Goal: Task Accomplishment & Management: Use online tool/utility

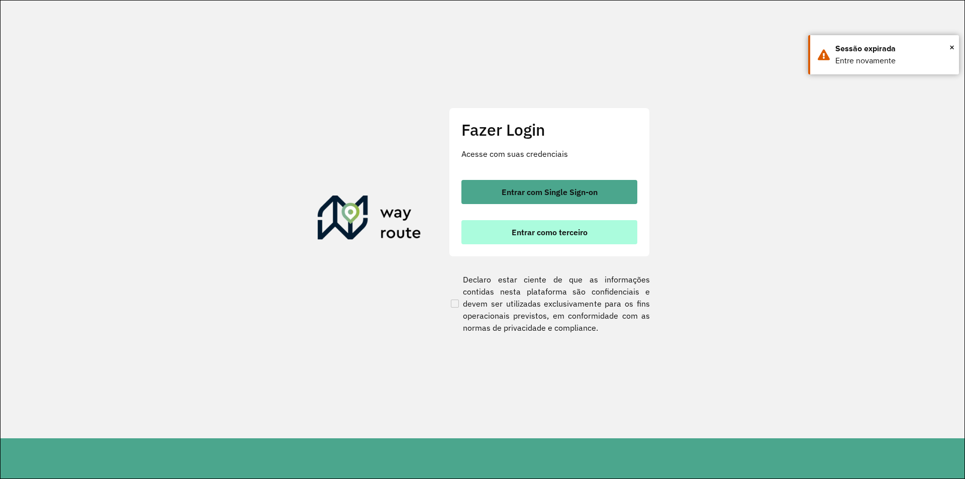
click at [551, 231] on span "Entrar como terceiro" at bounding box center [550, 232] width 76 height 8
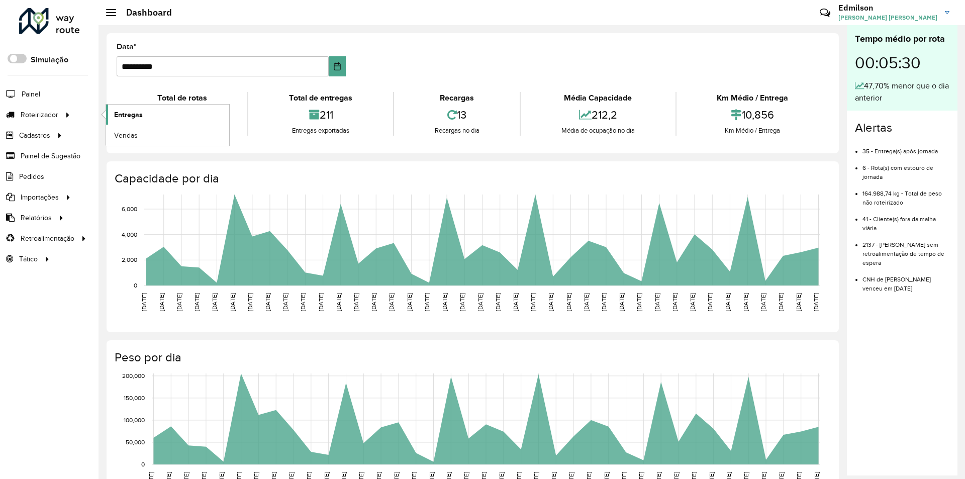
click at [136, 114] on span "Entregas" at bounding box center [128, 115] width 29 height 11
click at [146, 115] on link "Entregas" at bounding box center [167, 115] width 123 height 20
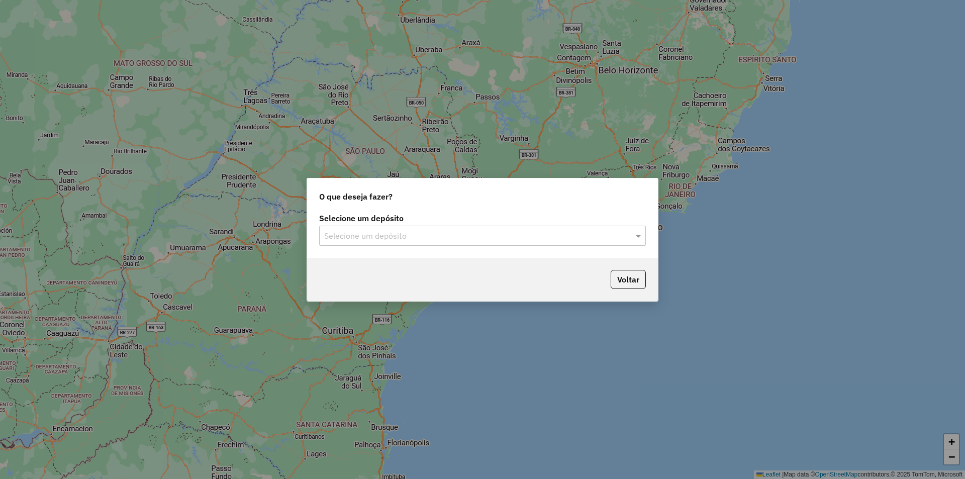
click at [376, 235] on input "text" at bounding box center [472, 236] width 296 height 12
click at [371, 272] on div "Barreto Nomam - GUA" at bounding box center [483, 264] width 326 height 17
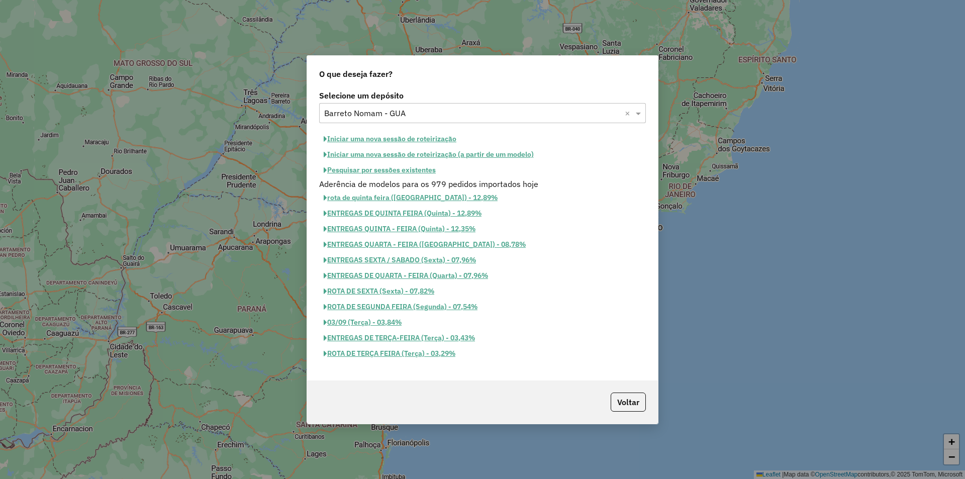
click at [430, 137] on button "Iniciar uma nova sessão de roteirização" at bounding box center [390, 139] width 142 height 16
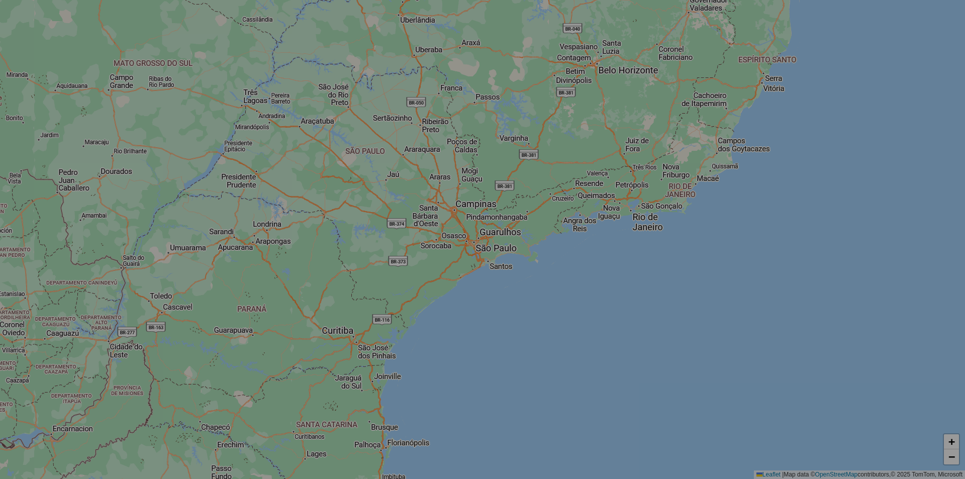
select select "*"
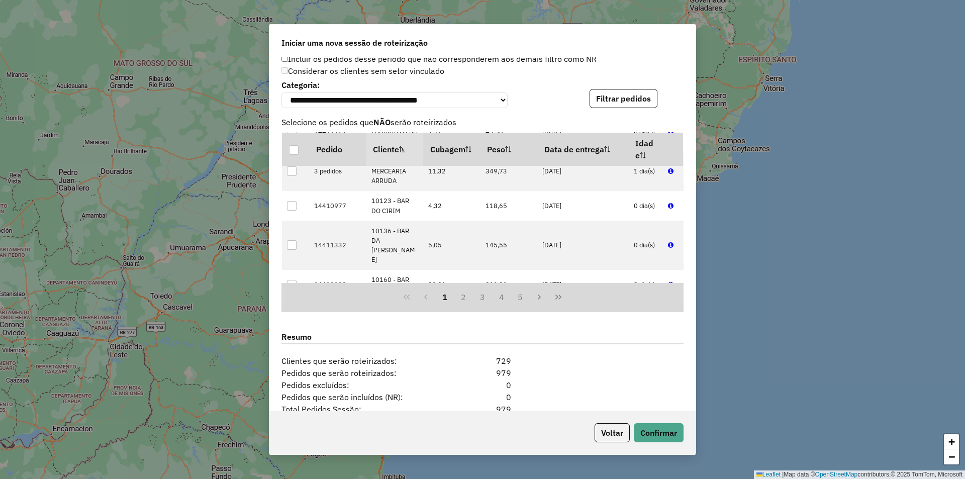
scroll to position [1127, 0]
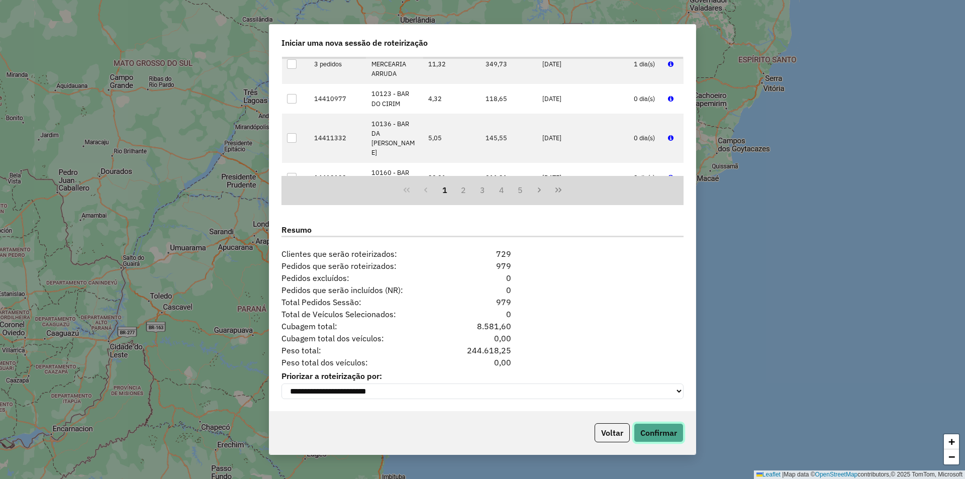
click at [655, 430] on button "Confirmar" at bounding box center [659, 432] width 50 height 19
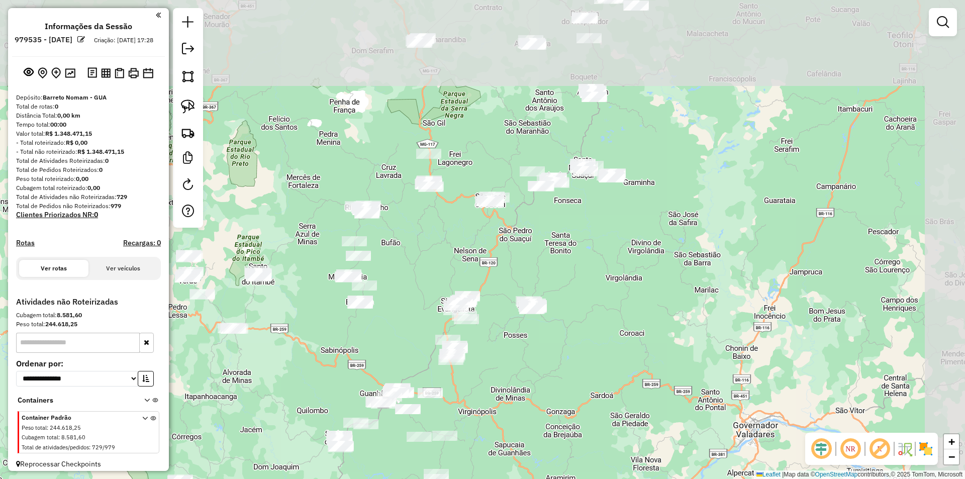
drag, startPoint x: 692, startPoint y: 216, endPoint x: 641, endPoint y: 303, distance: 101.1
click at [626, 329] on div "Janela de atendimento Grade de atendimento Capacidade Transportadoras Veículos …" at bounding box center [482, 239] width 965 height 479
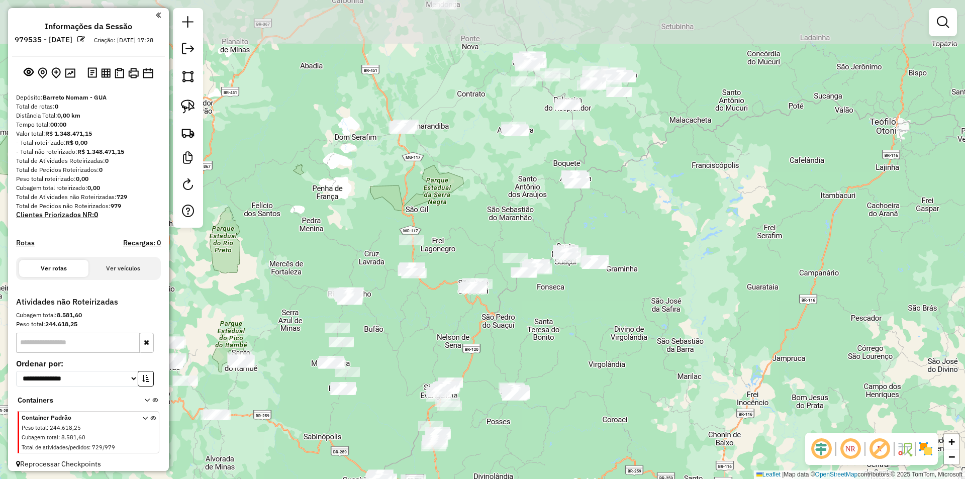
drag, startPoint x: 724, startPoint y: 209, endPoint x: 568, endPoint y: 298, distance: 178.9
click at [698, 292] on div "Janela de atendimento Grade de atendimento Capacidade Transportadoras Veículos …" at bounding box center [482, 239] width 965 height 479
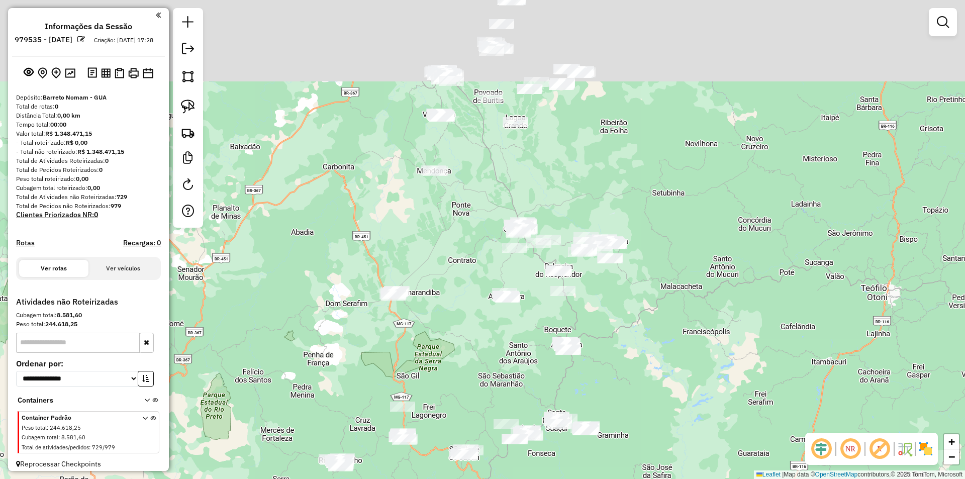
drag, startPoint x: 710, startPoint y: 231, endPoint x: 707, endPoint y: 456, distance: 224.6
click at [705, 464] on div "Janela de atendimento Grade de atendimento Capacidade Transportadoras Veículos …" at bounding box center [482, 239] width 965 height 479
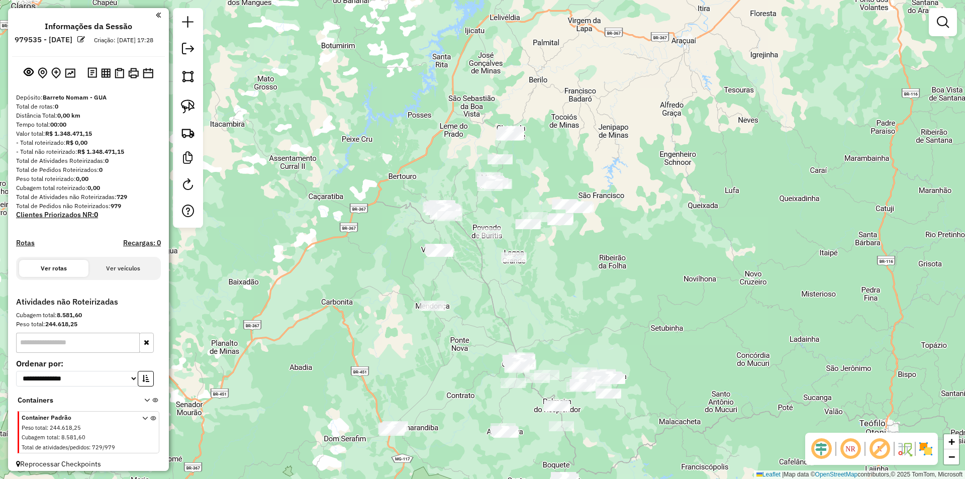
drag, startPoint x: 762, startPoint y: 352, endPoint x: 759, endPoint y: 407, distance: 55.4
click at [761, 408] on div "Janela de atendimento Grade de atendimento Capacidade Transportadoras Veículos …" at bounding box center [482, 239] width 965 height 479
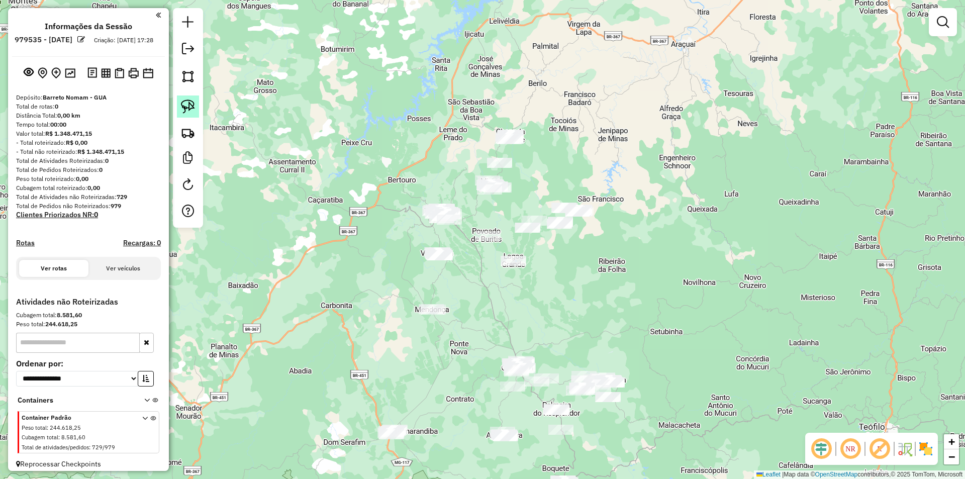
click at [195, 110] on link at bounding box center [188, 106] width 22 height 22
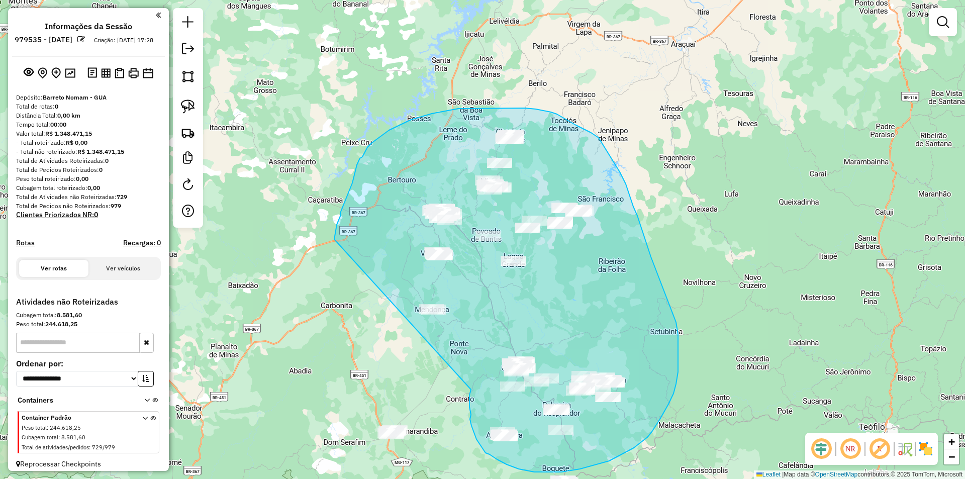
drag, startPoint x: 470, startPoint y: 390, endPoint x: 334, endPoint y: 240, distance: 203.5
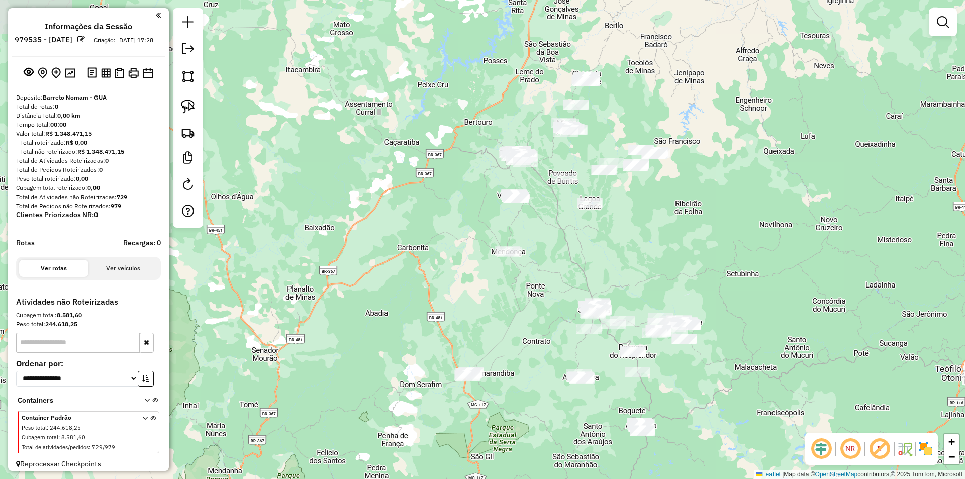
drag, startPoint x: 628, startPoint y: 301, endPoint x: 703, endPoint y: 229, distance: 104.5
click at [702, 234] on div "Janela de atendimento Grade de atendimento Capacidade Transportadoras Veículos …" at bounding box center [482, 239] width 965 height 479
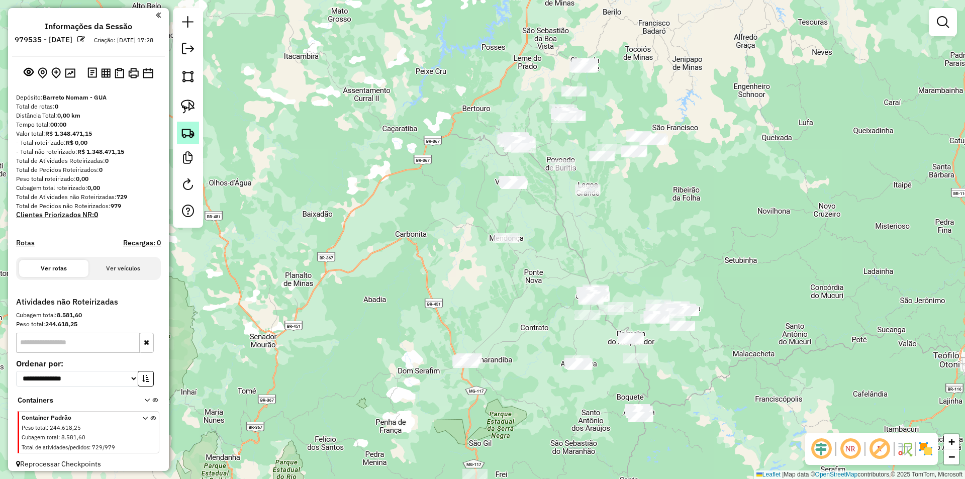
click at [188, 132] on img at bounding box center [188, 133] width 14 height 14
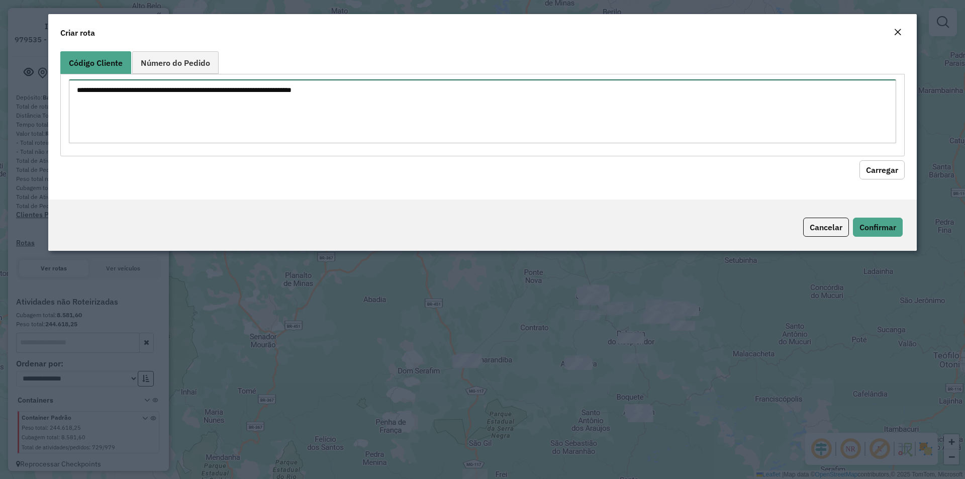
drag, startPoint x: 219, startPoint y: 96, endPoint x: 240, endPoint y: 79, distance: 26.4
click at [227, 88] on textarea at bounding box center [482, 111] width 827 height 64
click at [105, 103] on textarea "**** *********" at bounding box center [482, 111] width 827 height 64
click at [94, 103] on textarea "**** *********" at bounding box center [482, 111] width 827 height 64
type textarea "**** **** *****"
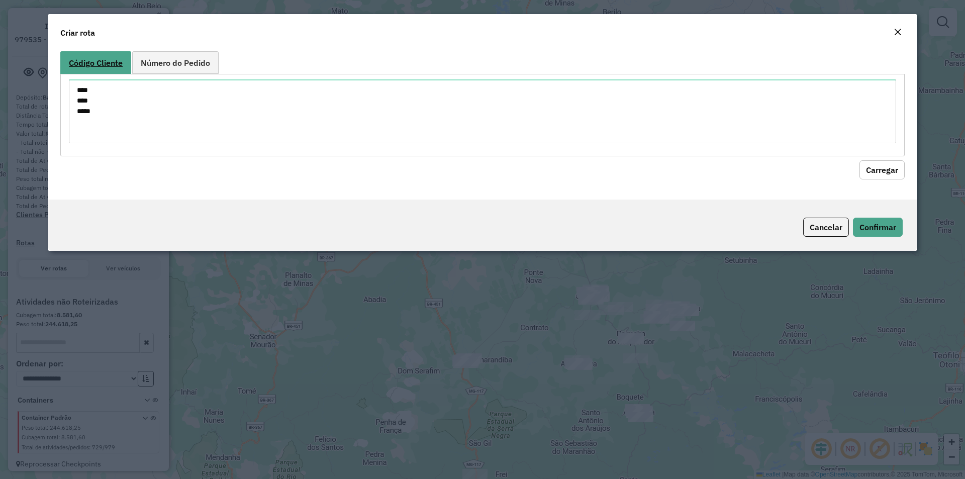
click at [107, 67] on span "Código Cliente" at bounding box center [96, 63] width 54 height 8
click at [885, 170] on button "Carregar" at bounding box center [881, 169] width 45 height 19
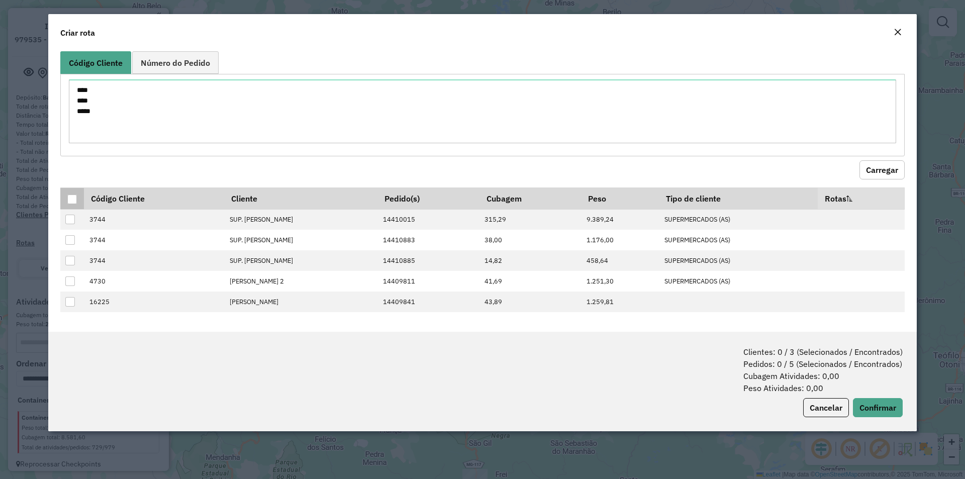
click at [75, 196] on div at bounding box center [72, 199] width 10 height 10
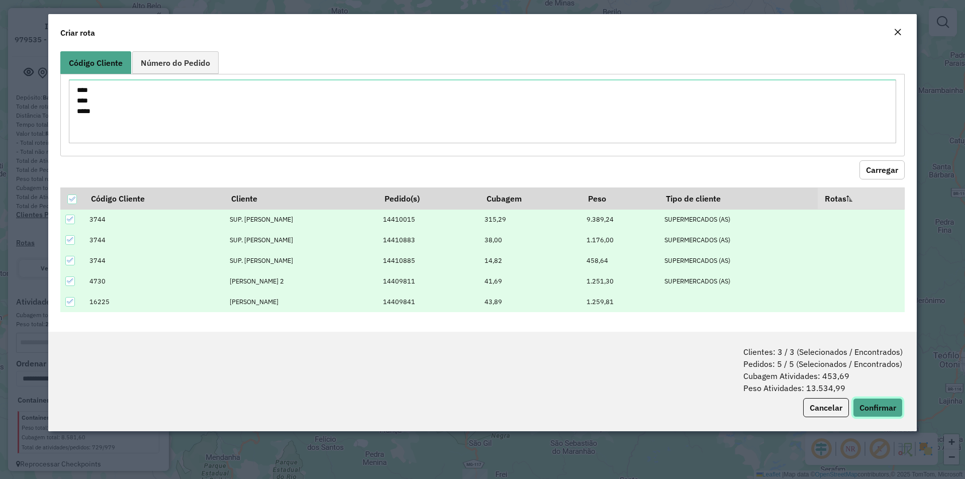
click at [883, 410] on button "Confirmar" at bounding box center [878, 407] width 50 height 19
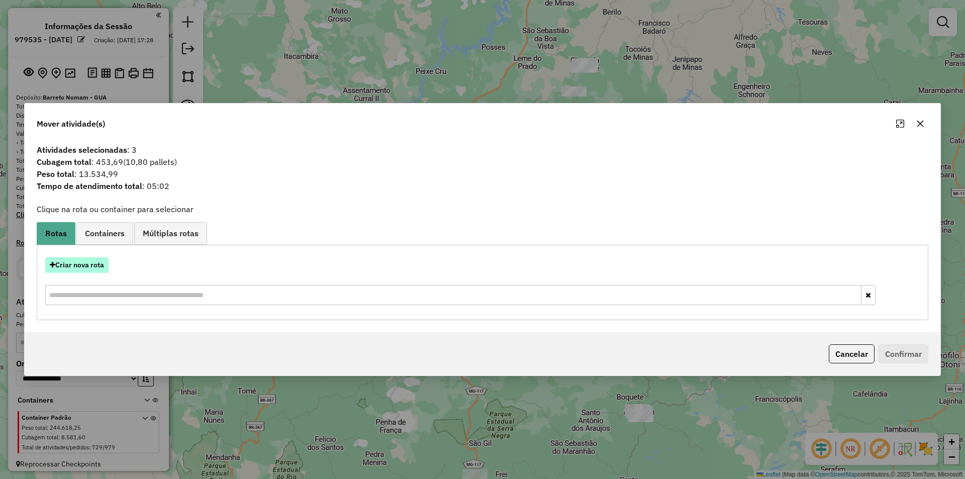
click at [85, 267] on button "Criar nova rota" at bounding box center [76, 265] width 63 height 16
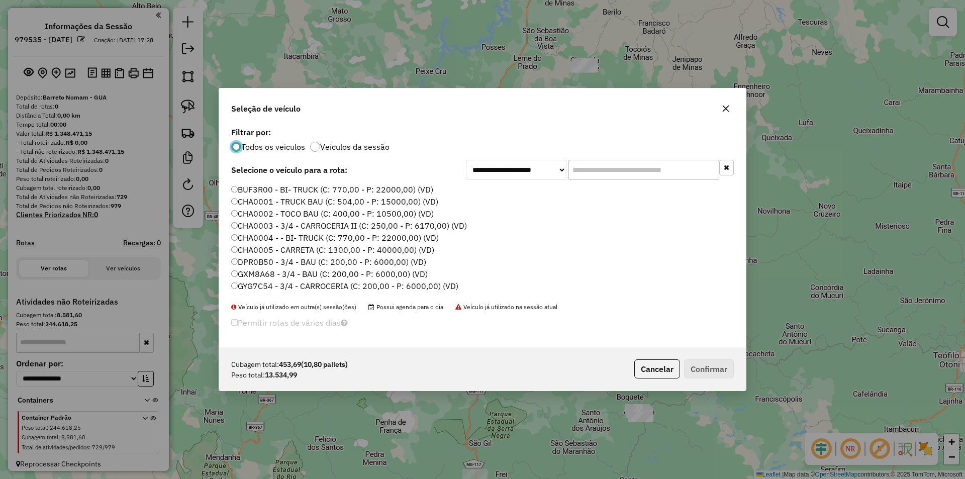
scroll to position [6, 3]
click at [319, 206] on label "CHA0001 - TRUCK BAU (C: 504,00 - P: 15000,00) (VD)" at bounding box center [334, 201] width 207 height 12
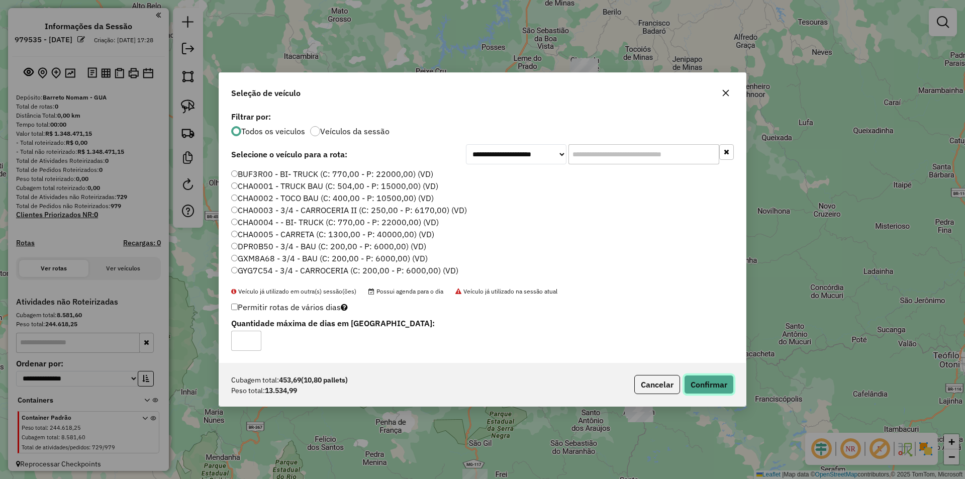
drag, startPoint x: 716, startPoint y: 385, endPoint x: 711, endPoint y: 378, distance: 8.4
click at [715, 384] on button "Confirmar" at bounding box center [709, 384] width 50 height 19
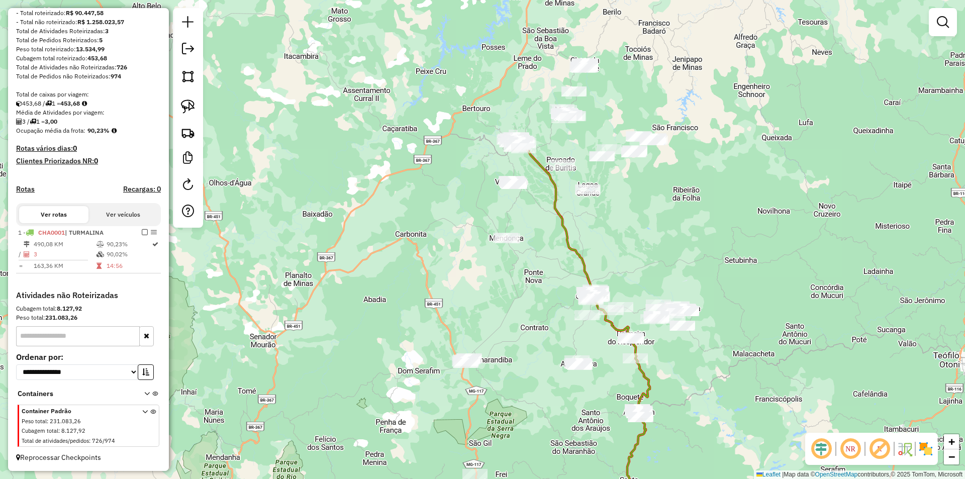
scroll to position [139, 0]
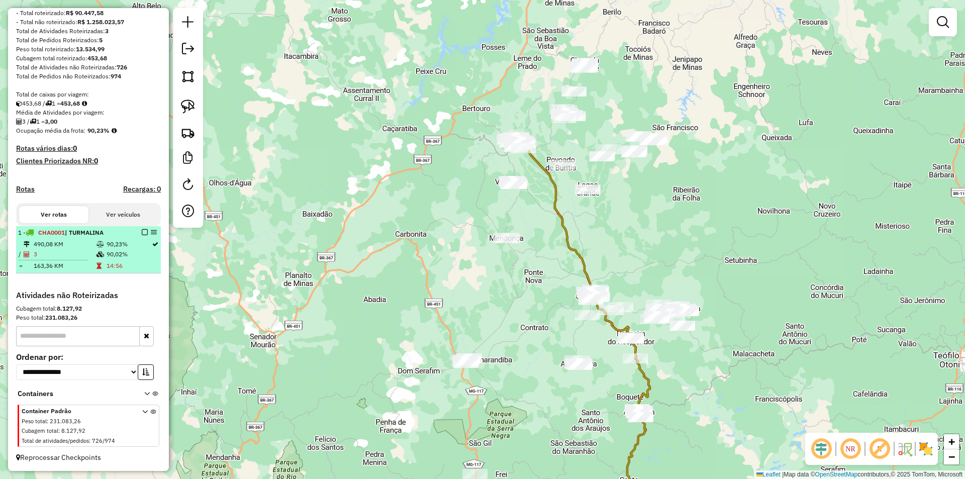
click at [124, 255] on td "90,02%" at bounding box center [128, 254] width 45 height 10
select select "**********"
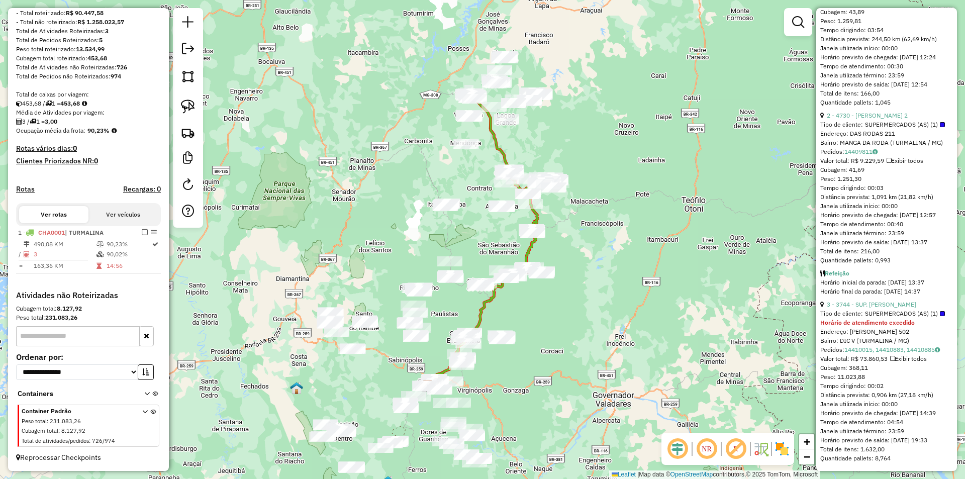
scroll to position [337, 0]
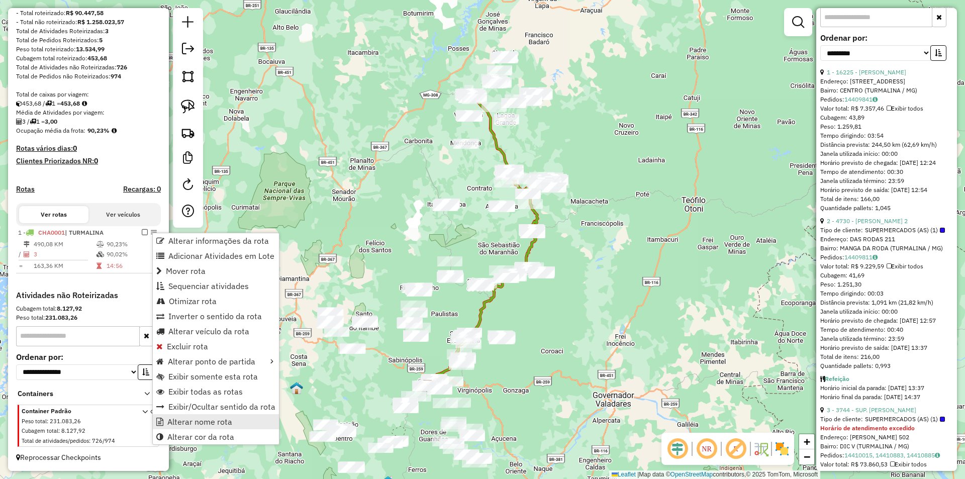
click at [216, 420] on span "Alterar nome rota" at bounding box center [199, 422] width 65 height 8
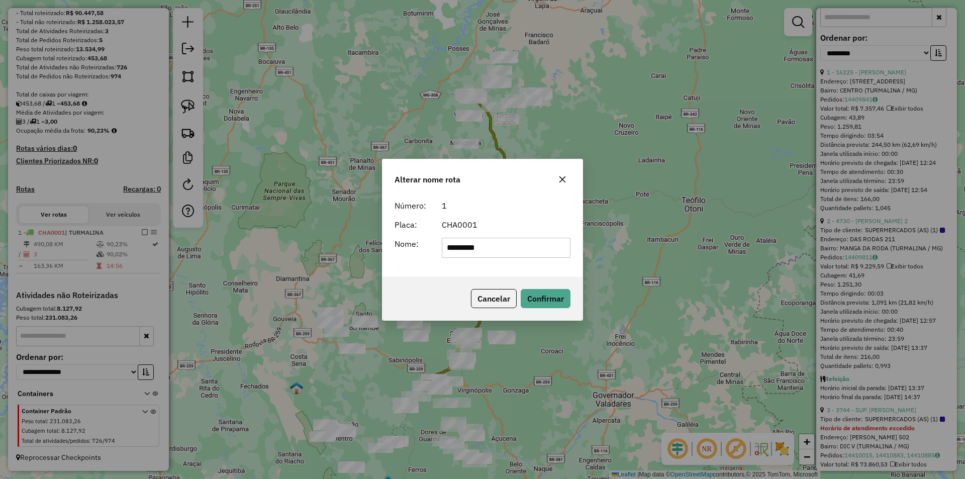
click at [506, 244] on input "*********" at bounding box center [506, 248] width 129 height 20
type input "**********"
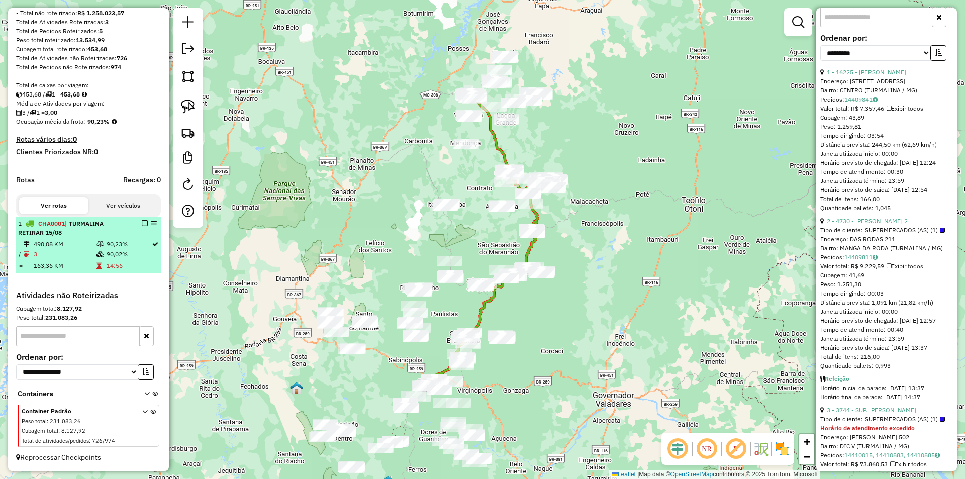
click at [70, 237] on div "1 - CHA0001 | TURMALINA RETIRAR 15/08" at bounding box center [71, 228] width 107 height 18
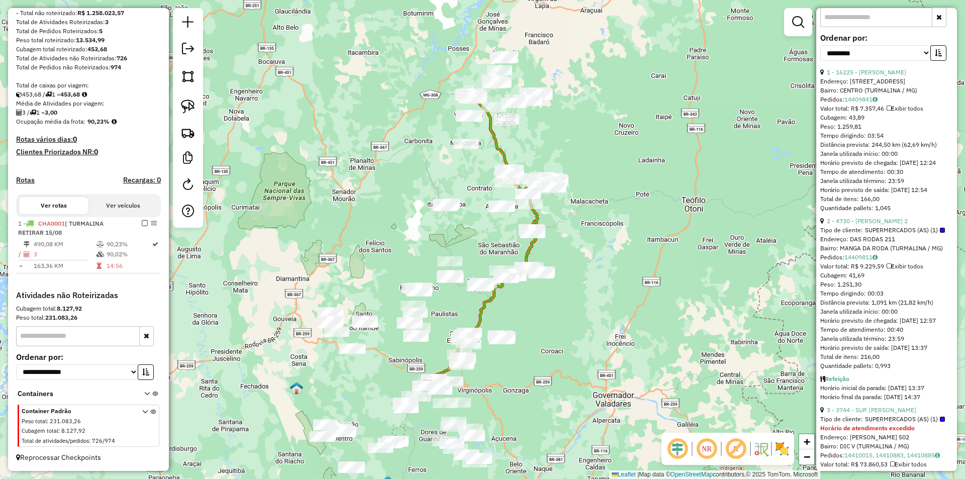
click at [350, 196] on div "Janela de atendimento Grade de atendimento Capacidade Transportadoras Veículos …" at bounding box center [482, 239] width 965 height 479
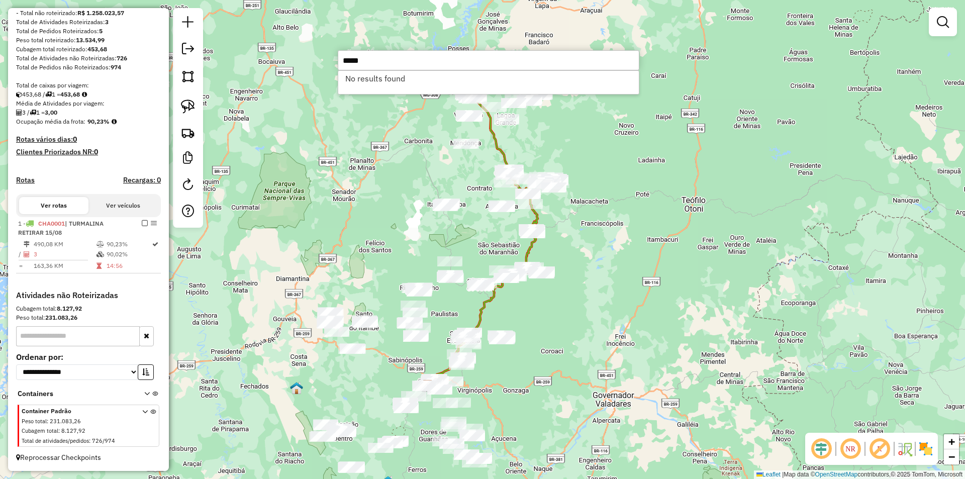
type input "*****"
drag, startPoint x: 724, startPoint y: 182, endPoint x: 615, endPoint y: 189, distance: 109.8
click at [720, 182] on div "Janela de atendimento Grade de atendimento Capacidade Transportadoras Veículos …" at bounding box center [482, 239] width 965 height 479
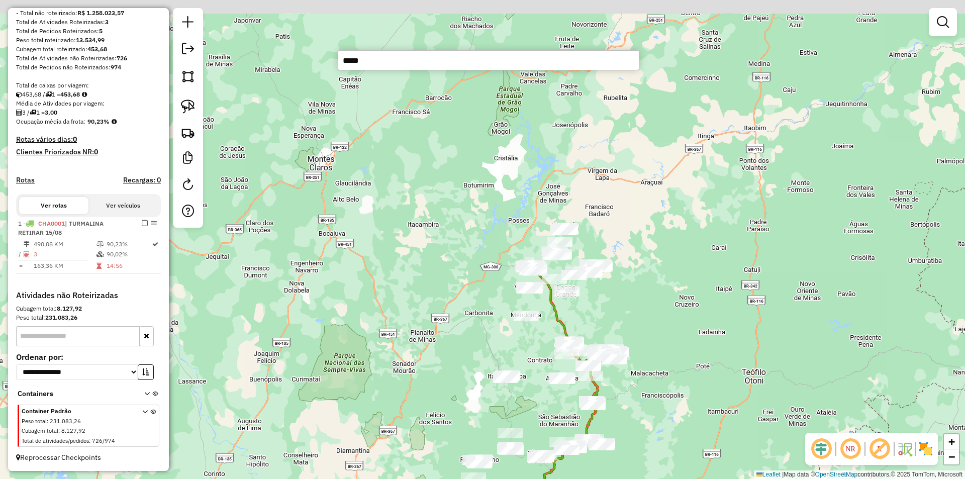
drag, startPoint x: 595, startPoint y: 160, endPoint x: 648, endPoint y: 305, distance: 154.5
click at [661, 323] on div "Janela de atendimento Grade de atendimento Capacidade Transportadoras Veículos …" at bounding box center [482, 239] width 965 height 479
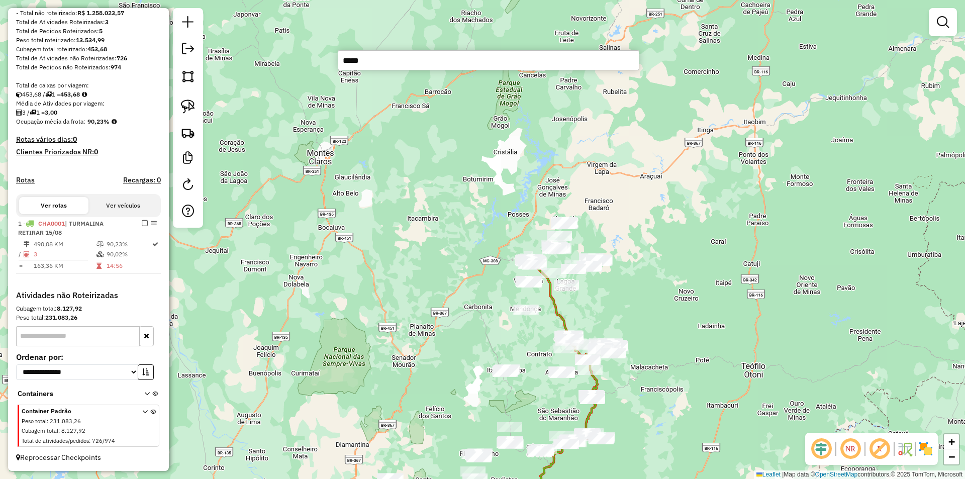
drag, startPoint x: 671, startPoint y: 266, endPoint x: 662, endPoint y: 265, distance: 9.2
click at [670, 267] on div "Janela de atendimento Grade de atendimento Capacidade Transportadoras Veículos …" at bounding box center [482, 239] width 965 height 479
drag, startPoint x: 729, startPoint y: 302, endPoint x: 682, endPoint y: 299, distance: 47.3
click at [726, 300] on div "Janela de atendimento Grade de atendimento Capacidade Transportadoras Veículos …" at bounding box center [482, 239] width 965 height 479
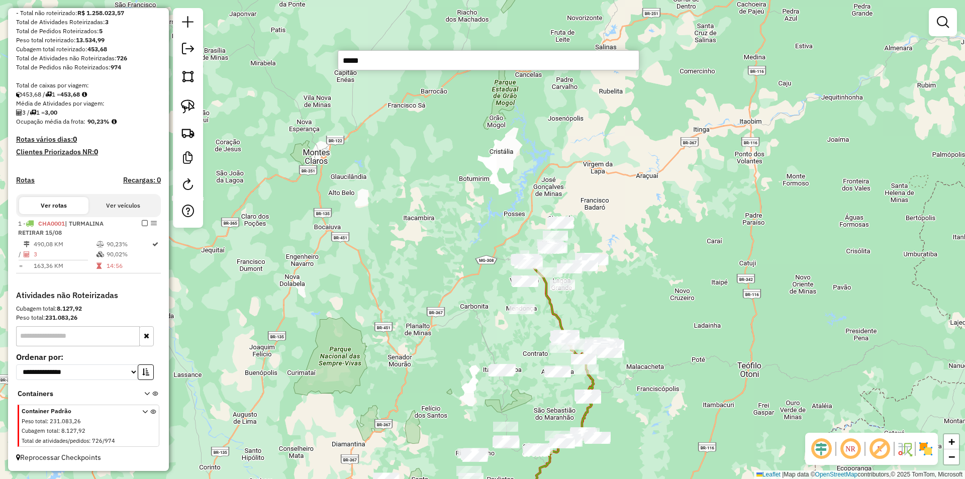
click at [660, 303] on div "Janela de atendimento Grade de atendimento Capacidade Transportadoras Veículos …" at bounding box center [482, 239] width 965 height 479
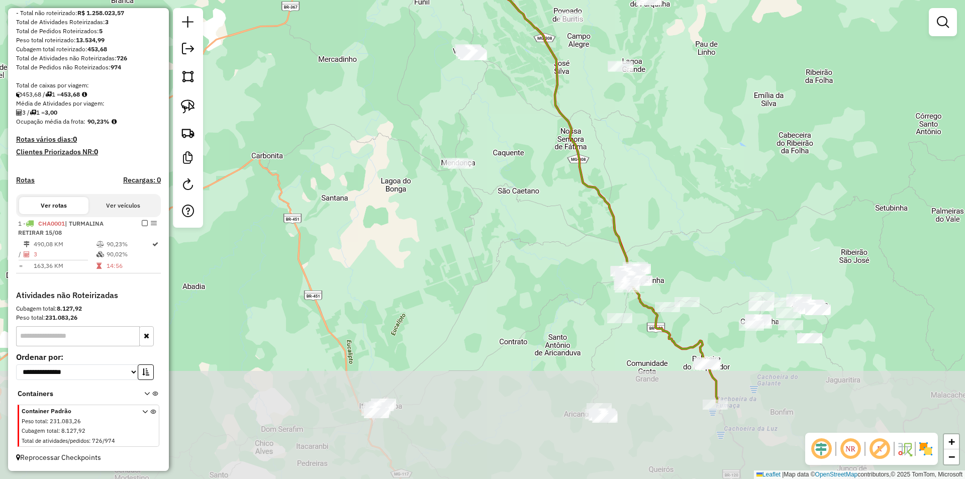
drag, startPoint x: 661, startPoint y: 356, endPoint x: 672, endPoint y: 208, distance: 148.7
click at [672, 208] on div "Janela de atendimento Grade de atendimento Capacidade Transportadoras Veículos …" at bounding box center [482, 239] width 965 height 479
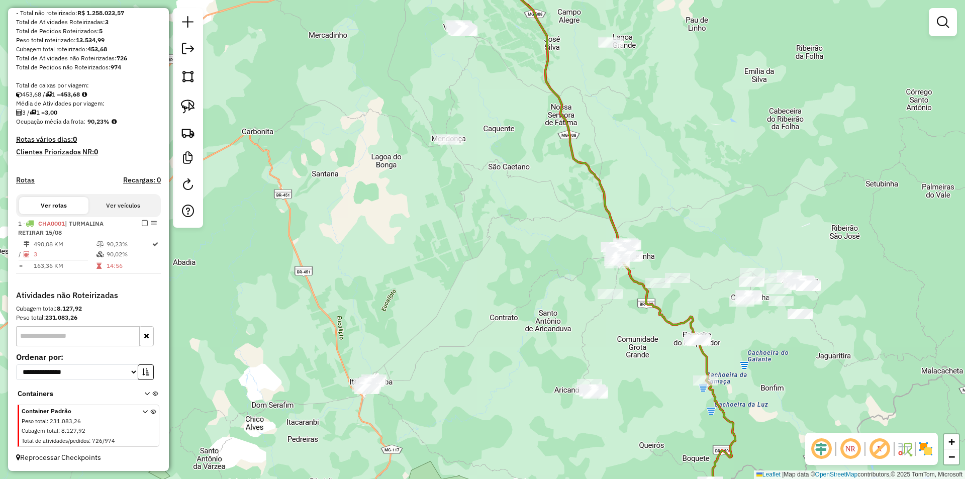
click at [635, 284] on icon at bounding box center [608, 239] width 254 height 575
select select "**********"
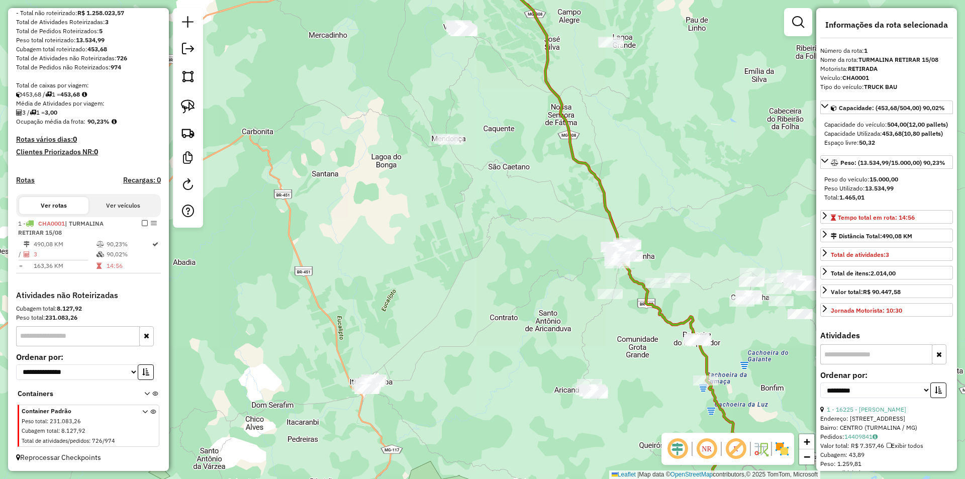
scroll to position [148, 0]
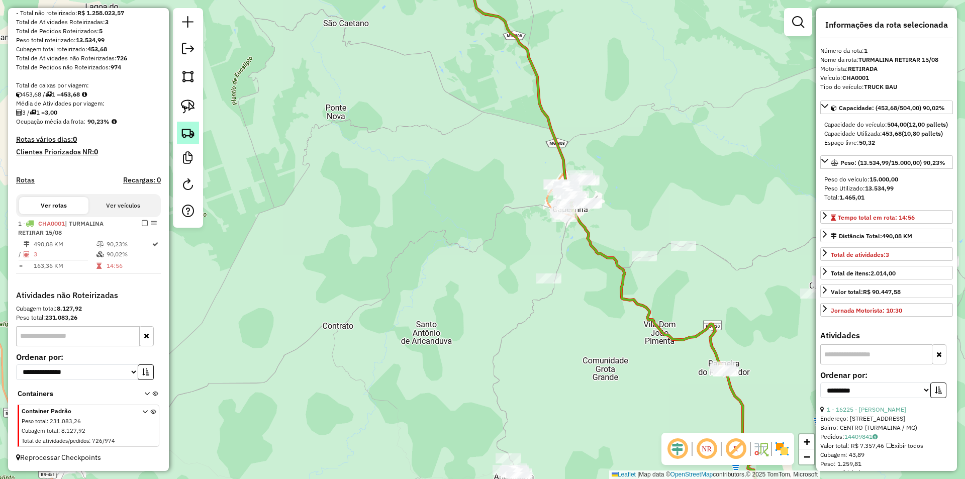
click at [187, 133] on img at bounding box center [188, 133] width 14 height 14
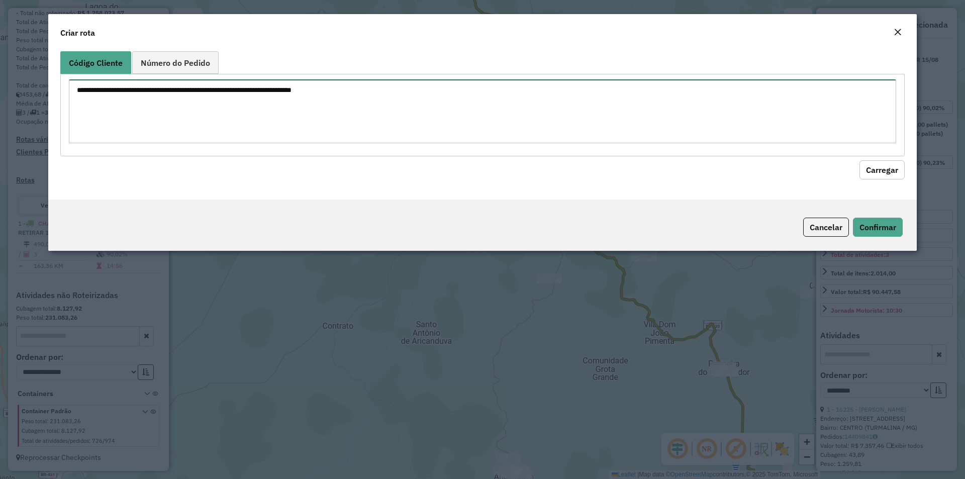
drag, startPoint x: 215, startPoint y: 122, endPoint x: 221, endPoint y: 115, distance: 8.6
click at [216, 120] on textarea at bounding box center [482, 111] width 827 height 64
type textarea "****"
click at [876, 172] on button "Carregar" at bounding box center [881, 169] width 45 height 19
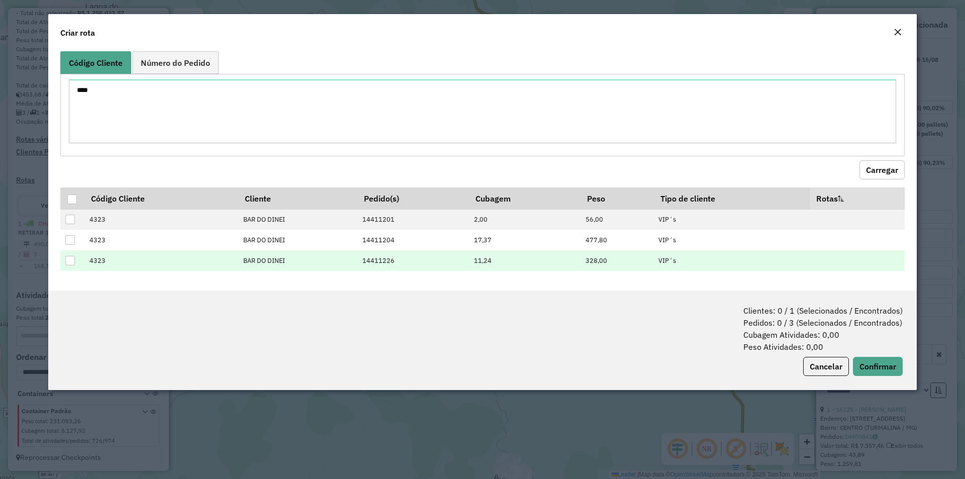
click at [70, 261] on div at bounding box center [70, 261] width 10 height 10
click at [879, 362] on button "Confirmar" at bounding box center [878, 366] width 50 height 19
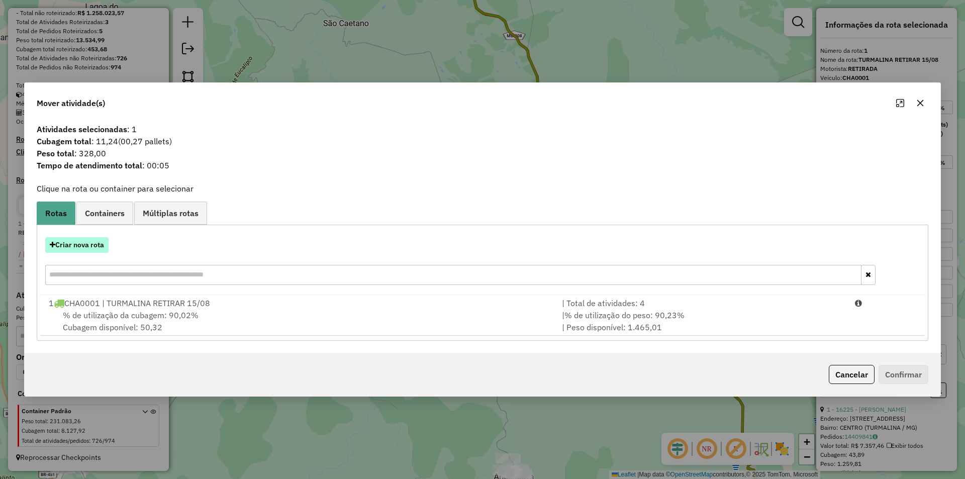
click at [72, 247] on button "Criar nova rota" at bounding box center [76, 245] width 63 height 16
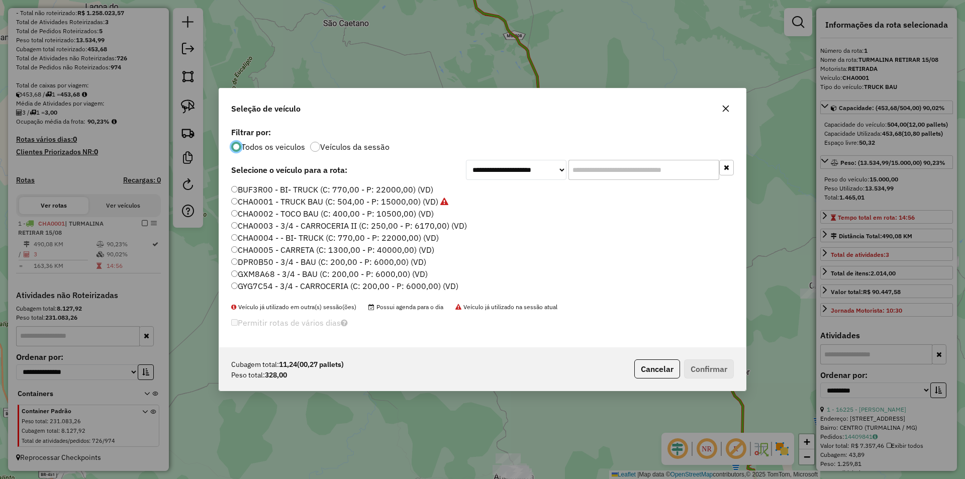
scroll to position [6, 3]
click at [417, 224] on label "CHA0003 - 3/4 - CARROCERIA II (C: 250,00 - P: 6170,00) (VD)" at bounding box center [349, 226] width 236 height 12
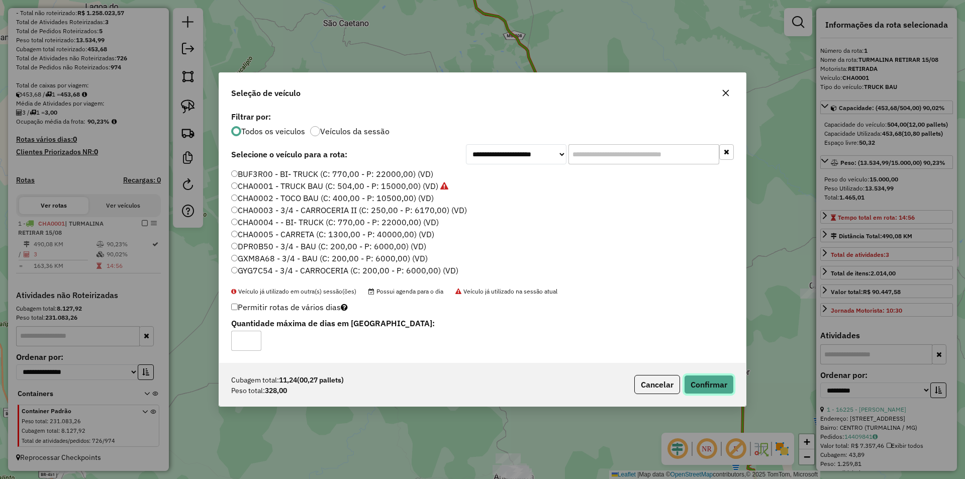
click at [712, 383] on button "Confirmar" at bounding box center [709, 384] width 50 height 19
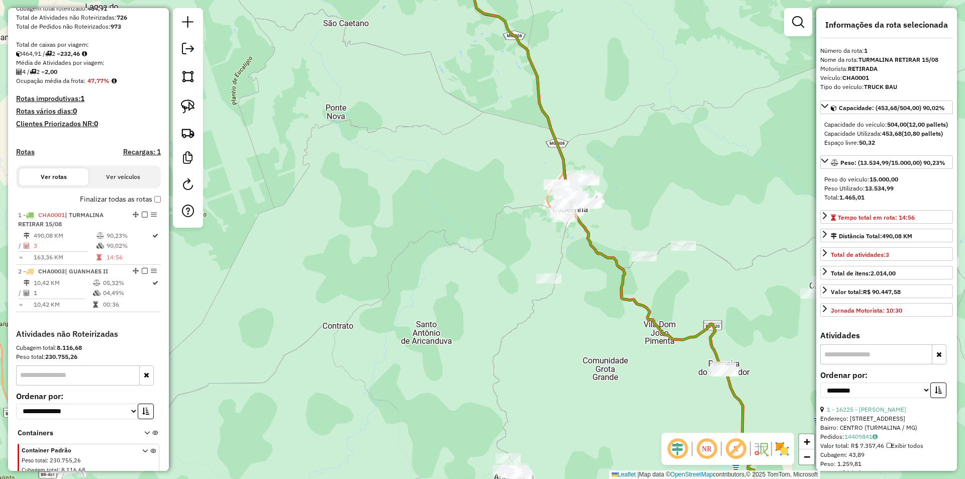
scroll to position [228, 0]
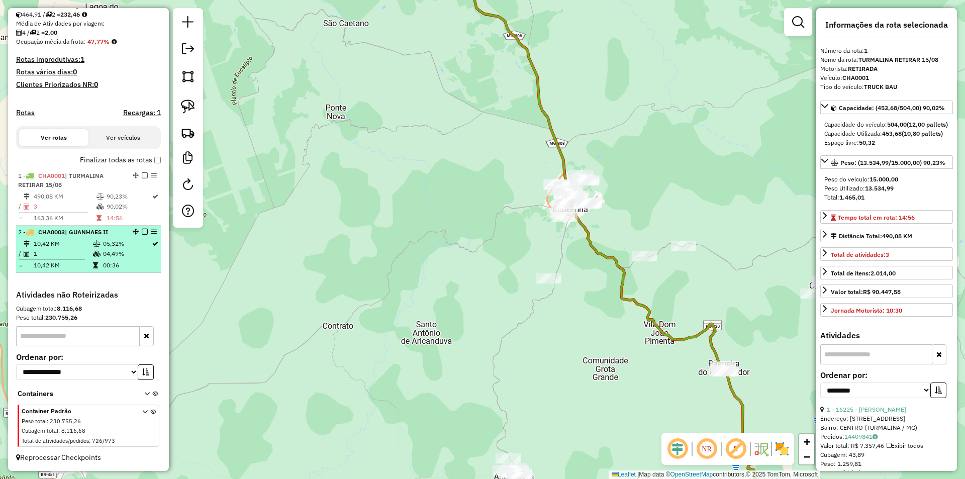
click at [137, 242] on td "05,32%" at bounding box center [127, 244] width 49 height 10
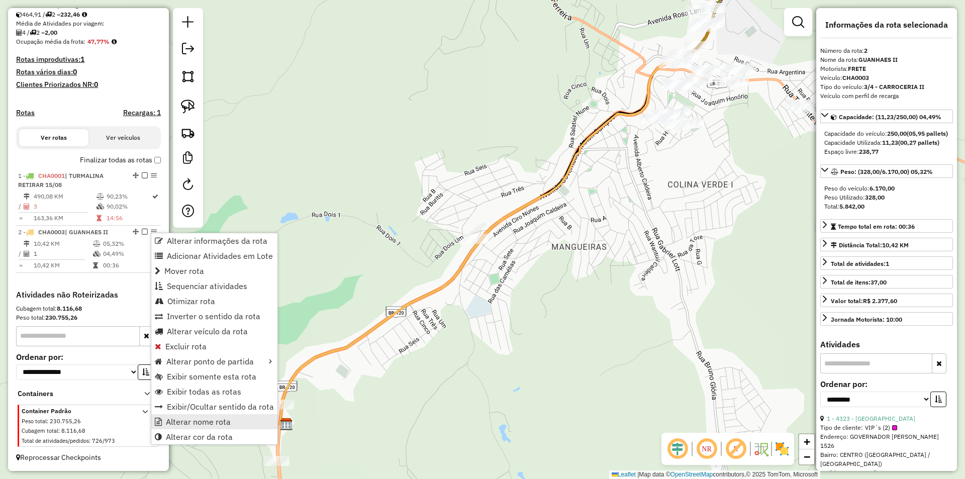
click at [223, 423] on span "Alterar nome rota" at bounding box center [198, 422] width 65 height 8
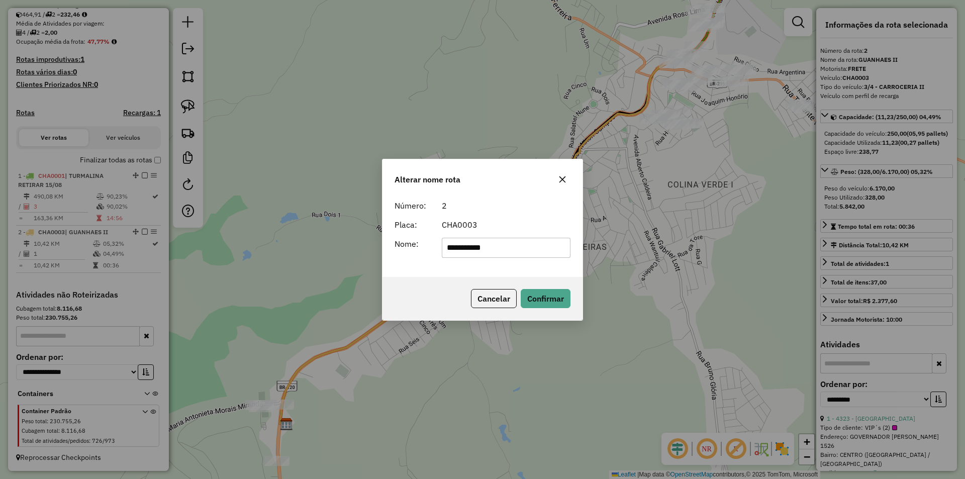
drag, startPoint x: 540, startPoint y: 250, endPoint x: 380, endPoint y: 261, distance: 160.2
click at [380, 261] on div "**********" at bounding box center [482, 239] width 965 height 479
type input "**********"
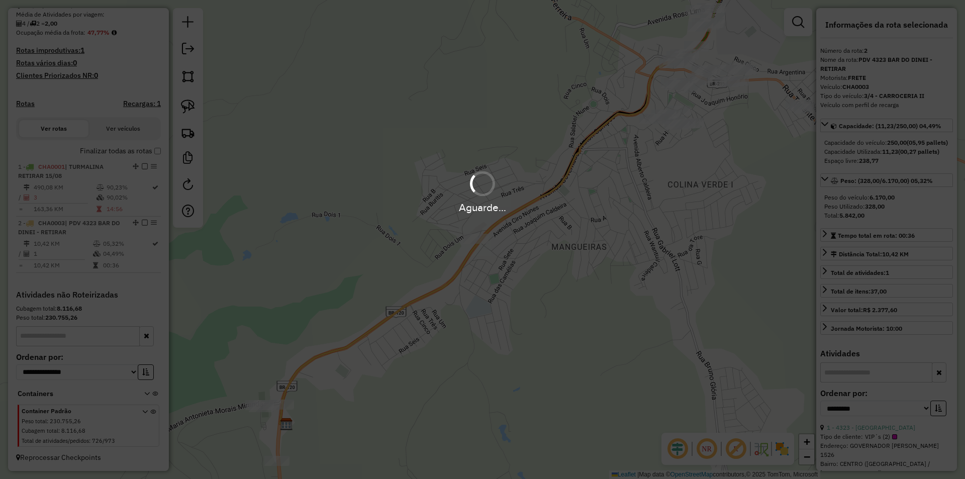
scroll to position [0, 0]
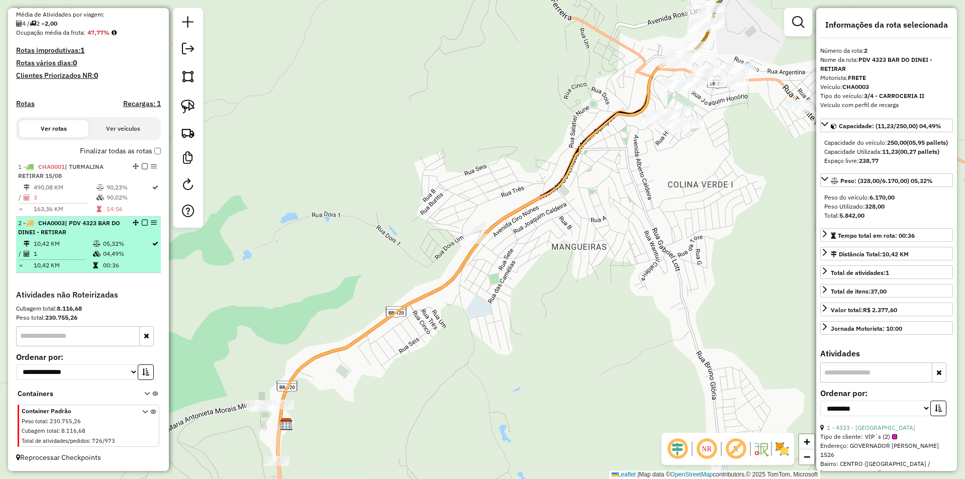
click at [142, 226] on em at bounding box center [145, 223] width 6 height 6
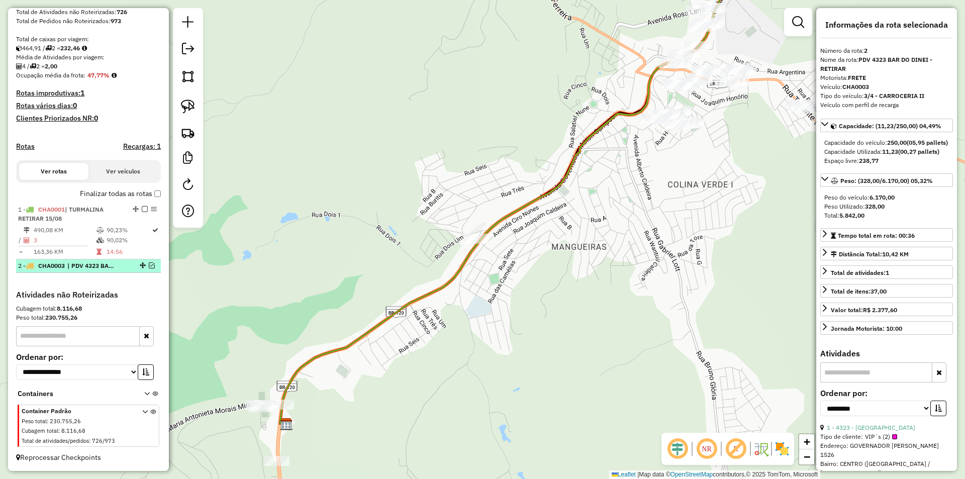
scroll to position [194, 0]
drag, startPoint x: 142, startPoint y: 210, endPoint x: 135, endPoint y: 203, distance: 9.9
click at [142, 209] on em at bounding box center [145, 209] width 6 height 6
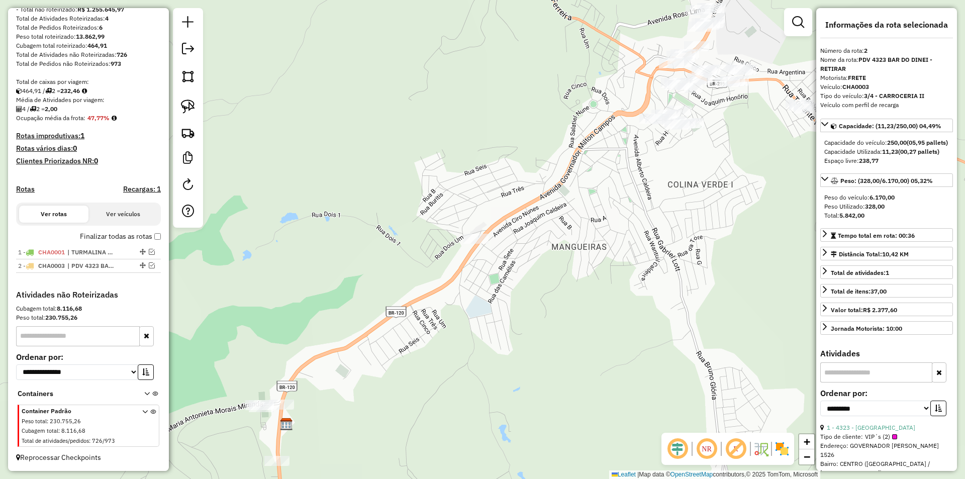
scroll to position [151, 0]
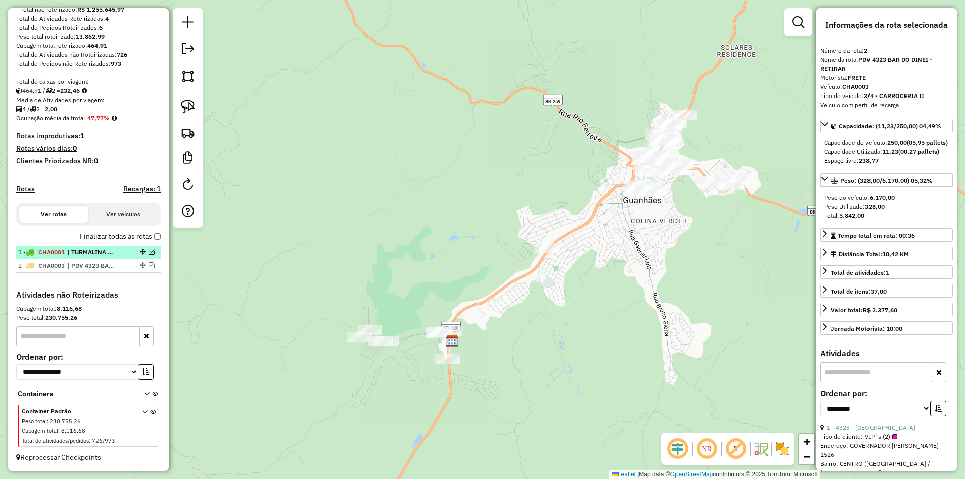
click at [102, 254] on span "| TURMALINA RETIRAR 15/08" at bounding box center [90, 252] width 46 height 9
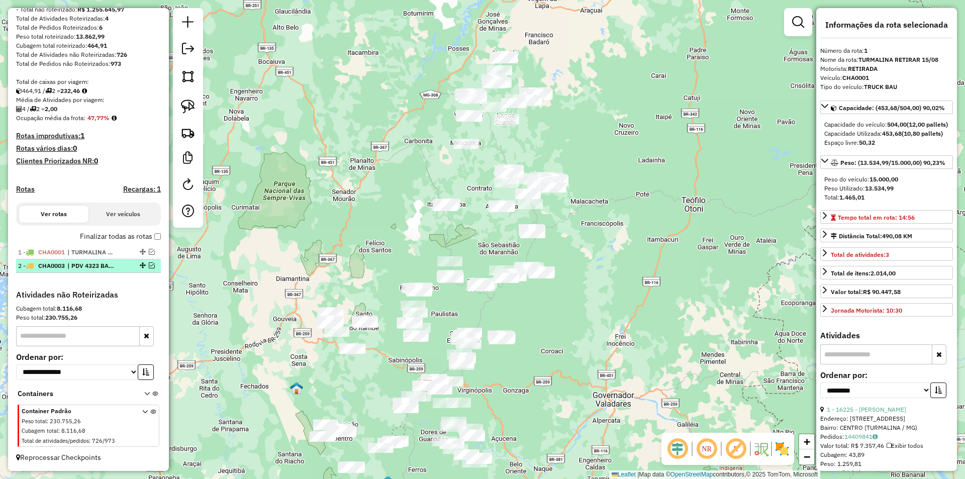
click at [112, 263] on span "| PDV 4323 BAR DO DINEI - RETIRAR" at bounding box center [90, 265] width 46 height 9
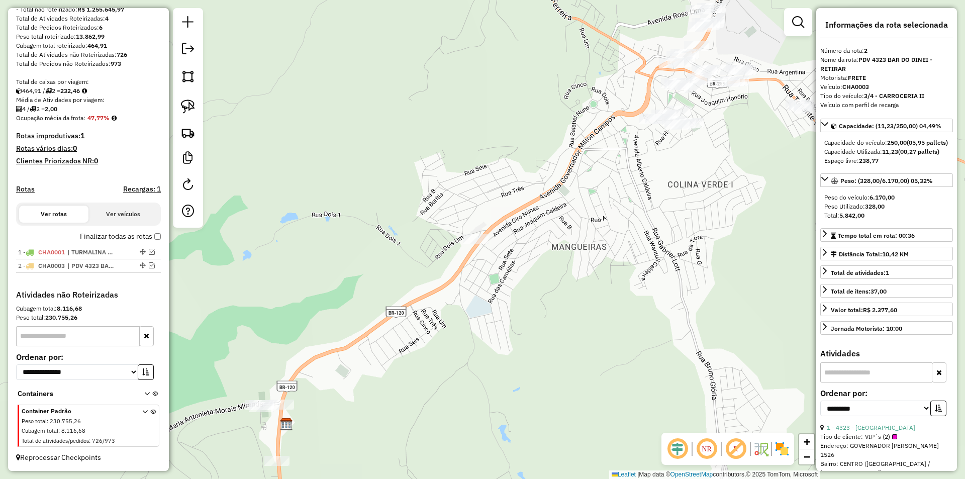
click at [547, 335] on div "Janela de atendimento Grade de atendimento Capacidade Transportadoras Veículos …" at bounding box center [482, 239] width 965 height 479
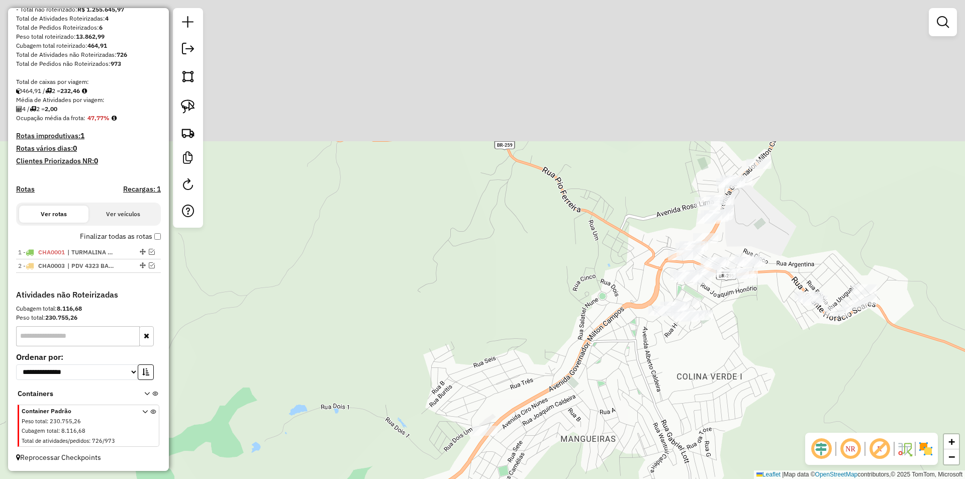
drag, startPoint x: 545, startPoint y: 284, endPoint x: 811, endPoint y: 189, distance: 282.7
click at [584, 354] on div "Janela de atendimento Grade de atendimento Capacidade Transportadoras Veículos …" at bounding box center [482, 239] width 965 height 479
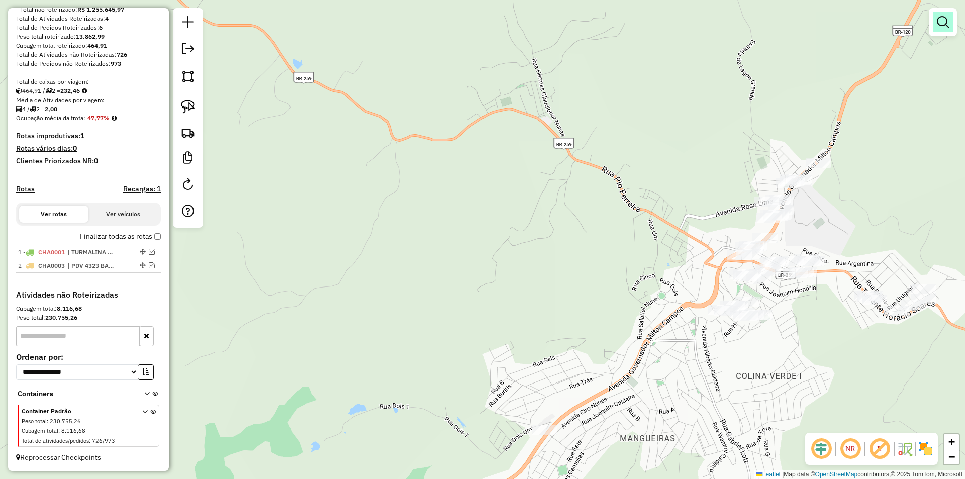
click at [938, 26] on em at bounding box center [943, 22] width 12 height 12
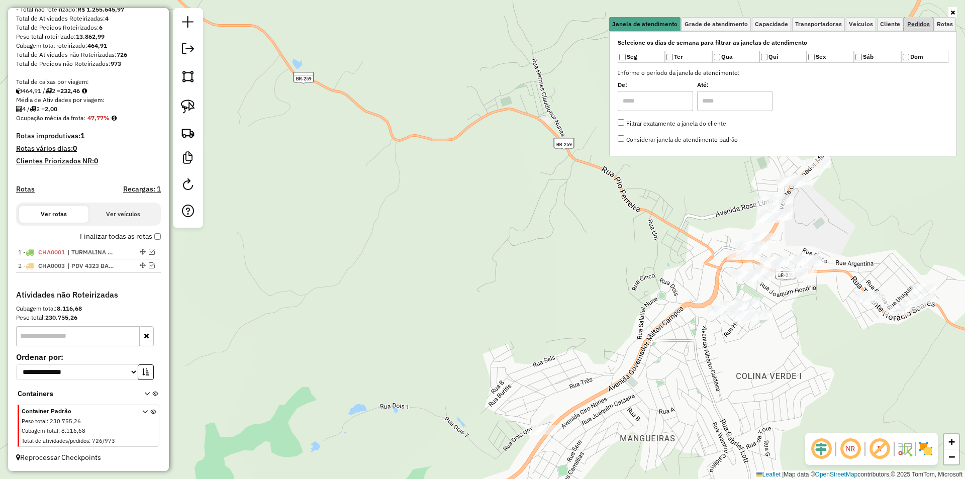
click at [919, 26] on span "Pedidos" at bounding box center [918, 24] width 23 height 6
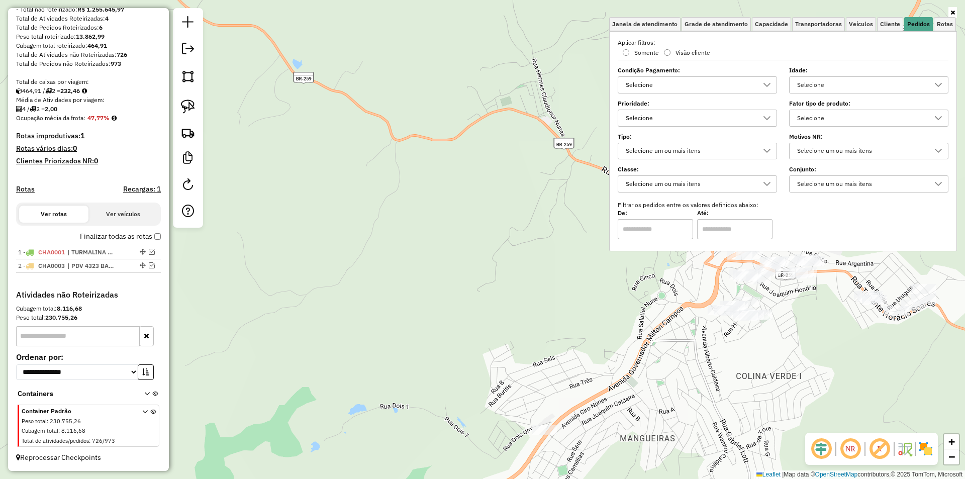
drag, startPoint x: 687, startPoint y: 82, endPoint x: 796, endPoint y: 76, distance: 109.7
click at [731, 65] on div "Aplicar filtros: Somente Visão cliente Condição Pagamento: Selecione Idade: Sel…" at bounding box center [783, 138] width 331 height 201
click at [821, 79] on div "Selecione" at bounding box center [860, 85] width 135 height 16
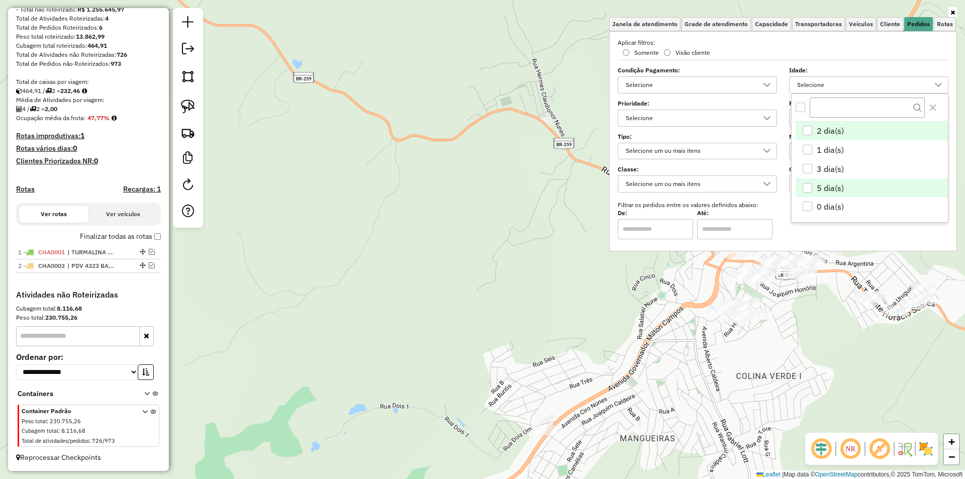
scroll to position [2, 0]
click at [809, 185] on div "5 dia(s)" at bounding box center [807, 186] width 10 height 10
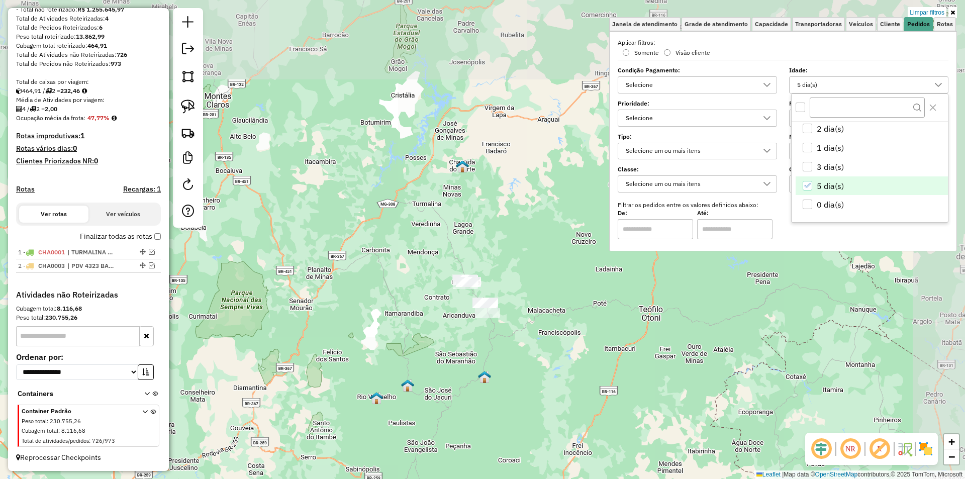
drag, startPoint x: 441, startPoint y: 278, endPoint x: 386, endPoint y: 366, distance: 104.0
click at [381, 391] on img at bounding box center [376, 397] width 13 height 13
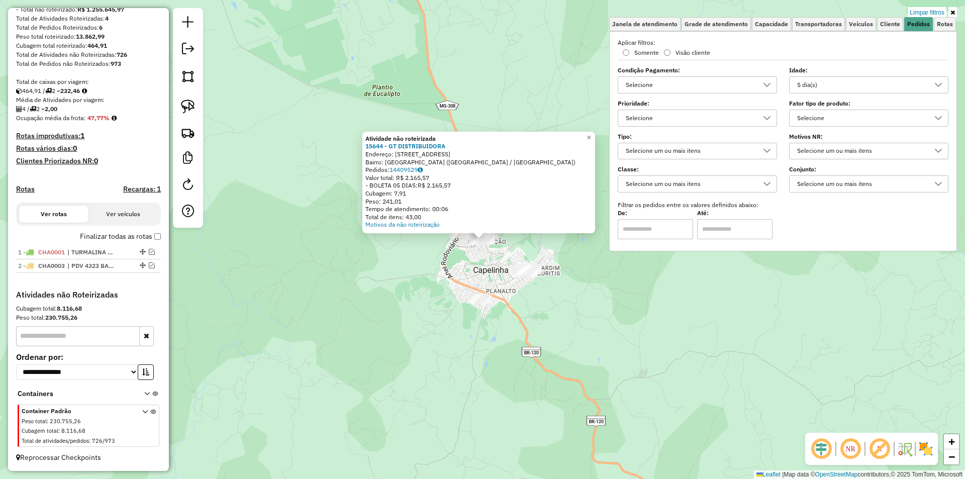
drag, startPoint x: 502, startPoint y: 350, endPoint x: 481, endPoint y: 322, distance: 35.5
click at [497, 345] on div "Atividade não roteirizada 15644 - GT DISTRIBUIDORA Endereço: AV AEROPORTO 295 B…" at bounding box center [482, 239] width 965 height 479
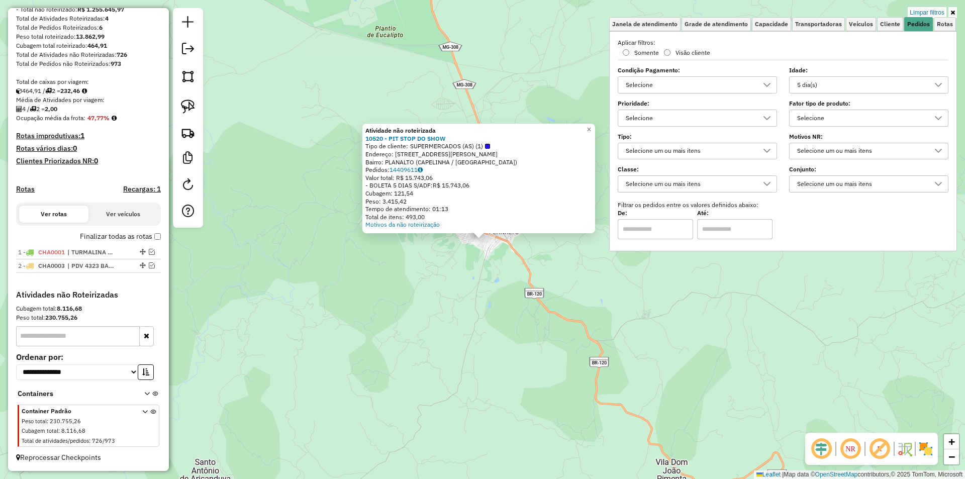
click at [468, 291] on div "Atividade não roteirizada 10520 - PIT STOP DO SHOW Tipo de cliente: SUPERMERCAD…" at bounding box center [482, 239] width 965 height 479
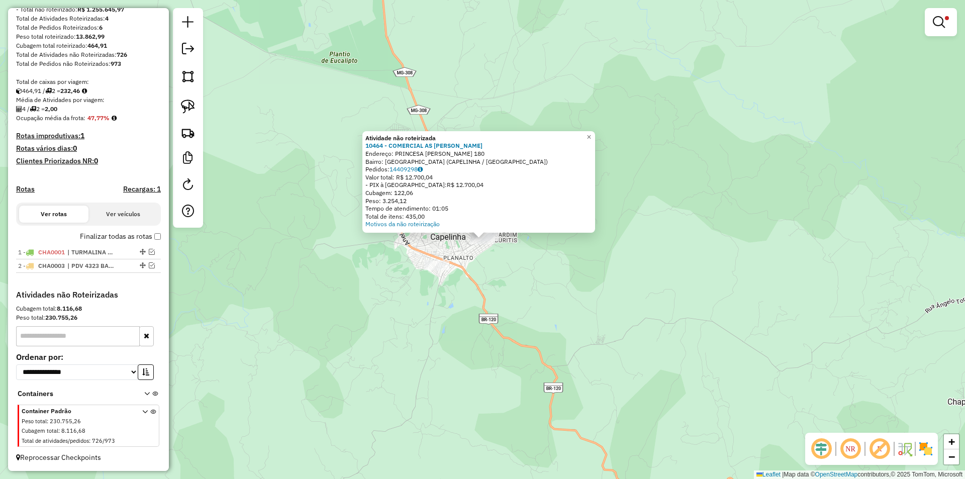
drag, startPoint x: 553, startPoint y: 306, endPoint x: 539, endPoint y: 300, distance: 15.1
click at [549, 304] on div "Atividade não roteirizada 10464 - COMERCIAL AS ANTONIA Endereço: PRINCESA ISABE…" at bounding box center [482, 239] width 965 height 479
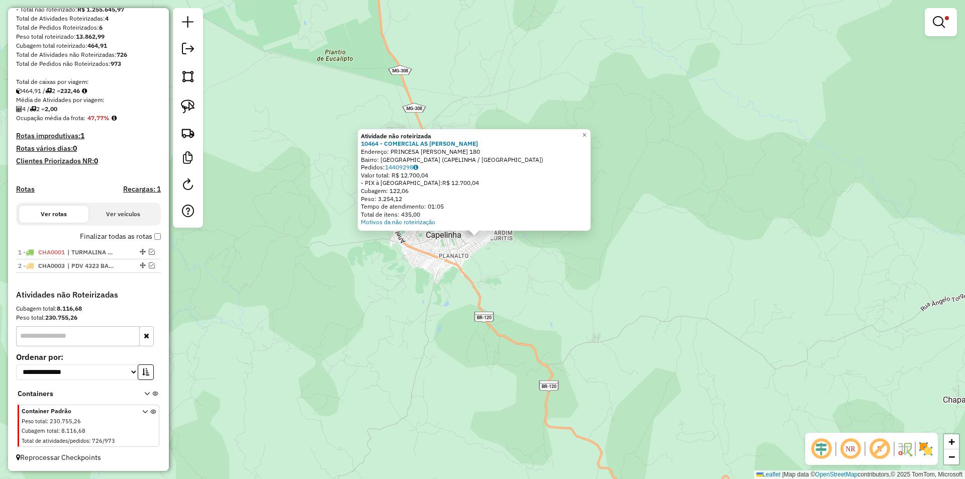
click at [529, 298] on div "Atividade não roteirizada 10464 - COMERCIAL AS ANTONIA Endereço: PRINCESA ISABE…" at bounding box center [482, 239] width 965 height 479
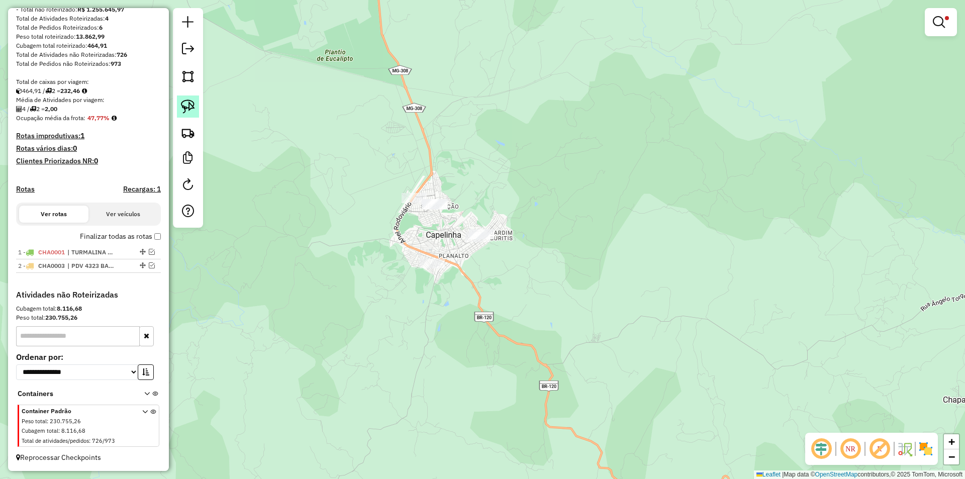
click at [196, 107] on link at bounding box center [188, 106] width 22 height 22
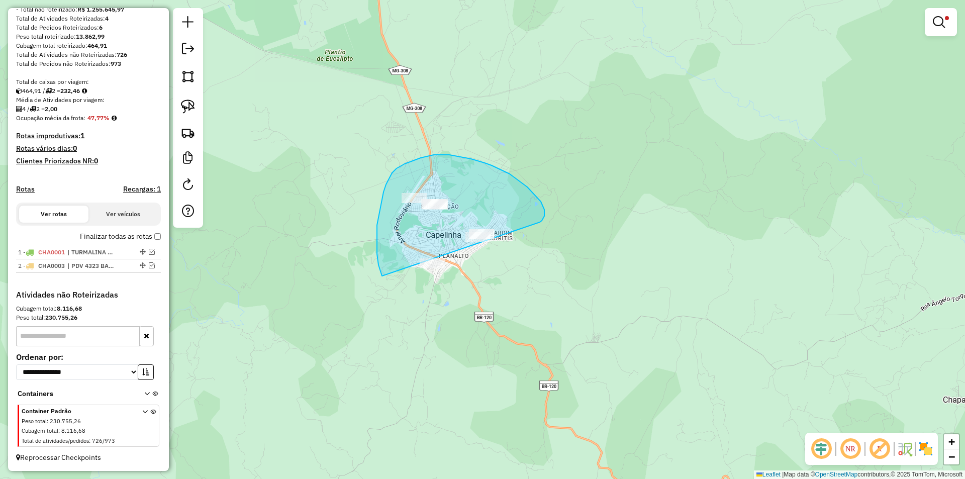
drag, startPoint x: 541, startPoint y: 201, endPoint x: 536, endPoint y: 322, distance: 120.2
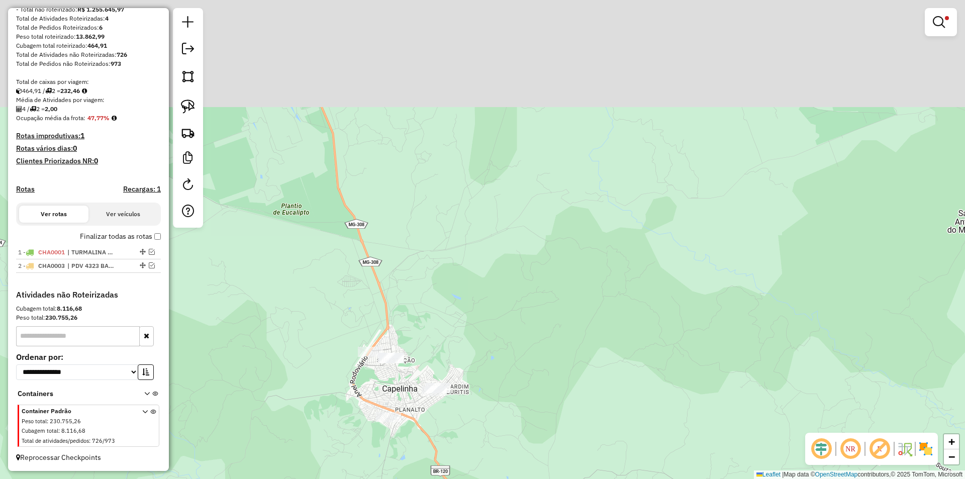
drag, startPoint x: 608, startPoint y: 194, endPoint x: 622, endPoint y: 199, distance: 14.6
click at [581, 284] on div "Limpar filtros Janela de atendimento Grade de atendimento Capacidade Transporta…" at bounding box center [482, 239] width 965 height 479
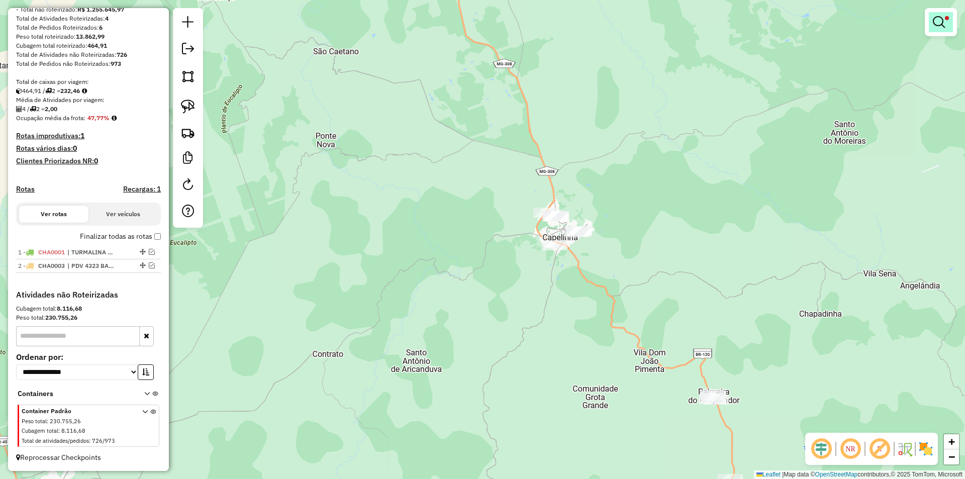
click at [939, 26] on em at bounding box center [939, 22] width 12 height 12
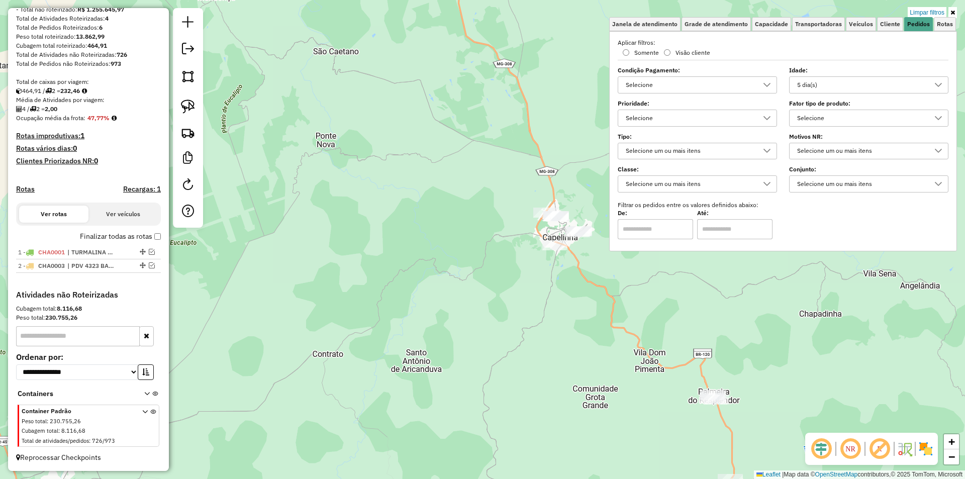
click at [604, 331] on div "Limpar filtros Janela de atendimento Grade de atendimento Capacidade Transporta…" at bounding box center [482, 239] width 965 height 479
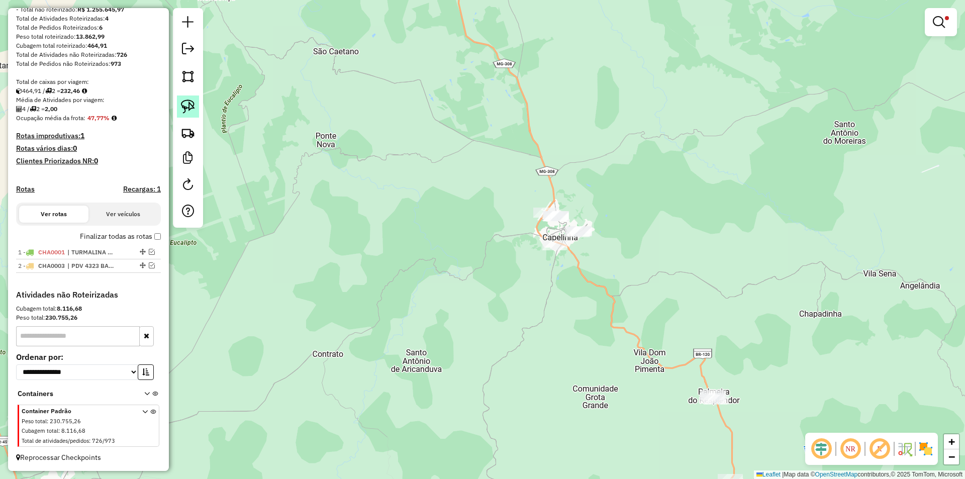
click at [182, 105] on img at bounding box center [188, 106] width 14 height 14
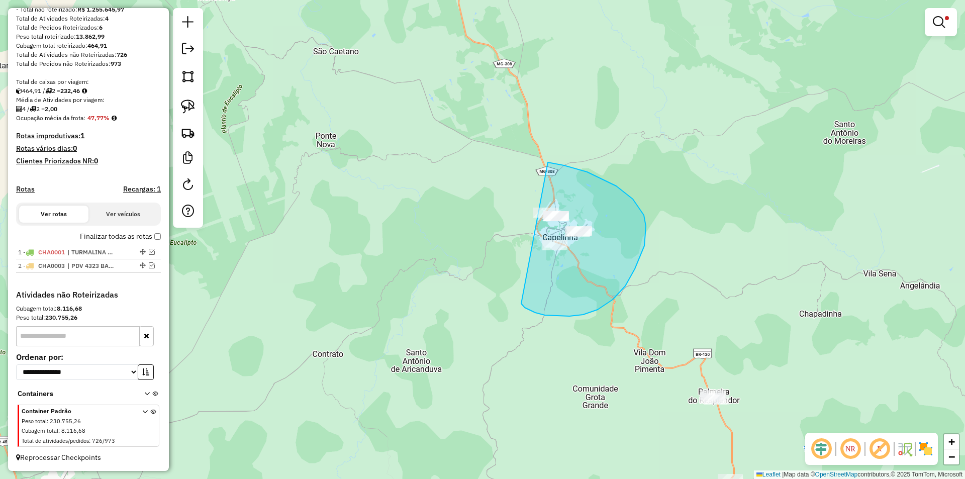
drag, startPoint x: 535, startPoint y: 313, endPoint x: 439, endPoint y: 180, distance: 164.0
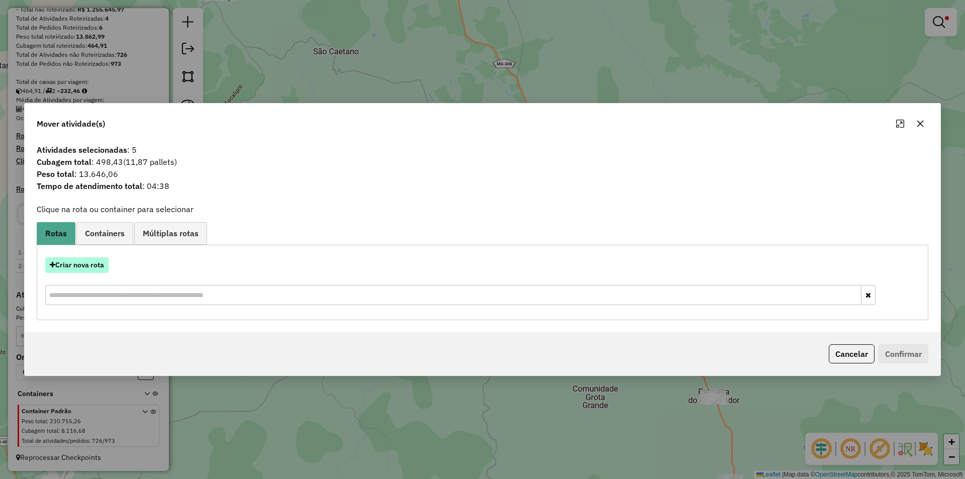
click at [93, 268] on button "Criar nova rota" at bounding box center [76, 265] width 63 height 16
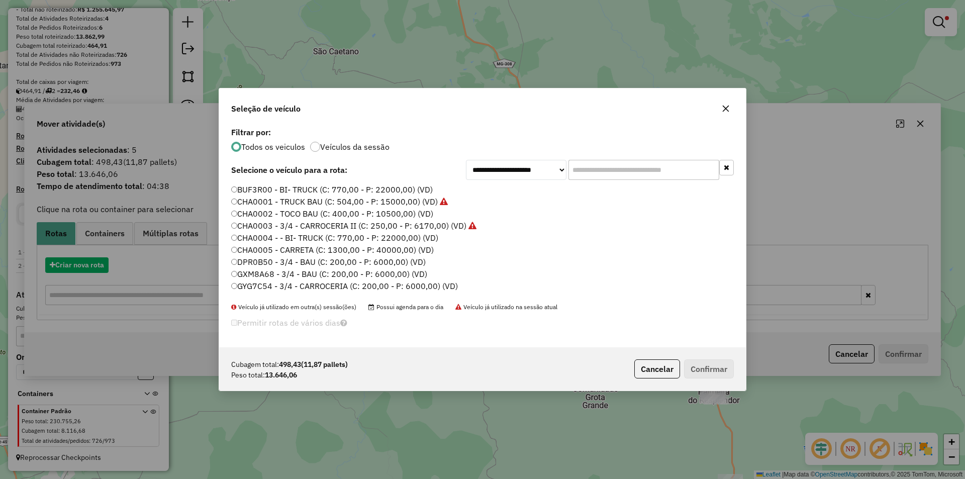
scroll to position [6, 3]
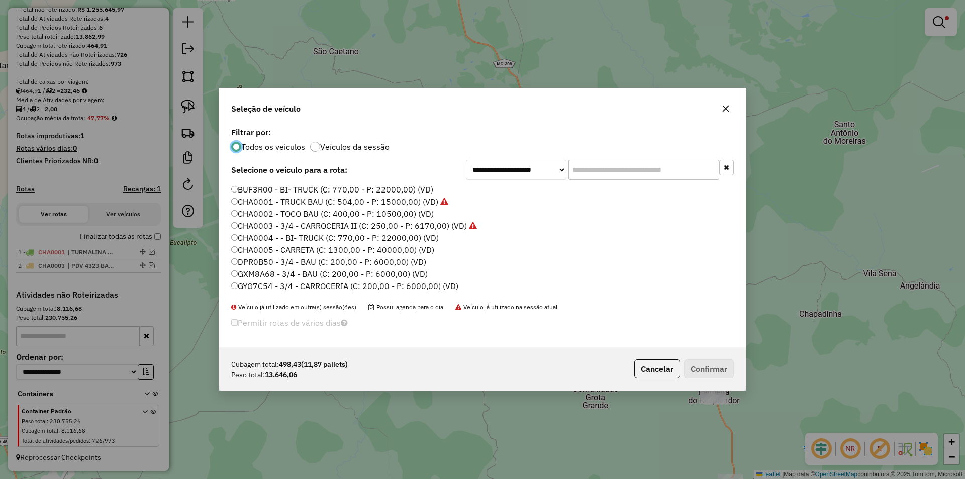
click at [285, 189] on label "BUF3R00 - BI- TRUCK (C: 770,00 - P: 22000,00) (VD)" at bounding box center [332, 189] width 202 height 12
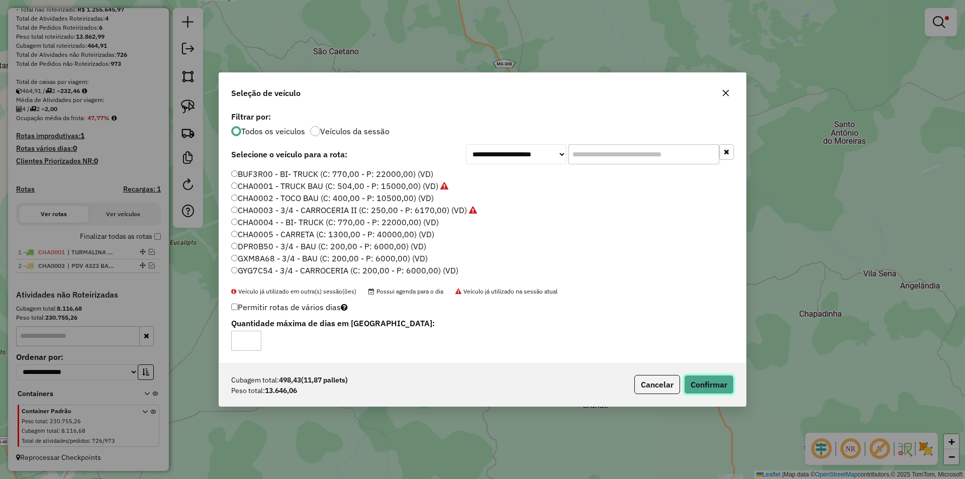
click at [710, 384] on button "Confirmar" at bounding box center [709, 384] width 50 height 19
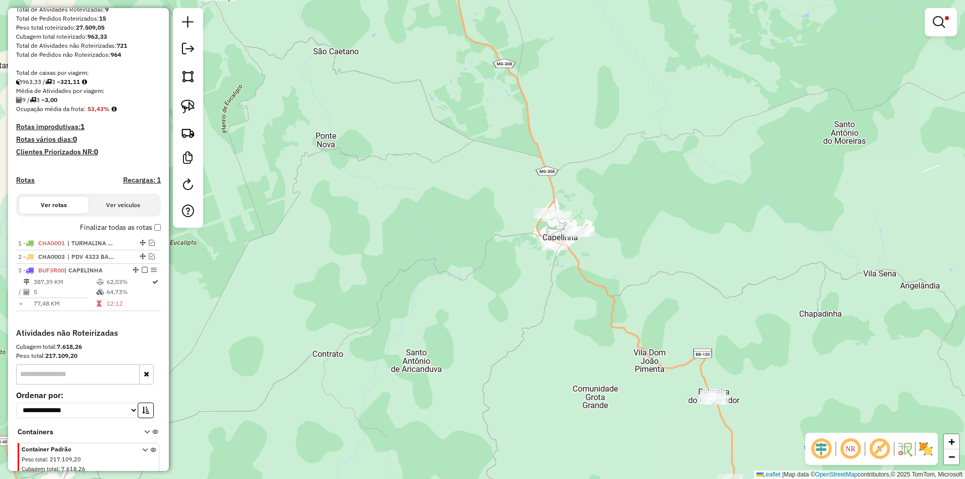
scroll to position [198, 0]
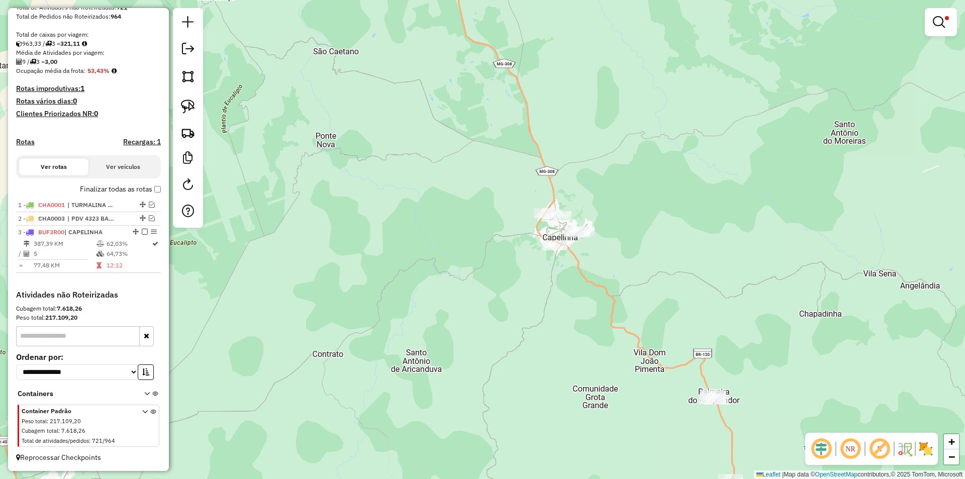
drag, startPoint x: 698, startPoint y: 310, endPoint x: 679, endPoint y: 299, distance: 21.1
click at [688, 304] on div "Limpar filtros Janela de atendimento Grade de atendimento Capacidade Transporta…" at bounding box center [482, 239] width 965 height 479
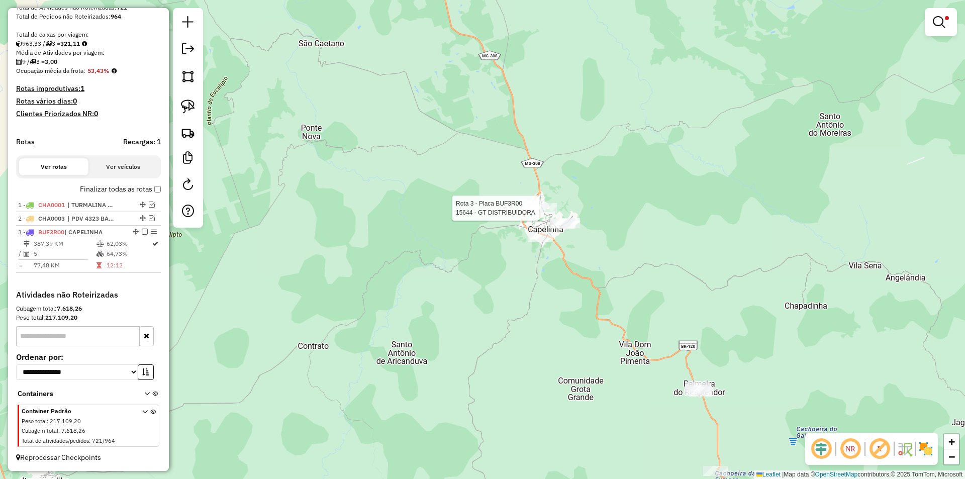
click at [540, 213] on div at bounding box center [542, 208] width 30 height 10
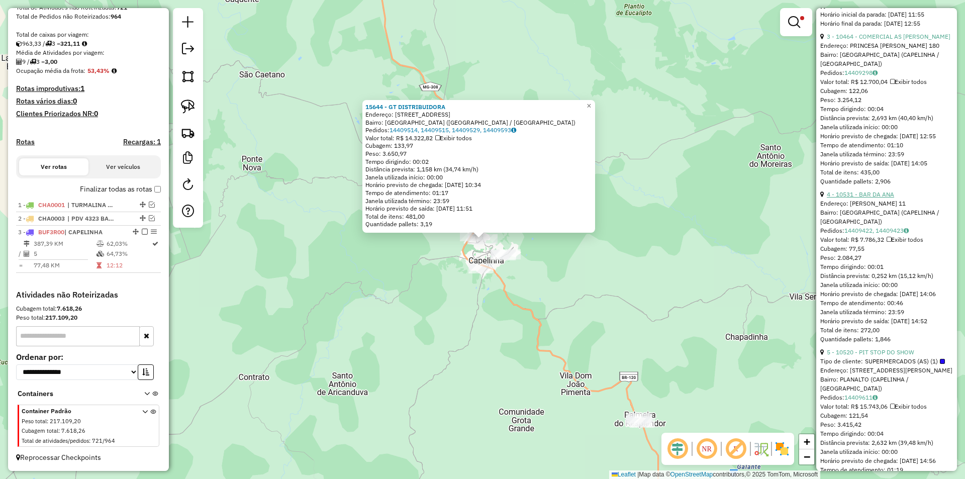
scroll to position [803, 0]
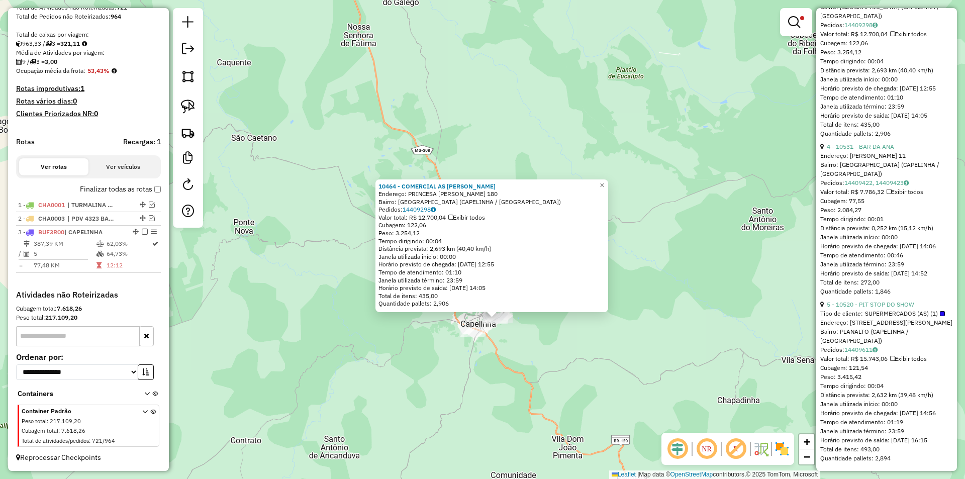
drag, startPoint x: 518, startPoint y: 284, endPoint x: 532, endPoint y: 354, distance: 71.1
click at [532, 359] on div "10464 - COMERCIAL AS ANTONIA Endereço: PRINCESA ISABEL 180 Bairro: VILA OPERARI…" at bounding box center [482, 239] width 965 height 479
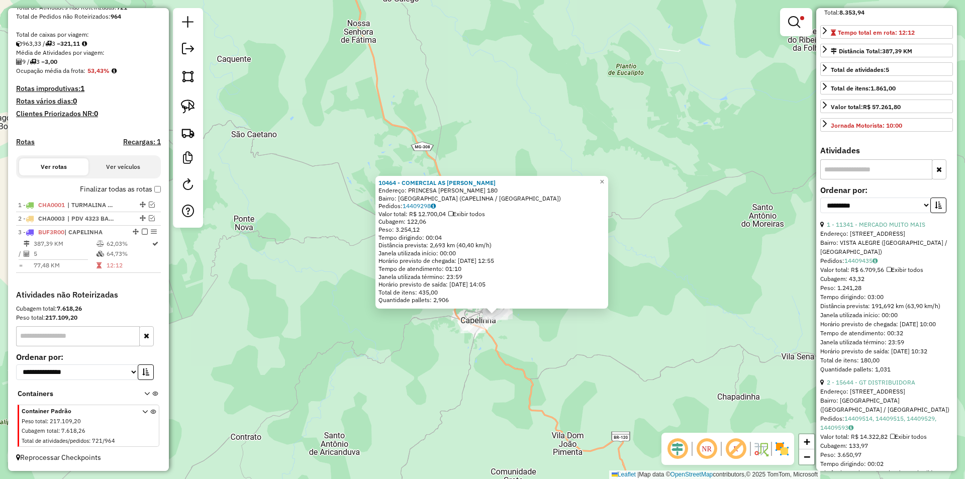
scroll to position [150, 0]
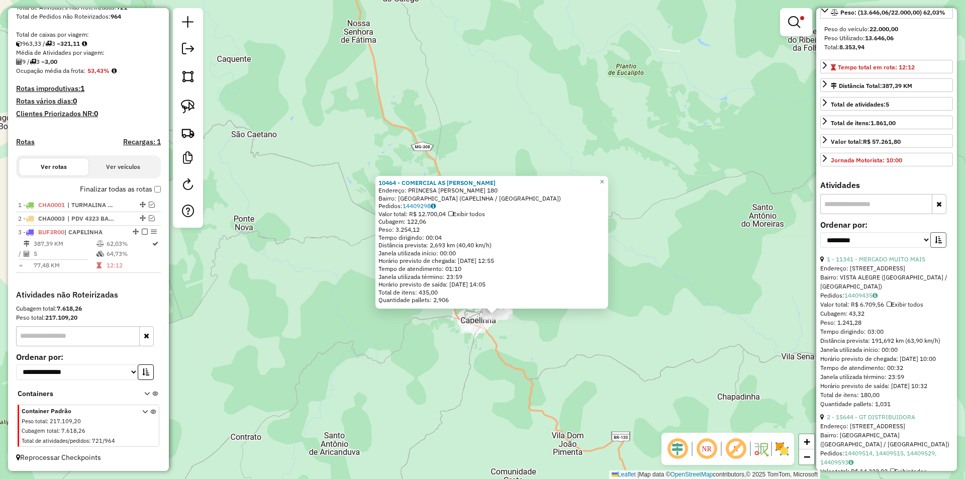
click at [934, 248] on button "button" at bounding box center [938, 240] width 16 height 16
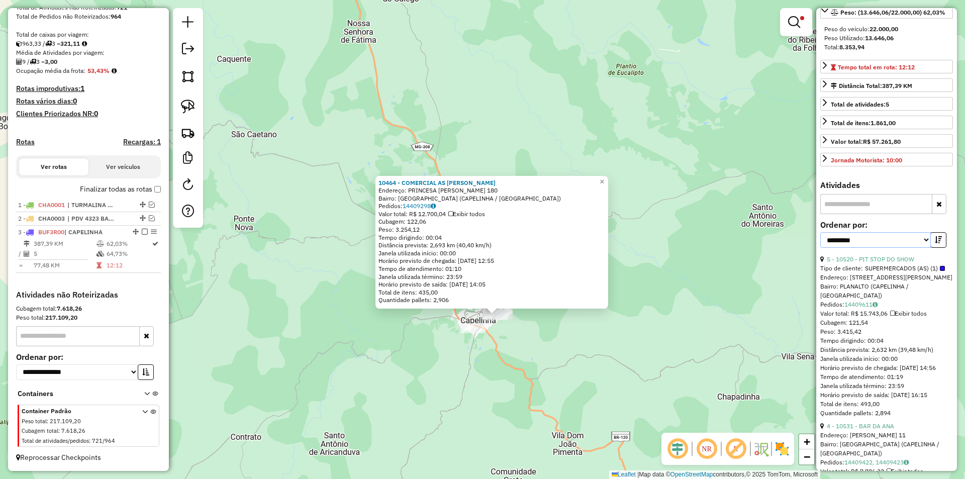
click at [923, 248] on select "**********" at bounding box center [875, 240] width 111 height 16
select select "*********"
click at [820, 248] on select "**********" at bounding box center [875, 240] width 111 height 16
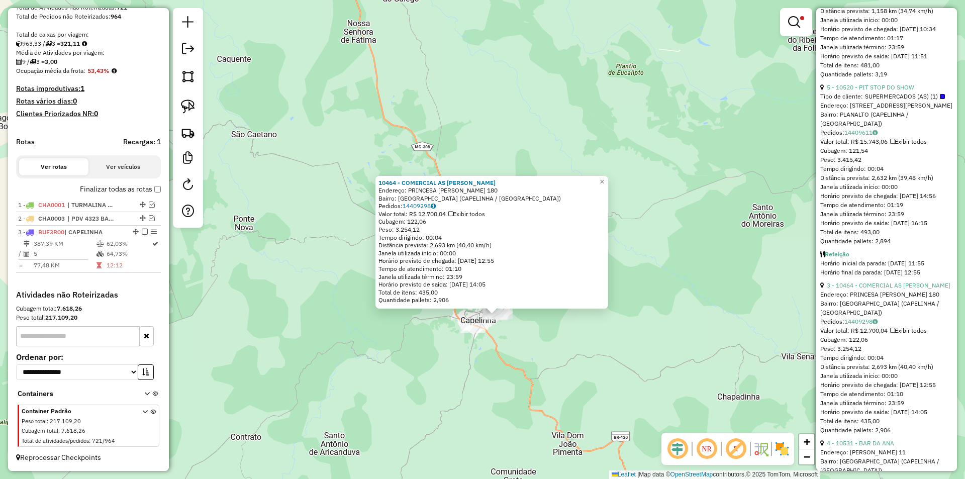
scroll to position [502, 0]
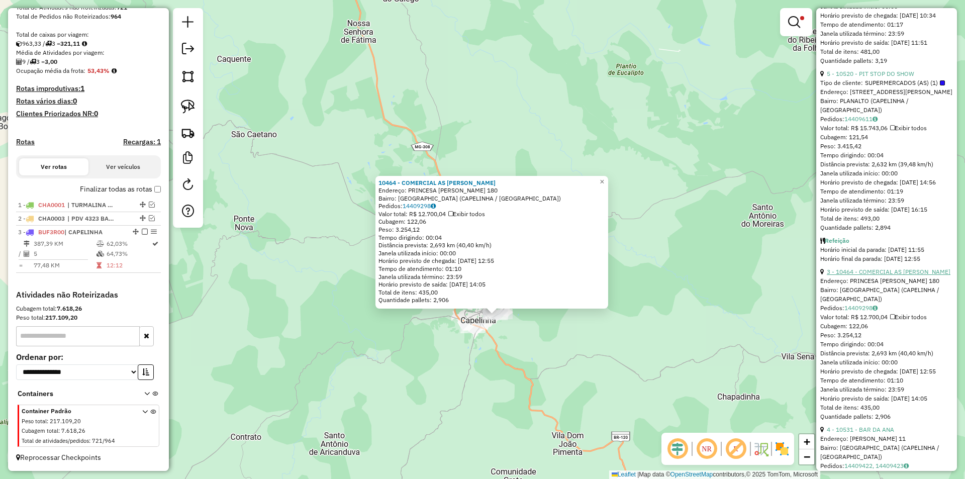
click at [874, 275] on link "3 - 10464 - COMERCIAL AS ANTONIA" at bounding box center [889, 272] width 124 height 8
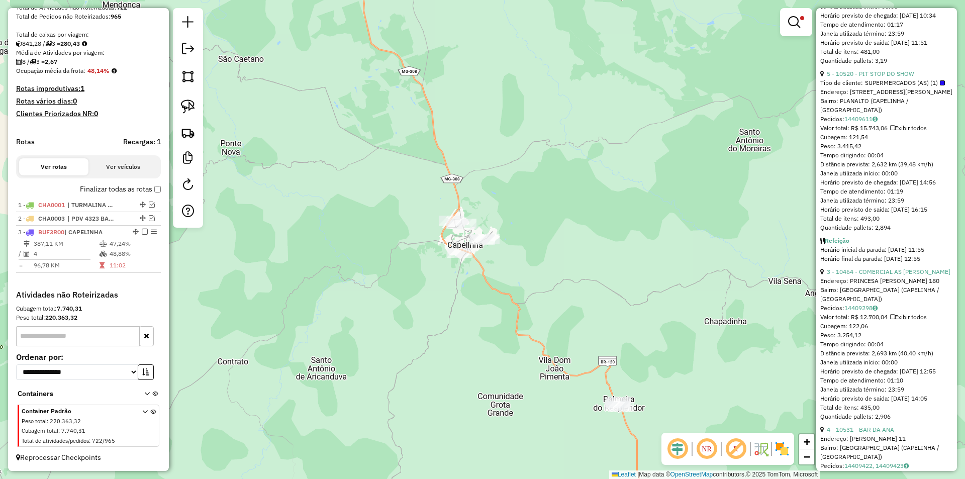
scroll to position [129, 0]
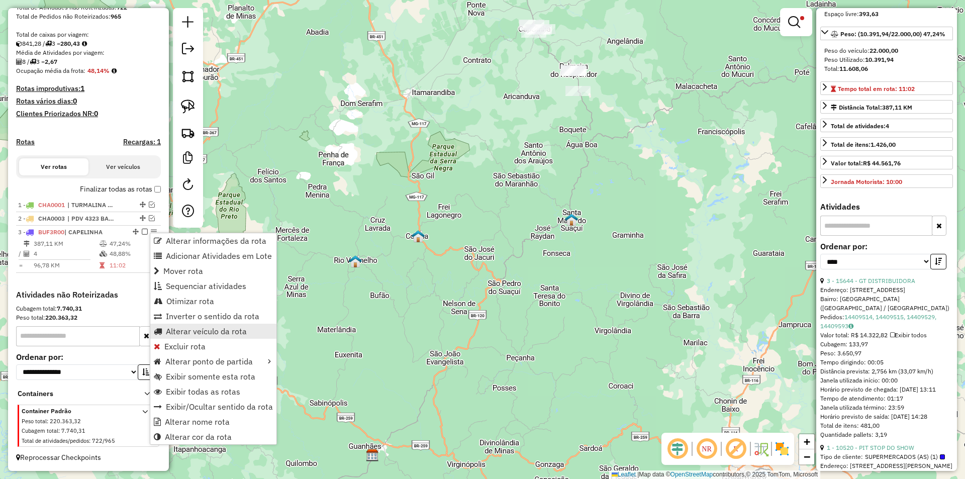
click at [237, 328] on span "Alterar veículo da rota" at bounding box center [206, 331] width 81 height 8
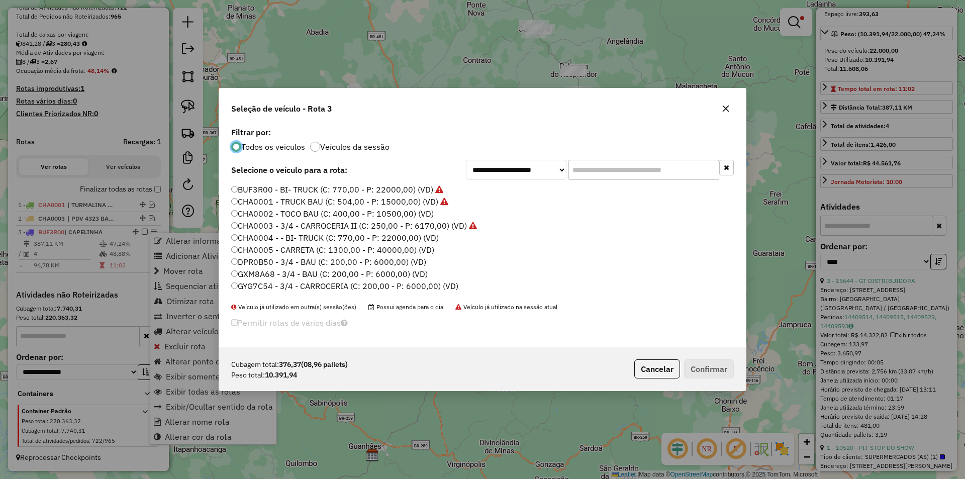
scroll to position [6, 3]
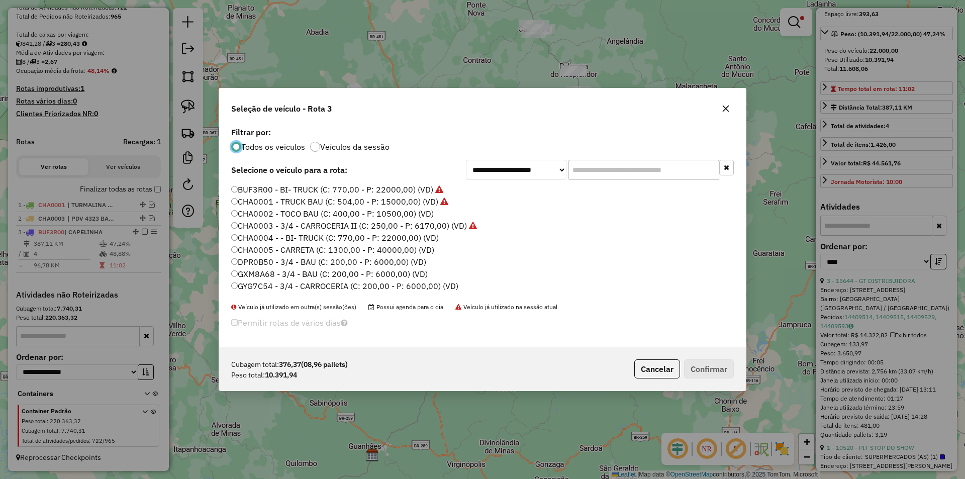
click at [629, 173] on input "text" at bounding box center [643, 170] width 151 height 20
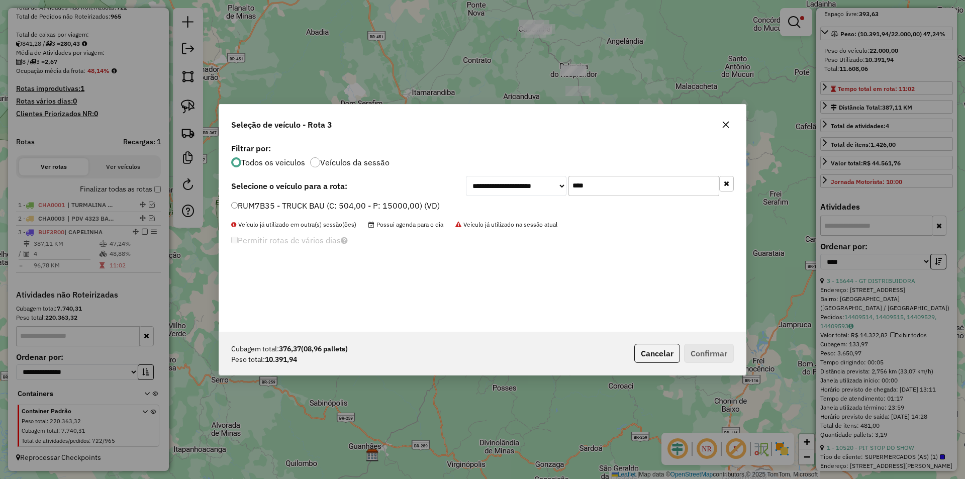
type input "****"
click at [302, 203] on label "RUM7B35 - TRUCK BAU (C: 504,00 - P: 15000,00) (VD)" at bounding box center [335, 205] width 209 height 12
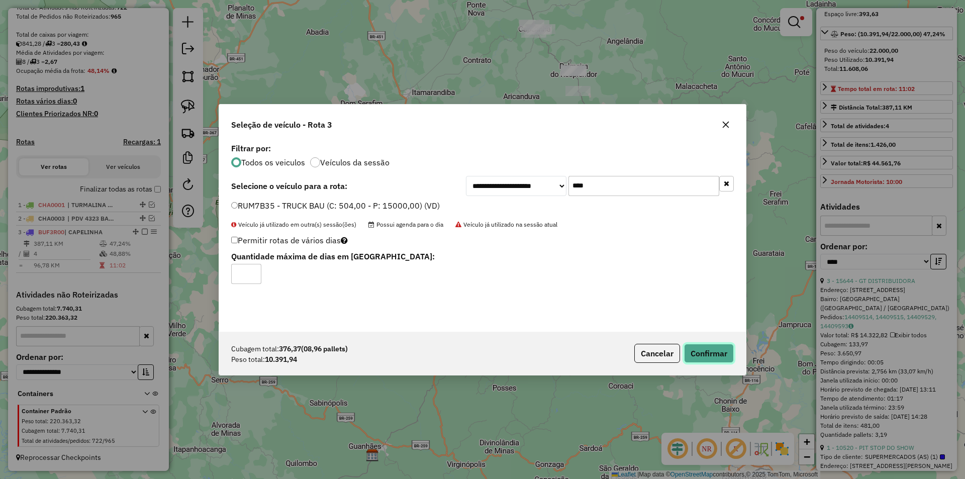
click at [709, 354] on button "Confirmar" at bounding box center [709, 353] width 50 height 19
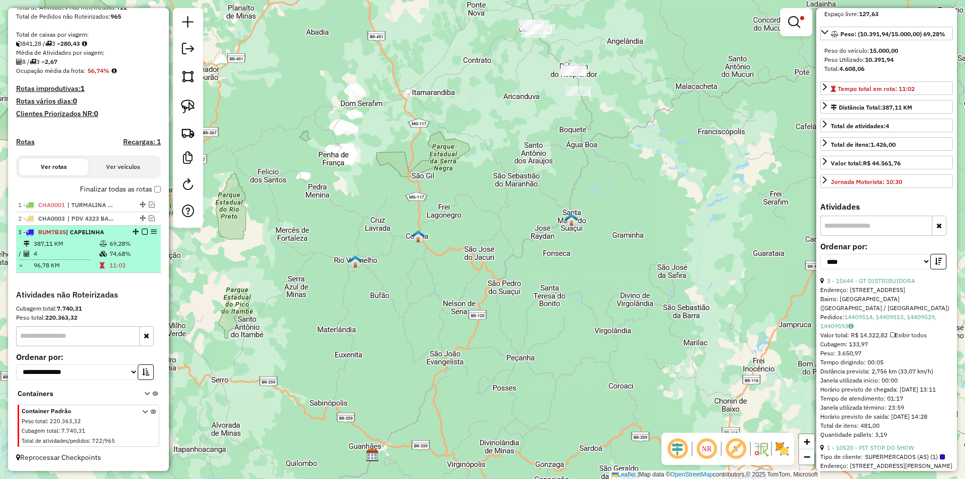
click at [142, 231] on em at bounding box center [145, 232] width 6 height 6
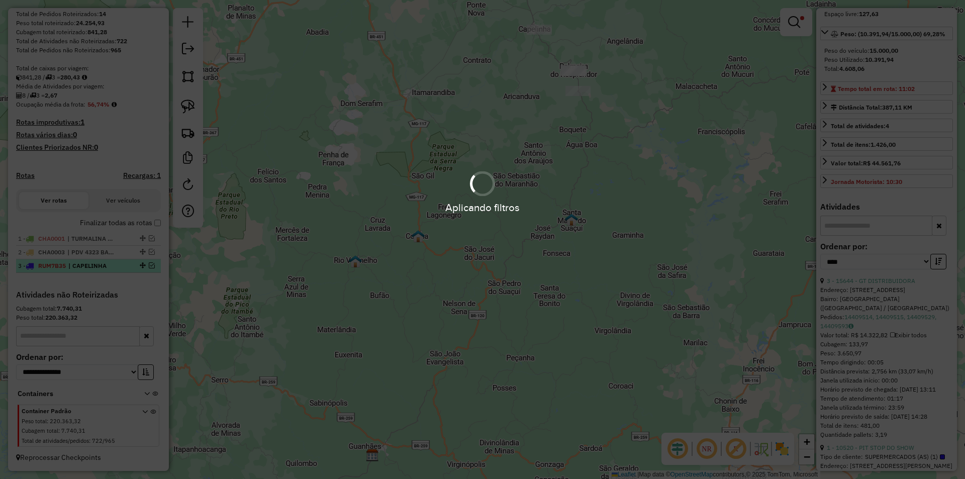
scroll to position [165, 0]
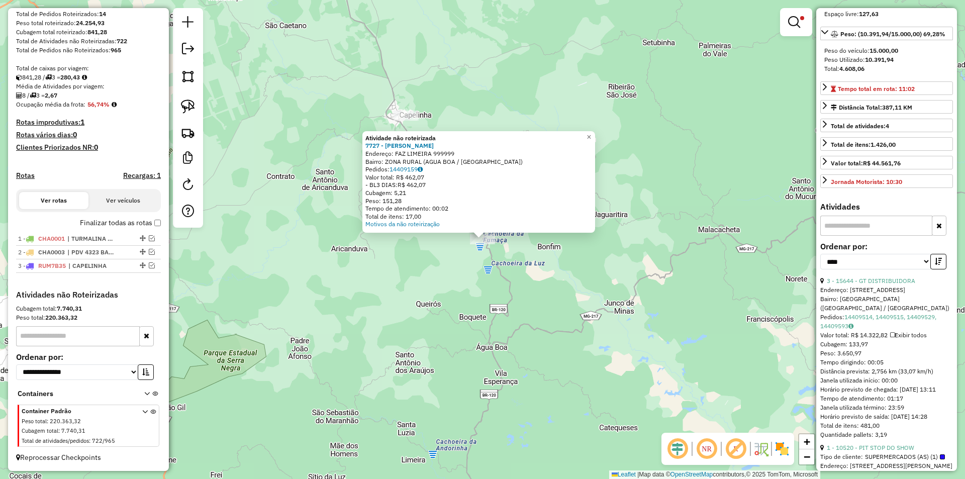
click at [682, 175] on div "Atividade não roteirizada 7727 - SAMIA APARECIDA Endereço: FAZ LIMEIRA 999999 B…" at bounding box center [482, 239] width 965 height 479
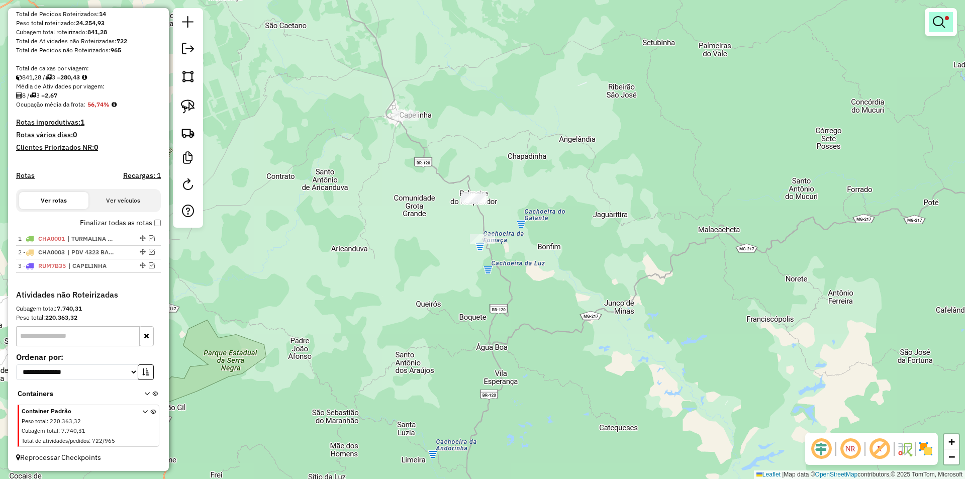
click at [947, 19] on span at bounding box center [947, 18] width 4 height 4
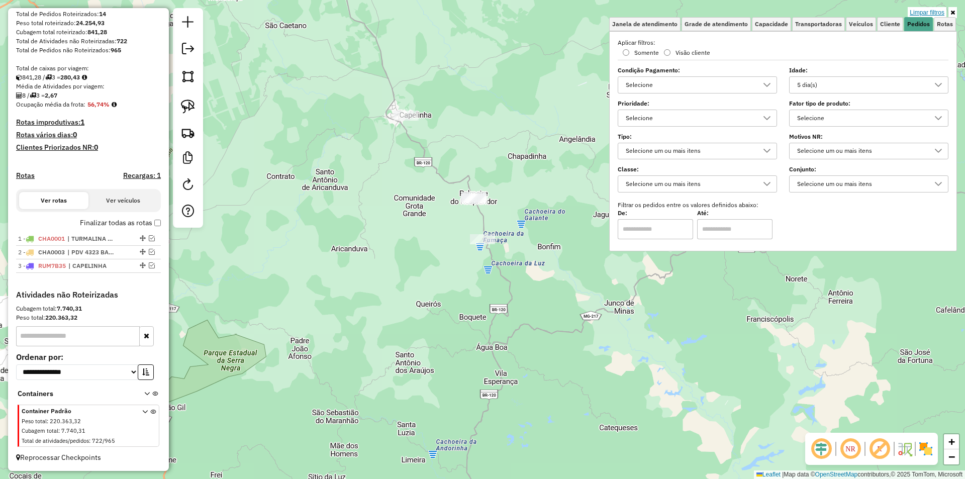
click at [936, 12] on link "Limpar filtros" at bounding box center [926, 12] width 39 height 11
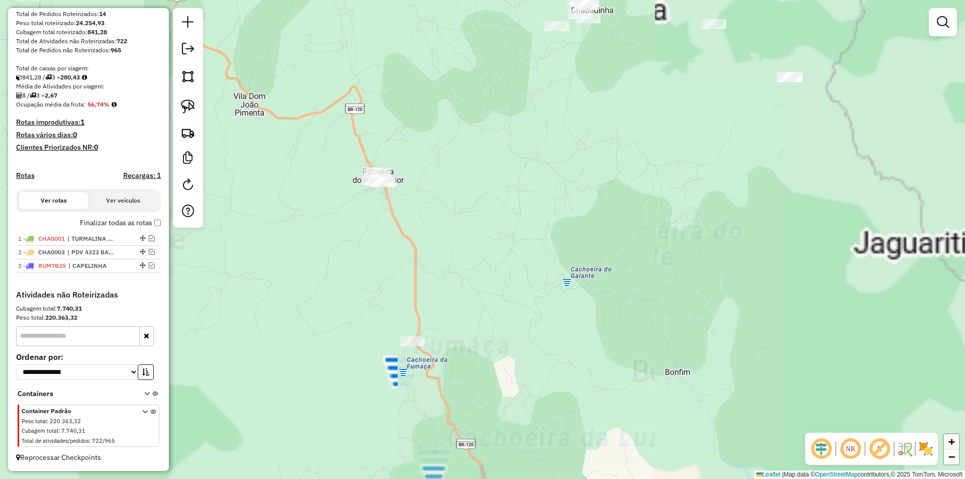
drag, startPoint x: 466, startPoint y: 262, endPoint x: 381, endPoint y: 275, distance: 85.3
click at [464, 262] on div "Janela de atendimento Grade de atendimento Capacidade Transportadoras Veículos …" at bounding box center [482, 239] width 965 height 479
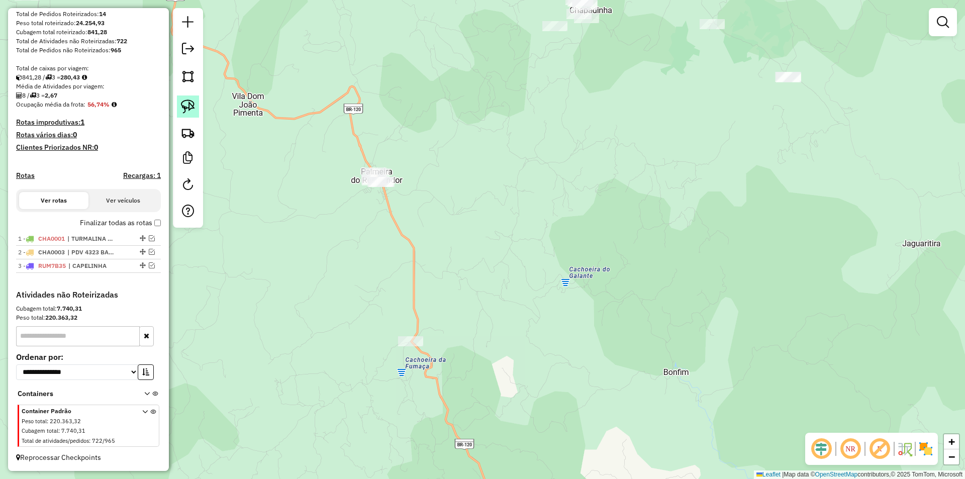
click at [196, 110] on link at bounding box center [188, 106] width 22 height 22
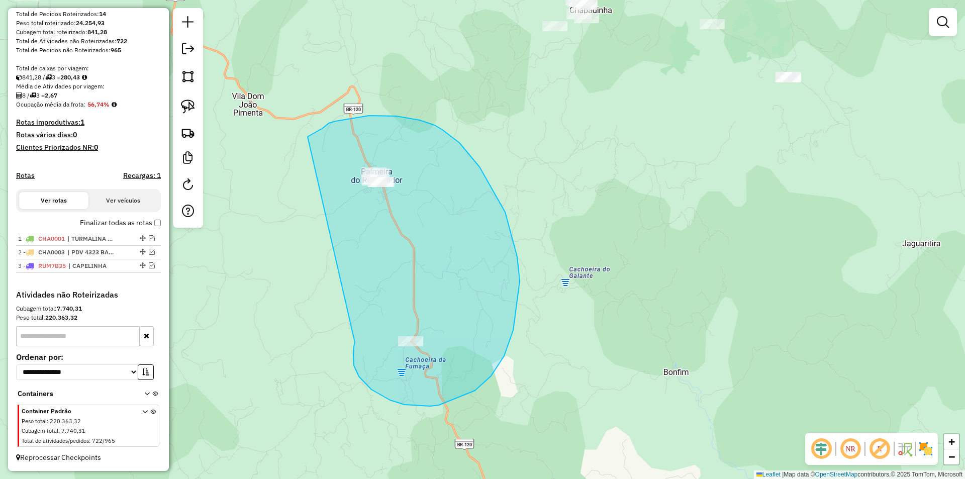
drag, startPoint x: 353, startPoint y: 355, endPoint x: 308, endPoint y: 137, distance: 222.8
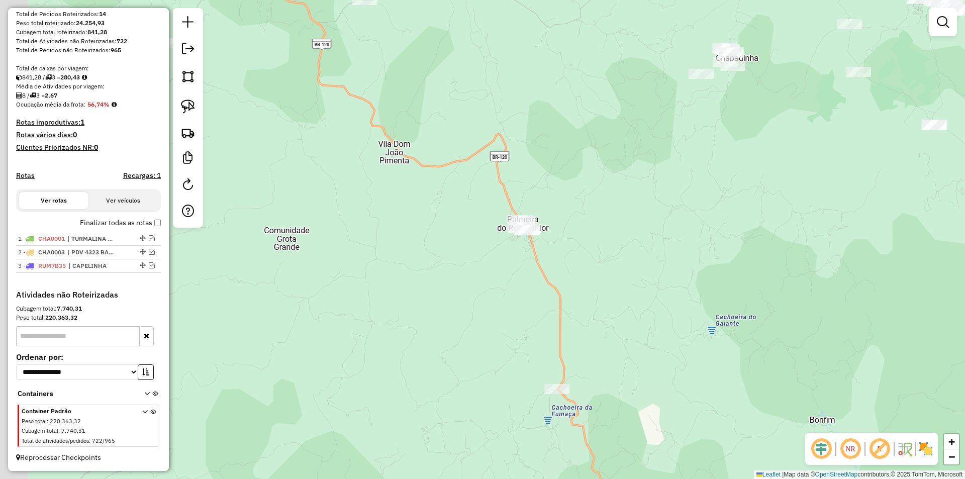
drag, startPoint x: 493, startPoint y: 145, endPoint x: 639, endPoint y: 191, distance: 152.9
click at [639, 191] on div "Janela de atendimento Grade de atendimento Capacidade Transportadoras Veículos …" at bounding box center [482, 239] width 965 height 479
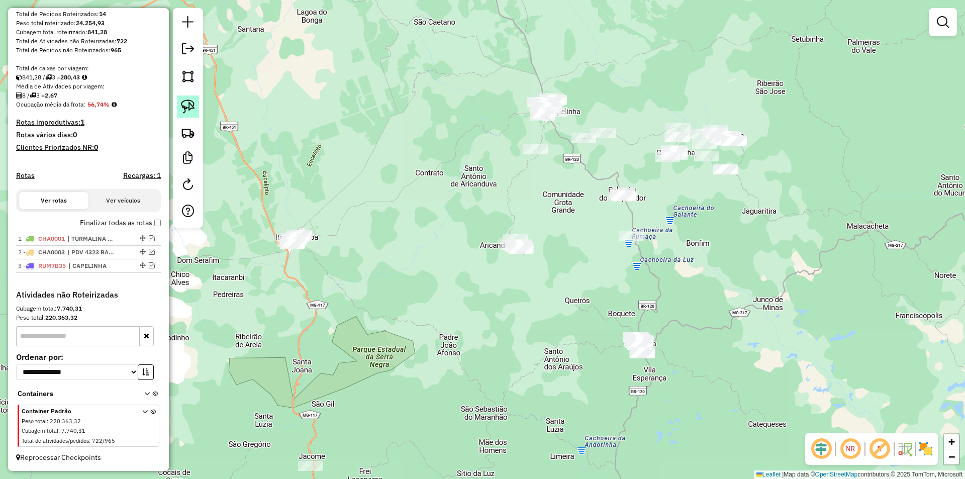
drag, startPoint x: 183, startPoint y: 98, endPoint x: 421, endPoint y: 160, distance: 245.4
click at [184, 98] on link at bounding box center [188, 106] width 22 height 22
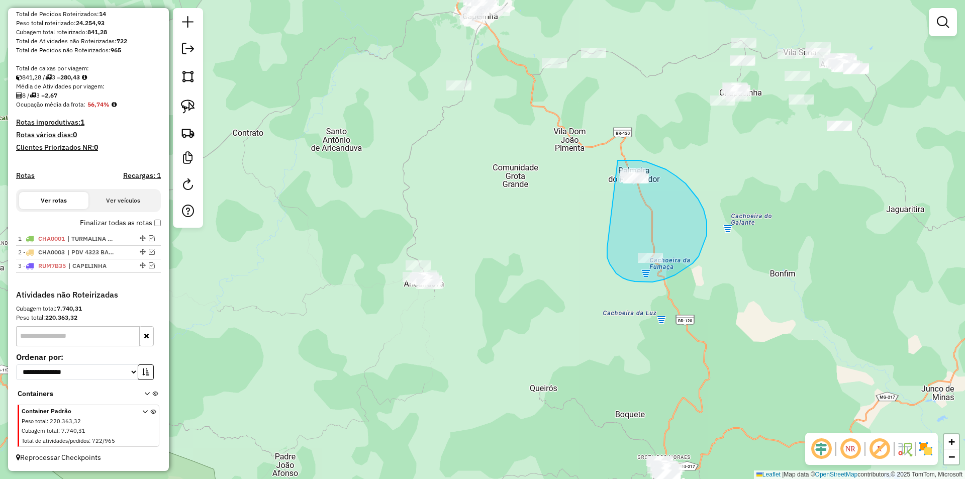
drag, startPoint x: 613, startPoint y: 269, endPoint x: 614, endPoint y: 161, distance: 107.5
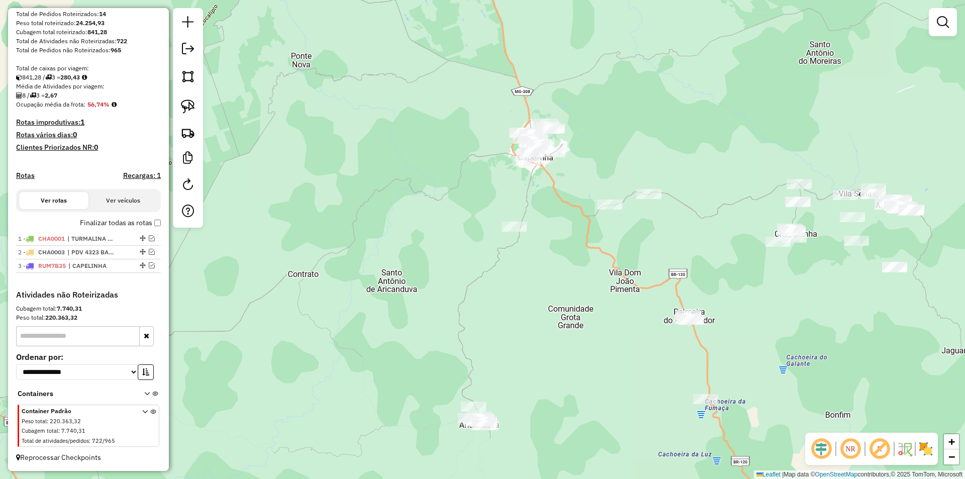
drag, startPoint x: 517, startPoint y: 127, endPoint x: 387, endPoint y: 284, distance: 204.2
click at [572, 268] on div "Janela de atendimento Grade de atendimento Capacidade Transportadoras Veículos …" at bounding box center [482, 239] width 965 height 479
click at [107, 264] on span "| CAPELINHA" at bounding box center [91, 265] width 46 height 9
select select "*********"
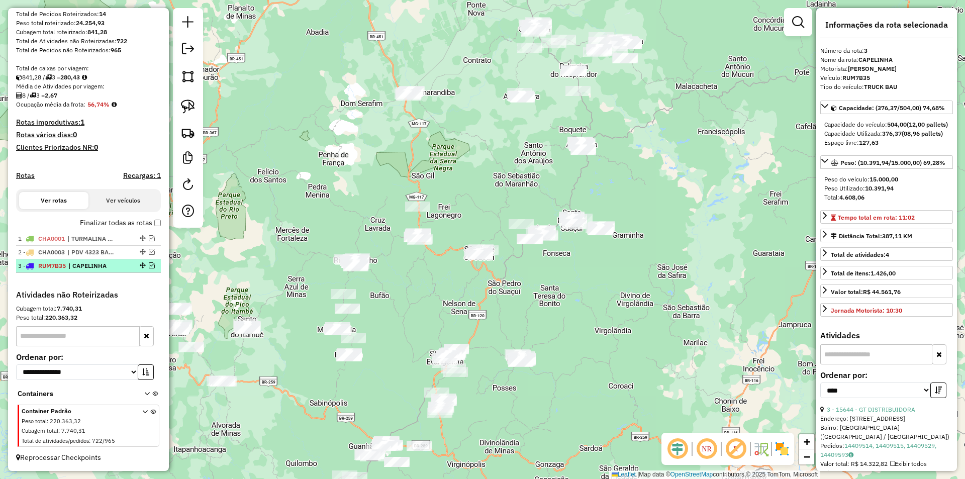
click at [92, 266] on span "| CAPELINHA" at bounding box center [91, 265] width 46 height 9
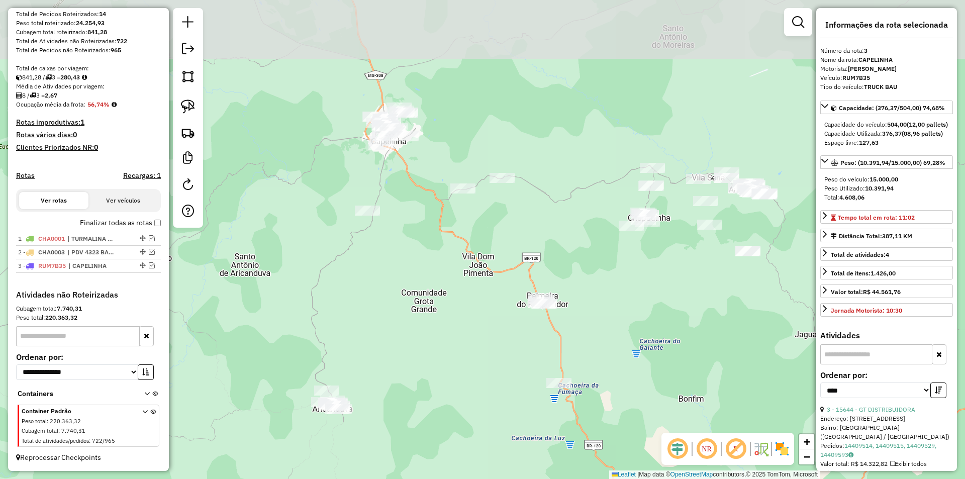
drag, startPoint x: 574, startPoint y: 125, endPoint x: 666, endPoint y: 435, distance: 323.0
click at [666, 435] on hb-router-mapa "Informações da Sessão 979535 - 15/08/2025 Criação: 14/08/2025 17:28 Depósito: B…" at bounding box center [482, 239] width 965 height 479
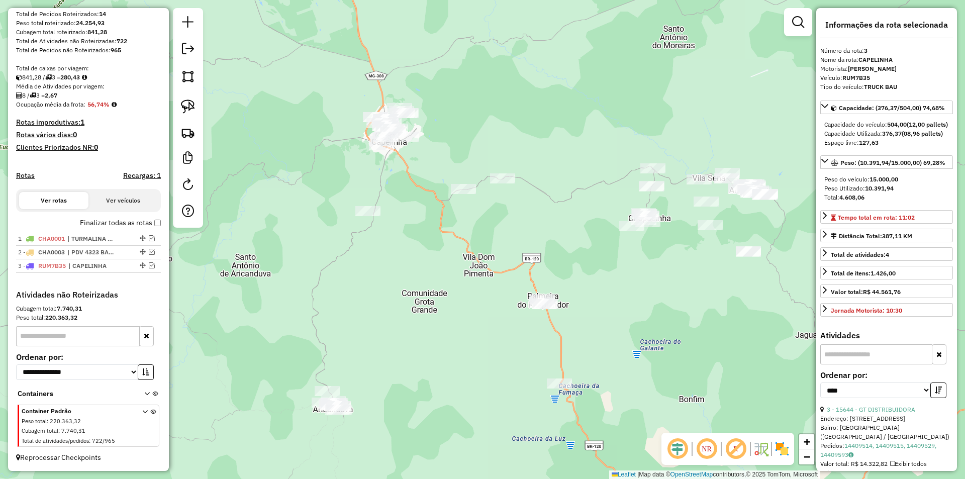
drag, startPoint x: 187, startPoint y: 106, endPoint x: 403, endPoint y: 217, distance: 242.9
click at [187, 106] on img at bounding box center [188, 106] width 14 height 14
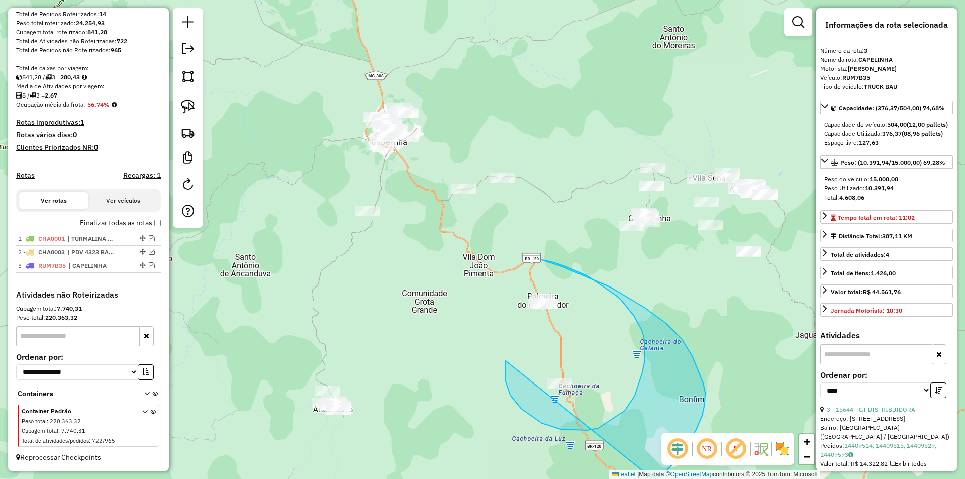
drag, startPoint x: 521, startPoint y: 409, endPoint x: 430, endPoint y: 368, distance: 99.9
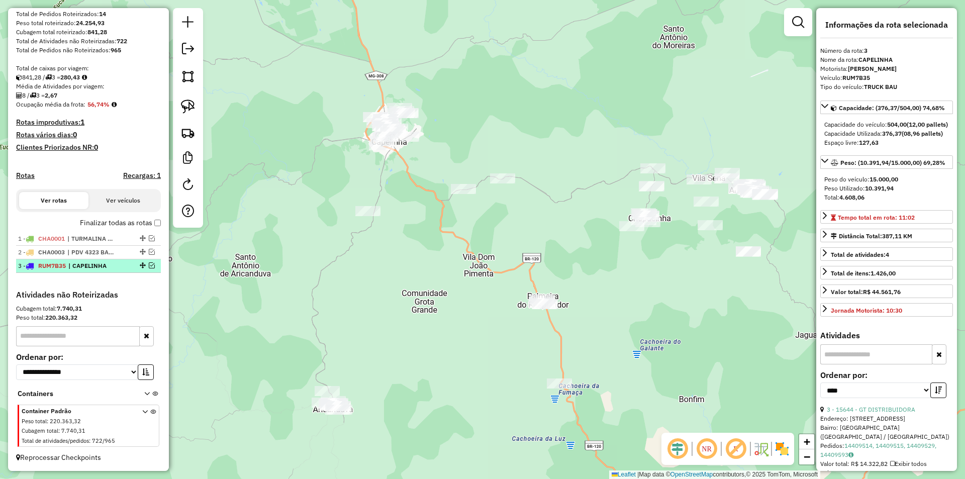
click at [149, 264] on em at bounding box center [152, 265] width 6 height 6
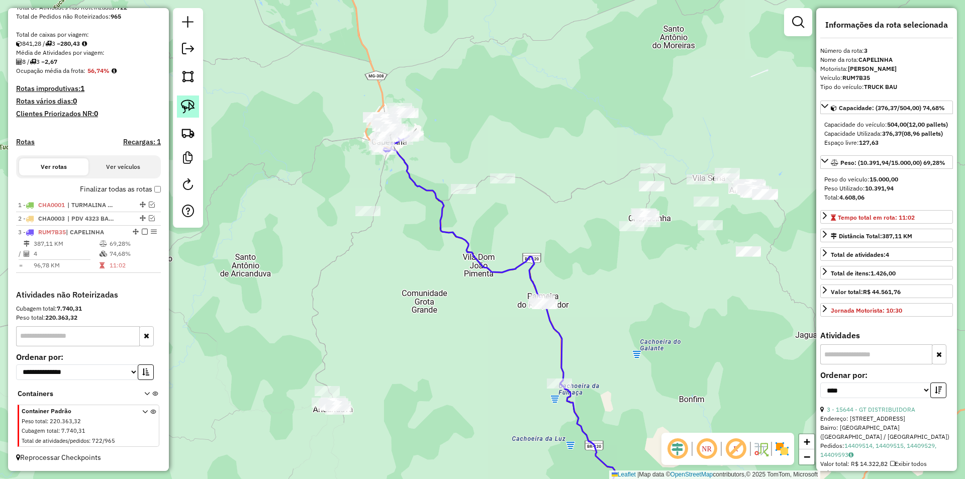
click at [194, 98] on link at bounding box center [188, 106] width 22 height 22
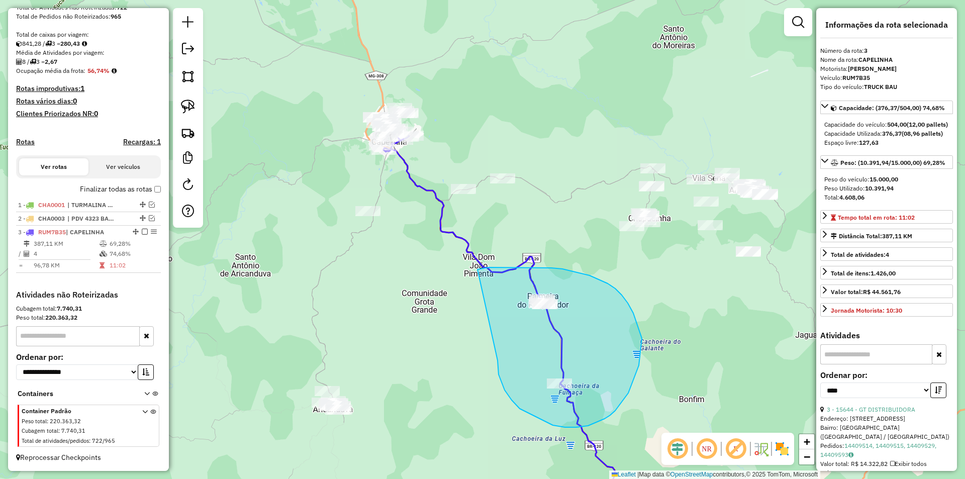
drag, startPoint x: 553, startPoint y: 425, endPoint x: 457, endPoint y: 273, distance: 179.3
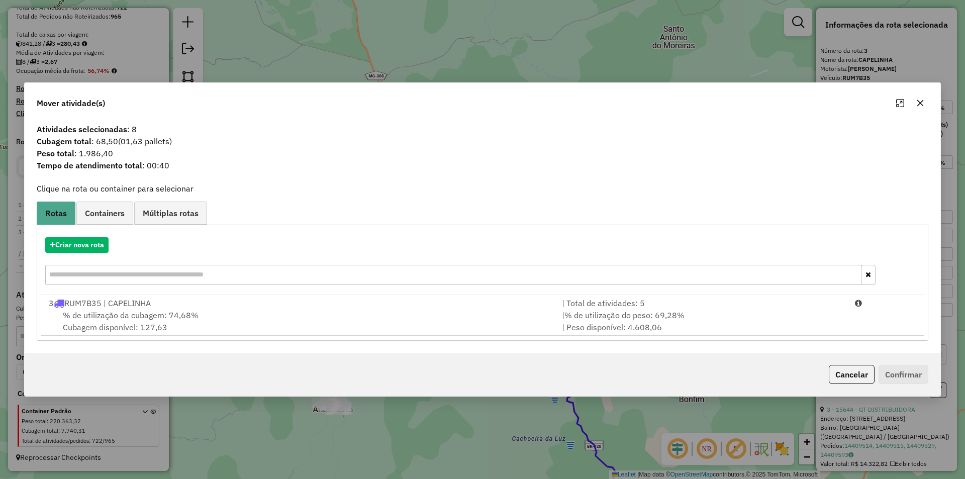
drag, startPoint x: 160, startPoint y: 312, endPoint x: 346, endPoint y: 347, distance: 189.8
click at [160, 312] on span "% de utilização da cubagem: 74,68%" at bounding box center [131, 315] width 136 height 10
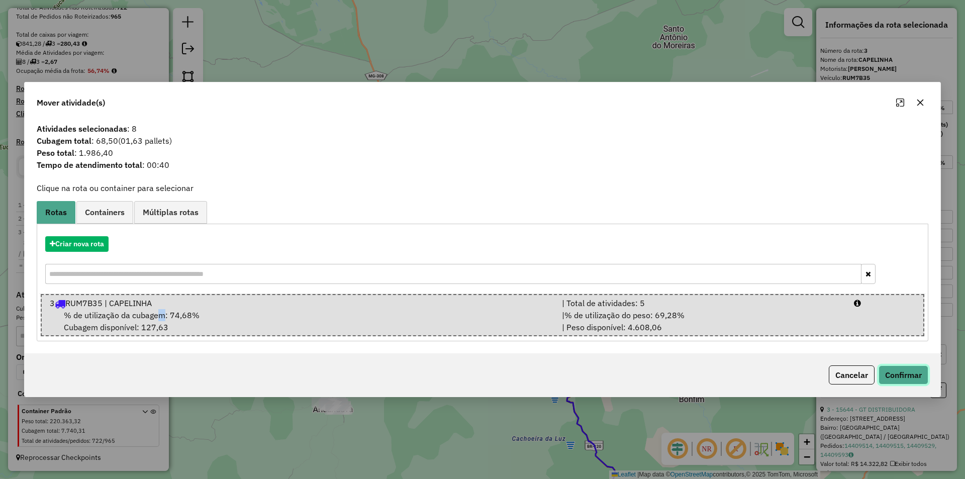
click at [906, 374] on button "Confirmar" at bounding box center [903, 374] width 50 height 19
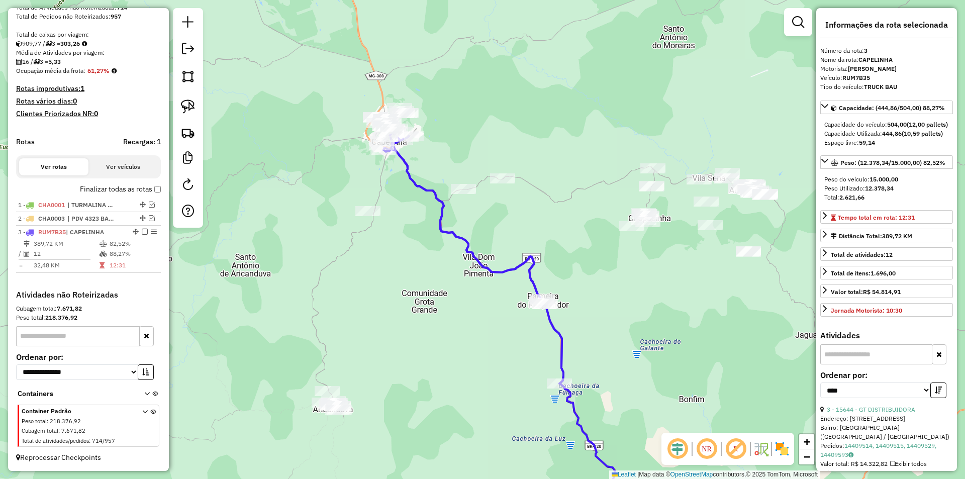
click at [529, 274] on icon at bounding box center [469, 250] width 187 height 268
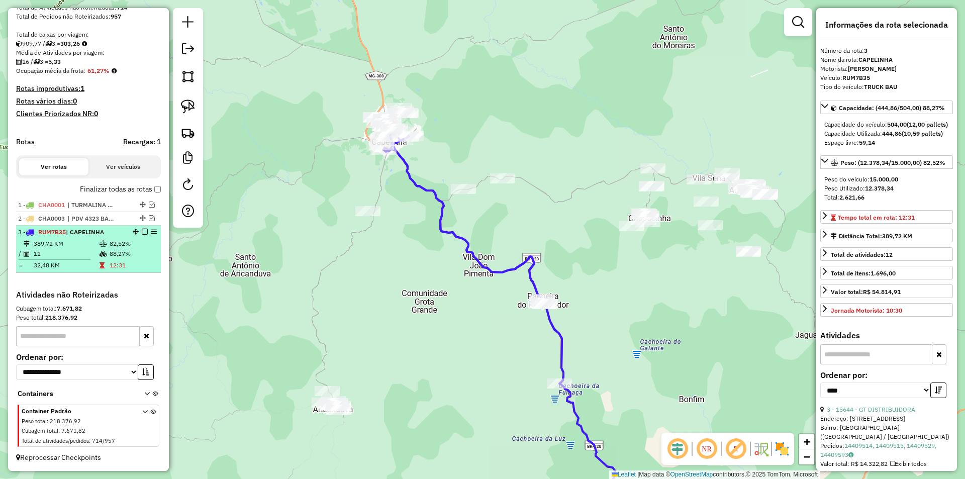
click at [142, 230] on em at bounding box center [145, 232] width 6 height 6
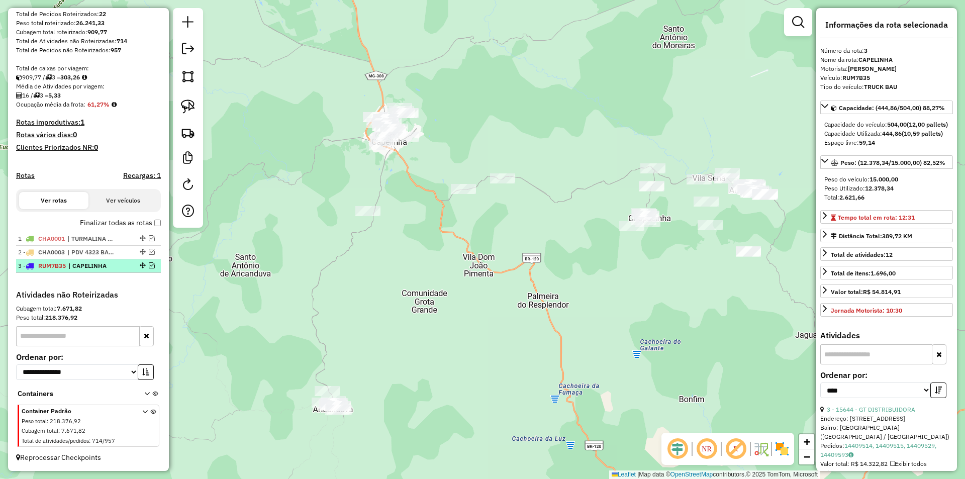
scroll to position [165, 0]
drag, startPoint x: 192, startPoint y: 108, endPoint x: 432, endPoint y: 181, distance: 251.0
click at [192, 109] on img at bounding box center [188, 106] width 14 height 14
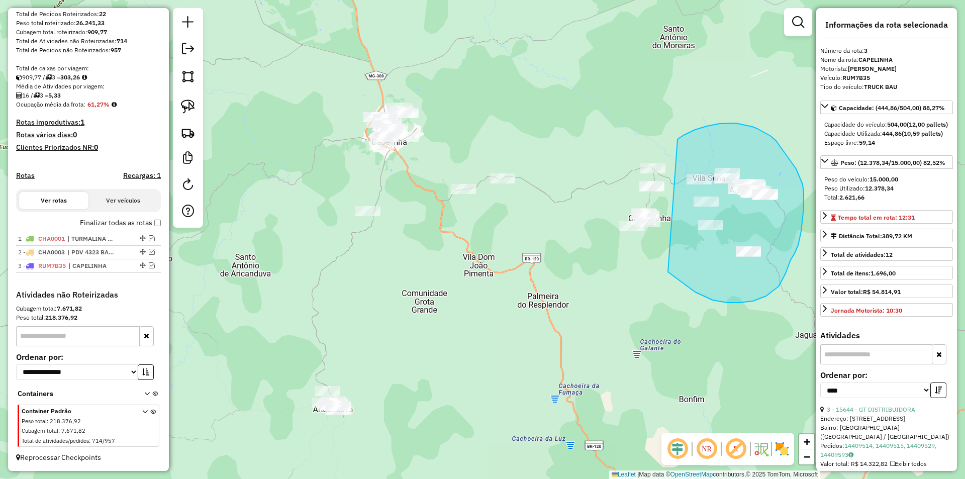
drag, startPoint x: 670, startPoint y: 273, endPoint x: 675, endPoint y: 141, distance: 132.7
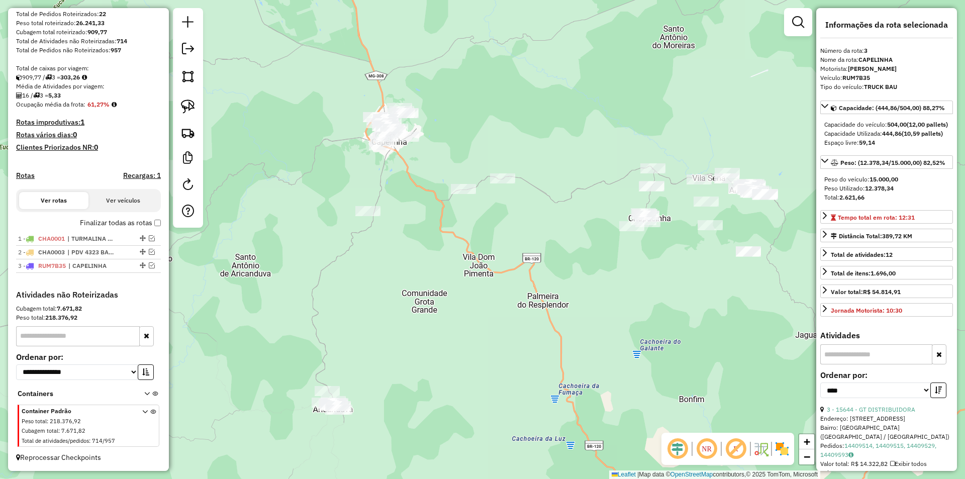
drag, startPoint x: 592, startPoint y: 316, endPoint x: 625, endPoint y: 303, distance: 35.3
click at [594, 315] on div "Janela de atendimento Grade de atendimento Capacidade Transportadoras Veículos …" at bounding box center [482, 239] width 965 height 479
click at [192, 96] on link at bounding box center [188, 106] width 22 height 22
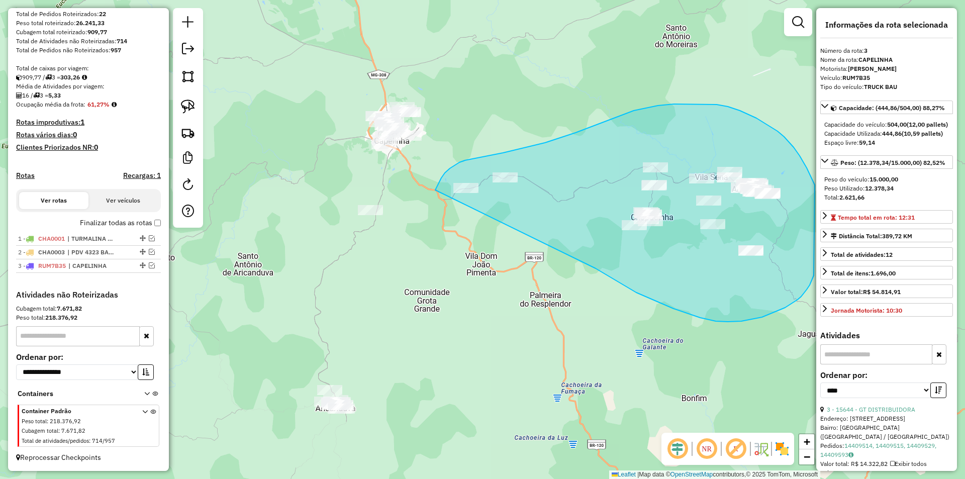
drag, startPoint x: 680, startPoint y: 311, endPoint x: 435, endPoint y: 190, distance: 273.5
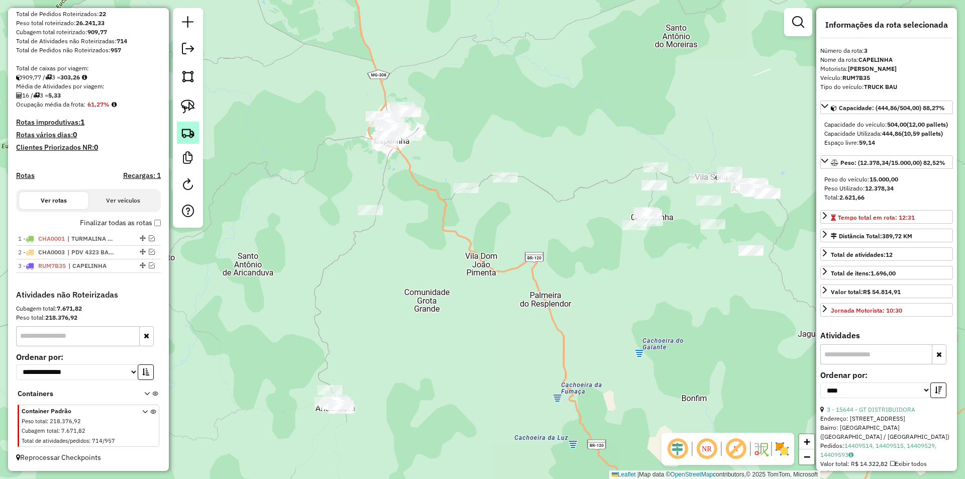
click at [186, 135] on img at bounding box center [188, 133] width 14 height 14
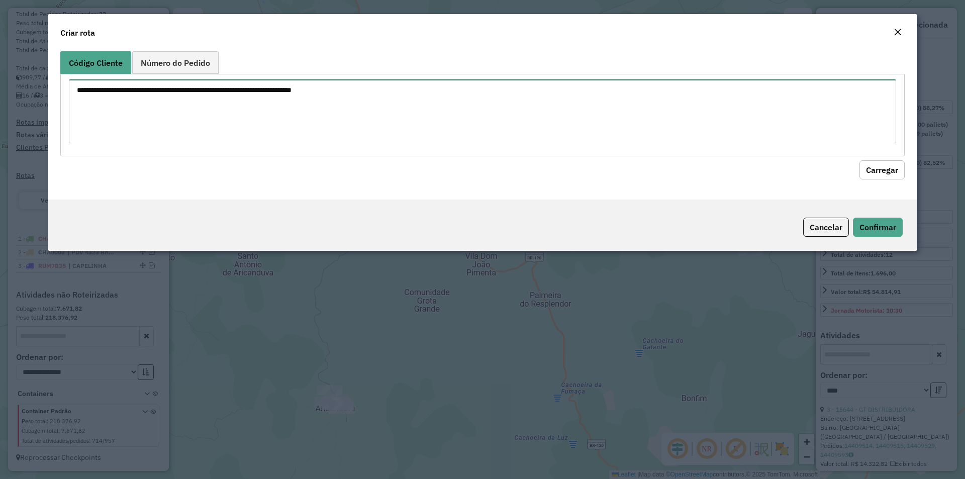
click at [246, 99] on textarea at bounding box center [482, 111] width 827 height 64
type textarea "**** ***** *****"
drag, startPoint x: 890, startPoint y: 168, endPoint x: 880, endPoint y: 167, distance: 9.6
click at [888, 168] on button "Carregar" at bounding box center [881, 169] width 45 height 19
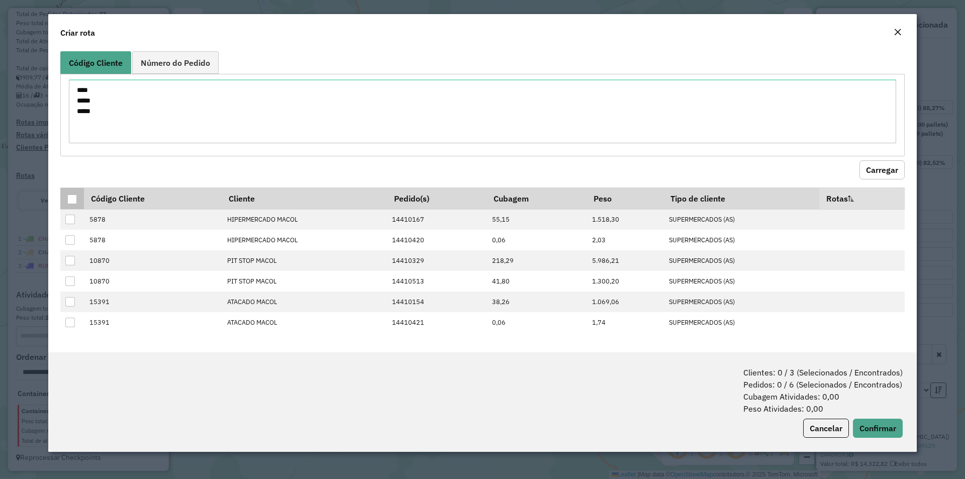
click at [71, 197] on div at bounding box center [72, 199] width 10 height 10
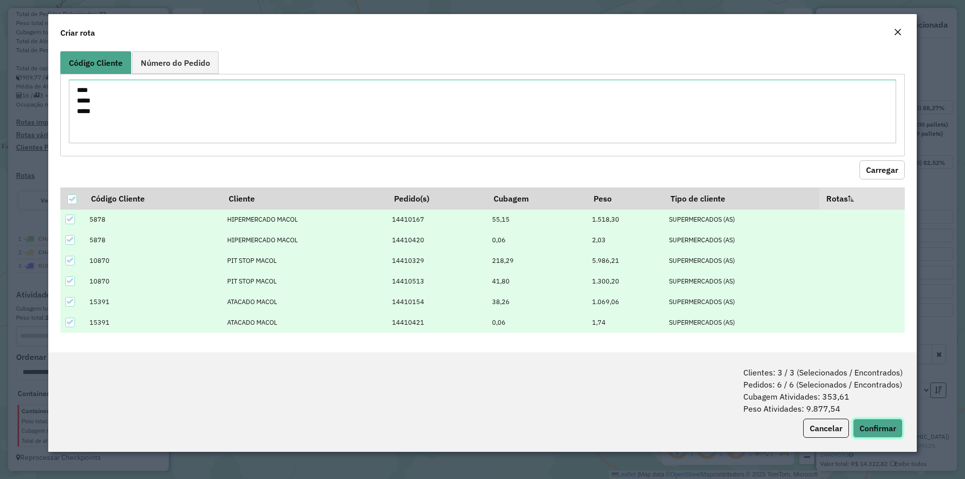
click at [879, 429] on button "Confirmar" at bounding box center [878, 428] width 50 height 19
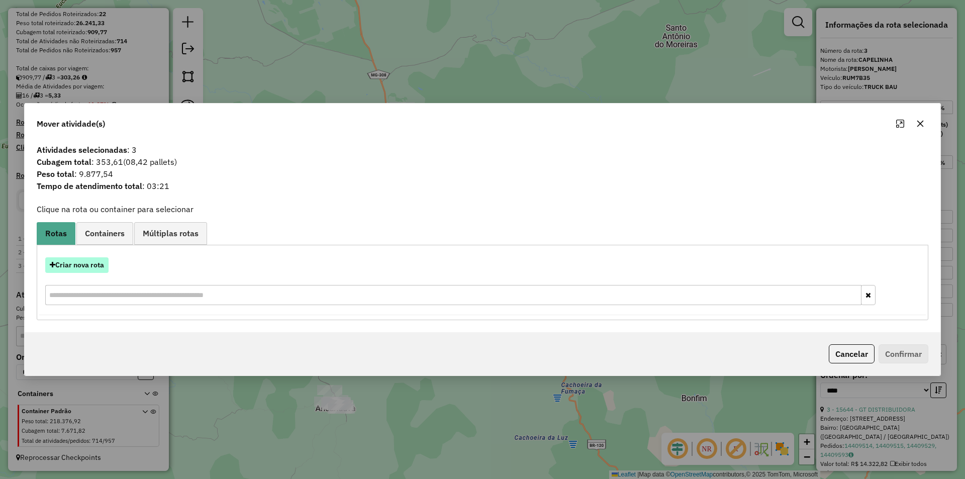
click at [69, 266] on button "Criar nova rota" at bounding box center [76, 265] width 63 height 16
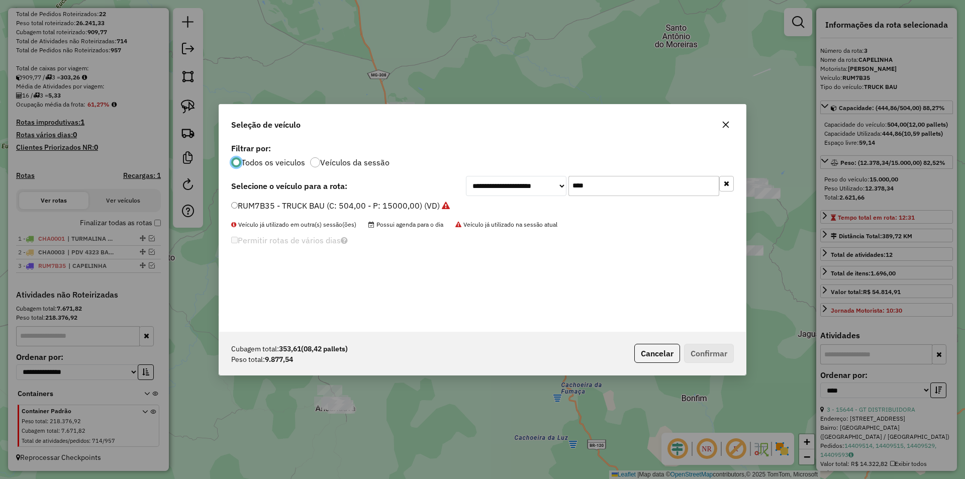
scroll to position [6, 3]
drag, startPoint x: 555, startPoint y: 189, endPoint x: 558, endPoint y: 182, distance: 8.3
click at [503, 188] on div "**********" at bounding box center [600, 186] width 268 height 20
type input "****"
click at [285, 206] on label "HOB4394 - TRUCK BAU (C: 504,00 - P: 15000,00) (VD)" at bounding box center [335, 205] width 208 height 12
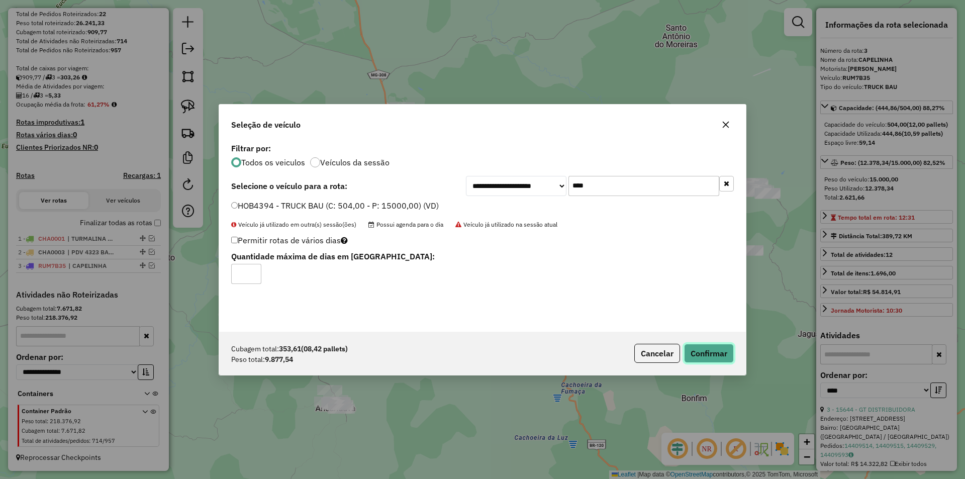
click at [711, 355] on button "Confirmar" at bounding box center [709, 353] width 50 height 19
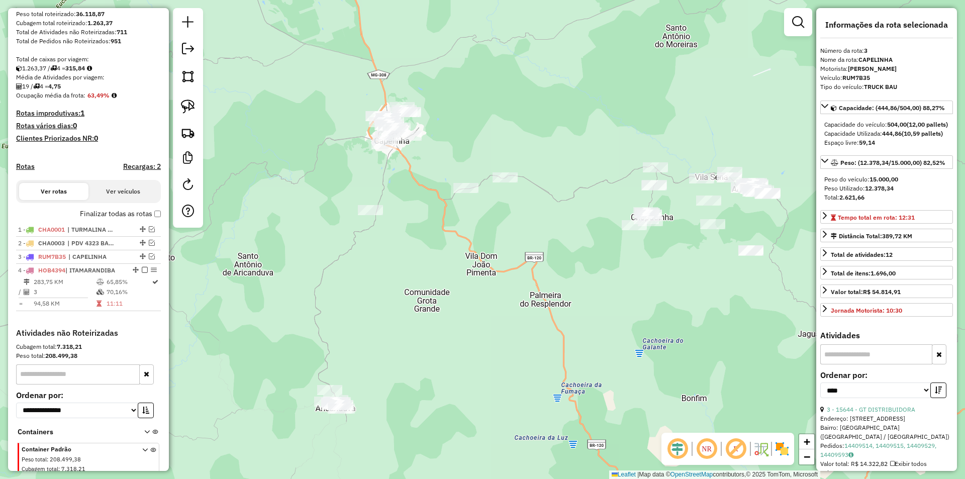
scroll to position [212, 0]
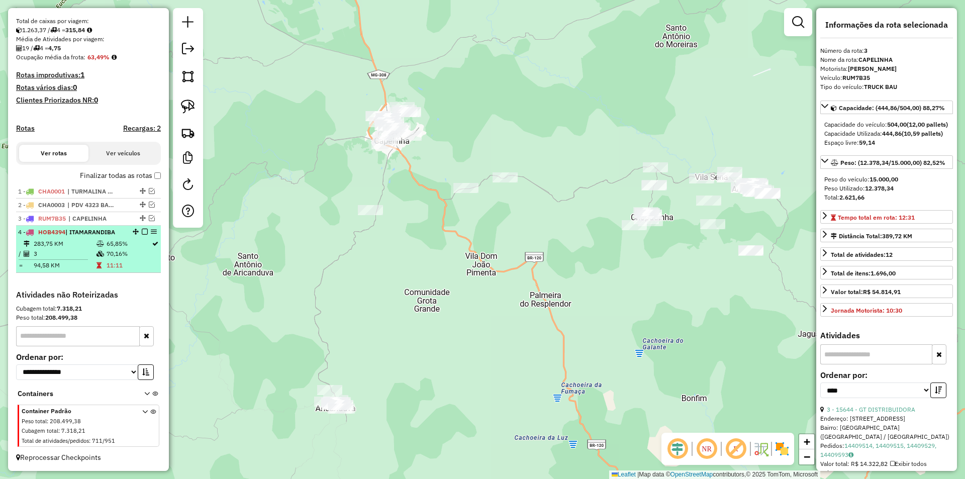
click at [27, 267] on td at bounding box center [28, 265] width 10 height 10
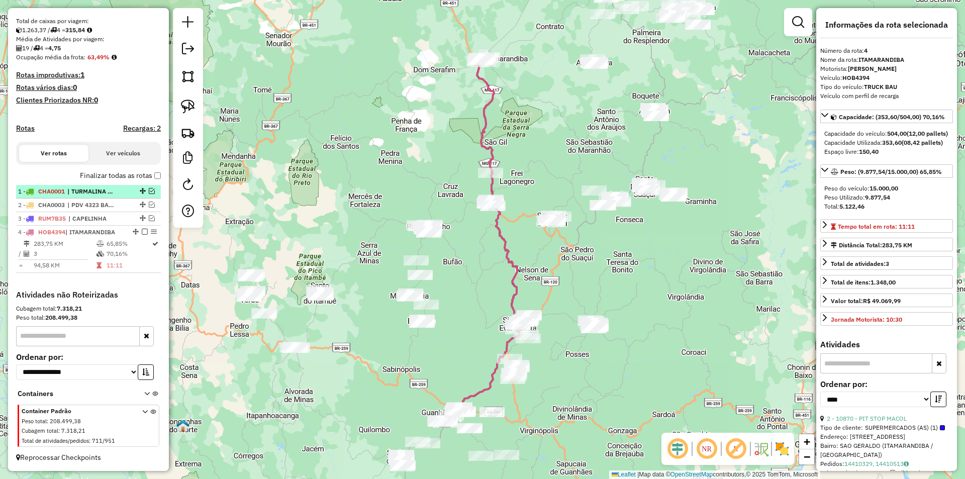
click at [98, 197] on li "1 - CHA0001 | TURMALINA RETIRAR 15/08" at bounding box center [88, 192] width 145 height 14
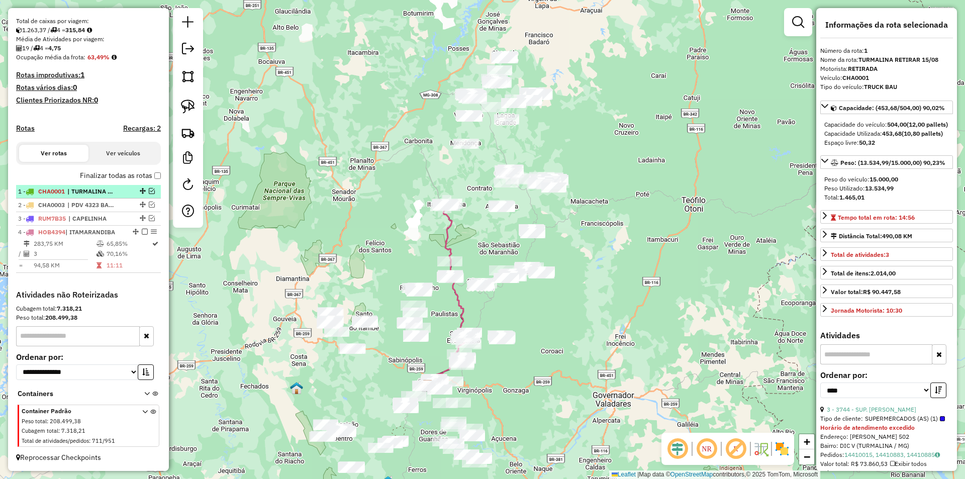
click at [106, 192] on span "| TURMALINA RETIRAR 15/08" at bounding box center [90, 191] width 46 height 9
click at [97, 115] on div "Depósito: Barreto Nomam - GUA Total de rotas: 4 Distância Total: 1.173,98 km Te…" at bounding box center [88, 90] width 153 height 400
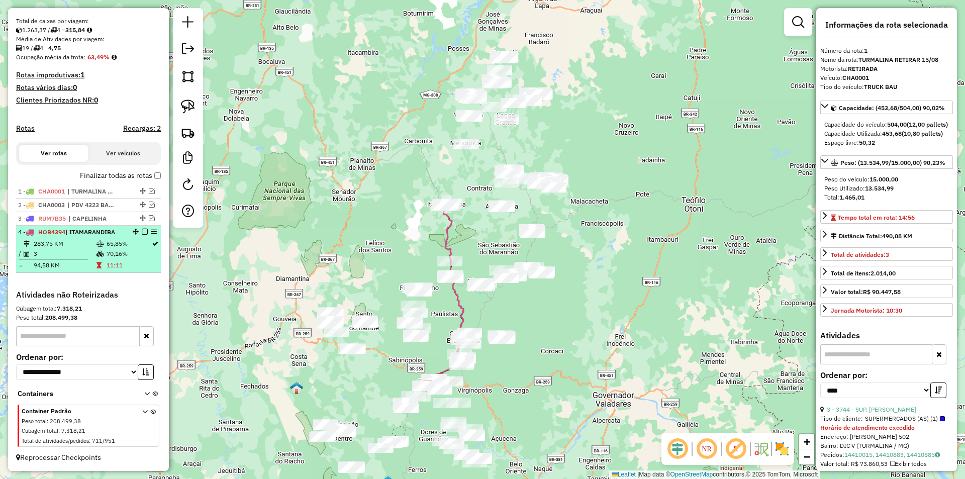
click at [108, 245] on td "65,85%" at bounding box center [128, 244] width 45 height 10
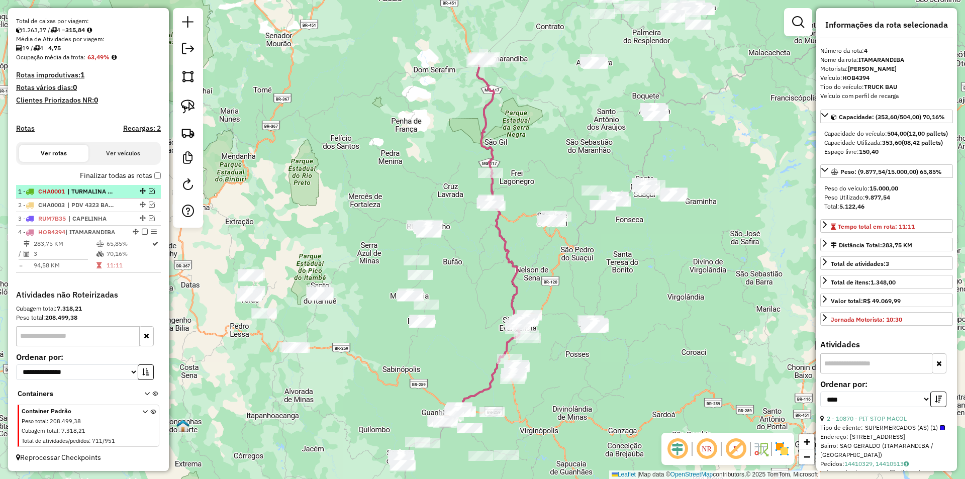
click at [86, 192] on span "| TURMALINA RETIRAR 15/08" at bounding box center [90, 191] width 46 height 9
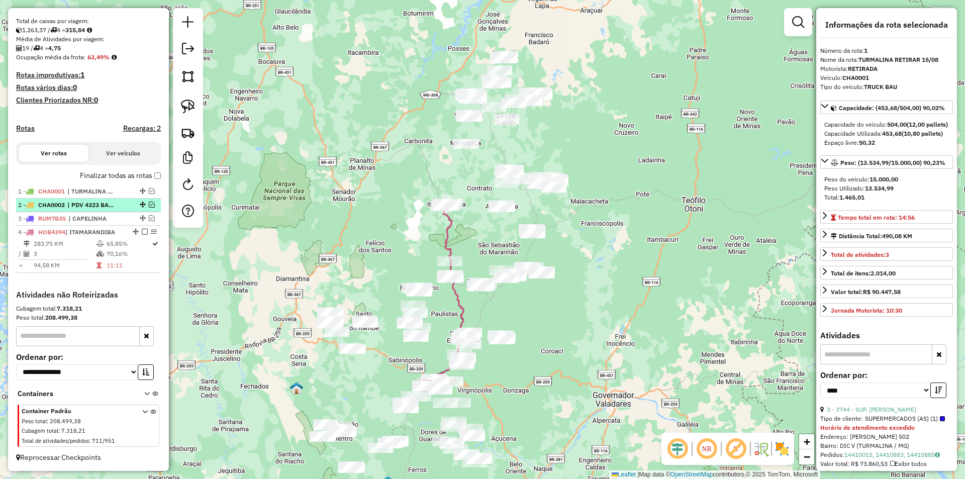
click at [107, 209] on span "| PDV 4323 BAR DO DINEI - RETIRAR" at bounding box center [90, 204] width 46 height 9
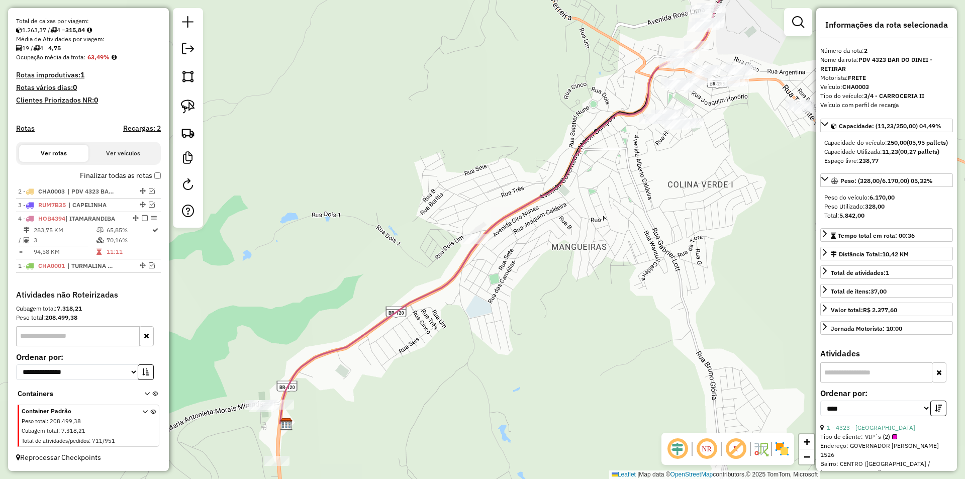
drag, startPoint x: 138, startPoint y: 190, endPoint x: 133, endPoint y: 267, distance: 77.6
click at [94, 191] on span "| PDV 4323 BAR DO DINEI - RETIRAR" at bounding box center [90, 191] width 46 height 9
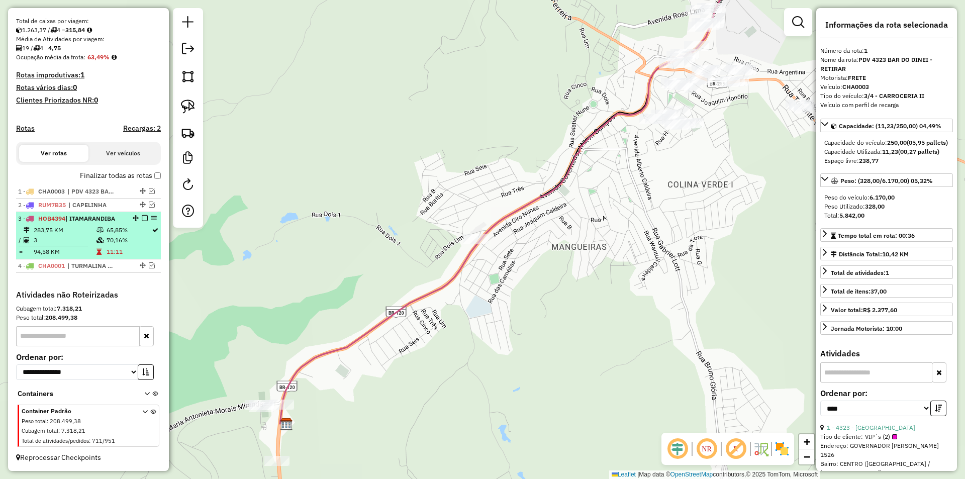
click at [142, 219] on em at bounding box center [145, 218] width 6 height 6
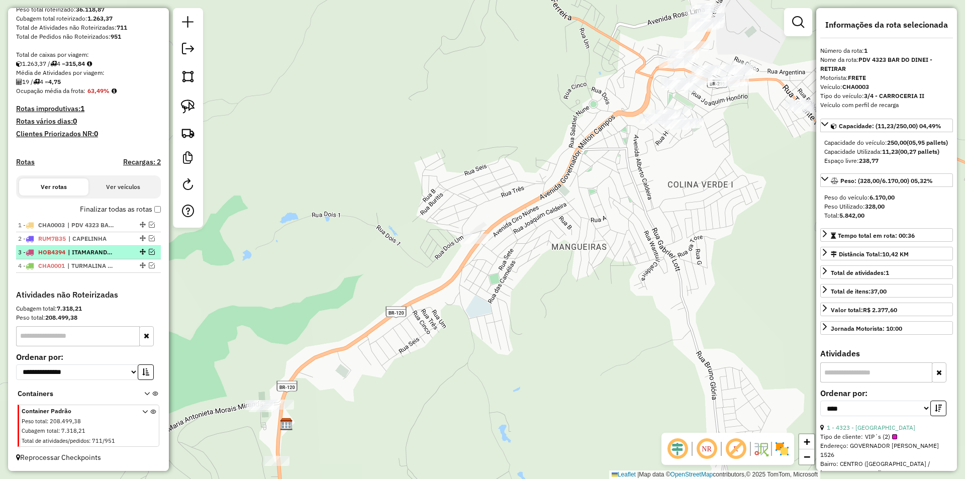
scroll to position [178, 0]
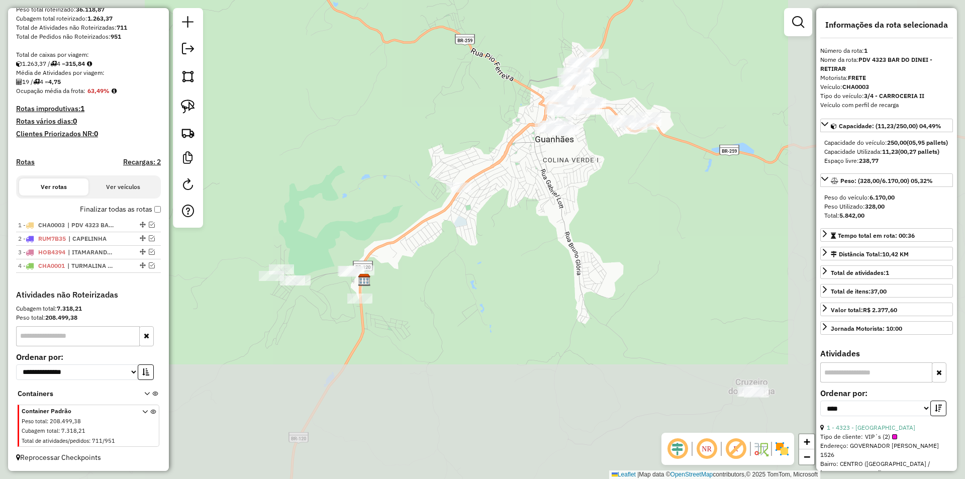
drag, startPoint x: 541, startPoint y: 373, endPoint x: 555, endPoint y: 285, distance: 89.0
click at [556, 279] on div "Janela de atendimento Grade de atendimento Capacidade Transportadoras Veículos …" at bounding box center [482, 239] width 965 height 479
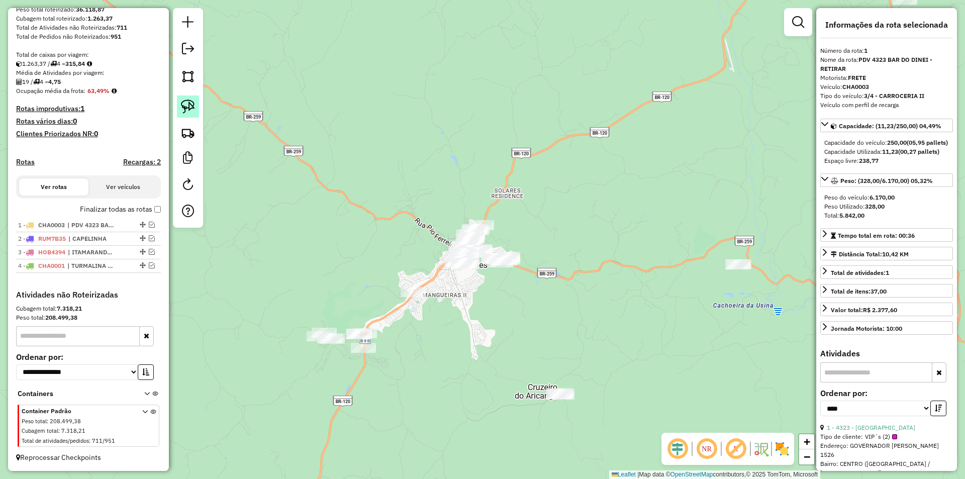
drag, startPoint x: 193, startPoint y: 105, endPoint x: 219, endPoint y: 105, distance: 25.6
click at [193, 105] on img at bounding box center [188, 106] width 14 height 14
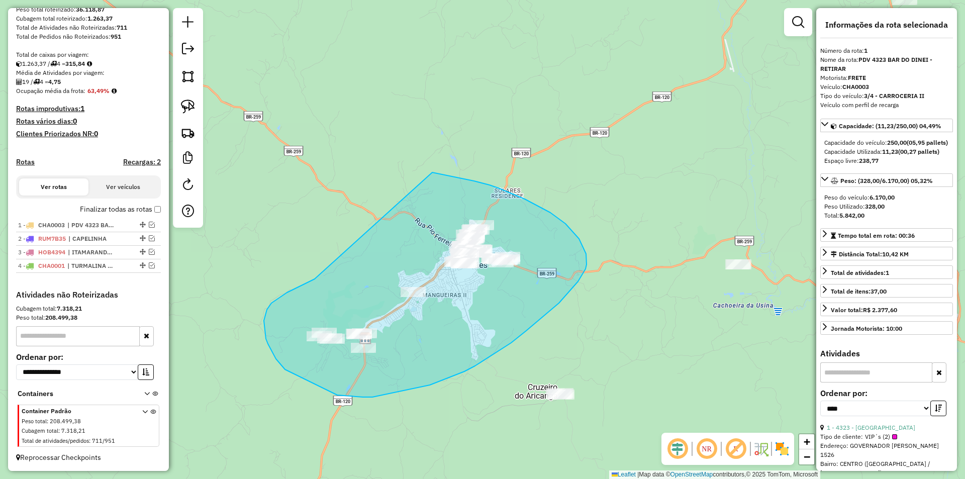
drag, startPoint x: 287, startPoint y: 292, endPoint x: 432, endPoint y: 172, distance: 188.4
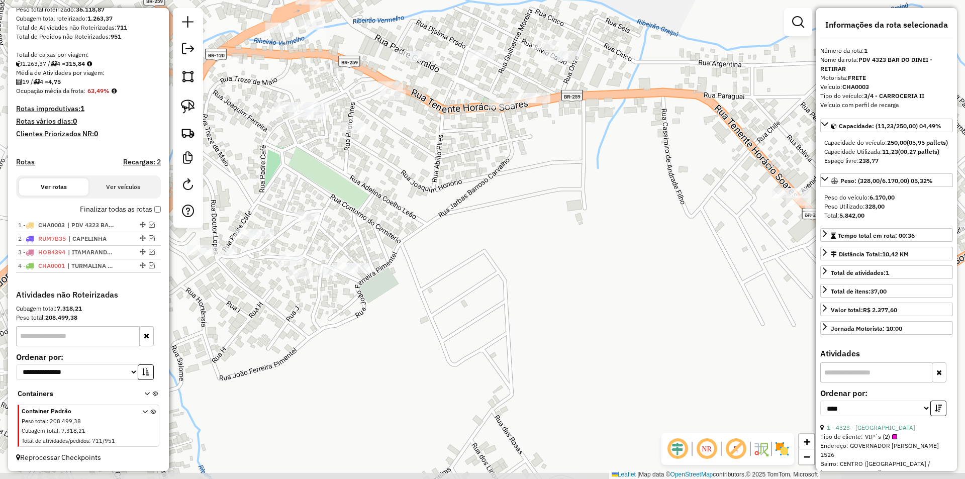
drag, startPoint x: 462, startPoint y: 160, endPoint x: 424, endPoint y: 232, distance: 80.7
click at [468, 141] on div "Janela de atendimento Grade de atendimento Capacidade Transportadoras Veículos …" at bounding box center [482, 239] width 965 height 479
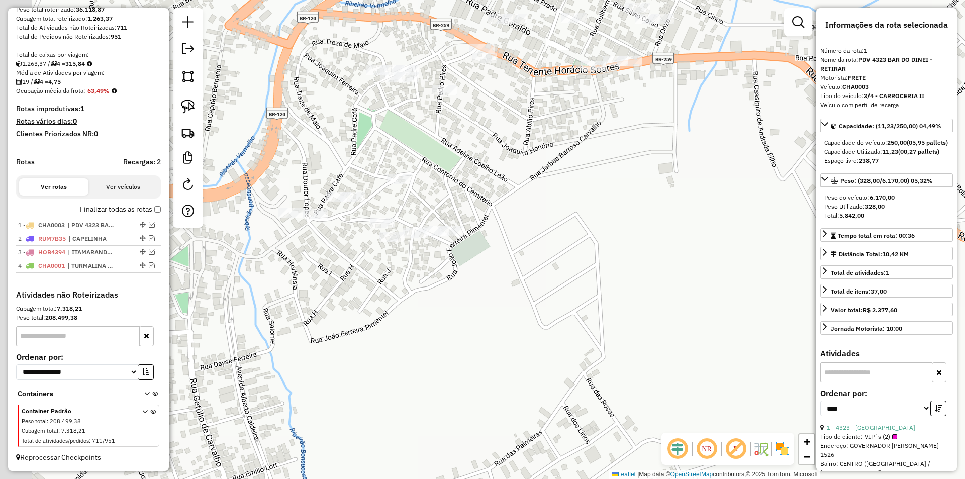
drag, startPoint x: 421, startPoint y: 246, endPoint x: 536, endPoint y: 179, distance: 133.5
click at [568, 181] on div "Janela de atendimento Grade de atendimento Capacidade Transportadoras Veículos …" at bounding box center [482, 239] width 965 height 479
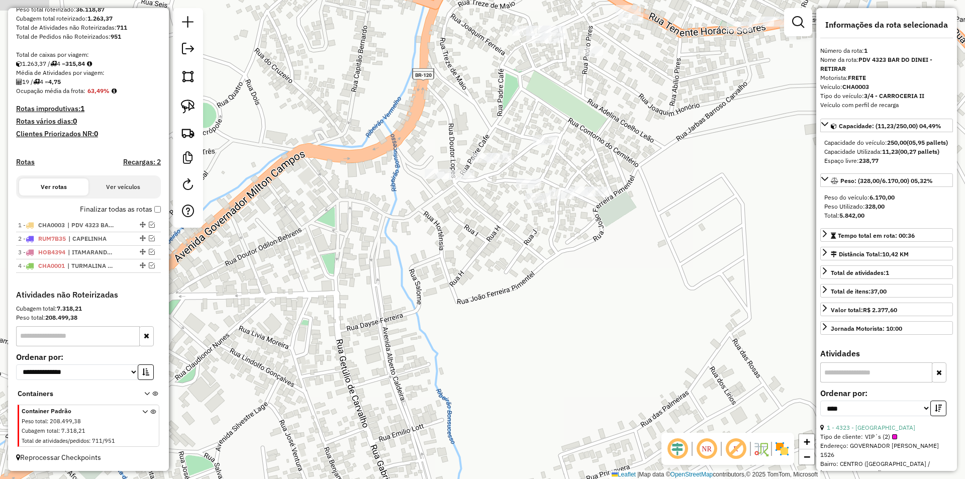
drag, startPoint x: 526, startPoint y: 271, endPoint x: 389, endPoint y: 225, distance: 144.3
click at [503, 259] on div "Janela de atendimento Grade de atendimento Capacidade Transportadoras Veículos …" at bounding box center [482, 239] width 965 height 479
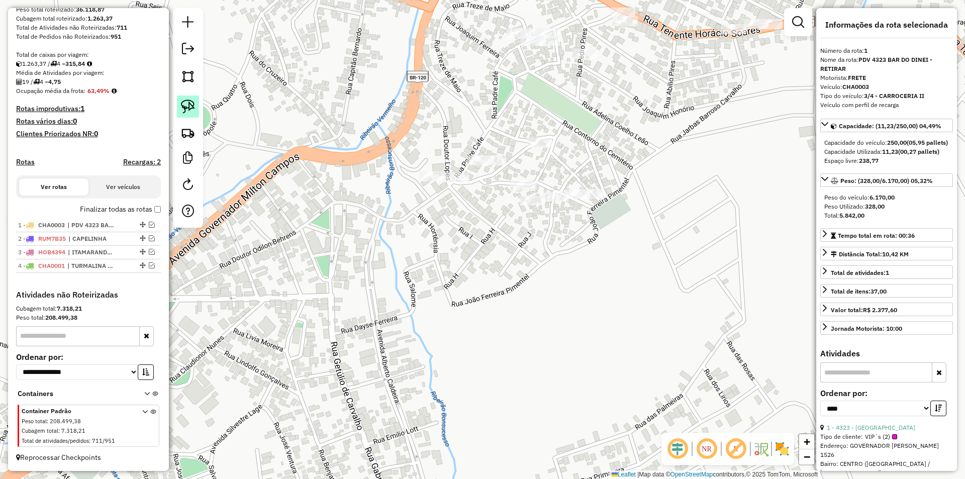
click at [188, 107] on img at bounding box center [188, 106] width 14 height 14
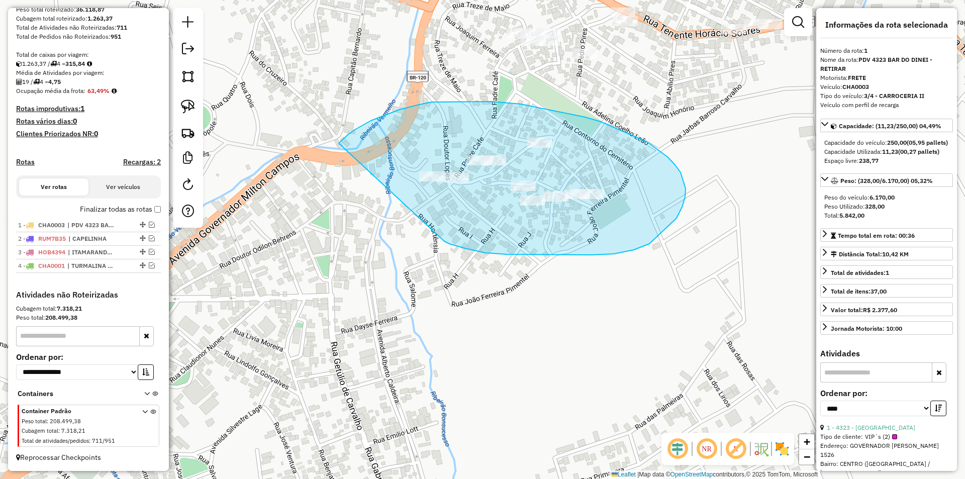
drag, startPoint x: 485, startPoint y: 253, endPoint x: 334, endPoint y: 154, distance: 180.3
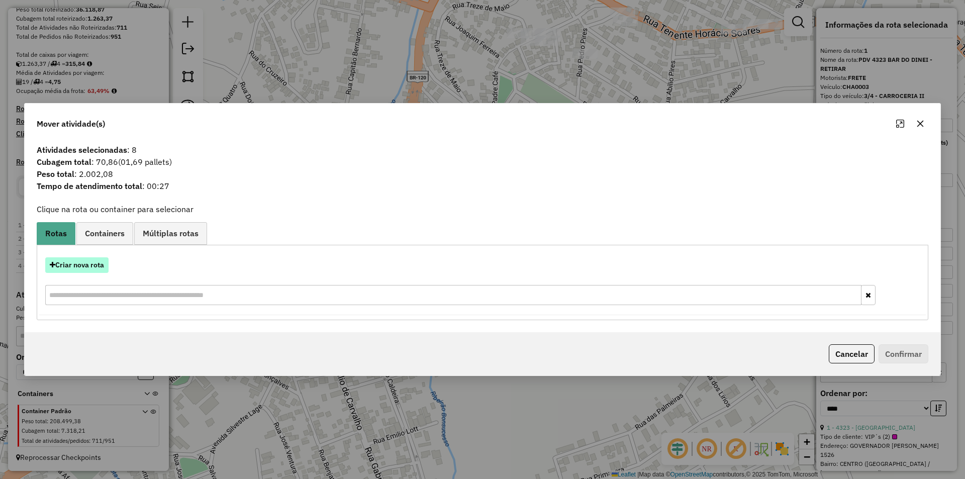
click at [96, 269] on button "Criar nova rota" at bounding box center [76, 265] width 63 height 16
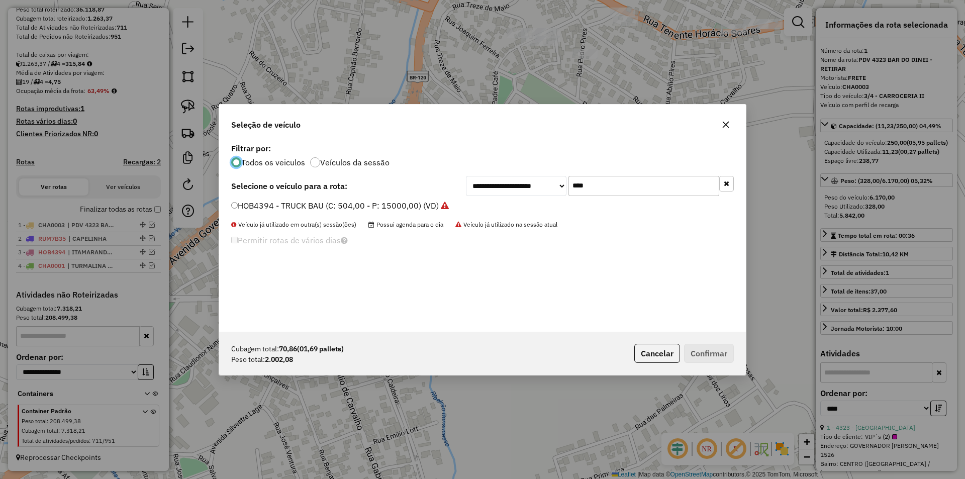
scroll to position [6, 3]
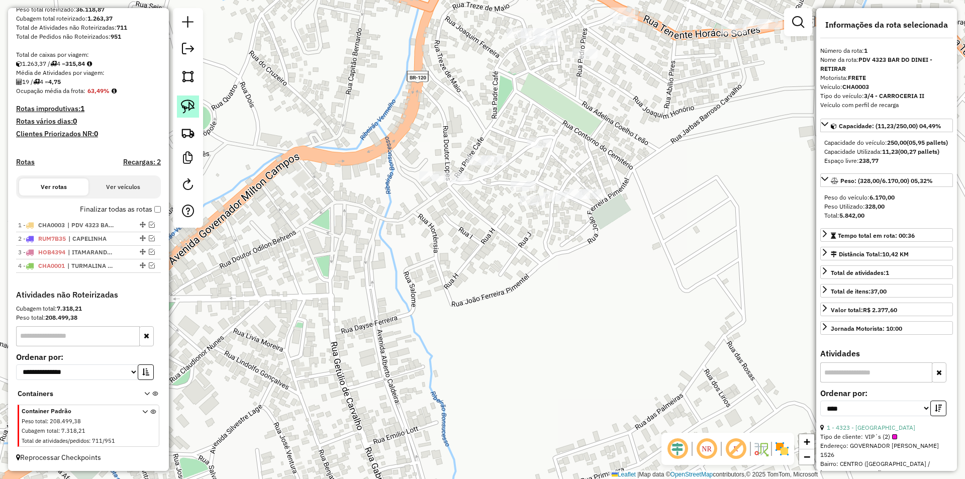
drag, startPoint x: 193, startPoint y: 103, endPoint x: 434, endPoint y: 159, distance: 247.8
click at [193, 103] on img at bounding box center [188, 106] width 14 height 14
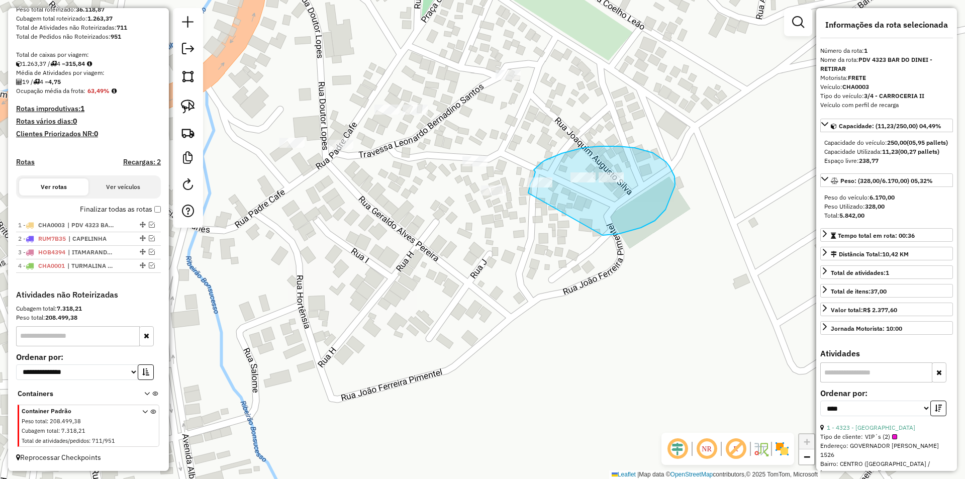
drag, startPoint x: 602, startPoint y: 235, endPoint x: 528, endPoint y: 193, distance: 85.5
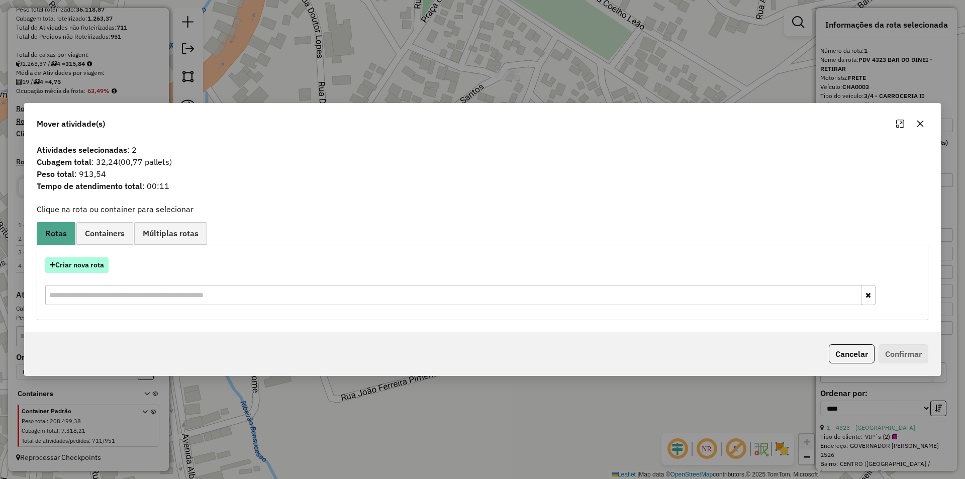
click at [89, 264] on button "Criar nova rota" at bounding box center [76, 265] width 63 height 16
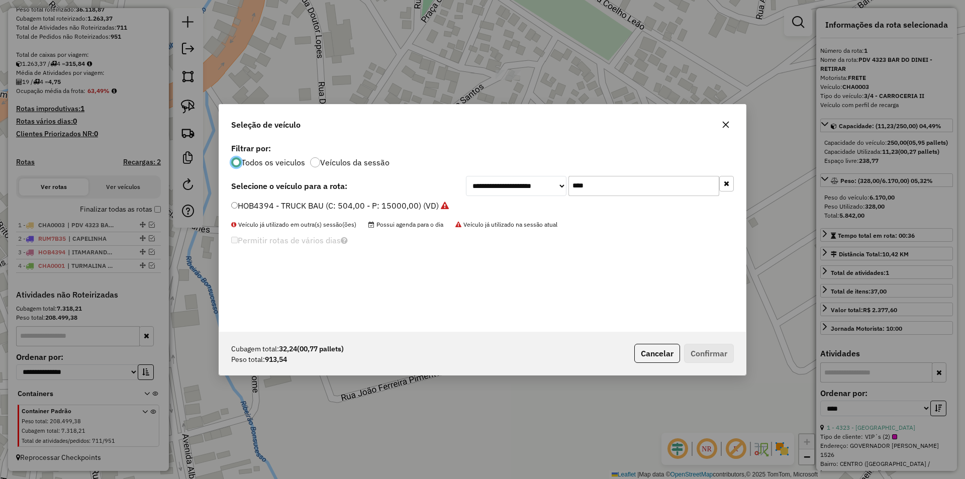
drag, startPoint x: 562, startPoint y: 189, endPoint x: 509, endPoint y: 166, distance: 57.6
click at [503, 173] on div "**********" at bounding box center [482, 236] width 527 height 191
type input "****"
click at [278, 205] on label "QNL3750 - 3750 - PICKUP 2 (C: 27,00 - P: 750,00) (VD)" at bounding box center [337, 205] width 212 height 12
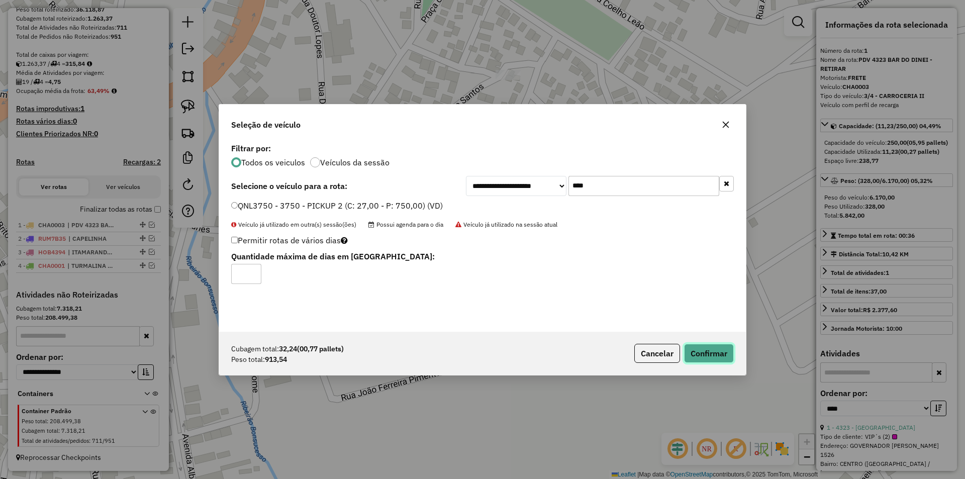
click at [710, 358] on button "Confirmar" at bounding box center [709, 353] width 50 height 19
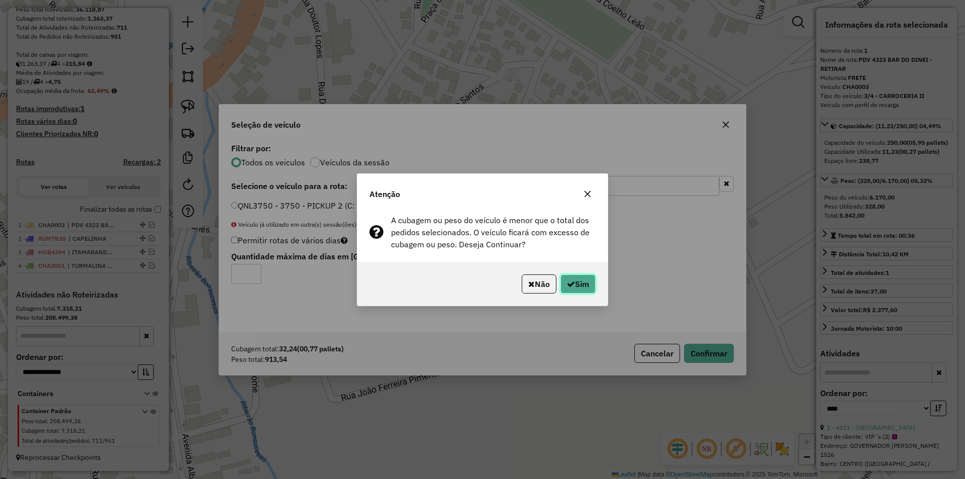
click at [591, 283] on button "Sim" at bounding box center [577, 283] width 35 height 19
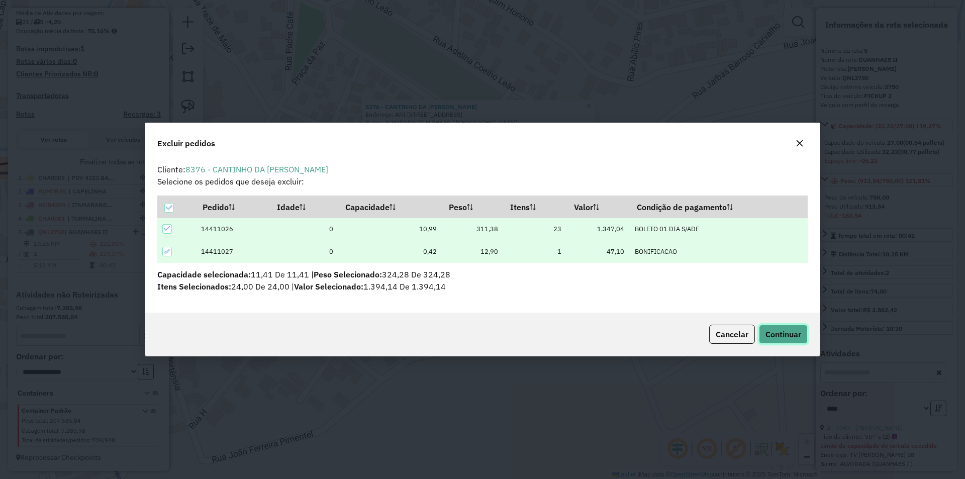
click at [770, 335] on span "Continuar" at bounding box center [783, 334] width 36 height 10
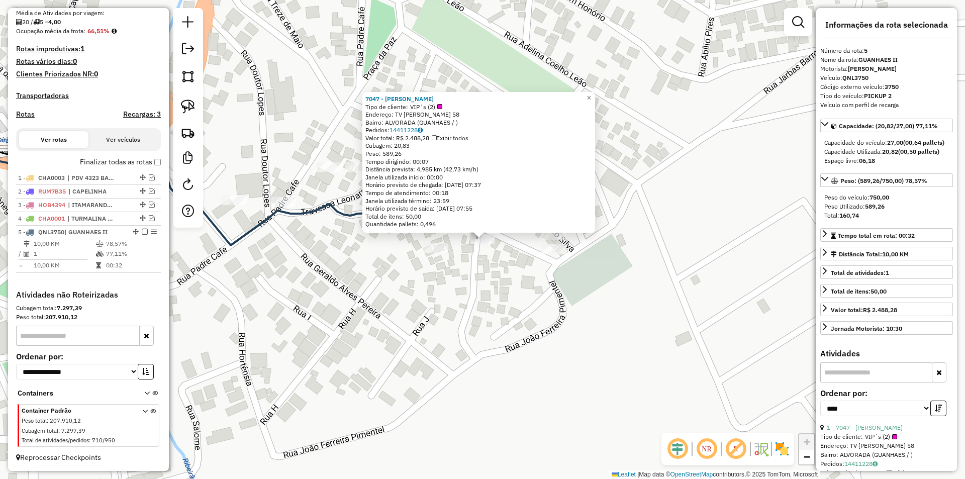
drag, startPoint x: 539, startPoint y: 278, endPoint x: 461, endPoint y: 259, distance: 80.6
click at [534, 277] on div "7047 - ADILSON DE OLIVEIRA NETO Tipo de cliente: VIP´s (2) Endereço: TV SALVADO…" at bounding box center [482, 239] width 965 height 479
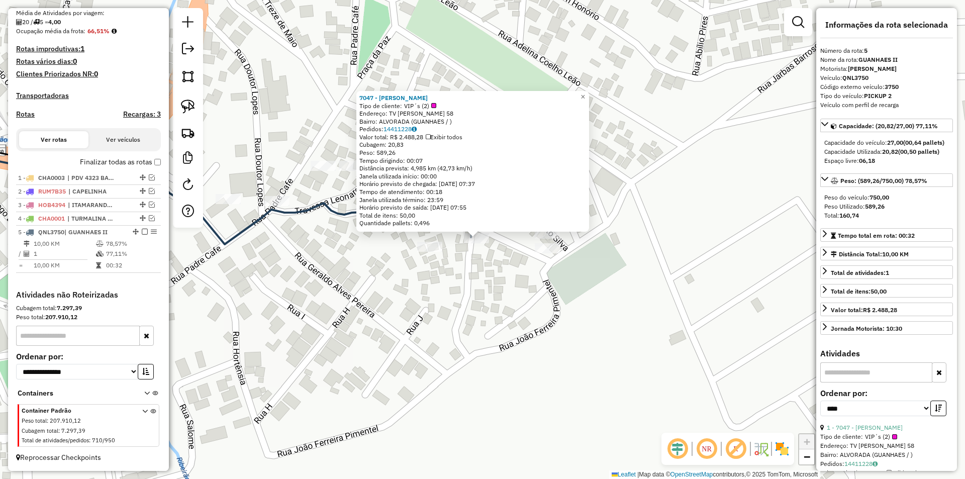
drag, startPoint x: 471, startPoint y: 295, endPoint x: 470, endPoint y: 288, distance: 7.1
click at [470, 293] on div "7047 - ADILSON DE OLIVEIRA NETO Tipo de cliente: VIP´s (2) Endereço: TV SALVADO…" at bounding box center [482, 239] width 965 height 479
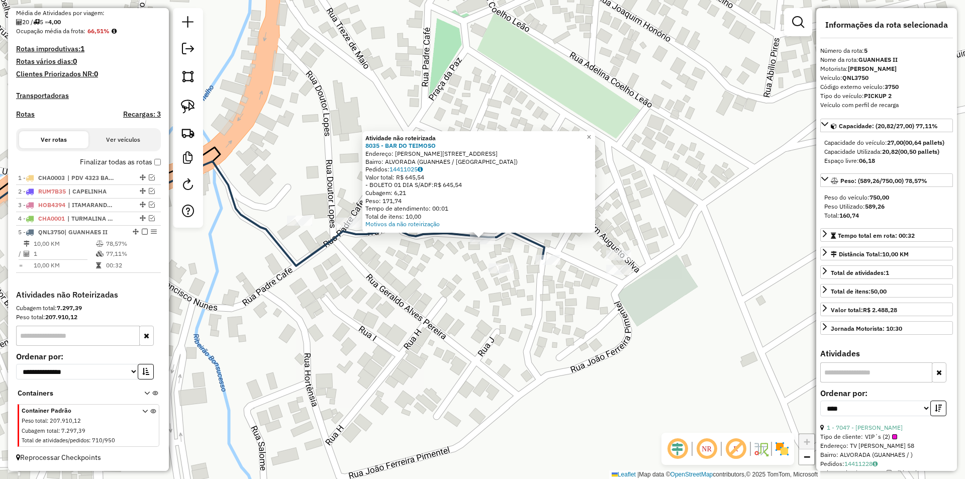
drag, startPoint x: 499, startPoint y: 329, endPoint x: 423, endPoint y: 280, distance: 91.0
click at [494, 326] on div "Atividade não roteirizada 8035 - BAR DO TEIMOSO Endereço: MARIA MADALENA JESUS …" at bounding box center [482, 239] width 965 height 479
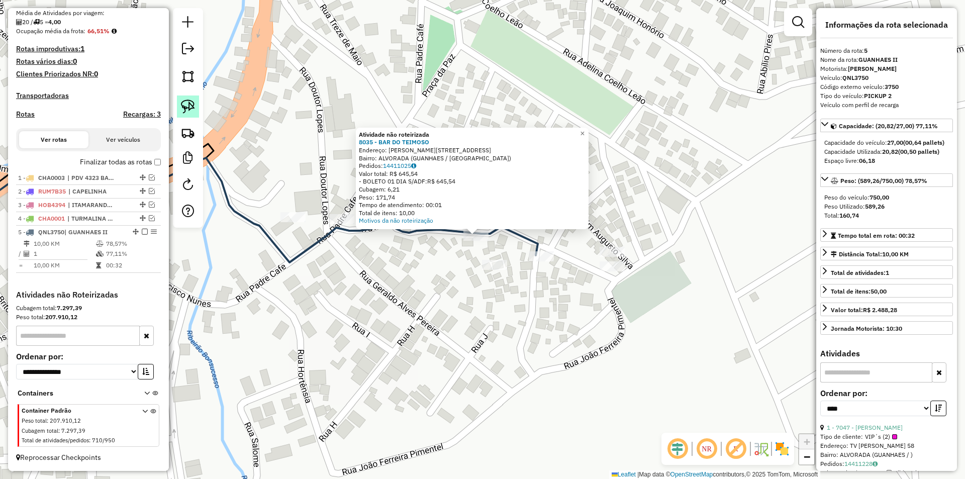
click at [192, 101] on img at bounding box center [188, 106] width 14 height 14
drag, startPoint x: 479, startPoint y: 290, endPoint x: 455, endPoint y: 265, distance: 34.5
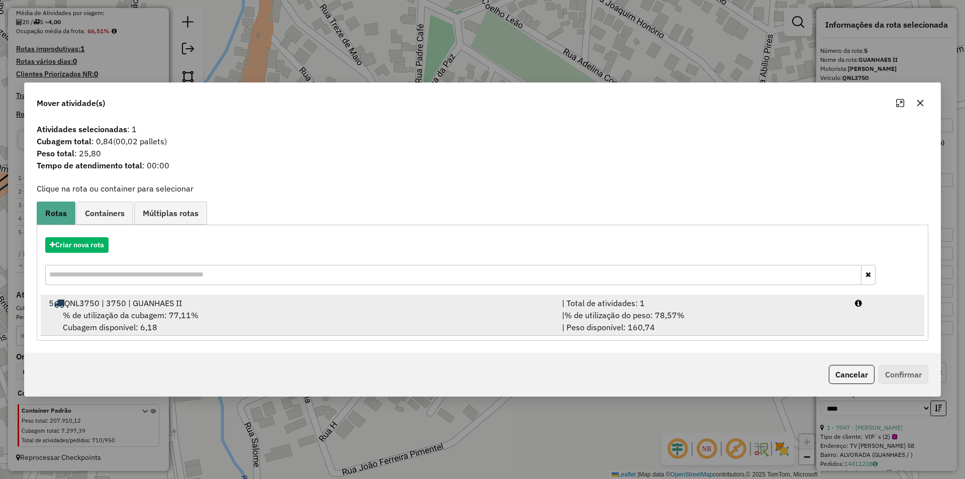
drag, startPoint x: 175, startPoint y: 317, endPoint x: 381, endPoint y: 316, distance: 206.5
click at [179, 316] on span "% de utilização da cubagem: 77,11%" at bounding box center [131, 315] width 136 height 10
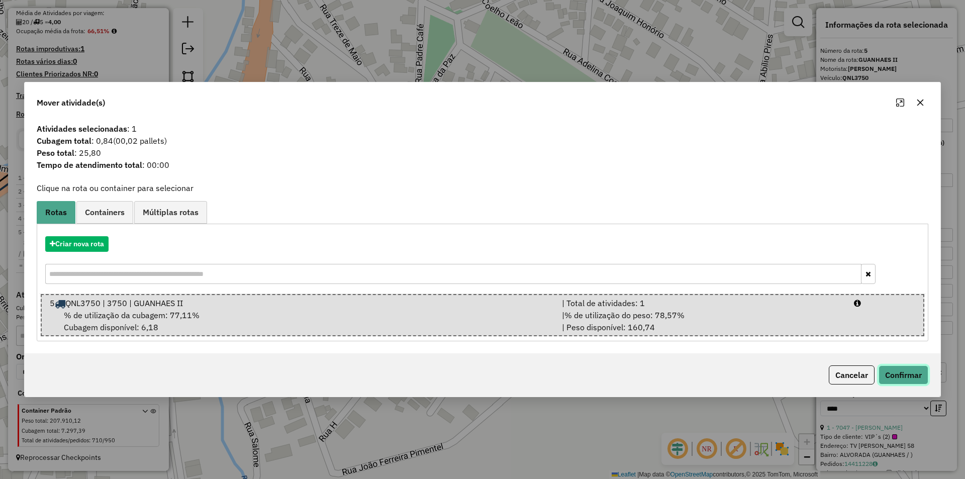
click at [901, 378] on button "Confirmar" at bounding box center [903, 374] width 50 height 19
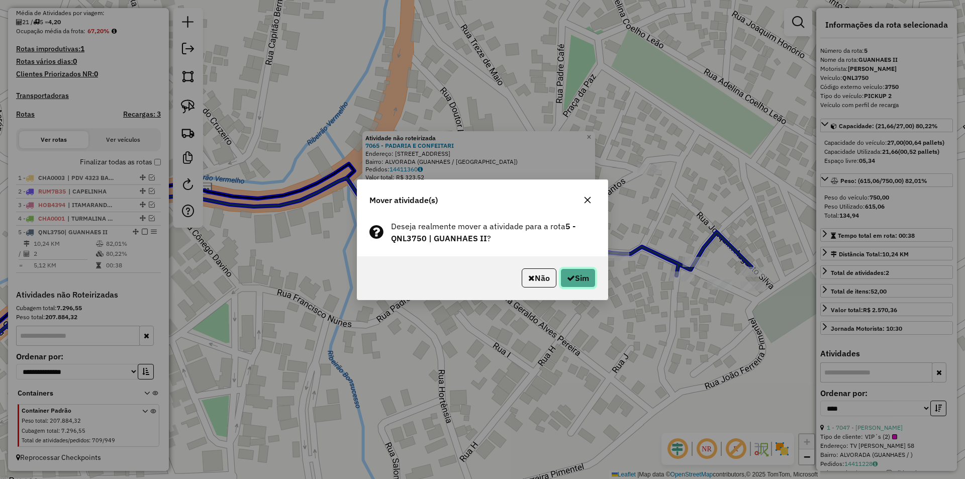
click at [581, 277] on button "Sim" at bounding box center [577, 277] width 35 height 19
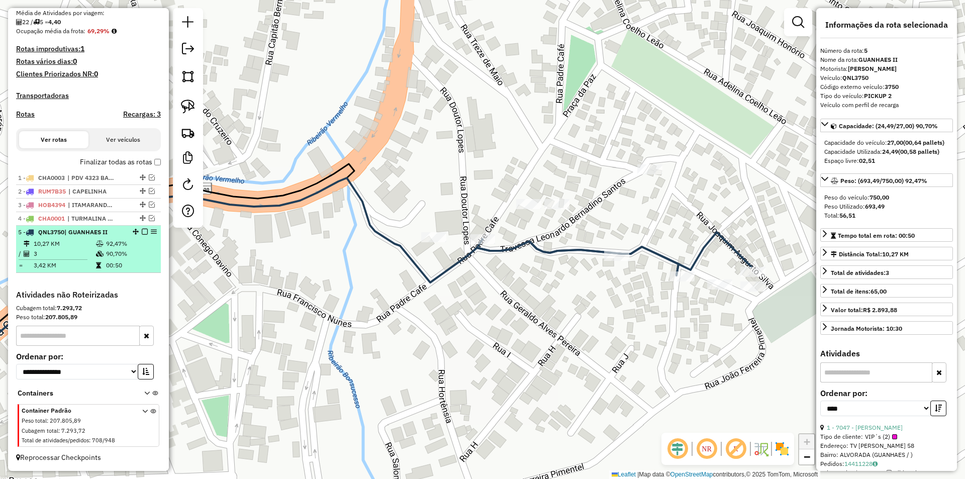
click at [142, 232] on em at bounding box center [145, 232] width 6 height 6
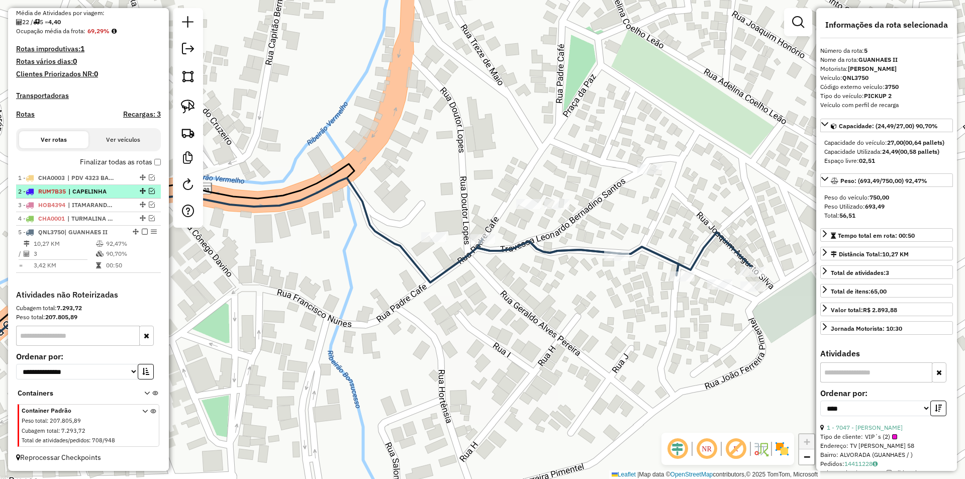
scroll to position [205, 0]
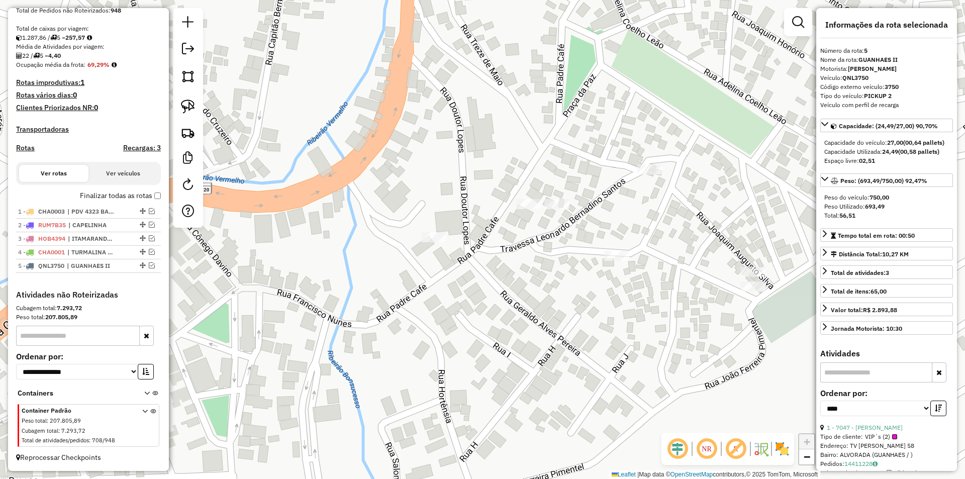
drag, startPoint x: 639, startPoint y: 295, endPoint x: 575, endPoint y: 313, distance: 66.1
click at [627, 302] on div "Janela de atendimento Grade de atendimento Capacidade Transportadoras Veículos …" at bounding box center [482, 239] width 965 height 479
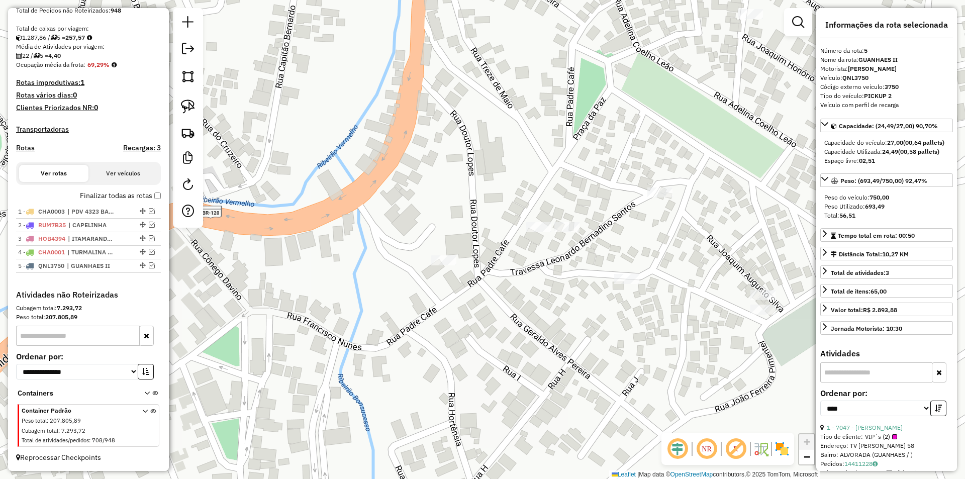
click at [624, 381] on div "Janela de atendimento Grade de atendimento Capacidade Transportadoras Veículos …" at bounding box center [482, 239] width 965 height 479
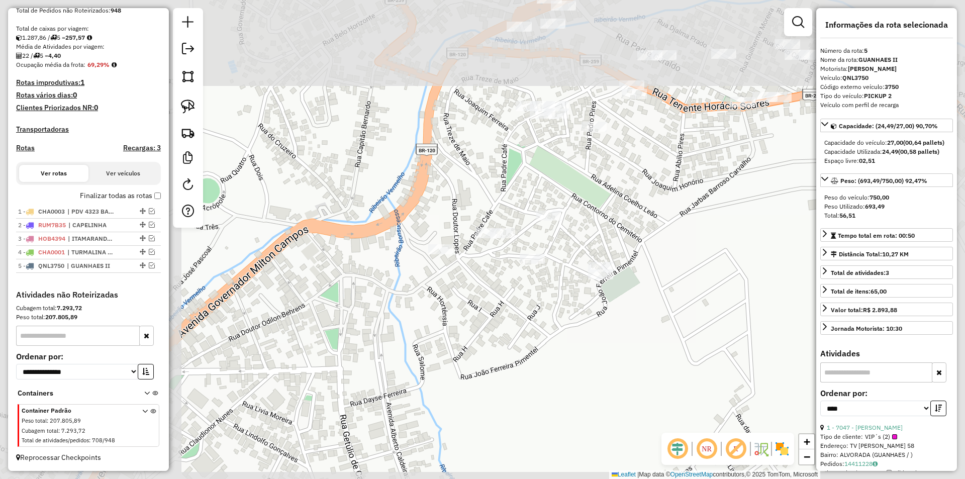
drag, startPoint x: 485, startPoint y: 296, endPoint x: 279, endPoint y: 232, distance: 215.8
click at [474, 293] on div "Janela de atendimento Grade de atendimento Capacidade Transportadoras Veículos …" at bounding box center [482, 239] width 965 height 479
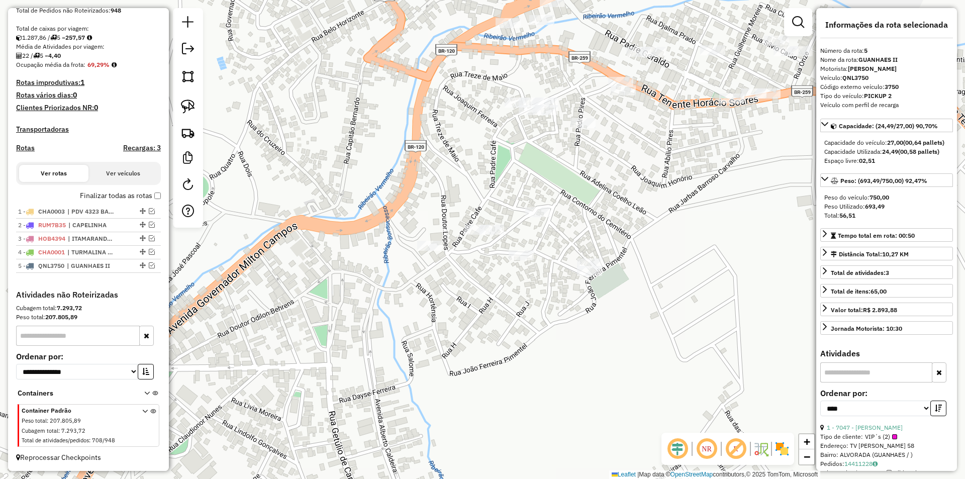
drag, startPoint x: 190, startPoint y: 105, endPoint x: 421, endPoint y: 174, distance: 240.7
click at [190, 105] on img at bounding box center [188, 106] width 14 height 14
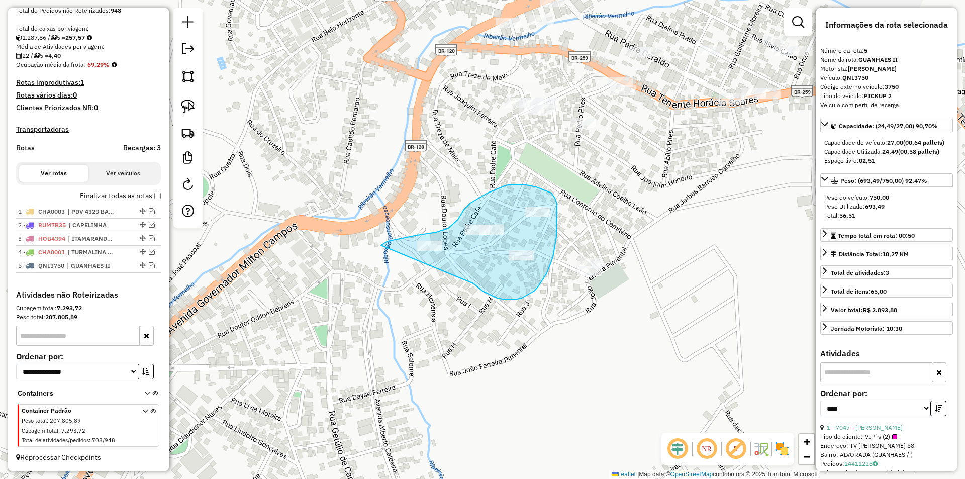
drag, startPoint x: 488, startPoint y: 294, endPoint x: 378, endPoint y: 244, distance: 121.2
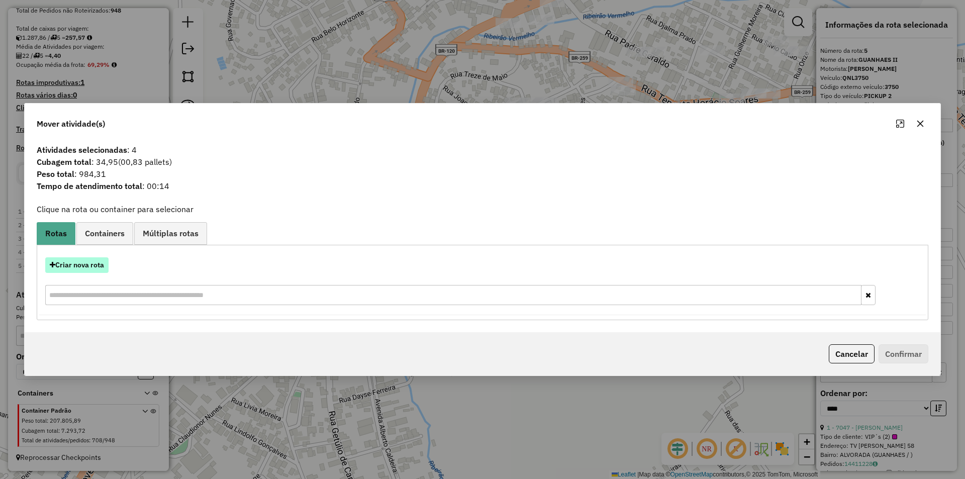
click at [84, 261] on button "Criar nova rota" at bounding box center [76, 265] width 63 height 16
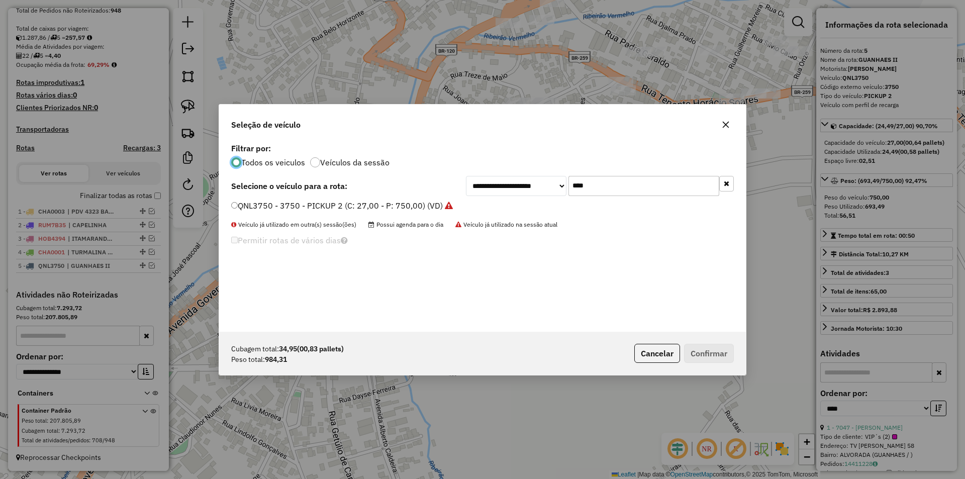
scroll to position [6, 3]
drag, startPoint x: 265, startPoint y: 204, endPoint x: 381, endPoint y: 243, distance: 121.9
click at [267, 204] on label "QNL3750 - 3750 - PICKUP 2 (C: 27,00 - P: 750,00) (VD)" at bounding box center [342, 205] width 222 height 12
click at [228, 203] on div "QNL3750 - 3750 - PICKUP 2 (C: 27,00 - P: 750,00) (VD)" at bounding box center [482, 210] width 515 height 20
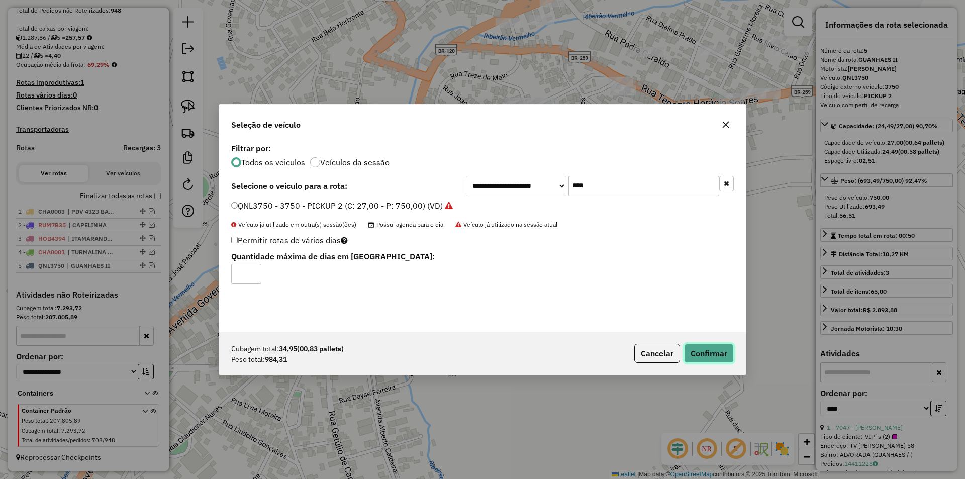
click at [711, 358] on button "Confirmar" at bounding box center [709, 353] width 50 height 19
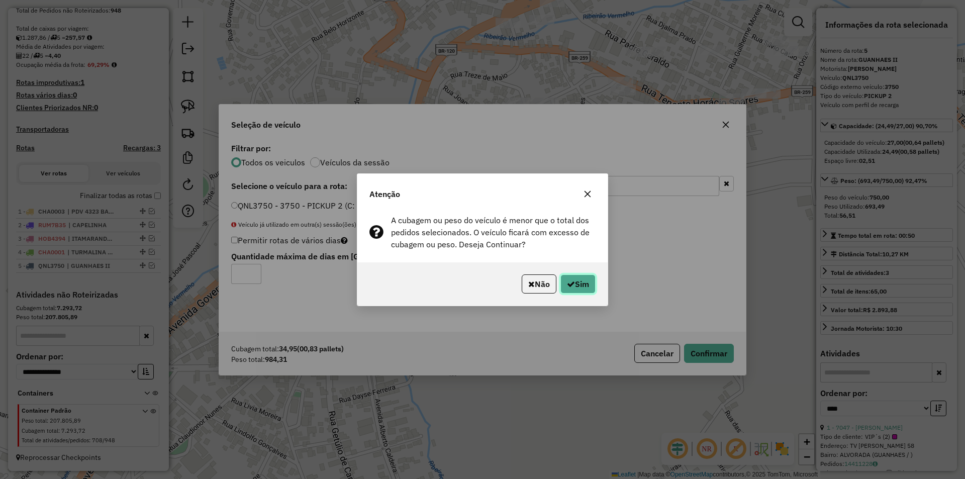
click at [579, 287] on button "Sim" at bounding box center [577, 283] width 35 height 19
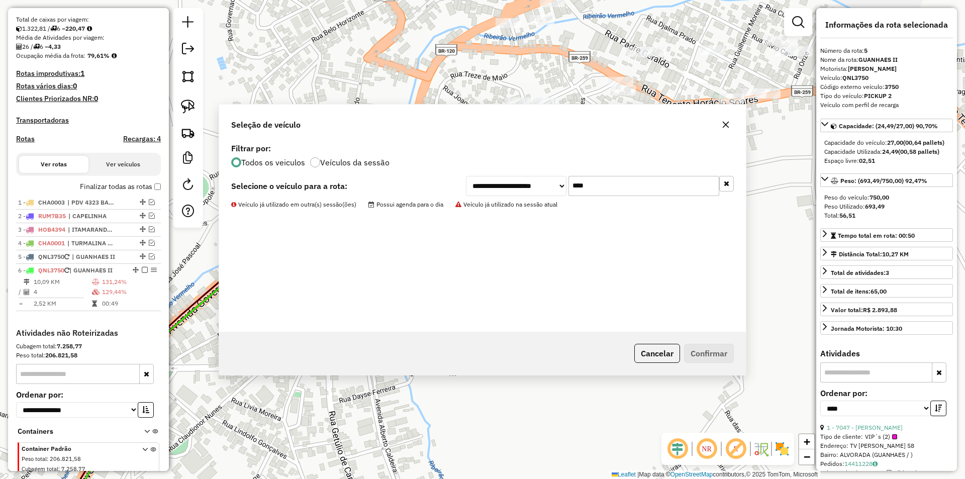
scroll to position [252, 0]
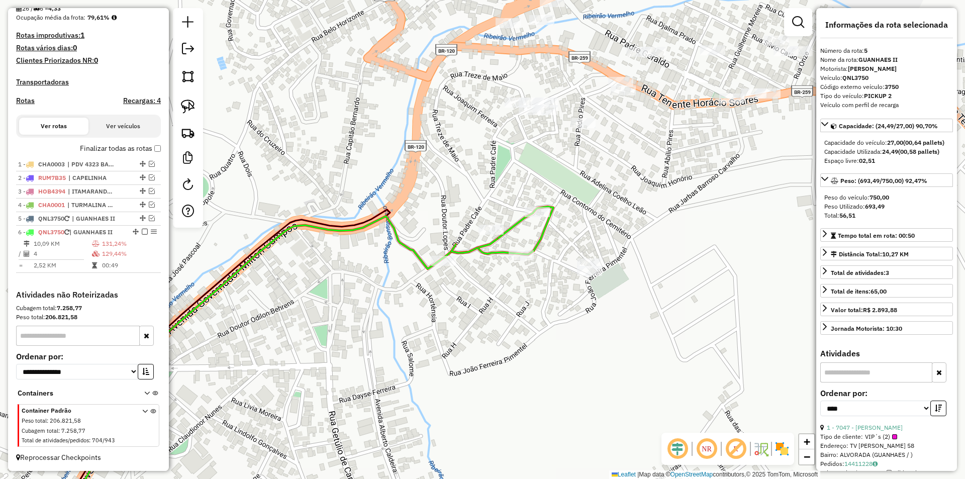
click at [538, 239] on icon at bounding box center [502, 231] width 102 height 48
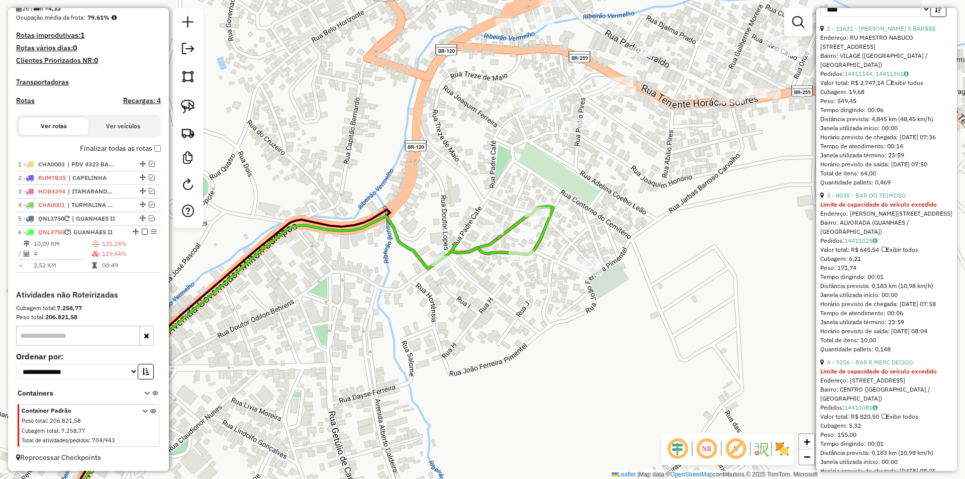
scroll to position [452, 0]
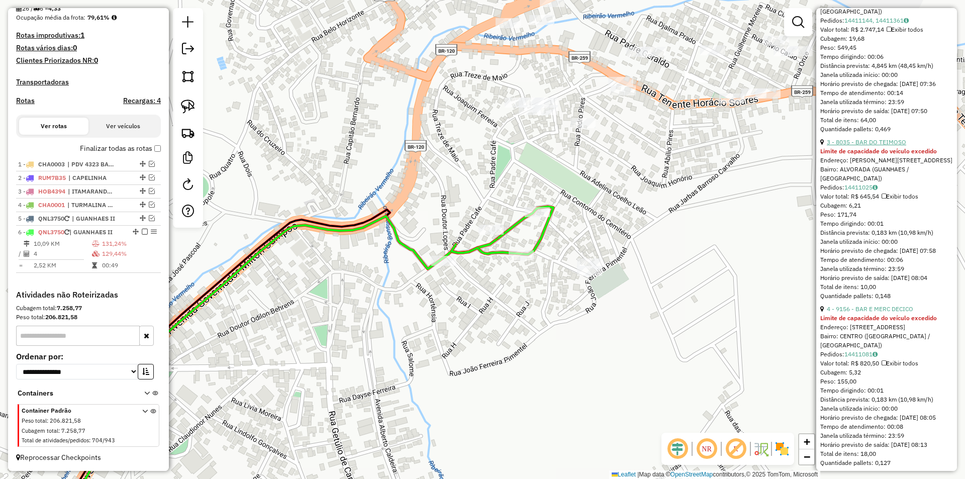
click at [884, 140] on link "3 - 8035 - BAR DO TEIMOSO" at bounding box center [866, 142] width 79 height 8
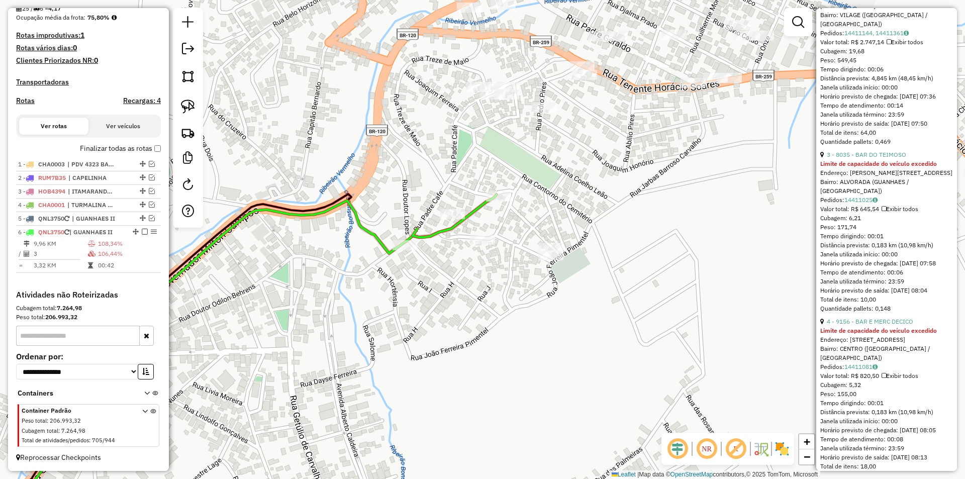
scroll to position [624, 0]
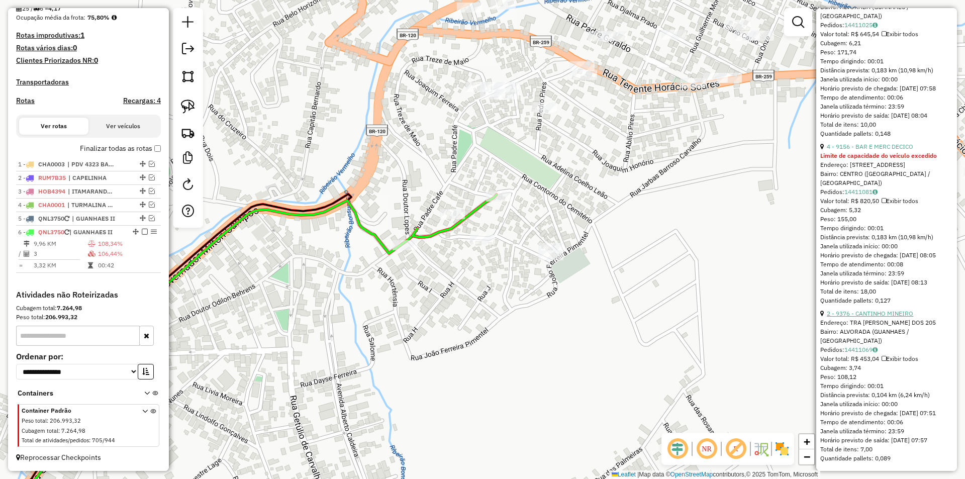
click at [870, 310] on link "2 - 9376 - CANTINHO MINEIRO" at bounding box center [870, 314] width 86 height 8
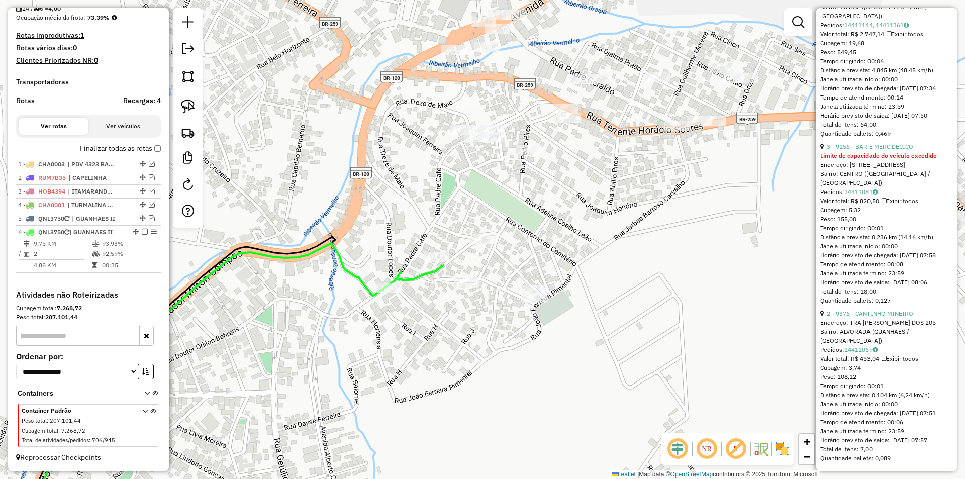
scroll to position [132, 0]
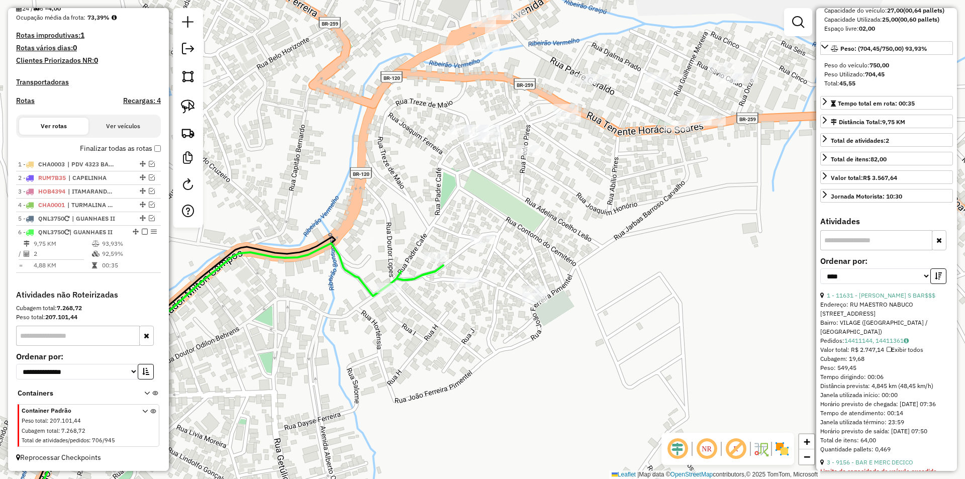
click at [434, 268] on icon at bounding box center [419, 272] width 47 height 15
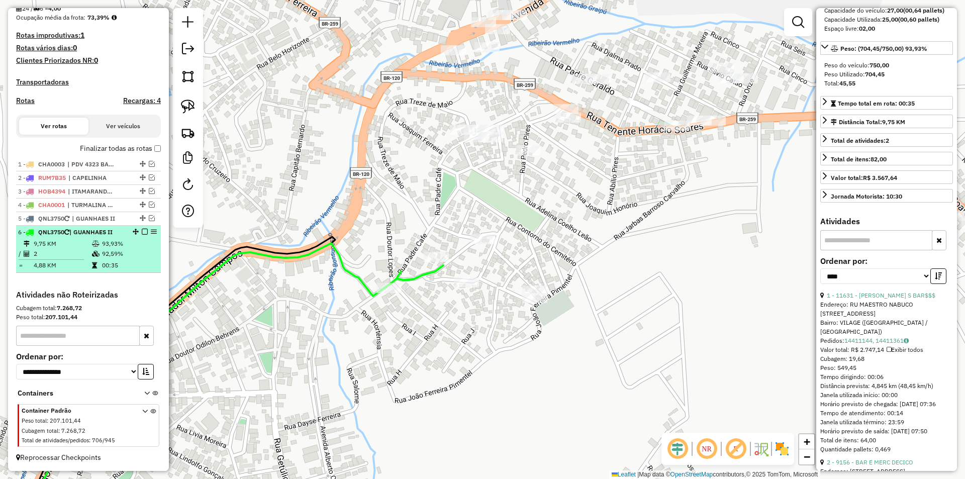
click at [142, 231] on em at bounding box center [145, 232] width 6 height 6
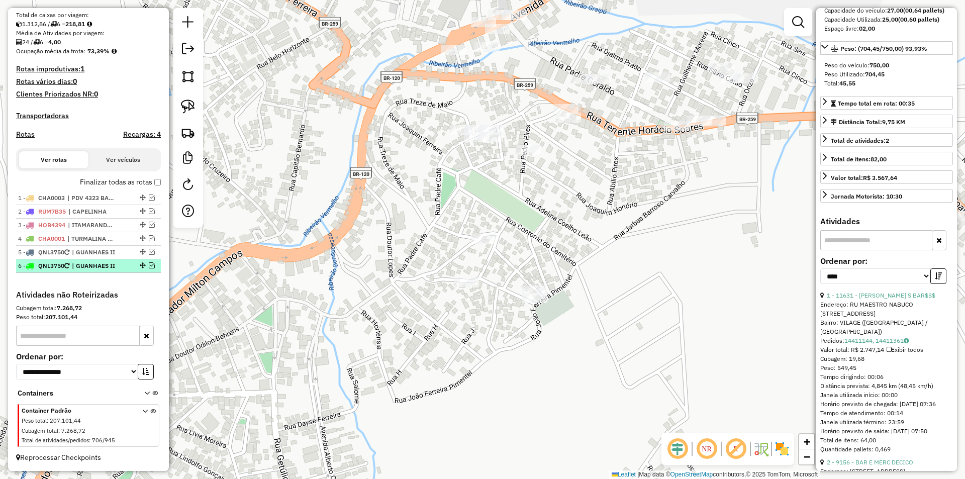
scroll to position [218, 0]
drag, startPoint x: 193, startPoint y: 104, endPoint x: 202, endPoint y: 104, distance: 8.6
click at [192, 103] on img at bounding box center [188, 106] width 14 height 14
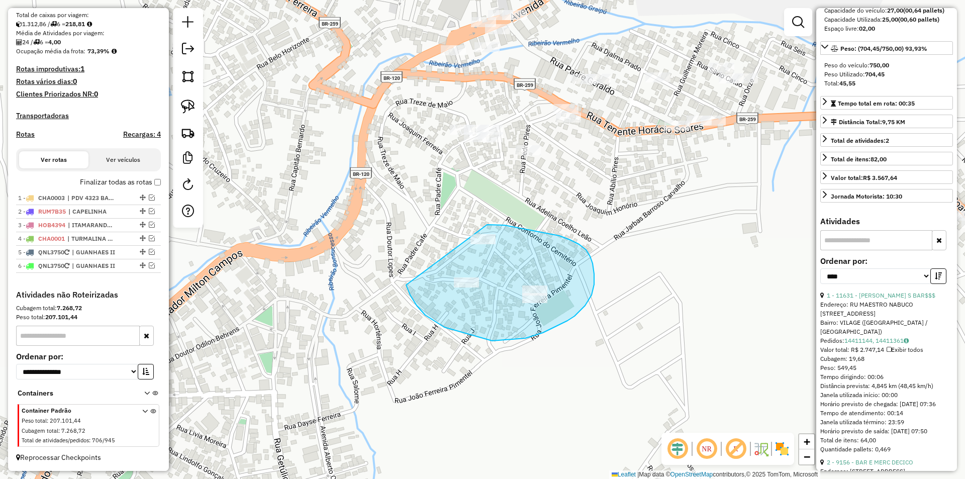
drag, startPoint x: 492, startPoint y: 341, endPoint x: 427, endPoint y: 224, distance: 134.1
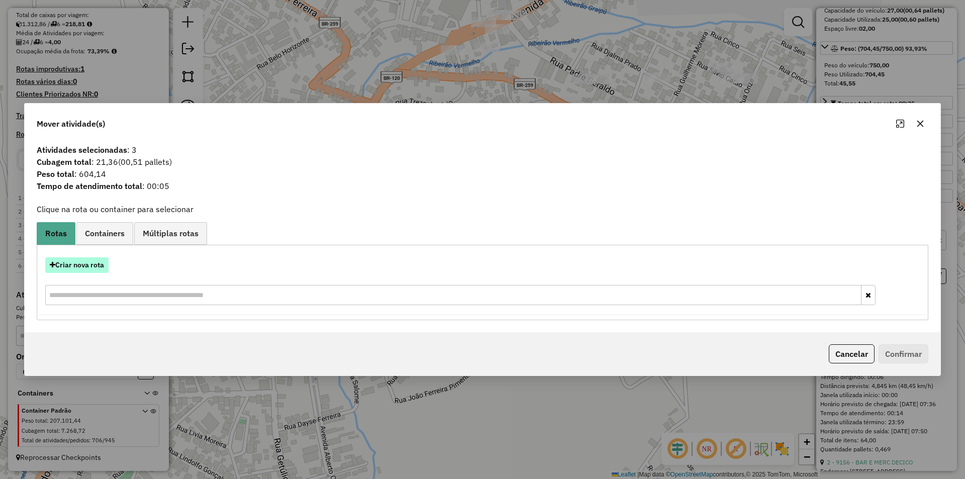
click at [83, 265] on button "Criar nova rota" at bounding box center [76, 265] width 63 height 16
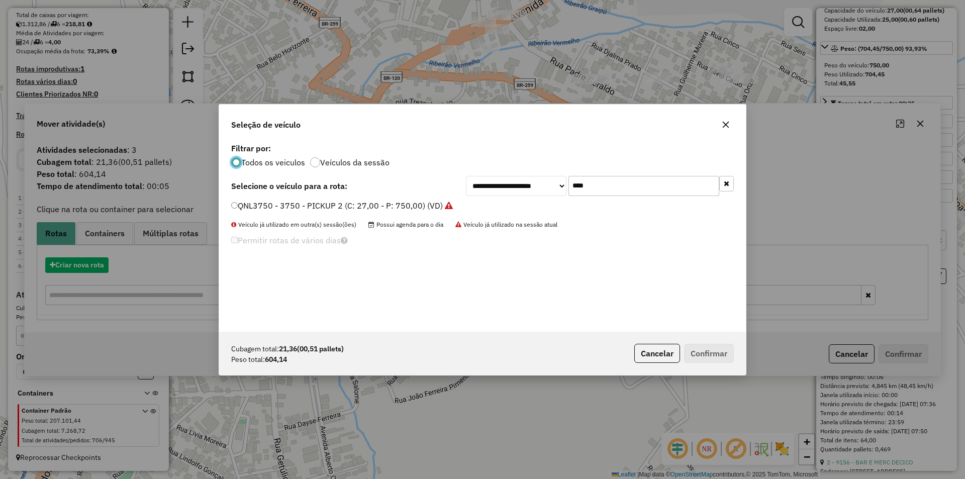
scroll to position [6, 3]
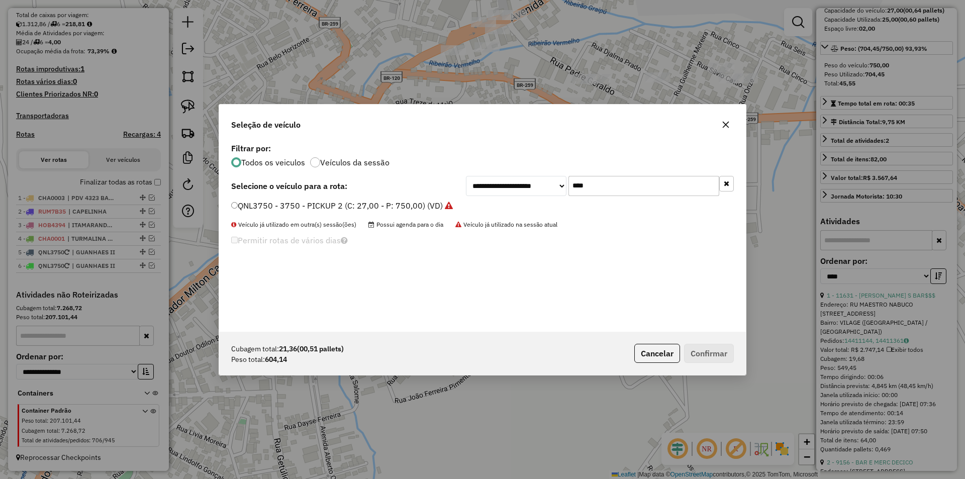
click at [312, 205] on label "QNL3750 - 3750 - PICKUP 2 (C: 27,00 - P: 750,00) (VD)" at bounding box center [342, 205] width 222 height 12
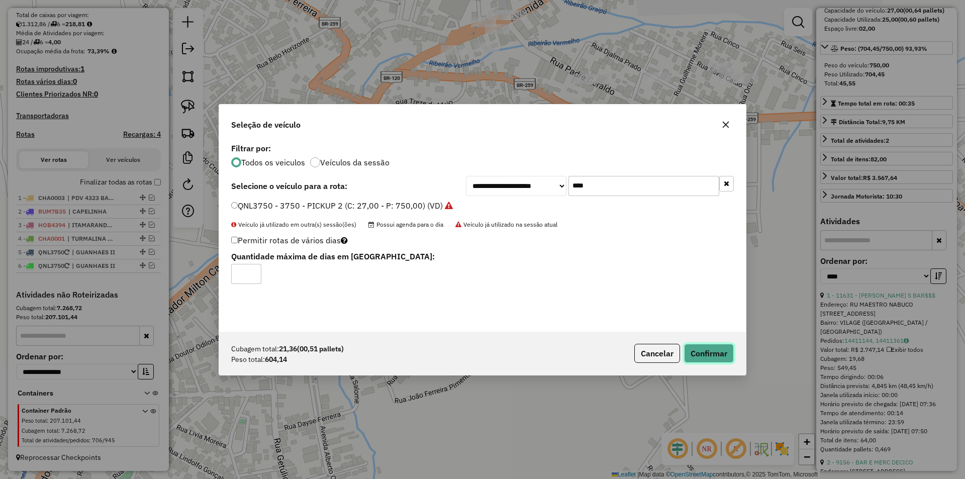
click at [722, 358] on button "Confirmar" at bounding box center [709, 353] width 50 height 19
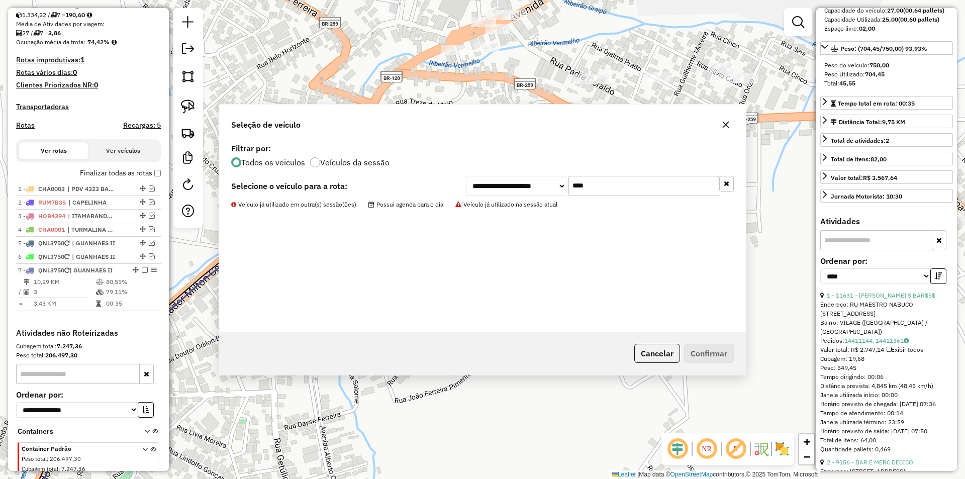
scroll to position [265, 0]
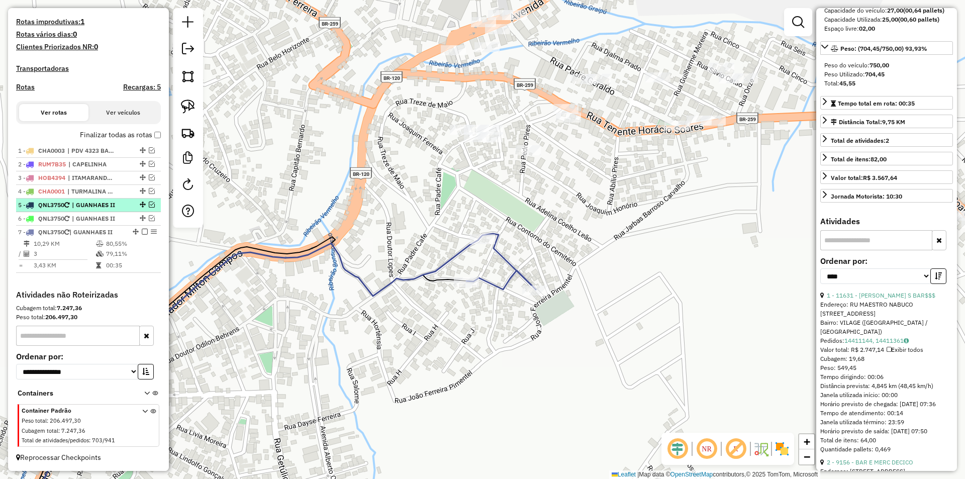
click at [97, 211] on li "5 - QNL3750 | GUANHAES II" at bounding box center [88, 205] width 145 height 14
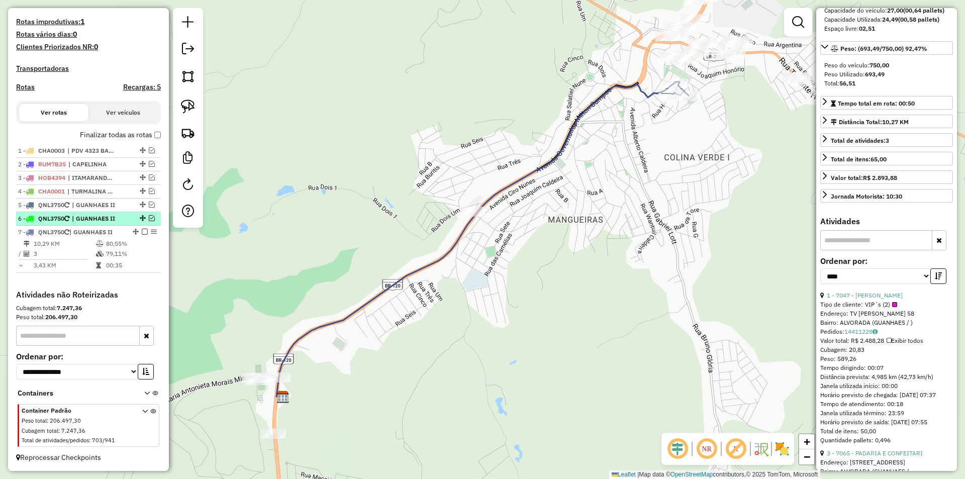
click at [103, 219] on span "| GUANHAES II" at bounding box center [95, 218] width 46 height 9
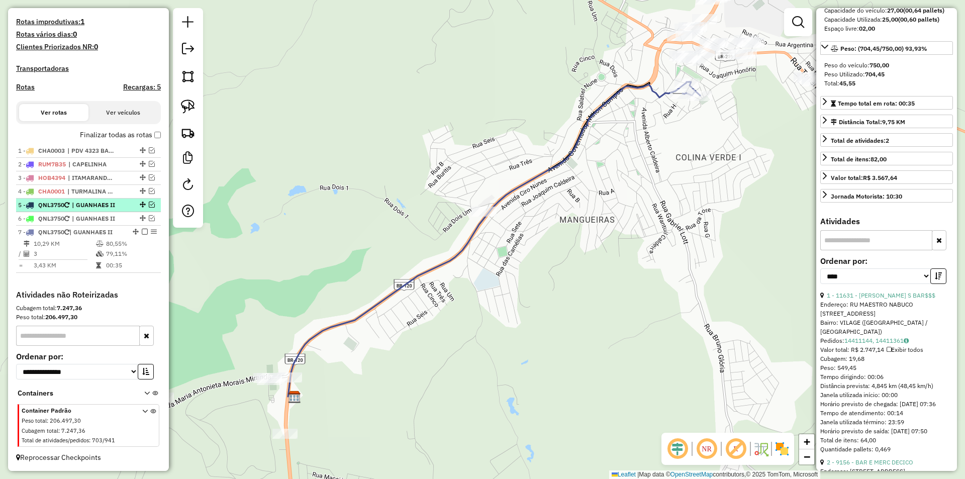
click at [105, 205] on span "| GUANHAES II" at bounding box center [95, 204] width 46 height 9
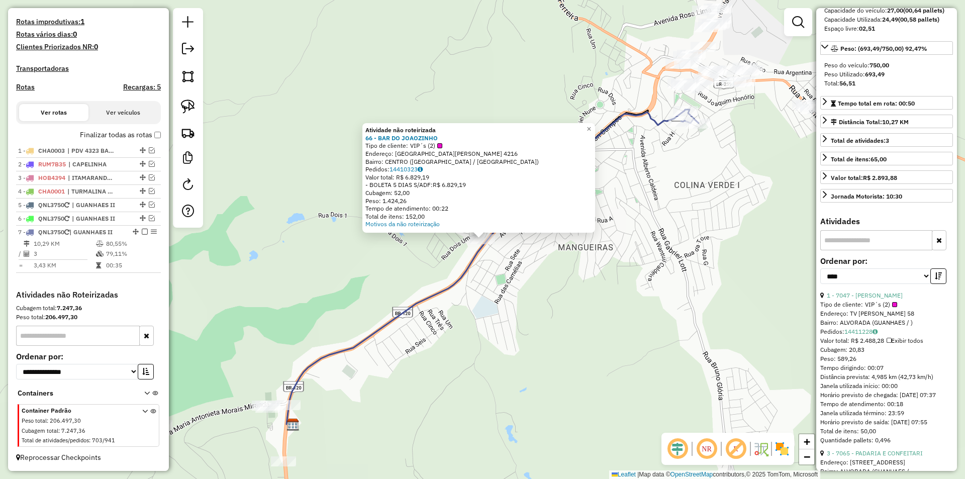
click at [590, 306] on div "Atividade não roteirizada 66 - BAR DO JOAOZINHO Tipo de cliente: VIP´s (2) Ende…" at bounding box center [482, 239] width 965 height 479
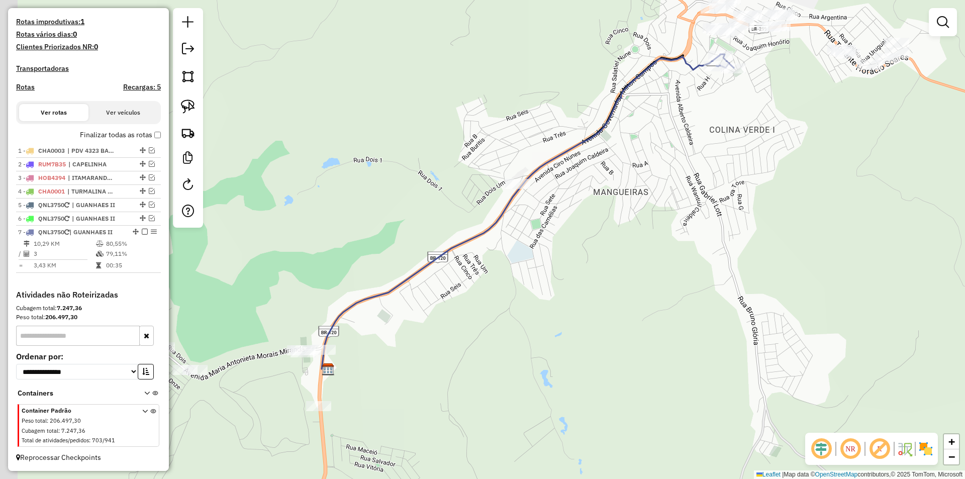
drag, startPoint x: 480, startPoint y: 332, endPoint x: 512, endPoint y: 239, distance: 98.5
click at [530, 234] on div "Janela de atendimento Grade de atendimento Capacidade Transportadoras Veículos …" at bounding box center [482, 239] width 965 height 479
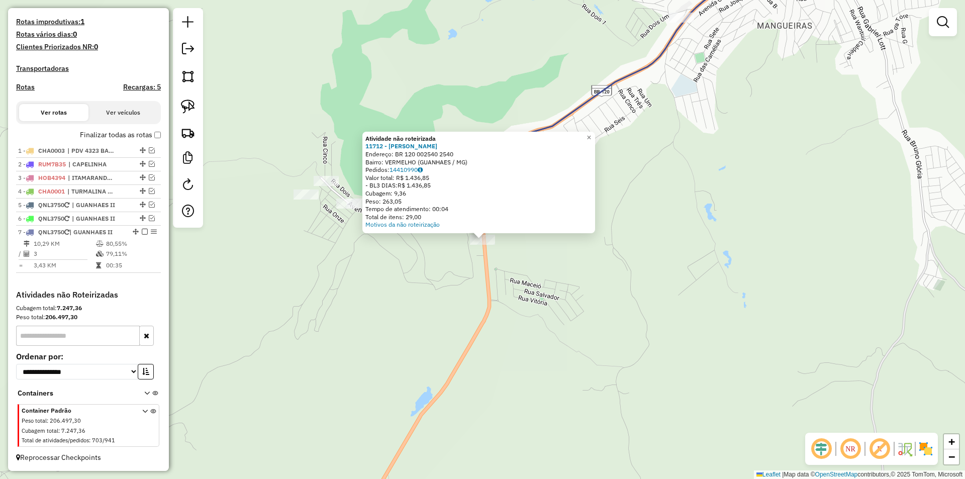
drag, startPoint x: 712, startPoint y: 199, endPoint x: 760, endPoint y: 161, distance: 60.7
click at [712, 197] on div "Atividade não roteirizada 11712 - HILTON BARMAN Endereço: BR 120 002540 2540 Ba…" at bounding box center [482, 239] width 965 height 479
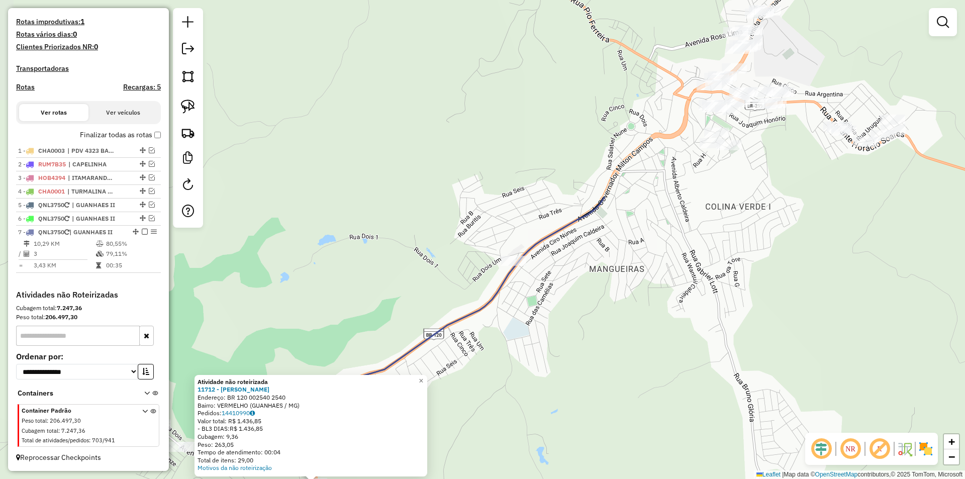
drag, startPoint x: 734, startPoint y: 198, endPoint x: 604, endPoint y: 400, distance: 239.6
click at [604, 400] on div "Atividade não roteirizada 11712 - HILTON BARMAN Endereço: BR 120 002540 2540 Ba…" at bounding box center [482, 239] width 965 height 479
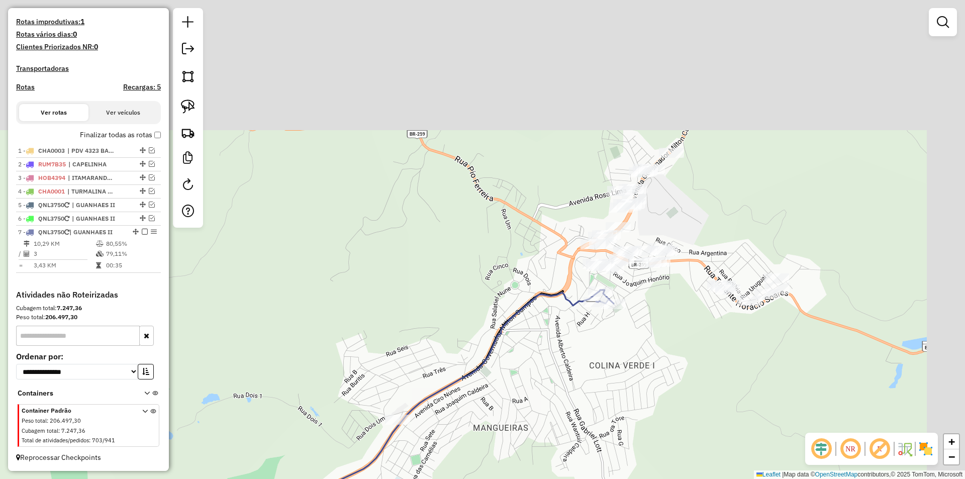
drag, startPoint x: 648, startPoint y: 326, endPoint x: 594, endPoint y: 336, distance: 54.8
click at [598, 414] on div "Atividade não roteirizada 11712 - HILTON BARMAN Endereço: BR 120 002540 2540 Ba…" at bounding box center [482, 239] width 965 height 479
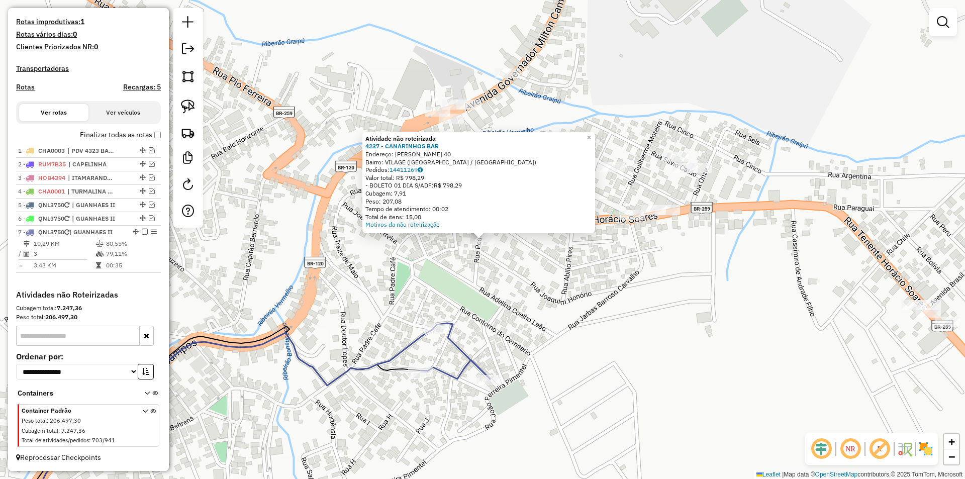
drag, startPoint x: 535, startPoint y: 309, endPoint x: 526, endPoint y: 303, distance: 10.2
click at [530, 307] on div "Atividade não roteirizada 4237 - CANARINHOS BAR Endereço: PEDRO PIRES DE OLIVEI…" at bounding box center [482, 239] width 965 height 479
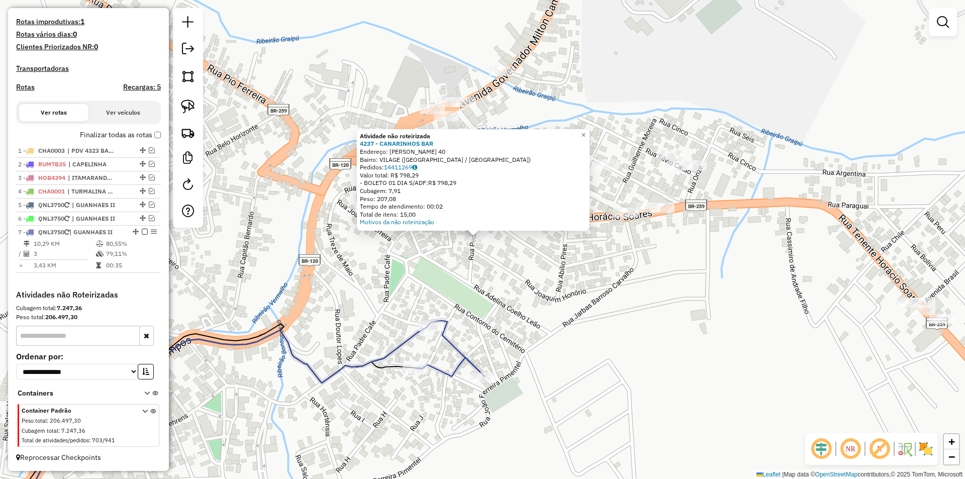
click at [509, 293] on div "Atividade não roteirizada 4237 - CANARINHOS BAR Endereço: PEDRO PIRES DE OLIVEI…" at bounding box center [482, 239] width 965 height 479
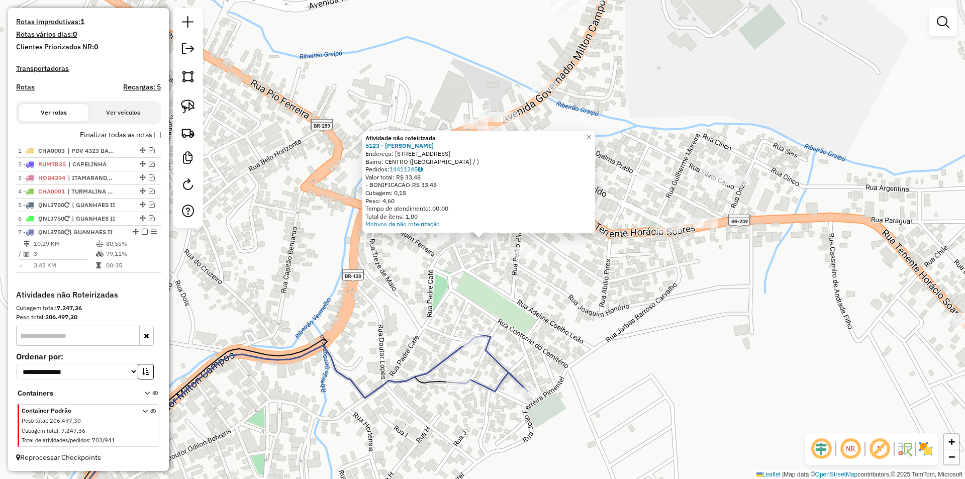
drag, startPoint x: 389, startPoint y: 282, endPoint x: 377, endPoint y: 270, distance: 17.4
click at [388, 281] on div "Atividade não roteirizada 5123 - JOSE ANASTACIO NETO Endereço: R PADER CAFE 557…" at bounding box center [482, 239] width 965 height 479
click at [188, 109] on img at bounding box center [188, 106] width 14 height 14
drag, startPoint x: 431, startPoint y: 260, endPoint x: 419, endPoint y: 205, distance: 57.1
click at [419, 205] on div "Atividade não roteirizada 5123 - JOSE ANASTACIO NETO Endereço: R PADER CAFE 557…" at bounding box center [482, 239] width 965 height 479
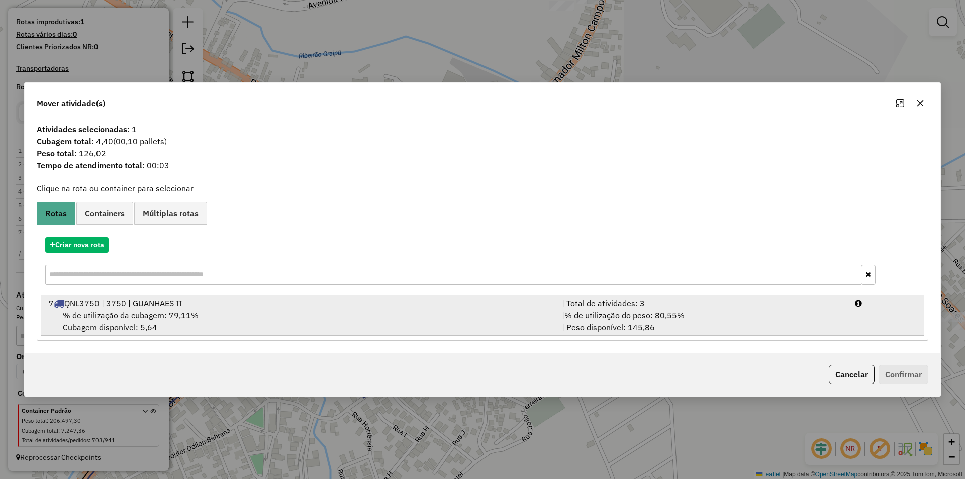
click at [234, 316] on div "% de utilização da cubagem: 79,11% Cubagem disponível: 5,64" at bounding box center [299, 321] width 513 height 24
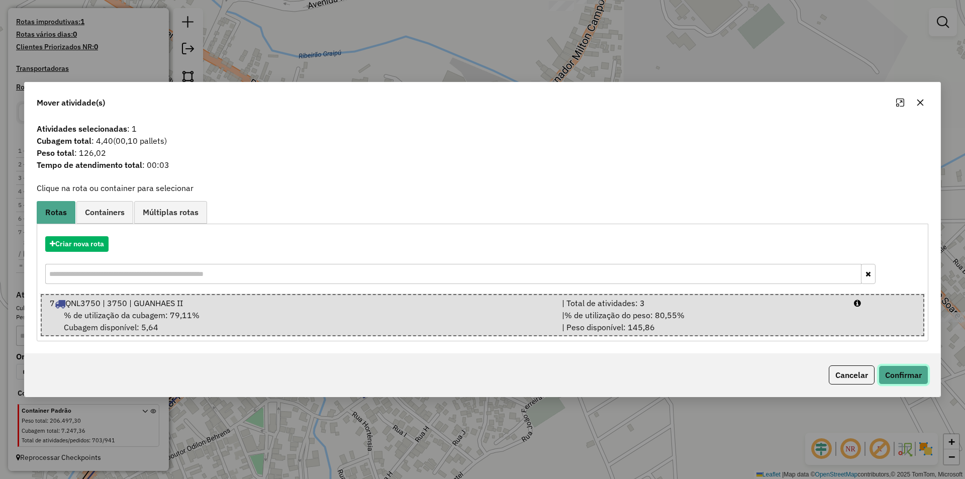
click at [890, 374] on button "Confirmar" at bounding box center [903, 374] width 50 height 19
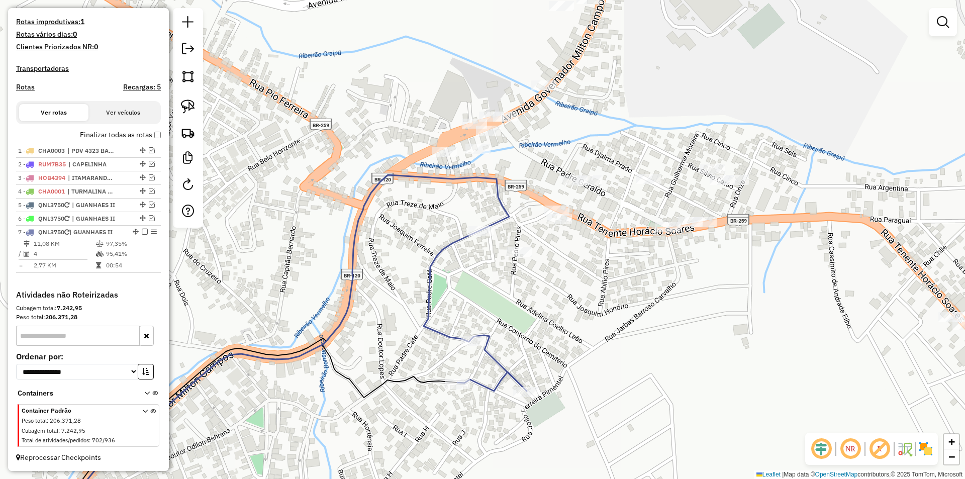
click at [456, 239] on icon at bounding box center [475, 310] width 103 height 161
select select "*********"
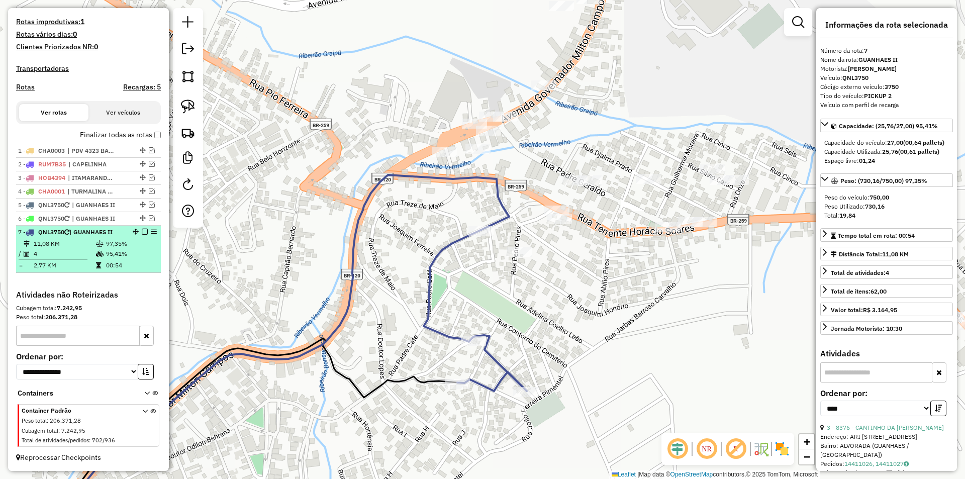
click at [142, 230] on em at bounding box center [145, 232] width 6 height 6
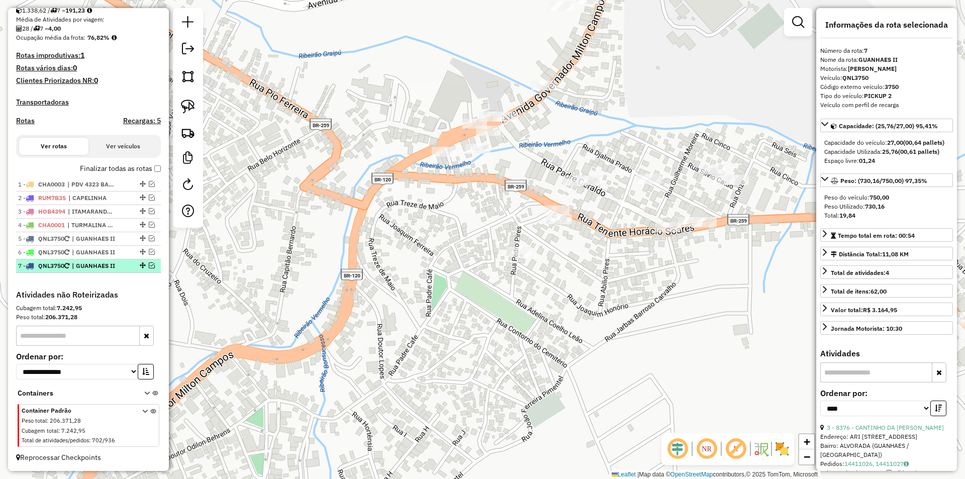
scroll to position [232, 0]
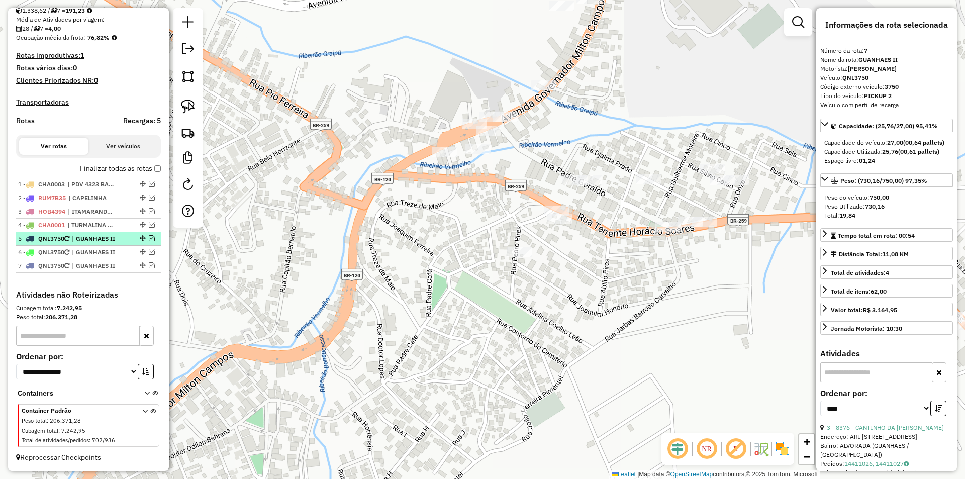
click at [149, 238] on em at bounding box center [152, 238] width 6 height 6
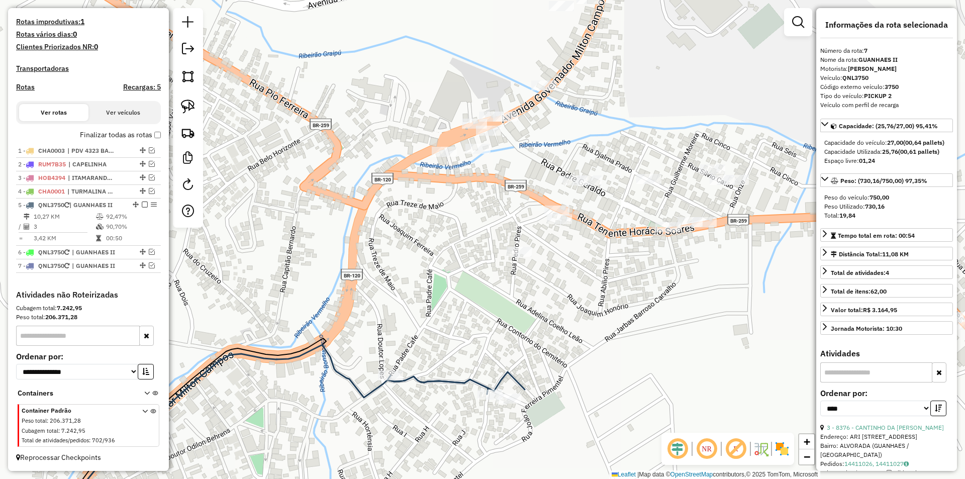
click at [455, 380] on icon at bounding box center [455, 383] width 137 height 22
drag, startPoint x: 636, startPoint y: 283, endPoint x: 662, endPoint y: 239, distance: 51.4
click at [637, 278] on div "Janela de atendimento Grade de atendimento Capacidade Transportadoras Veículos …" at bounding box center [482, 239] width 965 height 479
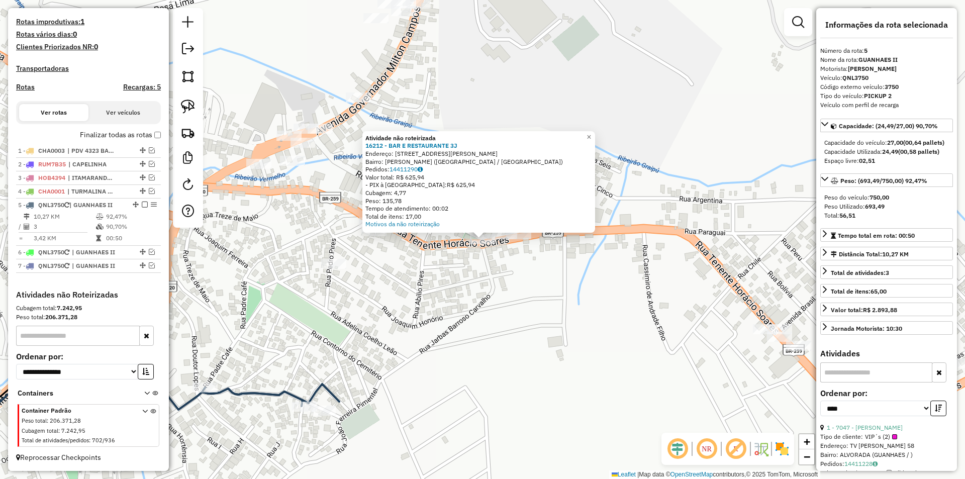
click at [541, 318] on div "Atividade não roteirizada 16212 - BAR E RESTAURANTE 3J Endereço: RUA TENENTE HO…" at bounding box center [482, 239] width 965 height 479
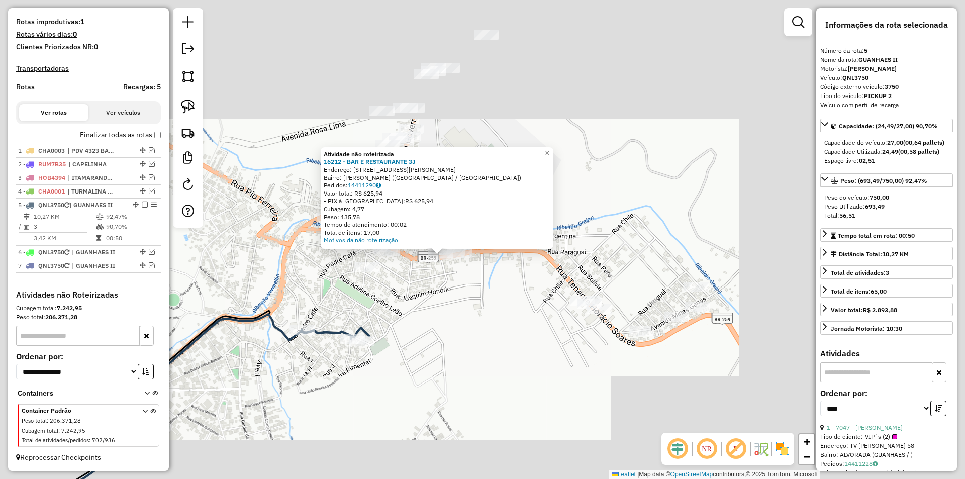
click at [530, 351] on div "Atividade não roteirizada 16212 - BAR E RESTAURANTE 3J Endereço: RUA TENENTE HO…" at bounding box center [482, 239] width 965 height 479
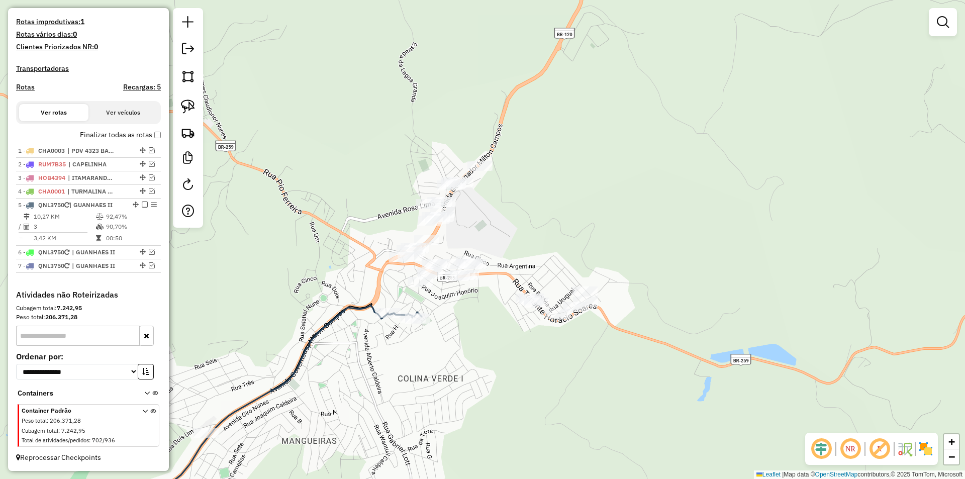
click at [943, 19] on em at bounding box center [943, 22] width 12 height 12
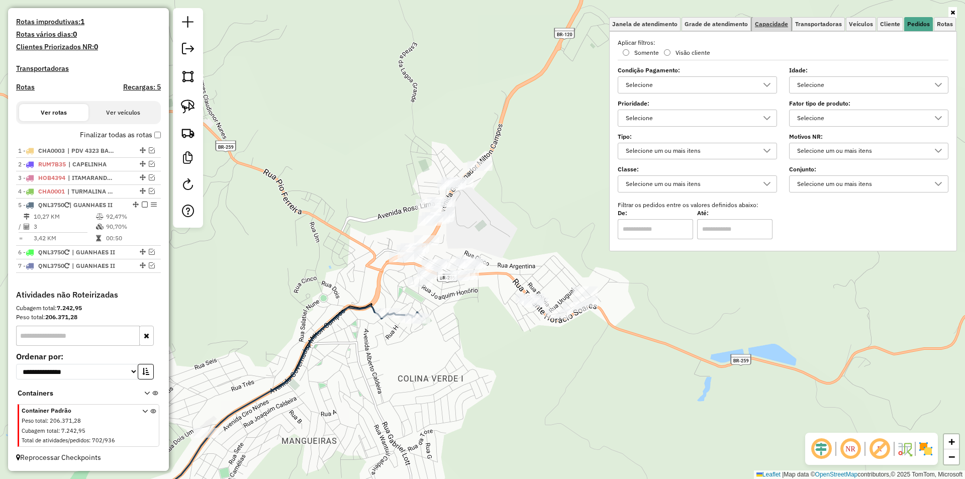
drag, startPoint x: 769, startPoint y: 26, endPoint x: 725, endPoint y: 52, distance: 51.4
click at [768, 27] on span "Capacidade" at bounding box center [771, 24] width 33 height 6
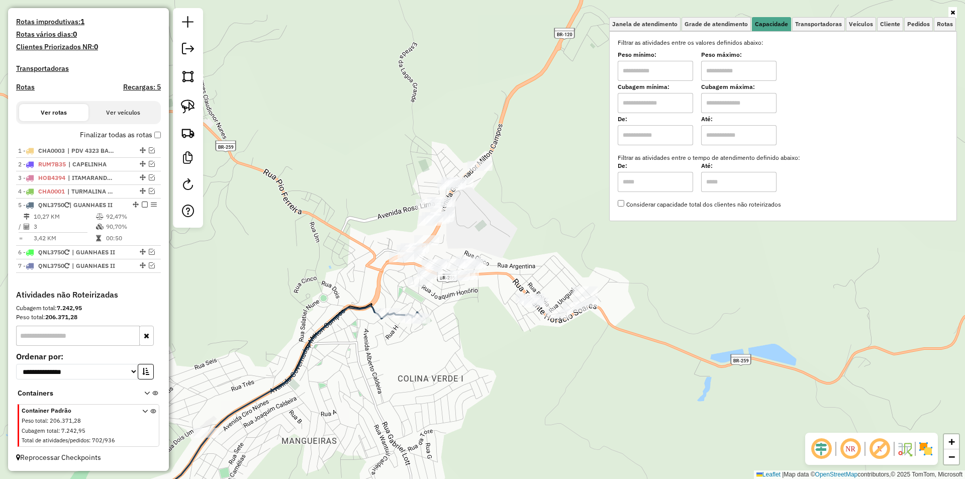
drag, startPoint x: 725, startPoint y: 82, endPoint x: 733, endPoint y: 80, distance: 7.9
click at [731, 80] on div "Filtrar as atividades entre os valores definidos abaixo: Peso mínimo: Peso máxi…" at bounding box center [783, 123] width 331 height 171
click at [738, 74] on input "text" at bounding box center [738, 71] width 75 height 20
type input "*****"
click at [655, 74] on input "text" at bounding box center [655, 71] width 75 height 20
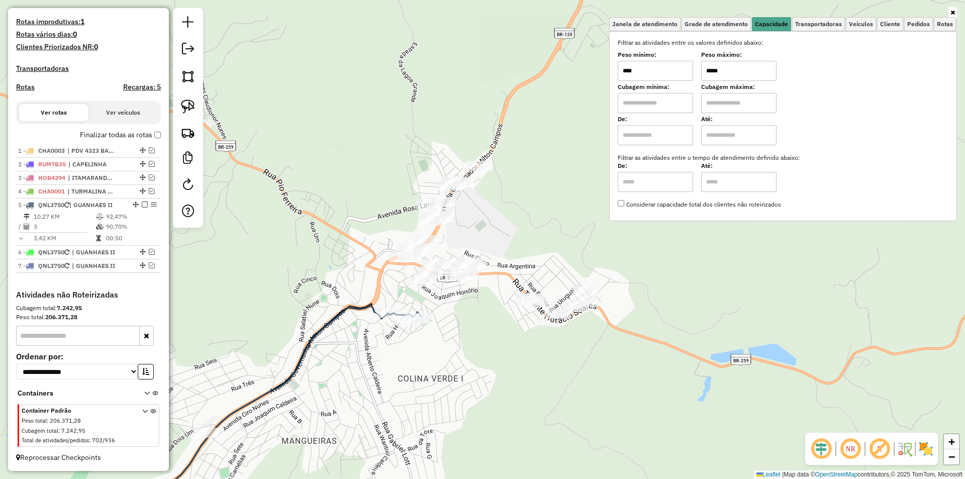
type input "****"
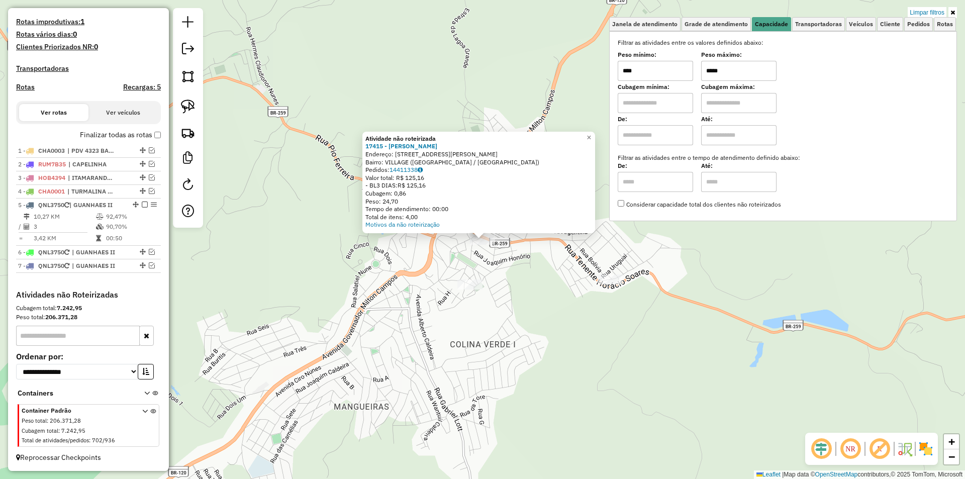
click at [438, 271] on div "Atividade não roteirizada 17415 - RITA DA COSTA SANTOS Endereço: R TENENTE HORA…" at bounding box center [482, 239] width 965 height 479
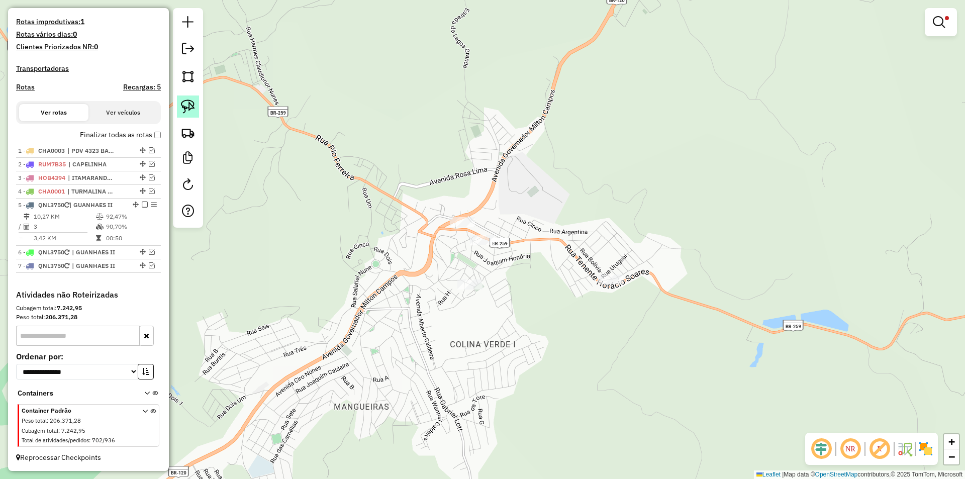
click at [192, 111] on img at bounding box center [188, 106] width 14 height 14
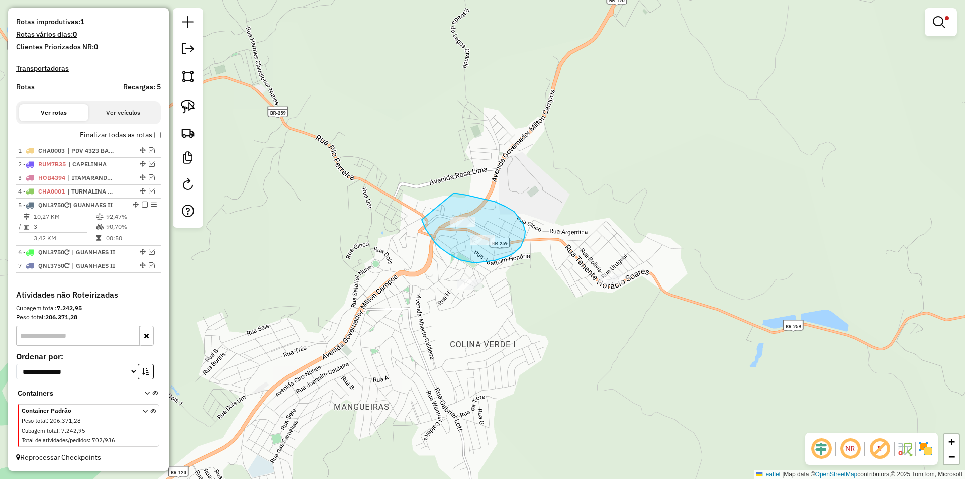
drag, startPoint x: 424, startPoint y: 226, endPoint x: 443, endPoint y: 168, distance: 60.5
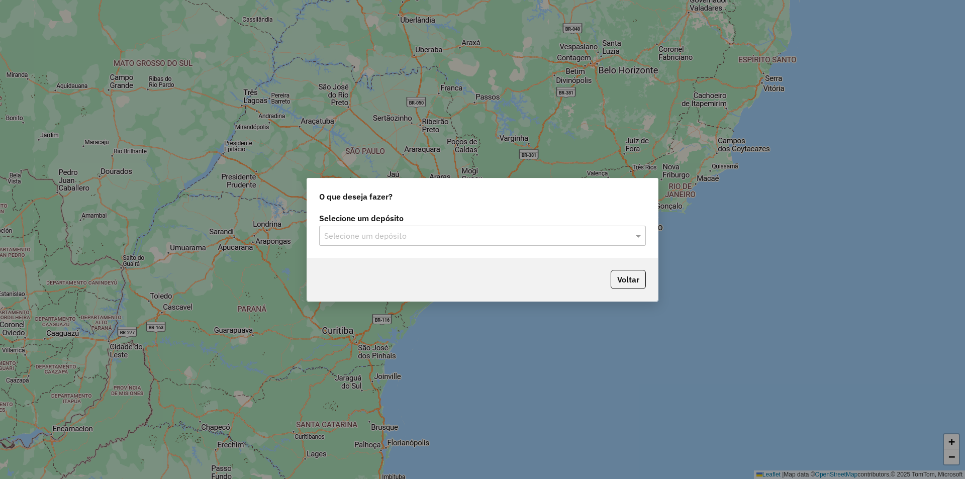
click at [359, 232] on input "text" at bounding box center [472, 236] width 296 height 12
click at [370, 267] on span "Barreto Nomam - GUA" at bounding box center [363, 264] width 78 height 9
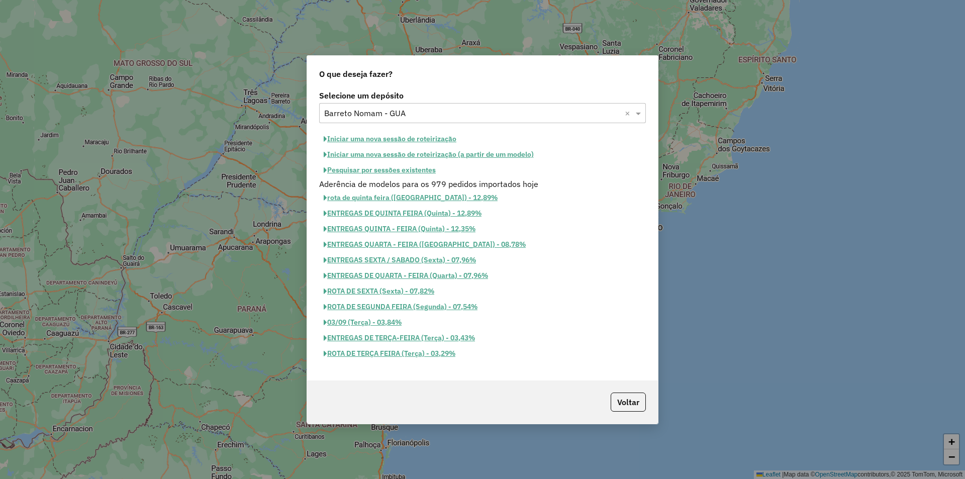
click at [415, 174] on button "Pesquisar por sessões existentes" at bounding box center [379, 170] width 121 height 16
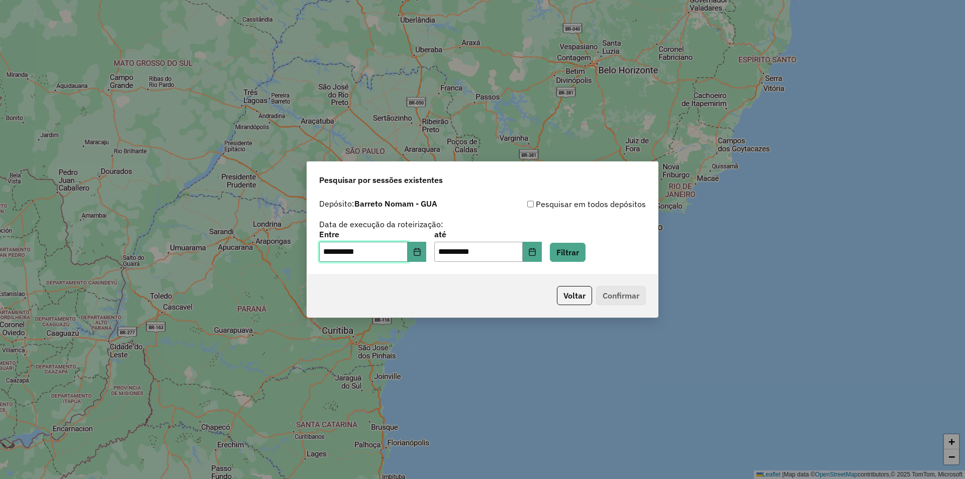
drag, startPoint x: 333, startPoint y: 255, endPoint x: 291, endPoint y: 257, distance: 41.7
click at [291, 257] on div "**********" at bounding box center [482, 239] width 965 height 479
type input "**********"
click at [574, 254] on button "Filtrar" at bounding box center [568, 252] width 36 height 19
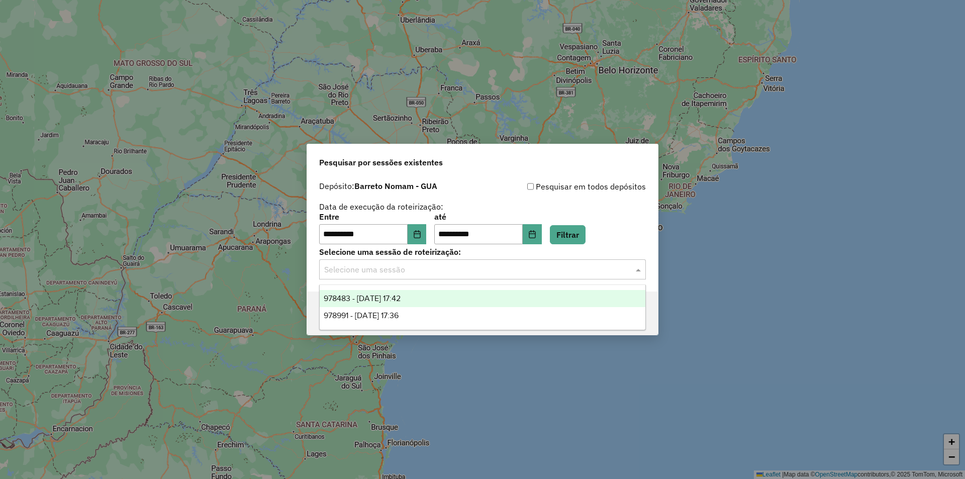
click at [377, 272] on input "text" at bounding box center [472, 270] width 296 height 12
click at [362, 299] on span "978483 - 13/08/2025 17:42" at bounding box center [362, 298] width 77 height 9
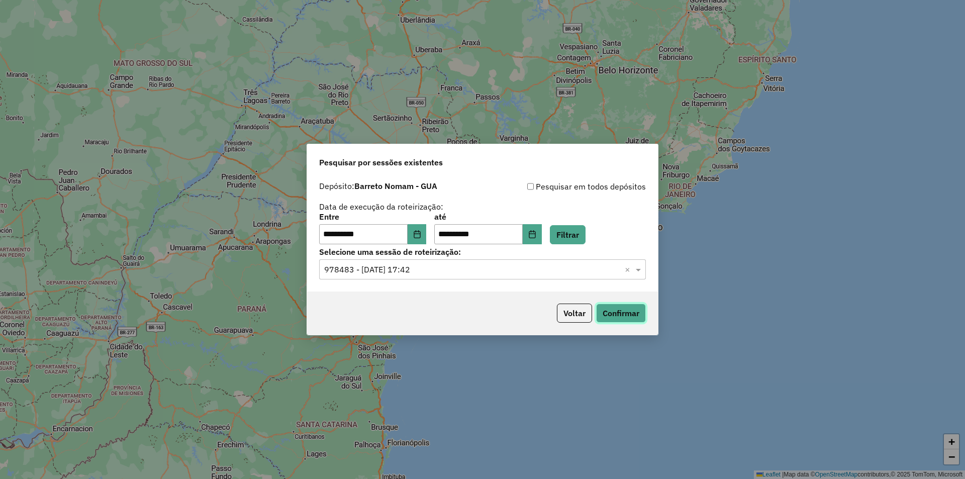
click at [625, 317] on button "Confirmar" at bounding box center [621, 312] width 50 height 19
click at [618, 313] on button "Confirmar" at bounding box center [621, 312] width 50 height 19
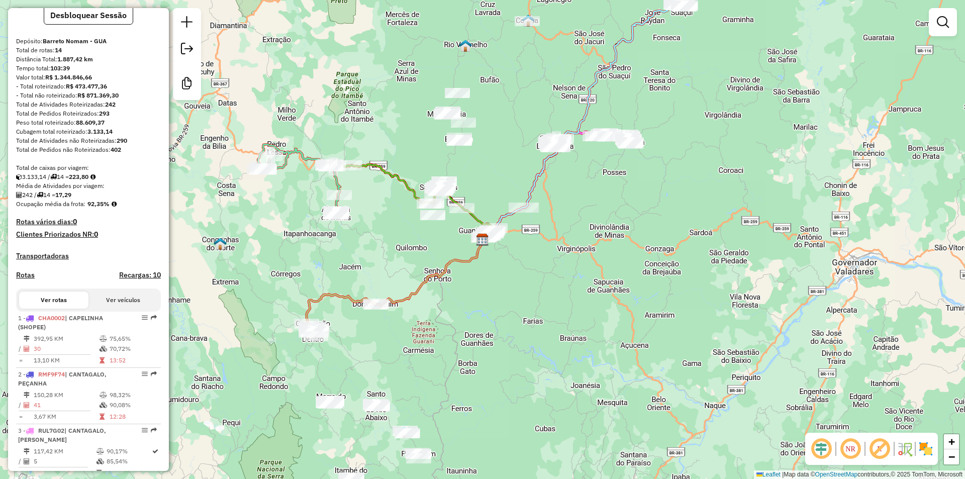
scroll to position [100, 0]
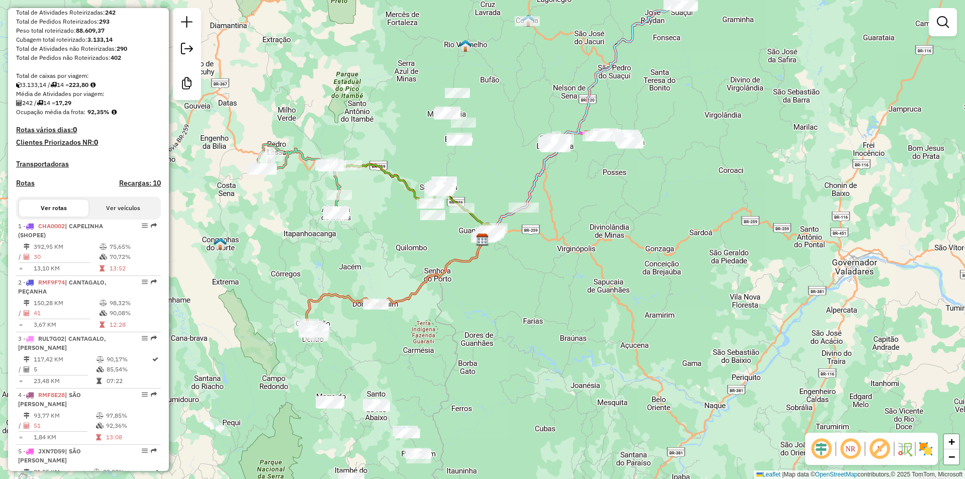
scroll to position [251, 0]
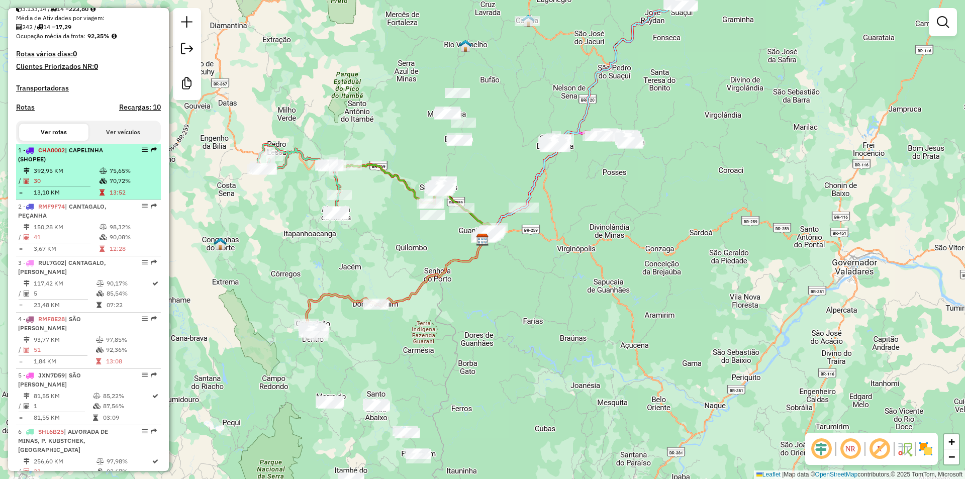
click at [86, 164] on div "1 - CHA0002 | CAPELINHA (SHOPEE)" at bounding box center [71, 155] width 107 height 18
select select "**********"
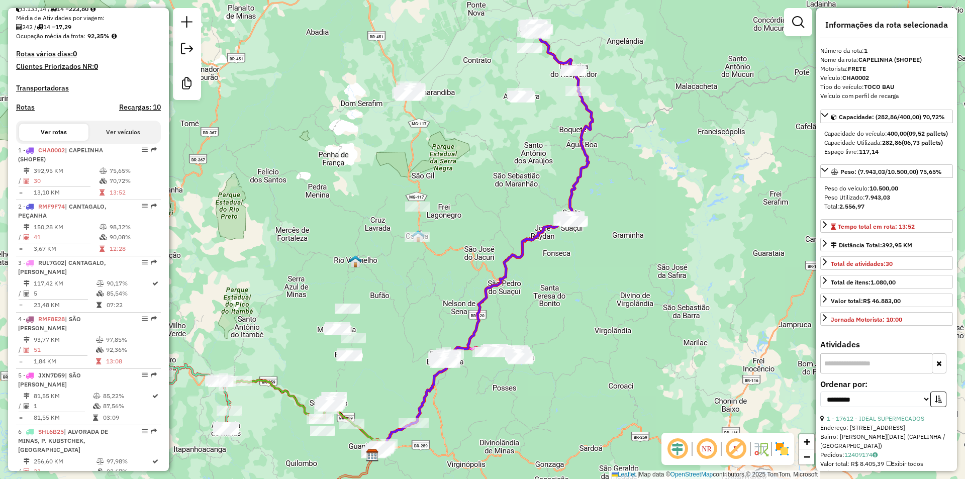
click at [883, 373] on input "text" at bounding box center [876, 363] width 112 height 20
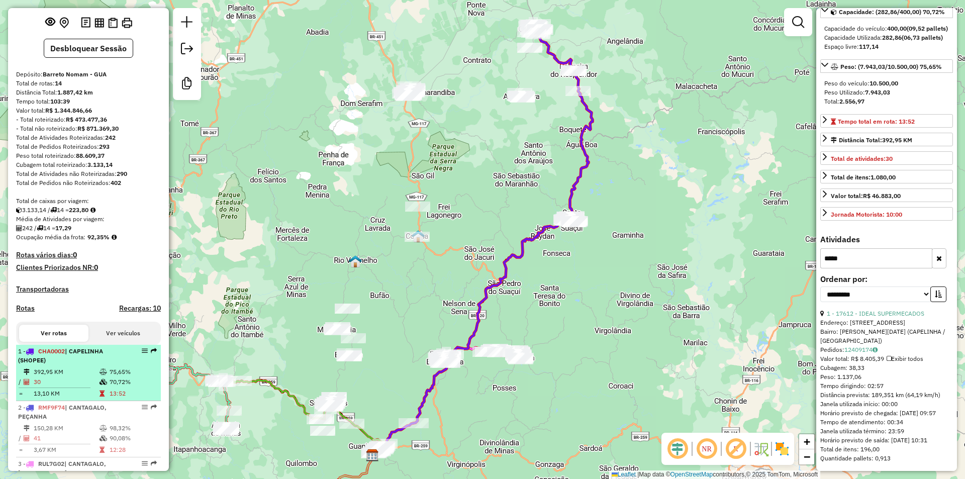
scroll to position [151, 0]
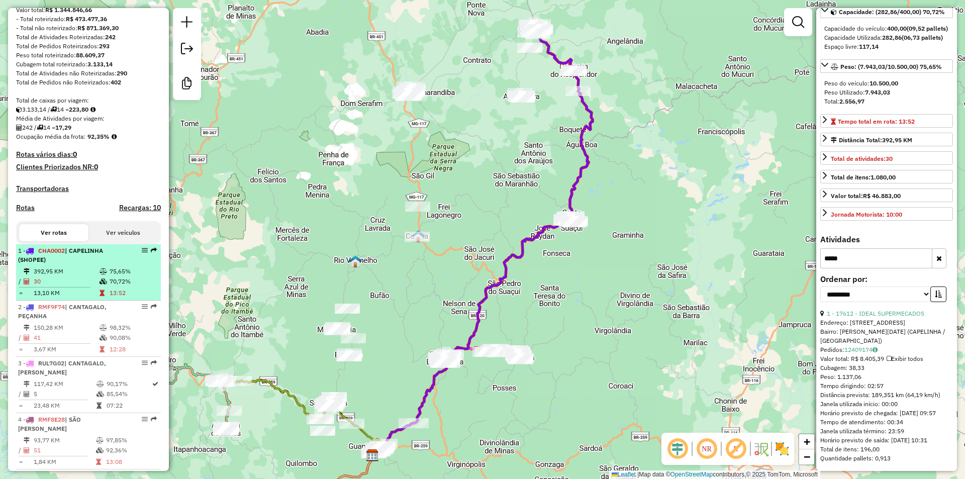
type input "*****"
drag, startPoint x: 69, startPoint y: 304, endPoint x: 312, endPoint y: 253, distance: 248.0
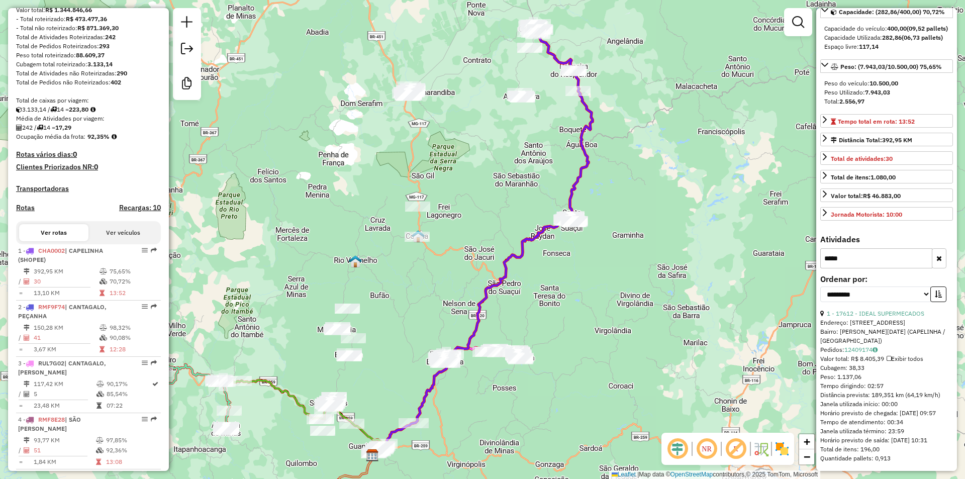
click at [68, 298] on td "13,10 KM" at bounding box center [66, 293] width 66 height 10
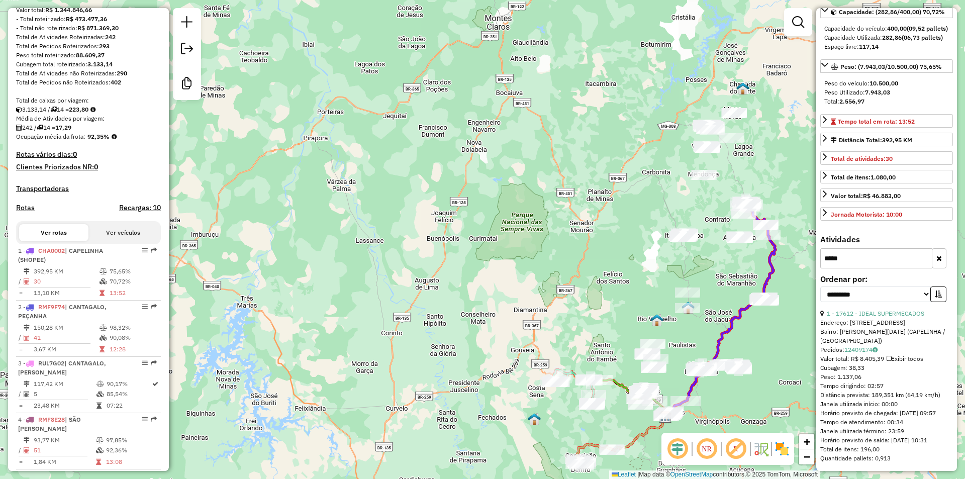
drag, startPoint x: 861, startPoint y: 259, endPoint x: 727, endPoint y: 265, distance: 134.3
click at [727, 265] on hb-router-mapa "Informações da Sessão 978483 - 13/08/2025 Criação: 12/08/2025 17:42 Desbloquear…" at bounding box center [482, 239] width 965 height 479
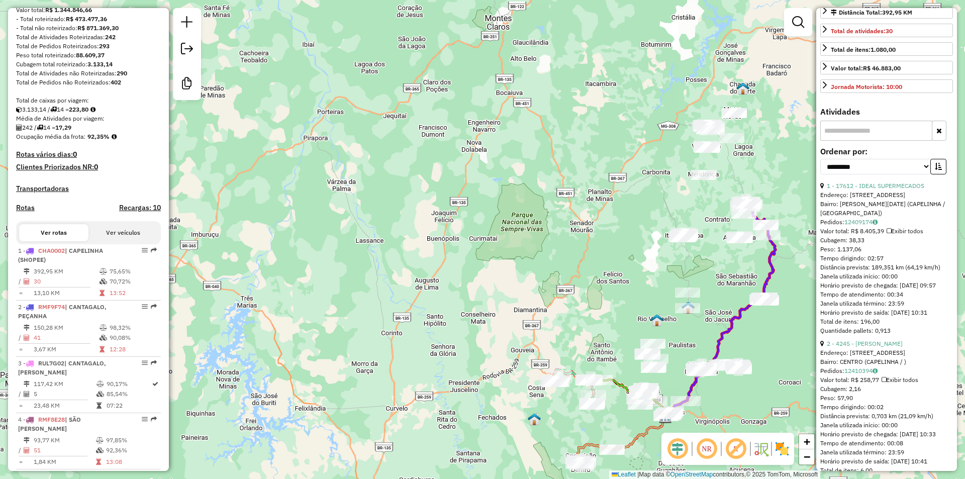
scroll to position [274, 0]
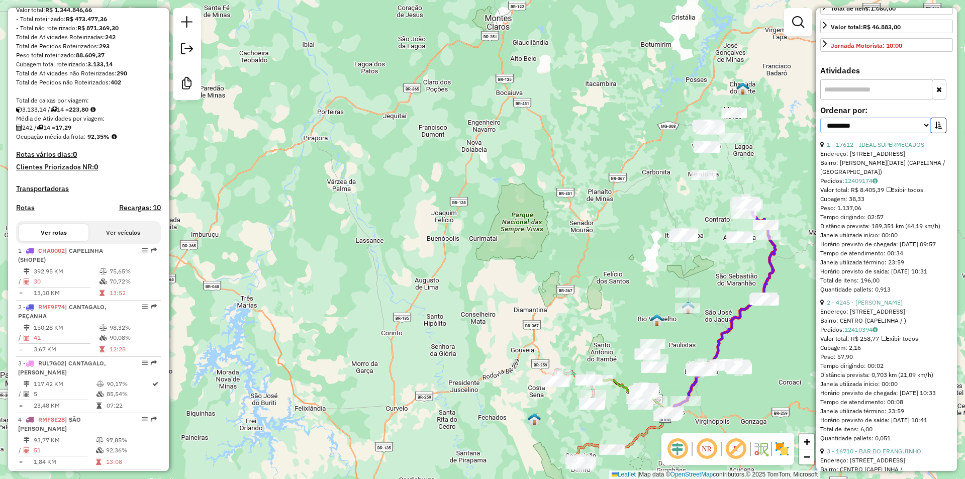
click at [919, 133] on select "**********" at bounding box center [875, 126] width 111 height 16
select select "*********"
click at [820, 133] on select "**********" at bounding box center [875, 126] width 111 height 16
click at [935, 129] on icon "button" at bounding box center [938, 125] width 7 height 7
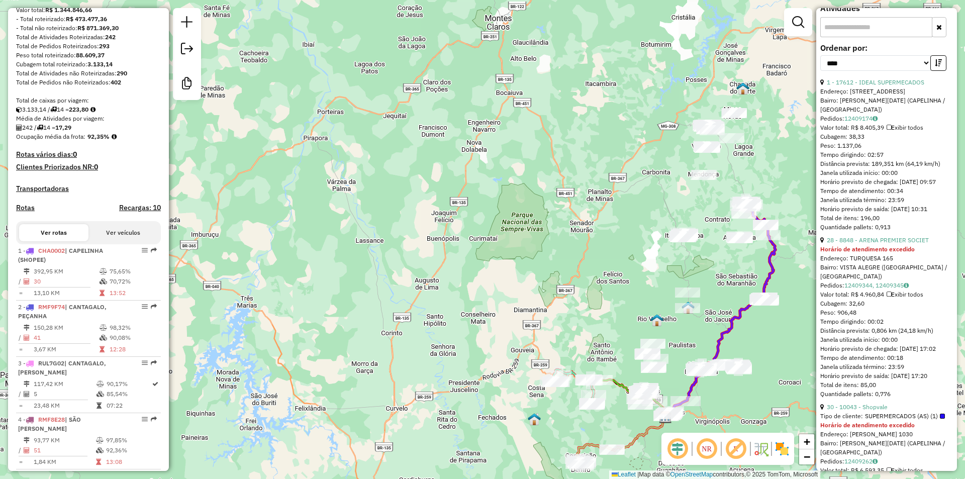
scroll to position [324, 0]
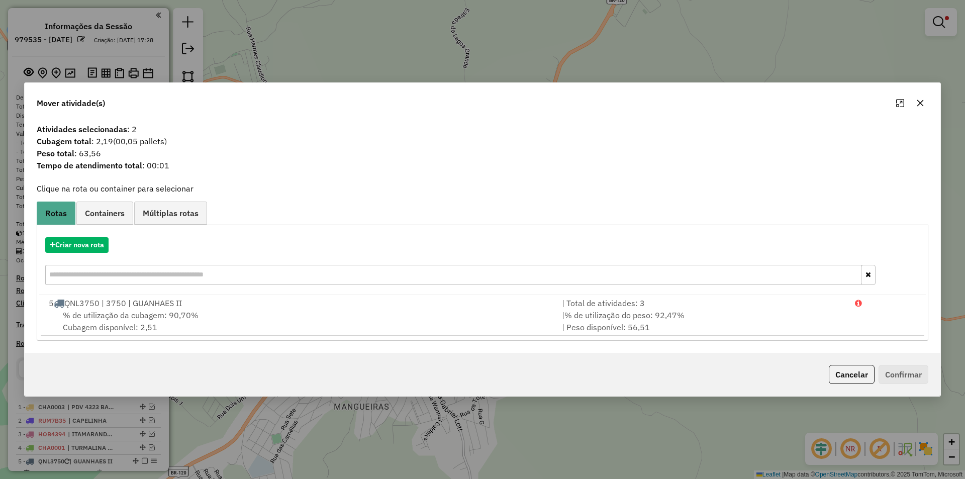
scroll to position [265, 0]
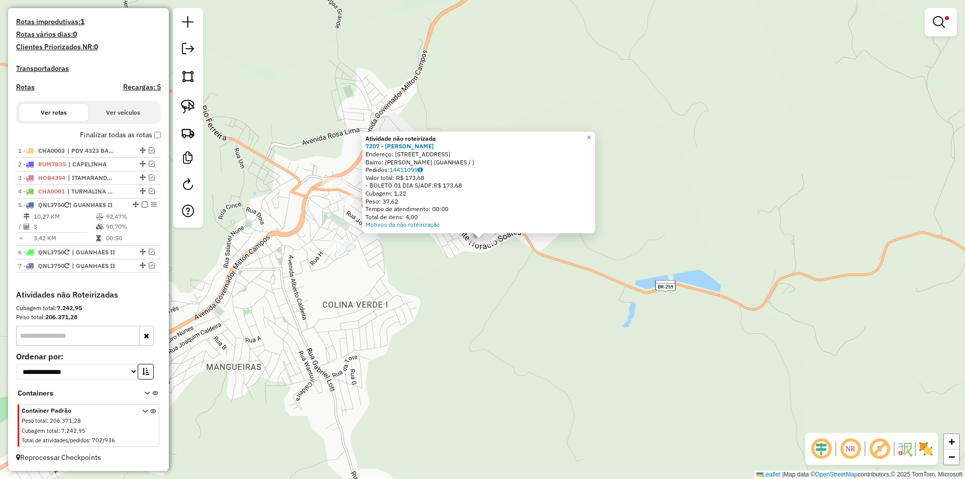
click at [433, 297] on div "Atividade não roteirizada 7207 - [PERSON_NAME]: [STREET_ADDRESS] Bairro: [PERSO…" at bounding box center [482, 239] width 965 height 479
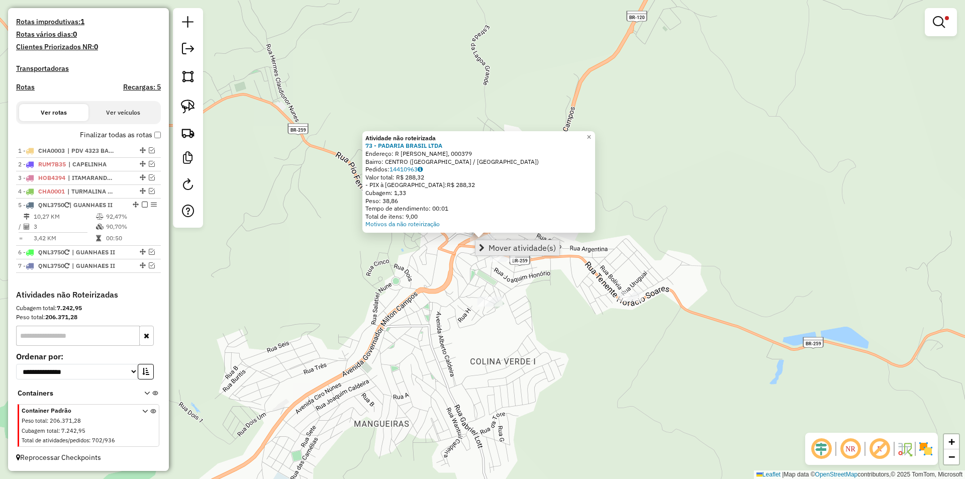
click at [501, 250] on span "Mover atividade(s)" at bounding box center [521, 248] width 67 height 8
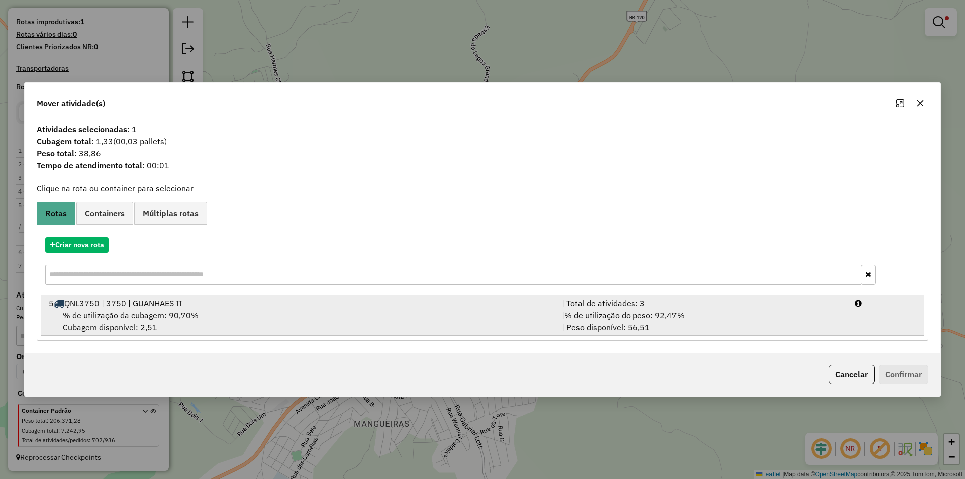
click at [165, 313] on span "% de utilização da cubagem: 90,70%" at bounding box center [131, 315] width 136 height 10
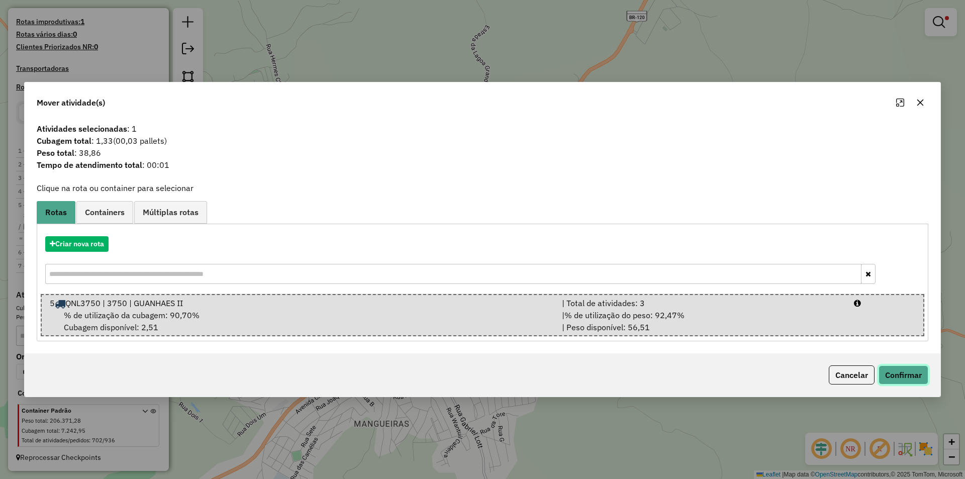
click at [896, 378] on button "Confirmar" at bounding box center [903, 374] width 50 height 19
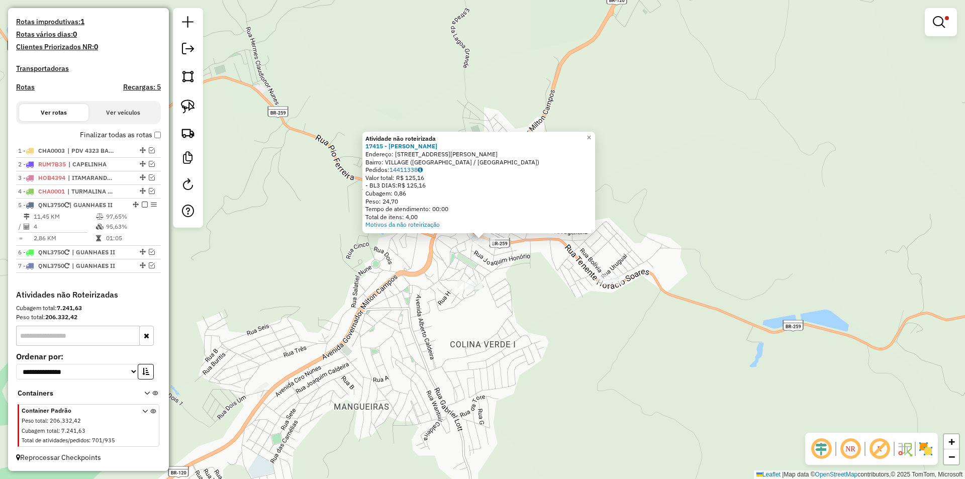
click at [568, 327] on div "Atividade não roteirizada 17415 - [PERSON_NAME] Endereço: R TENENTE [PERSON_NAM…" at bounding box center [482, 239] width 965 height 479
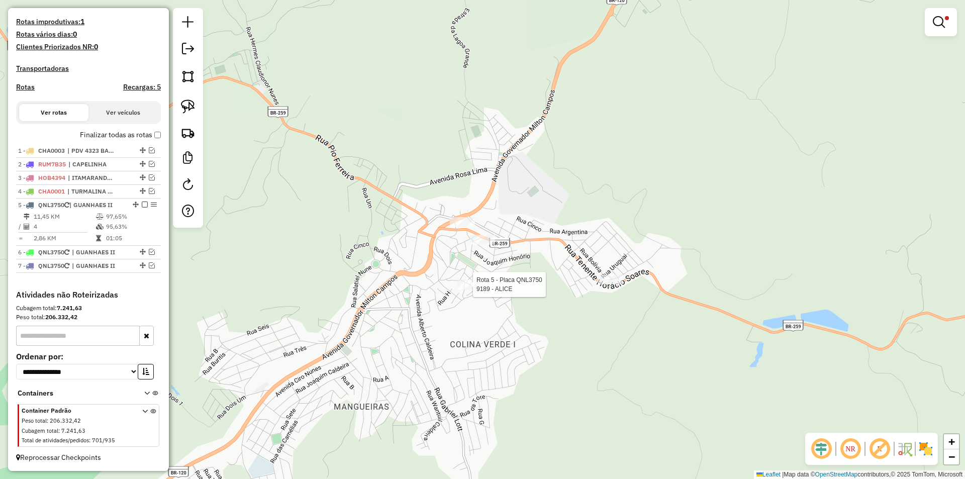
select select "*********"
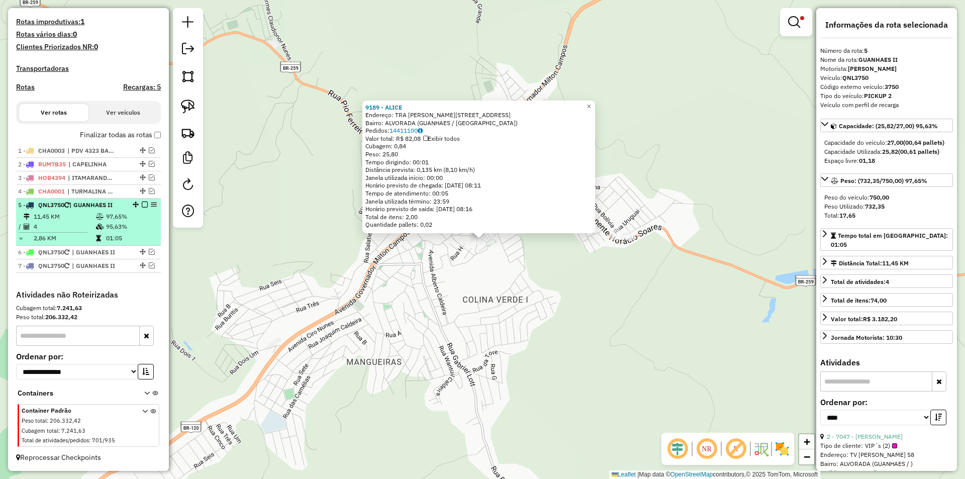
click at [142, 205] on em at bounding box center [145, 204] width 6 height 6
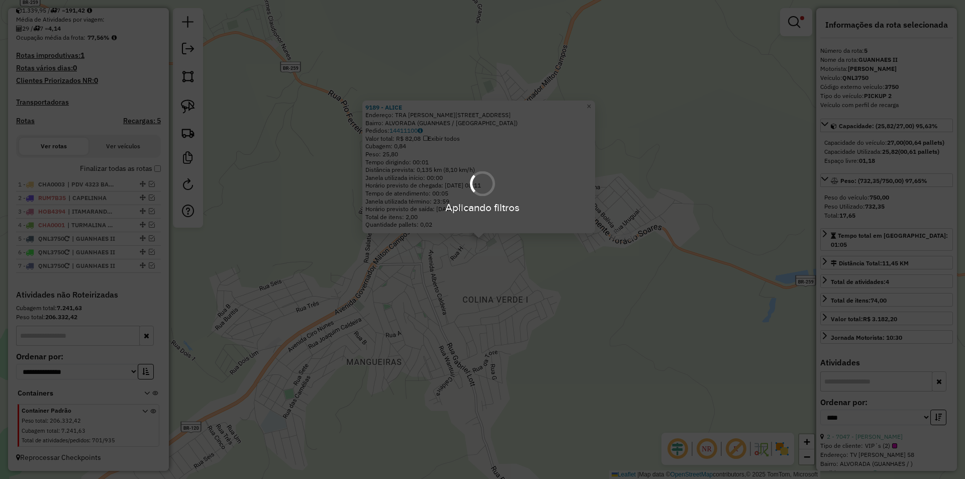
scroll to position [232, 0]
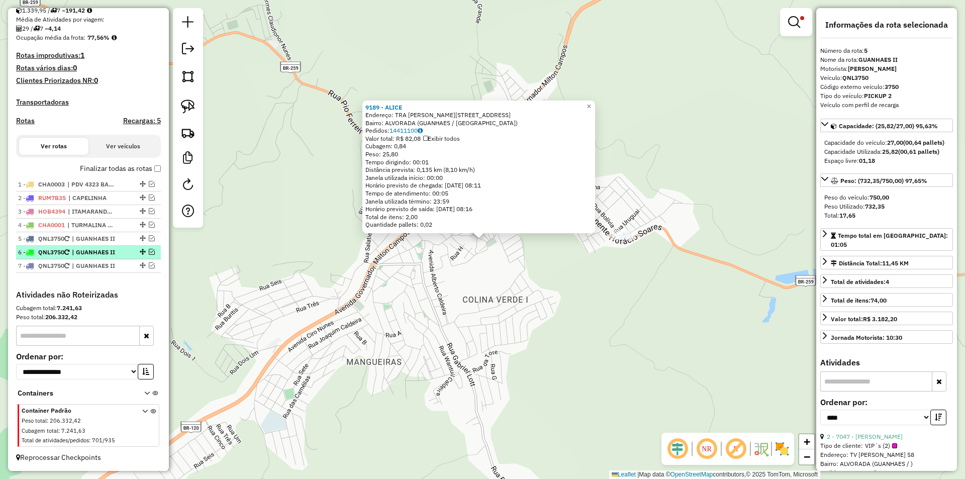
click at [149, 251] on em at bounding box center [152, 252] width 6 height 6
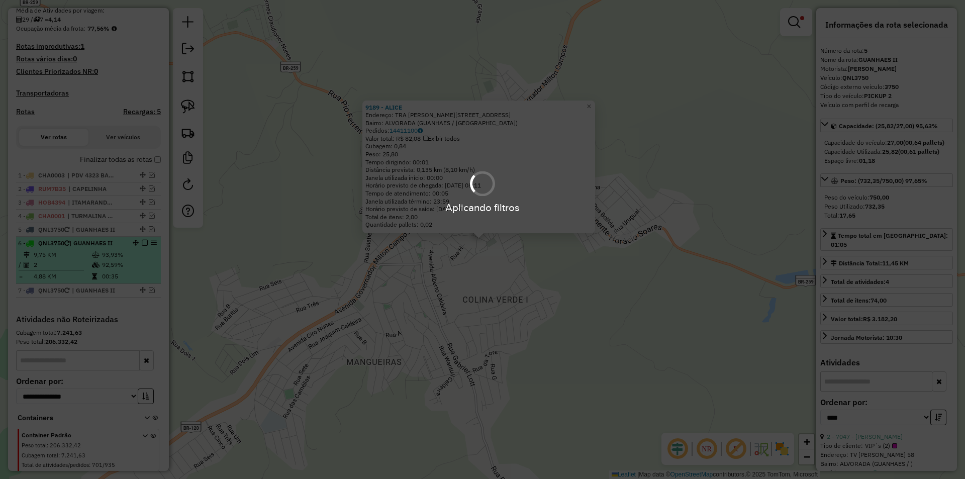
scroll to position [265, 0]
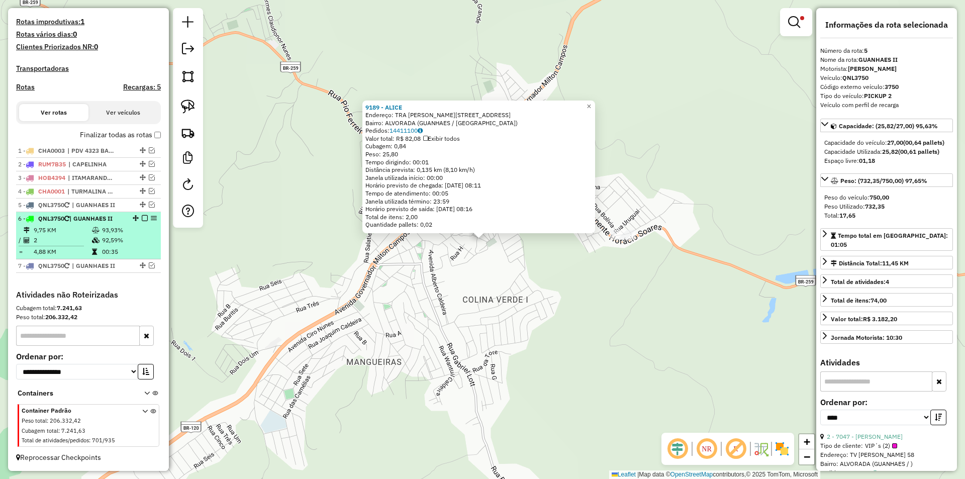
click at [103, 238] on td "92,59%" at bounding box center [128, 240] width 55 height 10
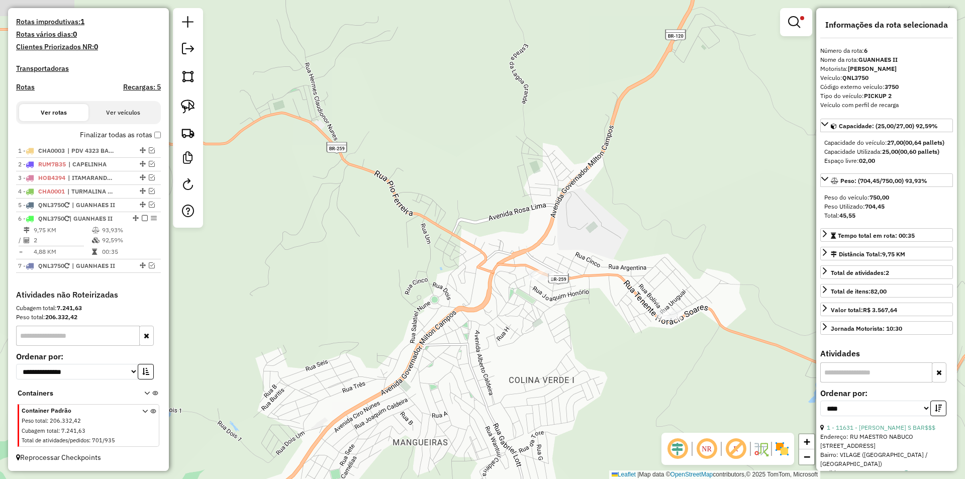
drag, startPoint x: 560, startPoint y: 269, endPoint x: 506, endPoint y: 355, distance: 100.9
click at [475, 400] on div "Limpar filtros Janela de atendimento Grade de atendimento Capacidade Transporta…" at bounding box center [482, 239] width 965 height 479
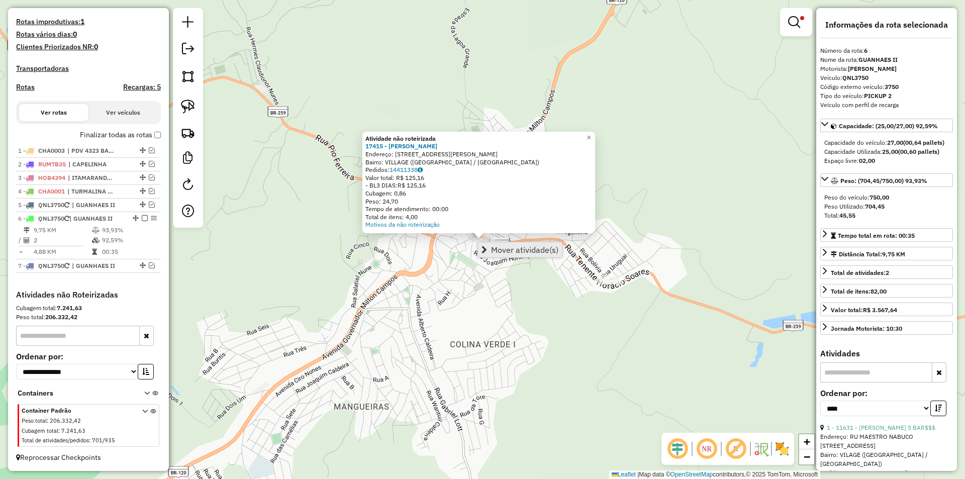
click at [499, 249] on span "Mover atividade(s)" at bounding box center [524, 250] width 67 height 8
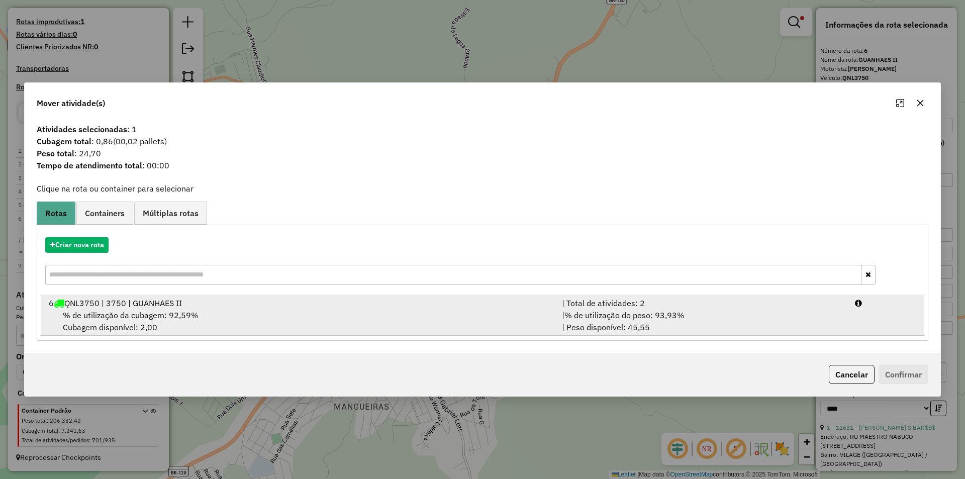
click at [222, 322] on div "% de utilização da cubagem: 92,59% Cubagem disponível: 2,00" at bounding box center [299, 321] width 513 height 24
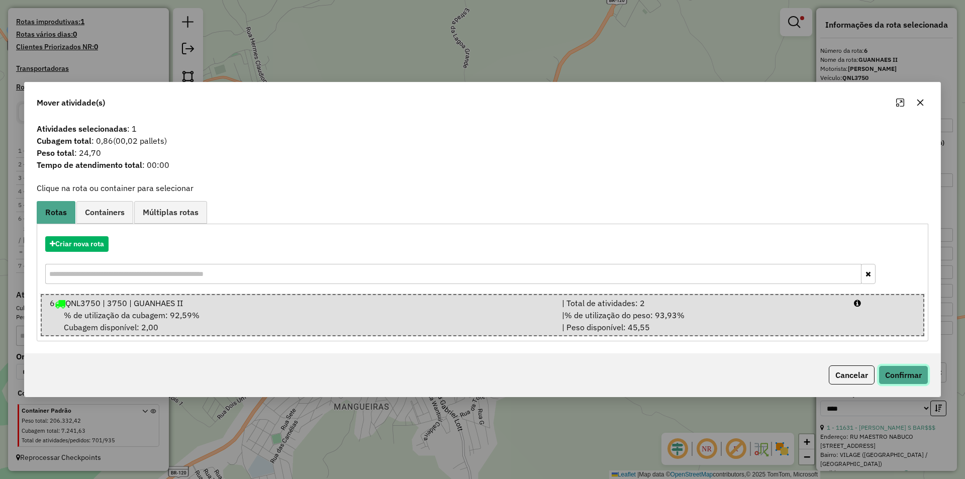
click at [899, 375] on button "Confirmar" at bounding box center [903, 374] width 50 height 19
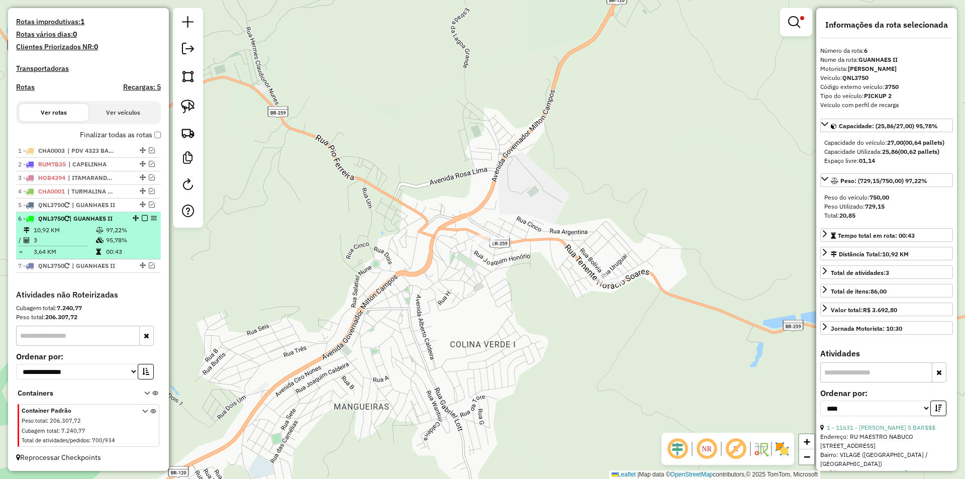
click at [126, 237] on td "95,78%" at bounding box center [131, 240] width 51 height 10
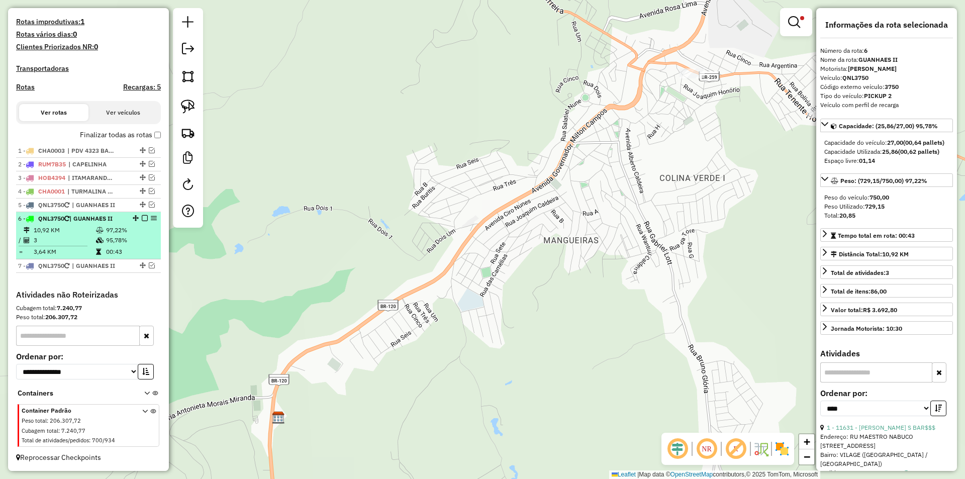
click at [142, 218] on em at bounding box center [145, 218] width 6 height 6
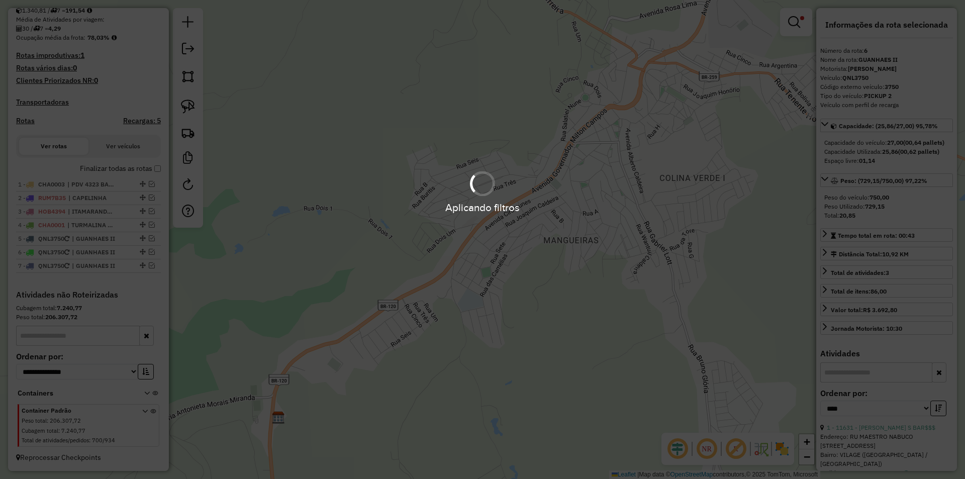
scroll to position [232, 0]
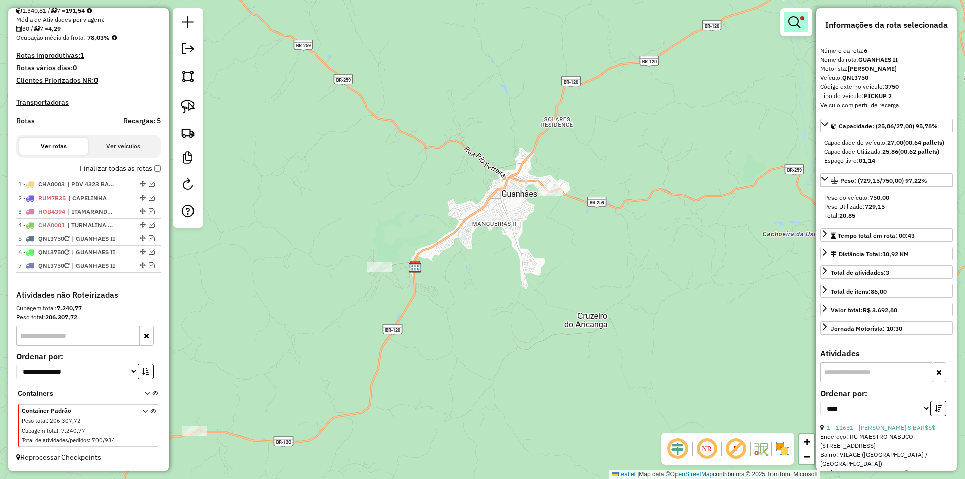
click at [796, 22] on em at bounding box center [794, 22] width 12 height 12
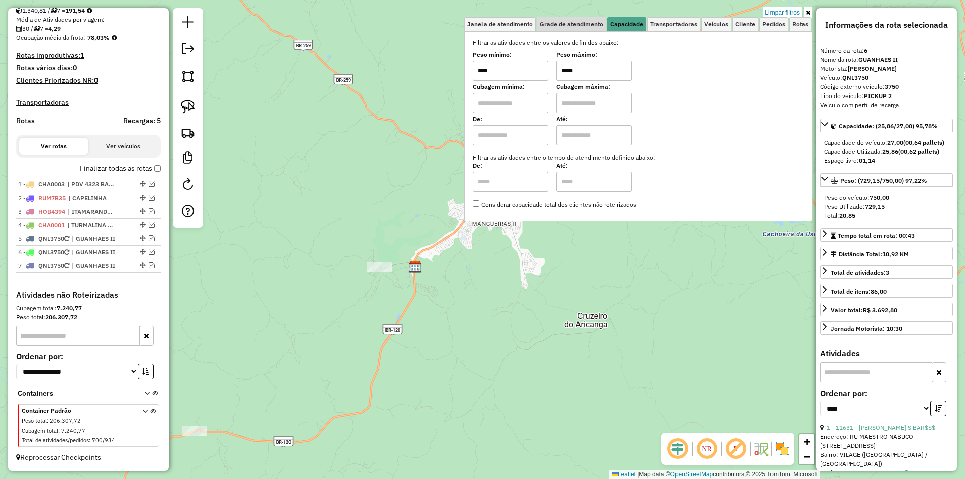
drag, startPoint x: 564, startPoint y: 74, endPoint x: 584, endPoint y: 26, distance: 52.5
click at [546, 76] on div "Peso mínimo: **** Peso máximo: *****" at bounding box center [638, 67] width 331 height 28
type input "******"
click at [516, 283] on div "Limpar filtros Janela de atendimento Grade de atendimento Capacidade Transporta…" at bounding box center [482, 239] width 965 height 479
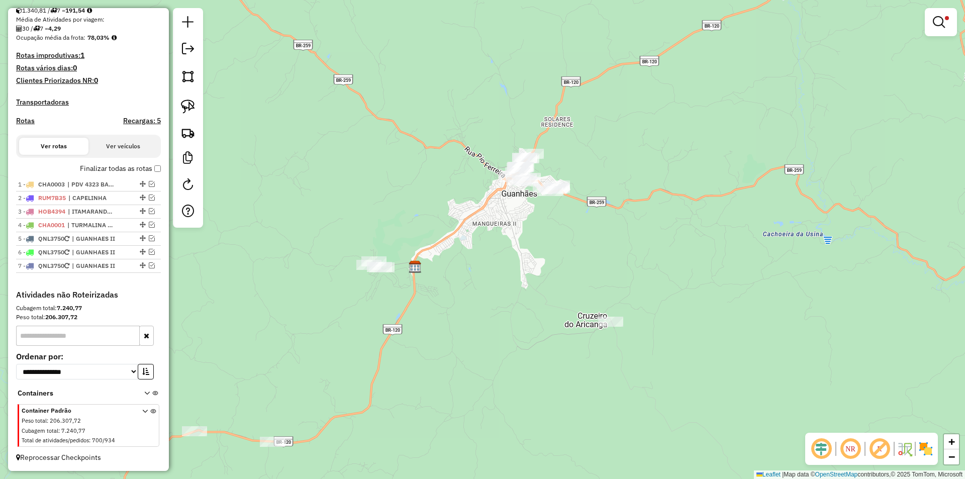
drag, startPoint x: 522, startPoint y: 236, endPoint x: 483, endPoint y: 219, distance: 41.6
click at [520, 233] on div "Limpar filtros Janela de atendimento Grade de atendimento Capacidade Transporta…" at bounding box center [482, 239] width 965 height 479
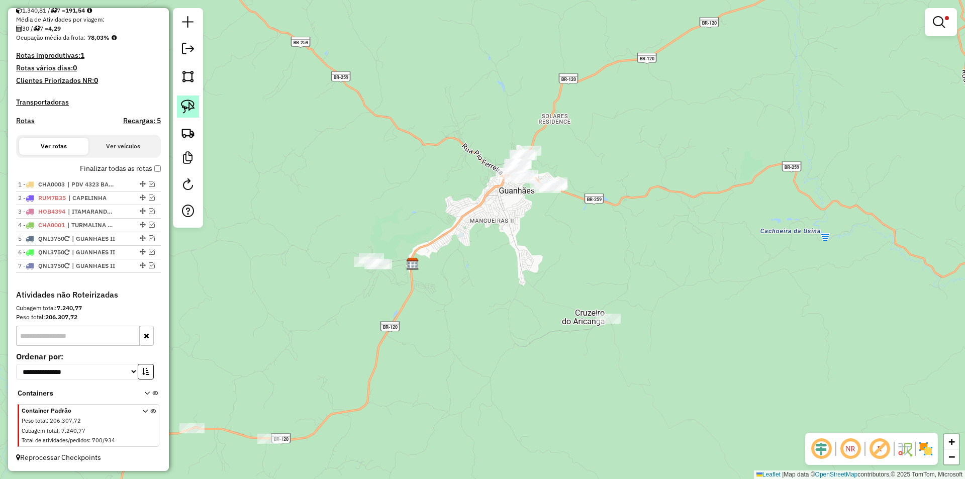
click at [182, 99] on link at bounding box center [188, 106] width 22 height 22
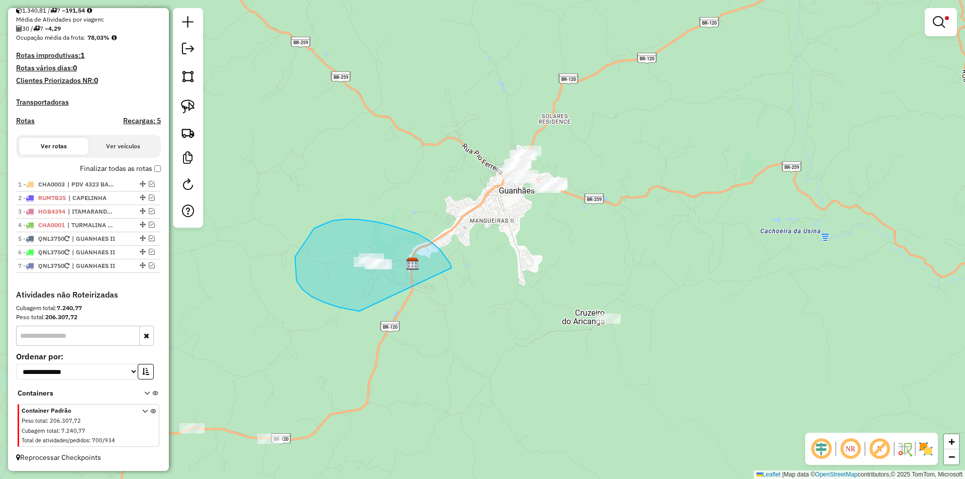
drag, startPoint x: 375, startPoint y: 222, endPoint x: 418, endPoint y: 297, distance: 87.3
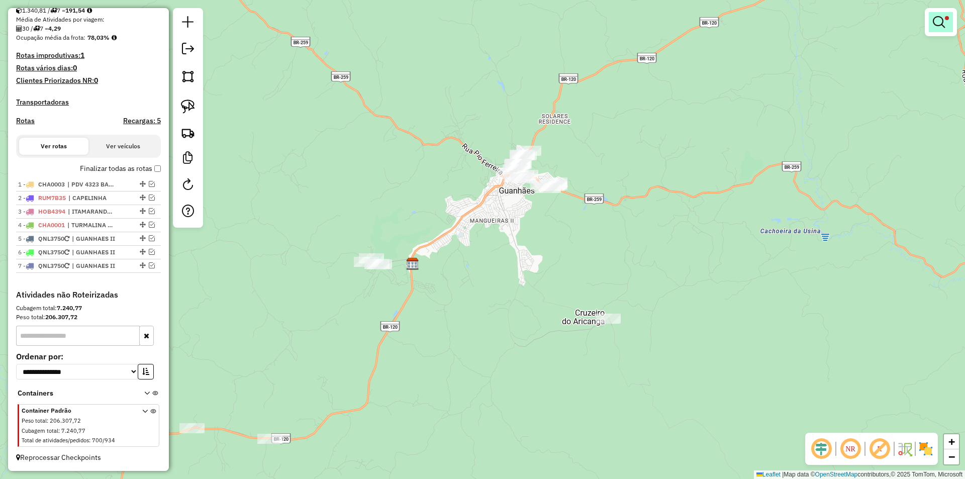
click at [942, 21] on em at bounding box center [939, 22] width 12 height 12
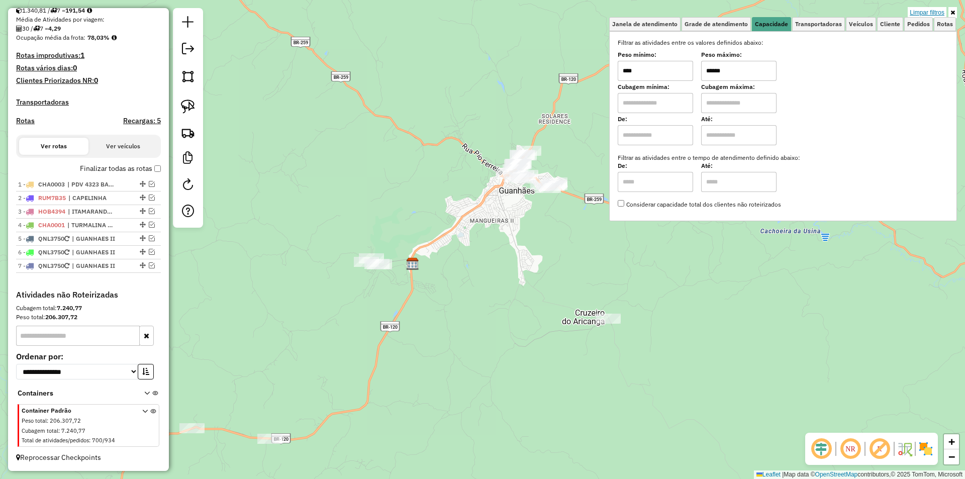
click at [940, 9] on link "Limpar filtros" at bounding box center [926, 12] width 39 height 11
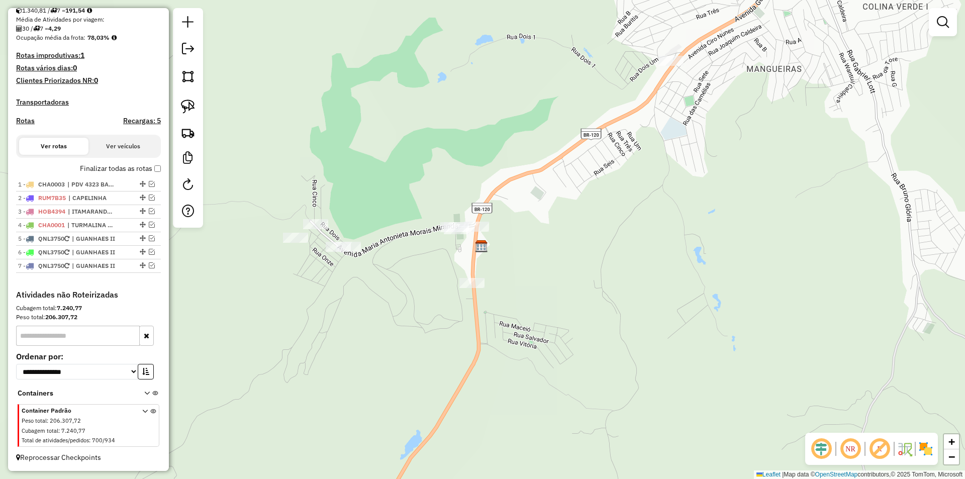
drag, startPoint x: 419, startPoint y: 249, endPoint x: 381, endPoint y: 229, distance: 42.9
click at [413, 240] on div "Janela de atendimento Grade de atendimento Capacidade Transportadoras Veículos …" at bounding box center [482, 239] width 965 height 479
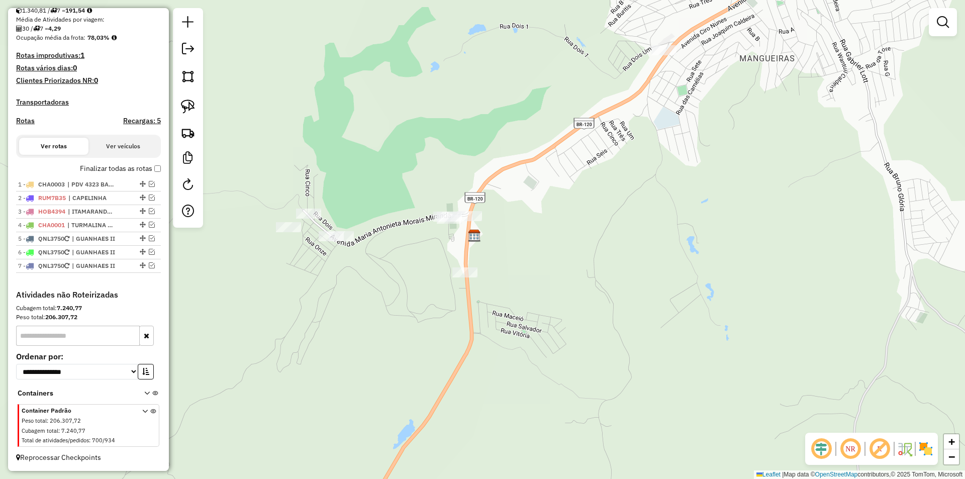
drag, startPoint x: 190, startPoint y: 107, endPoint x: 324, endPoint y: 164, distance: 145.4
click at [190, 106] on img at bounding box center [188, 106] width 14 height 14
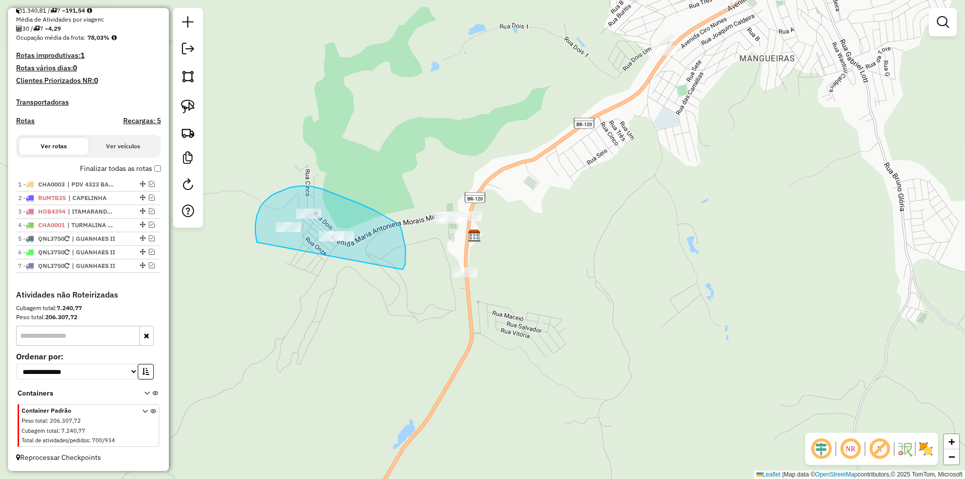
drag, startPoint x: 403, startPoint y: 268, endPoint x: 315, endPoint y: 284, distance: 89.9
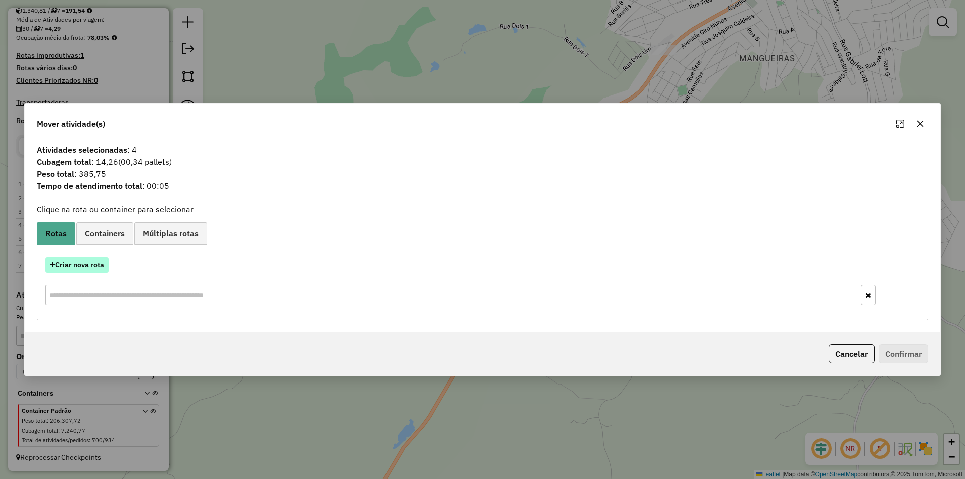
click at [86, 262] on button "Criar nova rota" at bounding box center [76, 265] width 63 height 16
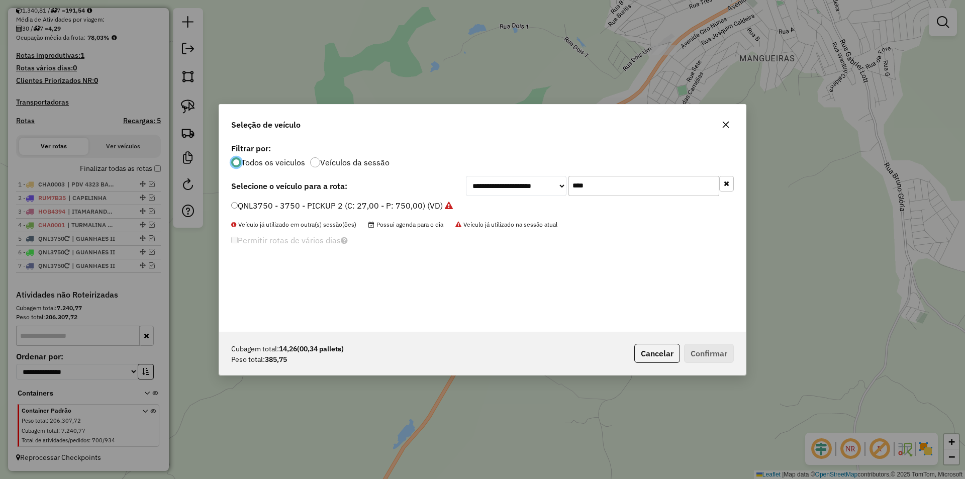
scroll to position [6, 3]
click at [255, 205] on label "QNL3750 - 3750 - PICKUP 2 (C: 27,00 - P: 750,00) (VD)" at bounding box center [342, 205] width 222 height 12
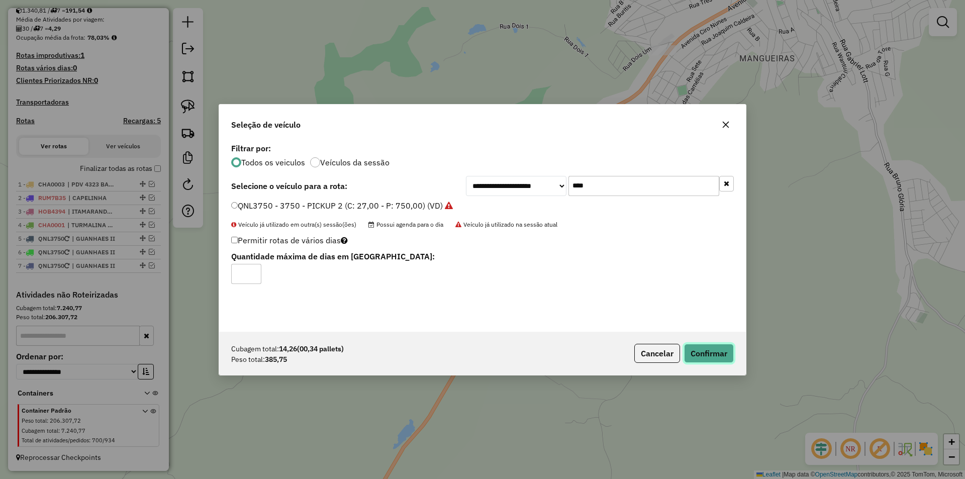
click at [697, 355] on button "Confirmar" at bounding box center [709, 353] width 50 height 19
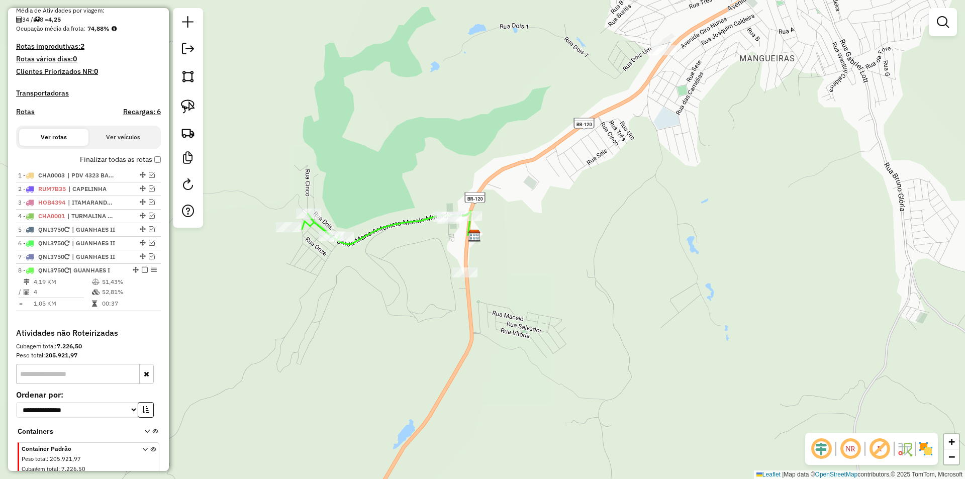
scroll to position [265, 0]
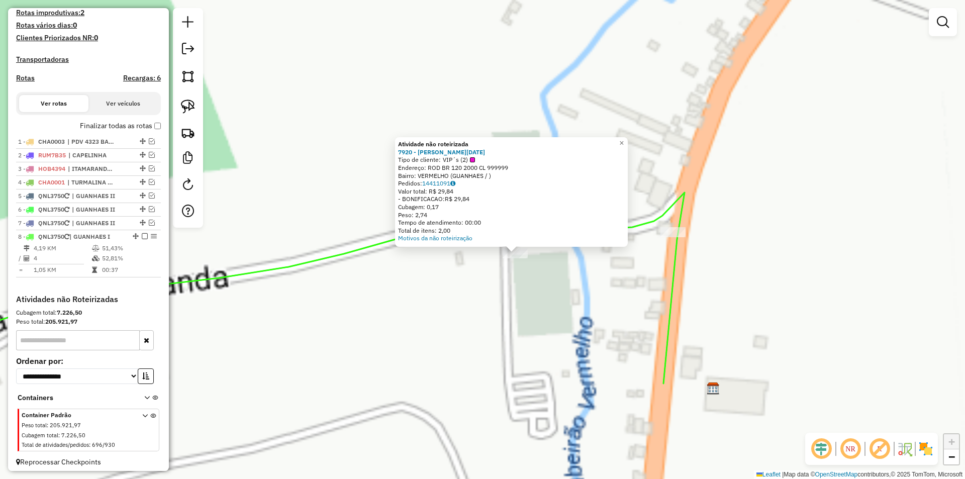
click at [476, 290] on div "Atividade não roteirizada 7920 - NORMA LUCIA DA SILVA Tipo de cliente: VIP´s (2…" at bounding box center [482, 239] width 965 height 479
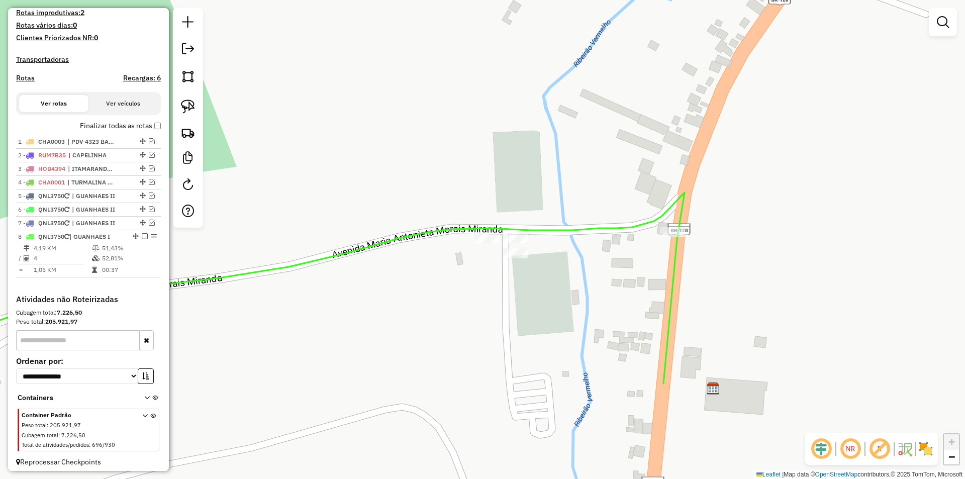
click at [383, 242] on icon at bounding box center [294, 287] width 781 height 191
select select "*********"
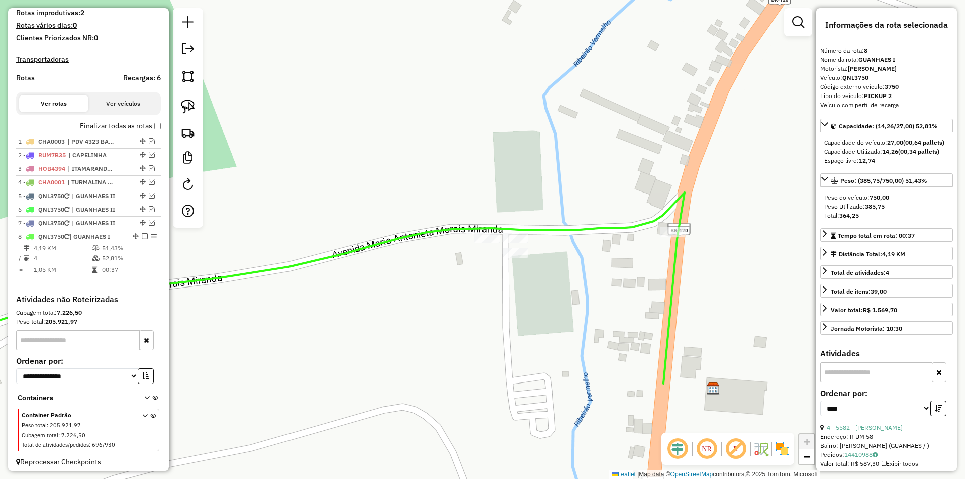
scroll to position [279, 0]
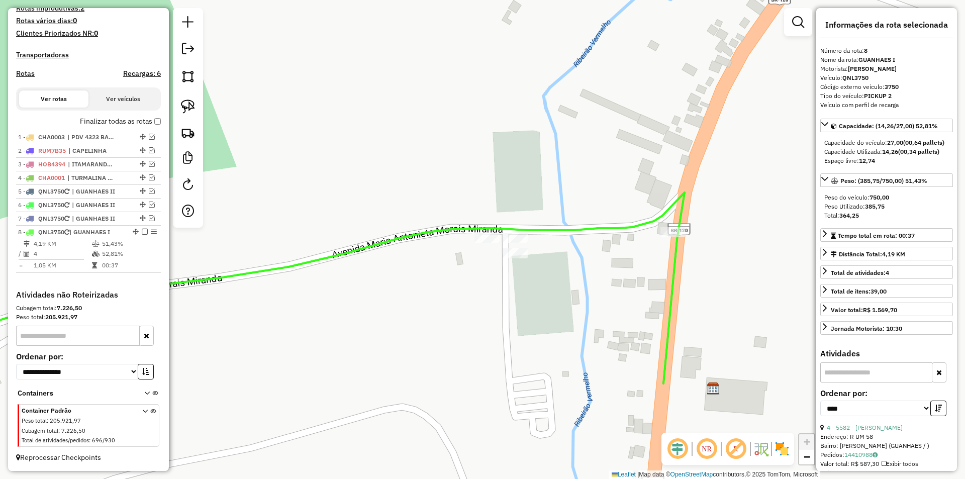
drag, startPoint x: 193, startPoint y: 106, endPoint x: 338, endPoint y: 160, distance: 153.9
click at [195, 105] on link at bounding box center [188, 106] width 22 height 22
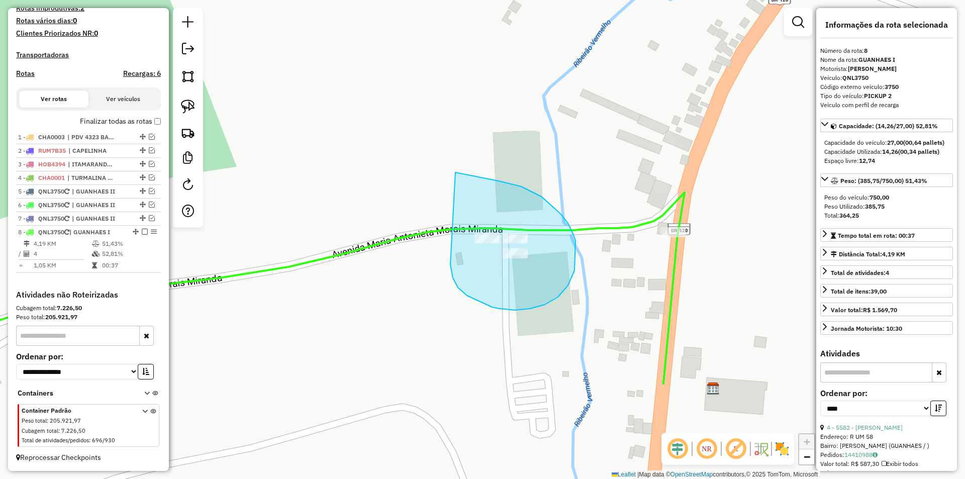
drag, startPoint x: 467, startPoint y: 295, endPoint x: 451, endPoint y: 171, distance: 125.1
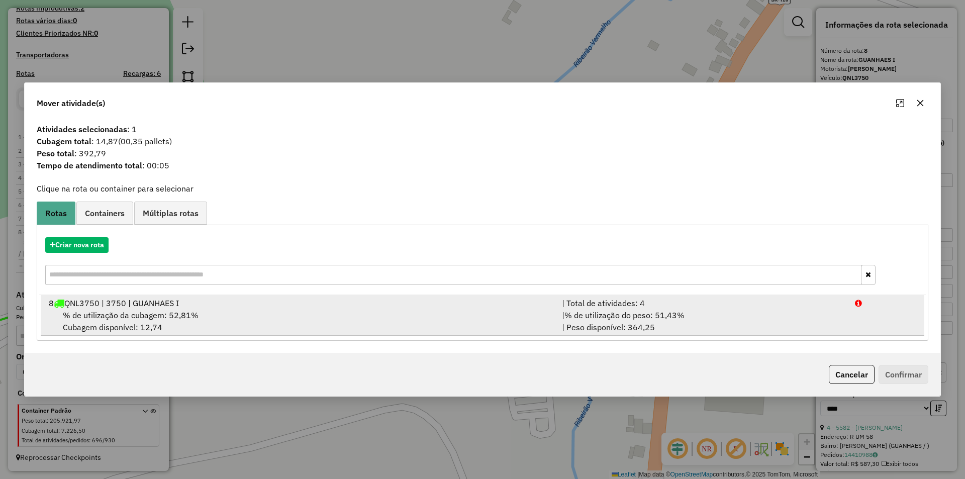
click at [185, 314] on span "% de utilização da cubagem: 52,81%" at bounding box center [131, 315] width 136 height 10
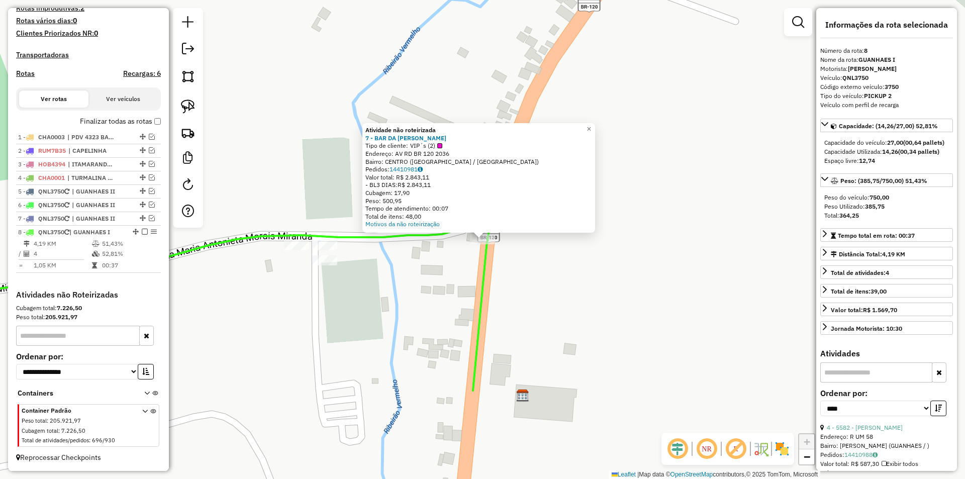
click at [644, 260] on div "Atividade não roteirizada 7 - BAR DA TIA LURDINHA Tipo de cliente: VIP´s (2) En…" at bounding box center [482, 239] width 965 height 479
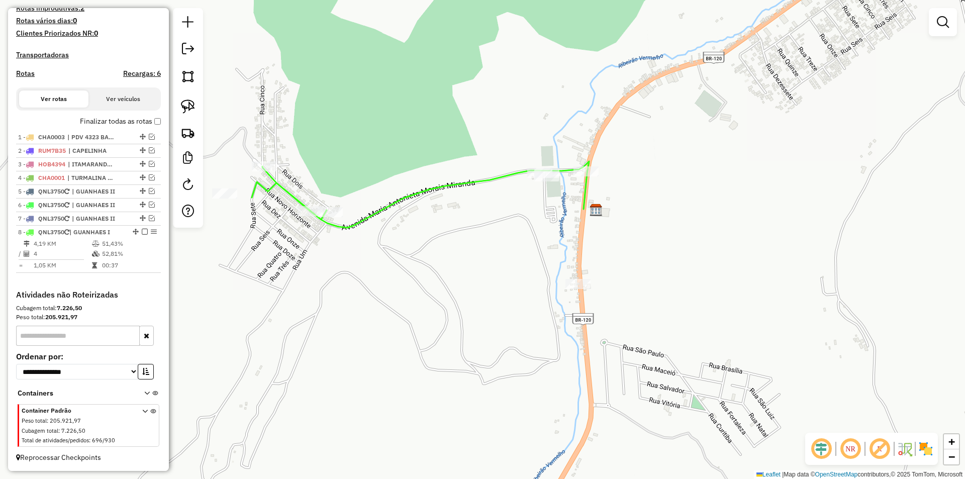
drag, startPoint x: 684, startPoint y: 198, endPoint x: 614, endPoint y: 237, distance: 79.8
click at [669, 182] on div "Janela de atendimento Grade de atendimento Capacidade Transportadoras Veículos …" at bounding box center [482, 239] width 965 height 479
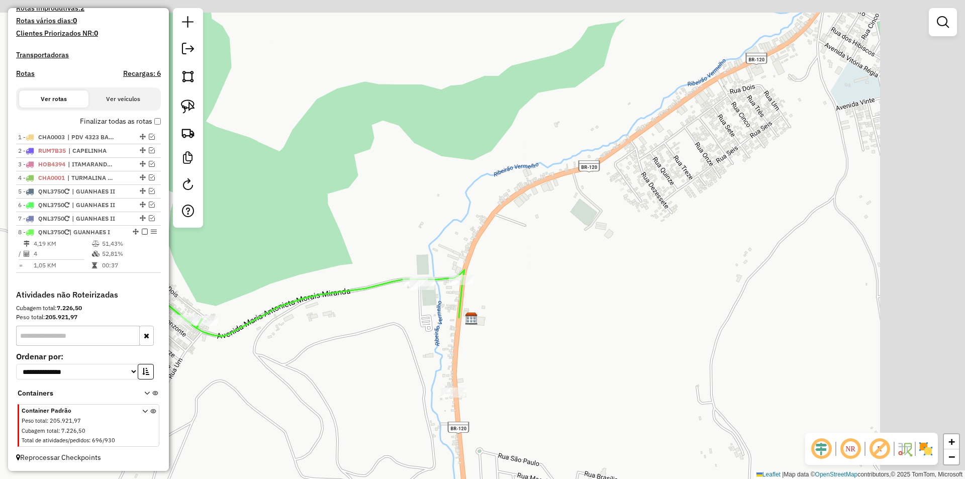
drag, startPoint x: 649, startPoint y: 203, endPoint x: 387, endPoint y: 368, distance: 308.6
click at [373, 394] on div "Janela de atendimento Grade de atendimento Capacidade Transportadoras Veículos …" at bounding box center [482, 239] width 965 height 479
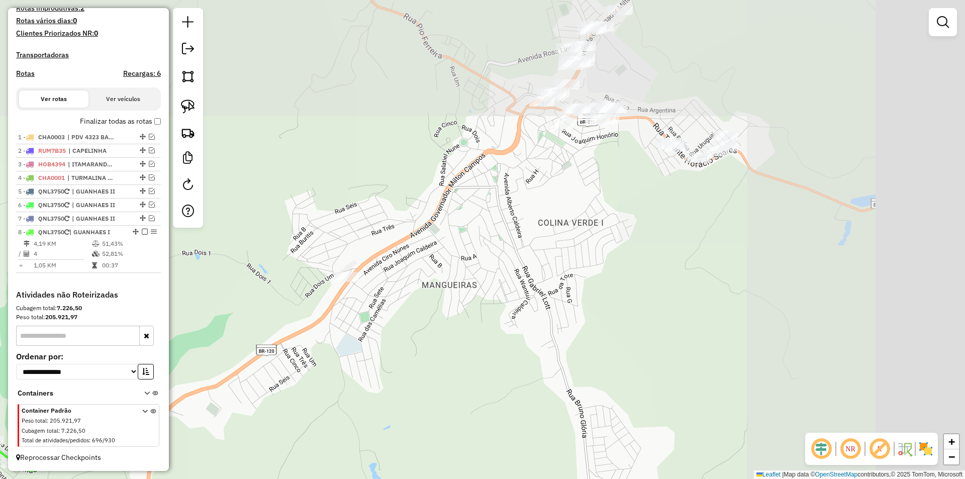
drag, startPoint x: 546, startPoint y: 280, endPoint x: 462, endPoint y: 309, distance: 88.7
click at [402, 365] on div "Janela de atendimento Grade de atendimento Capacidade Transportadoras Veículos …" at bounding box center [482, 239] width 965 height 479
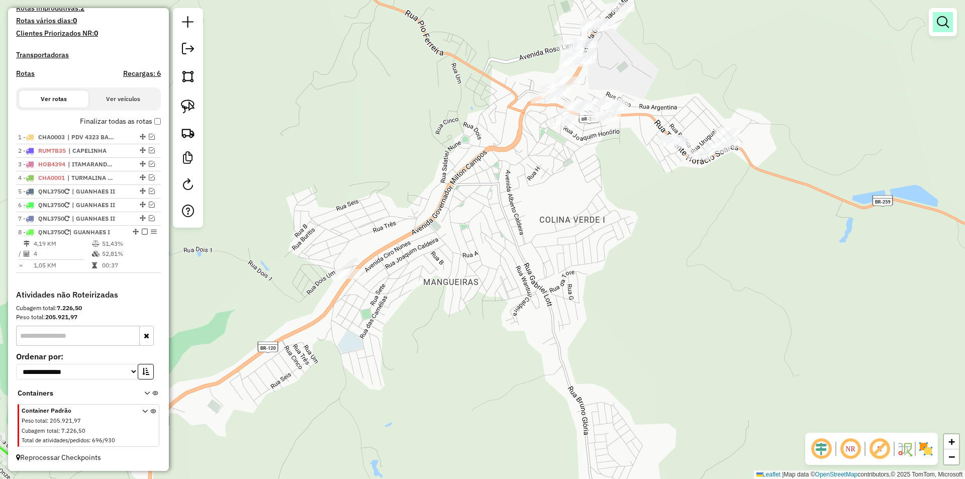
click at [943, 23] on em at bounding box center [943, 22] width 12 height 12
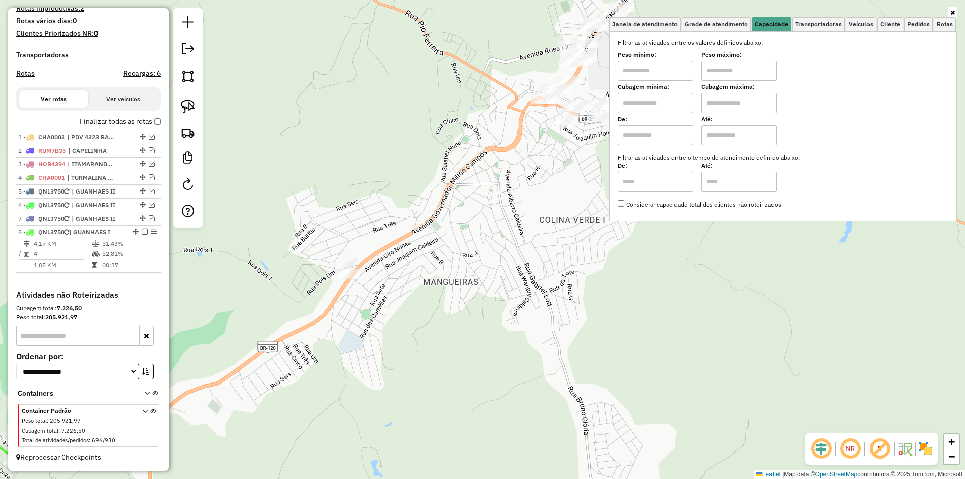
click at [734, 71] on input "text" at bounding box center [738, 71] width 75 height 20
click at [654, 71] on input "text" at bounding box center [655, 71] width 75 height 20
type input "****"
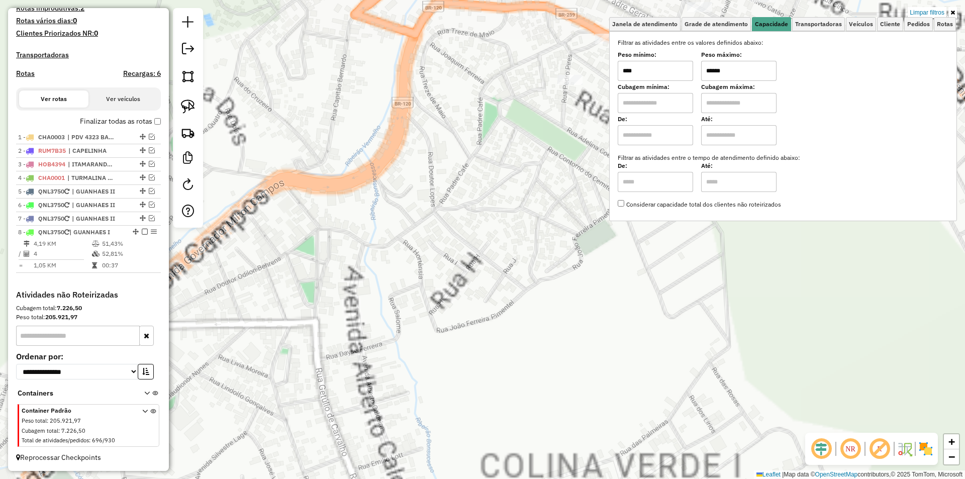
type input "******"
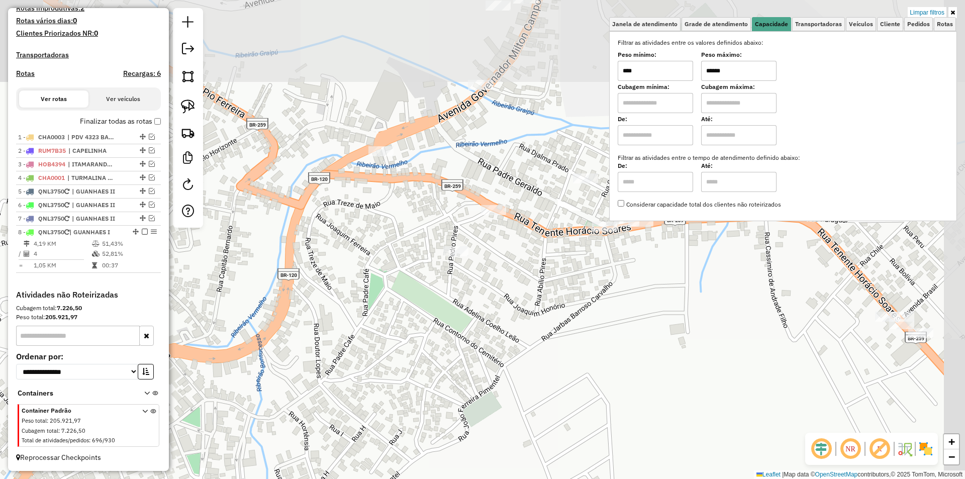
drag, startPoint x: 556, startPoint y: 189, endPoint x: 464, endPoint y: 336, distance: 173.0
click at [463, 338] on div "Limpar filtros Janela de atendimento Grade de atendimento Capacidade Transporta…" at bounding box center [482, 239] width 965 height 479
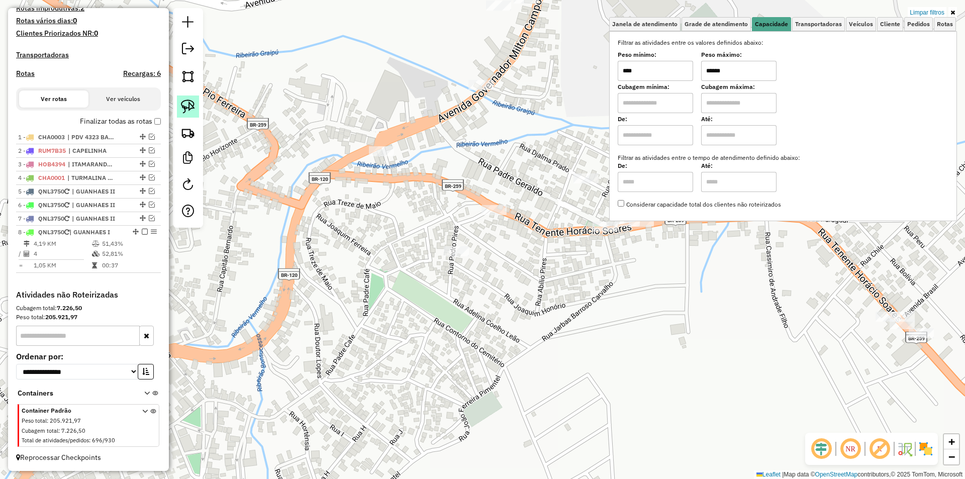
click at [191, 105] on img at bounding box center [188, 106] width 14 height 14
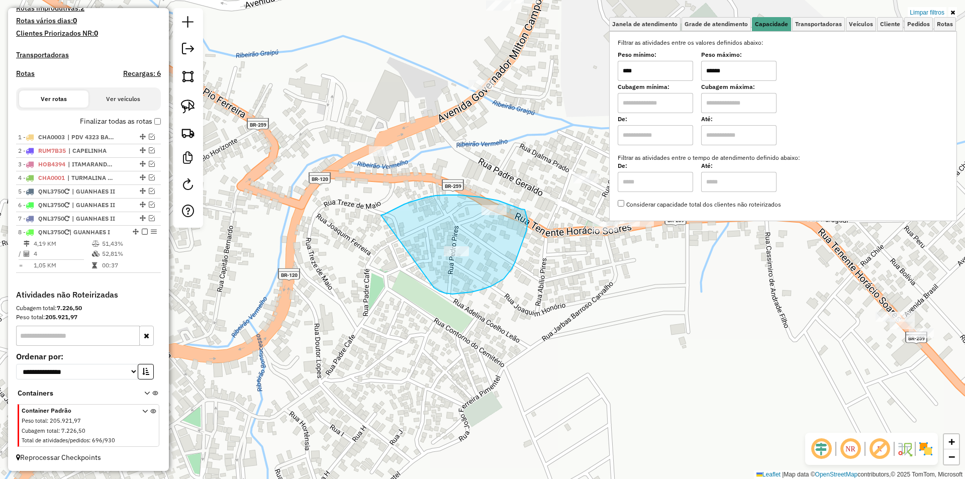
drag, startPoint x: 452, startPoint y: 294, endPoint x: 380, endPoint y: 216, distance: 106.3
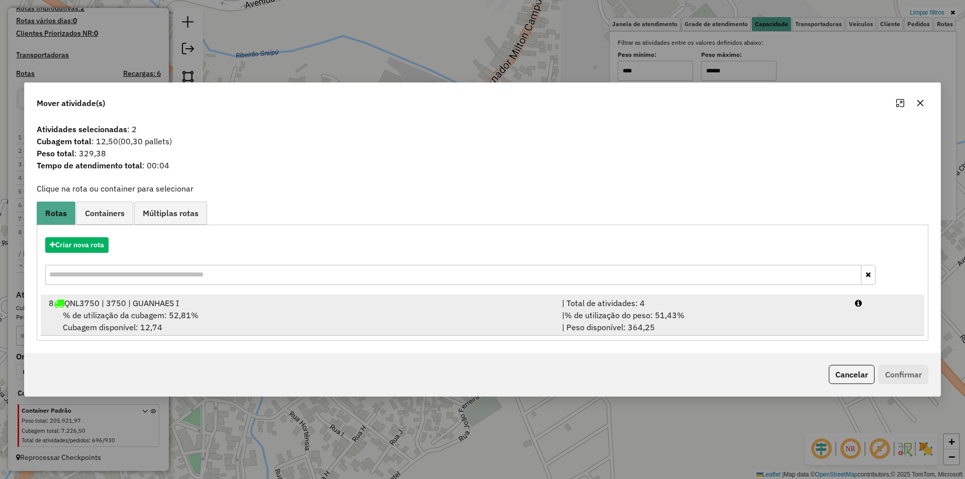
click at [192, 315] on span "% de utilização da cubagem: 52,81%" at bounding box center [131, 315] width 136 height 10
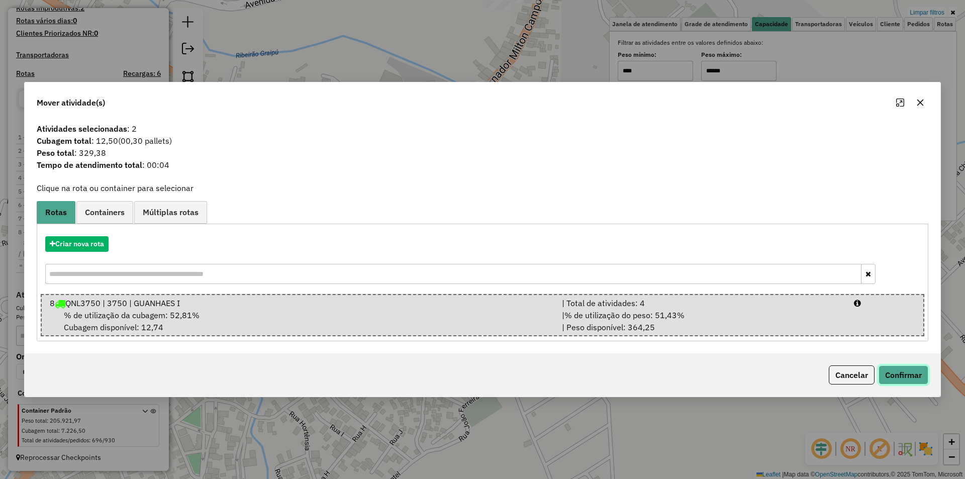
click at [901, 376] on button "Confirmar" at bounding box center [903, 374] width 50 height 19
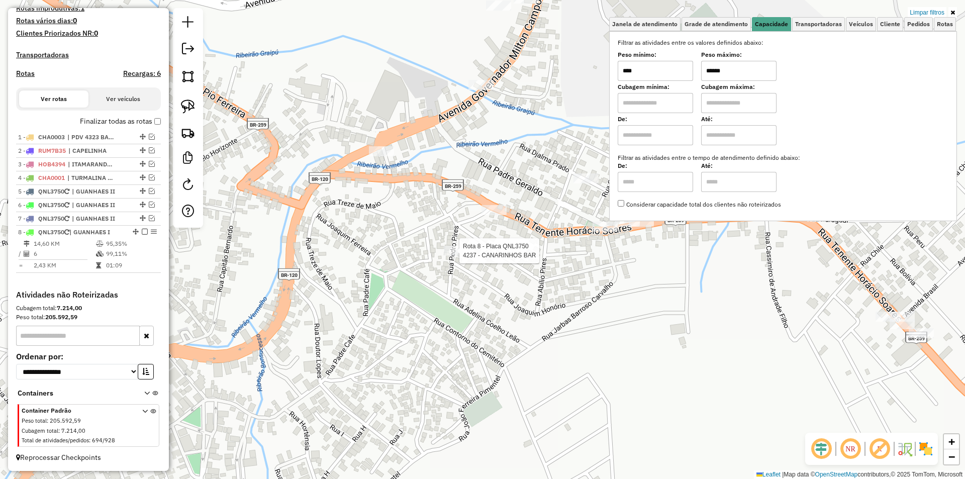
select select "*********"
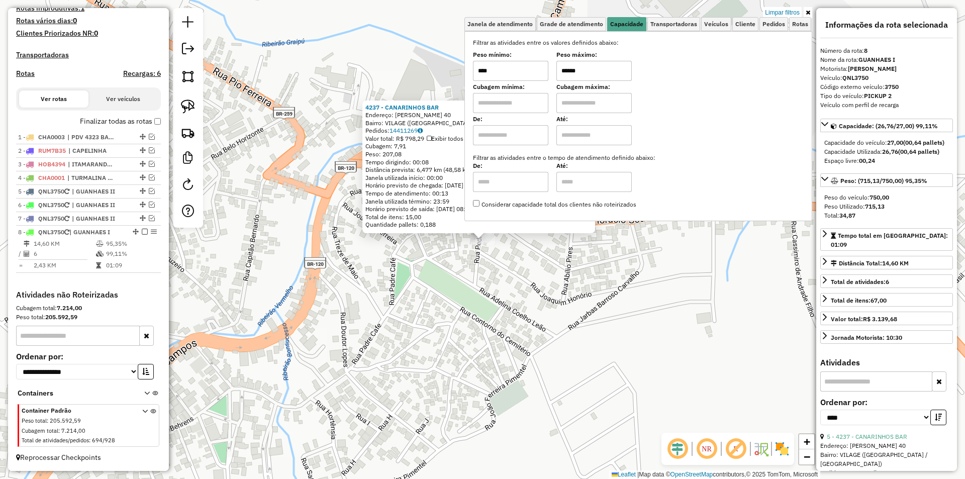
click at [579, 329] on div "4237 - CANARINHOS BAR Endereço: PEDRO PIRES DE OLIVEIRA 40 Bairro: VILAGE (GUAN…" at bounding box center [482, 239] width 965 height 479
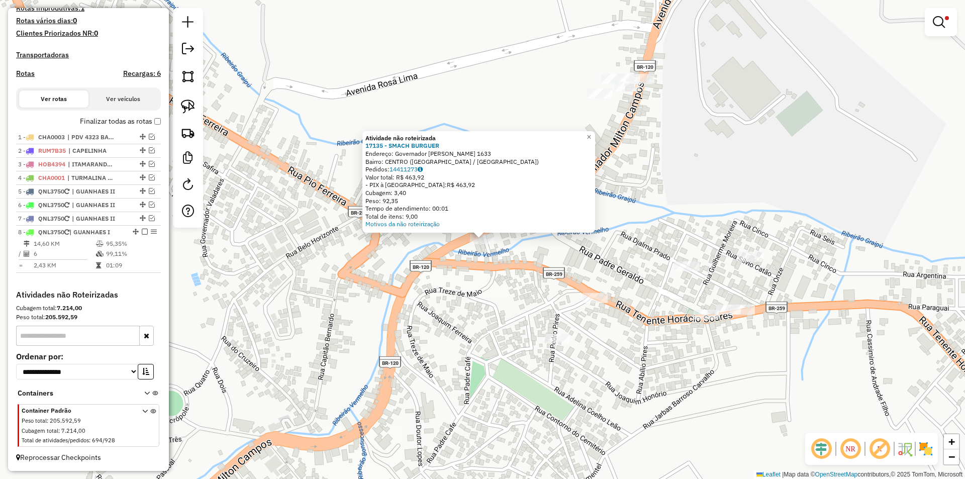
click at [411, 96] on div "Atividade não roteirizada 17135 - SMACH BURGUER Endereço: Governador Milton Cam…" at bounding box center [482, 239] width 965 height 479
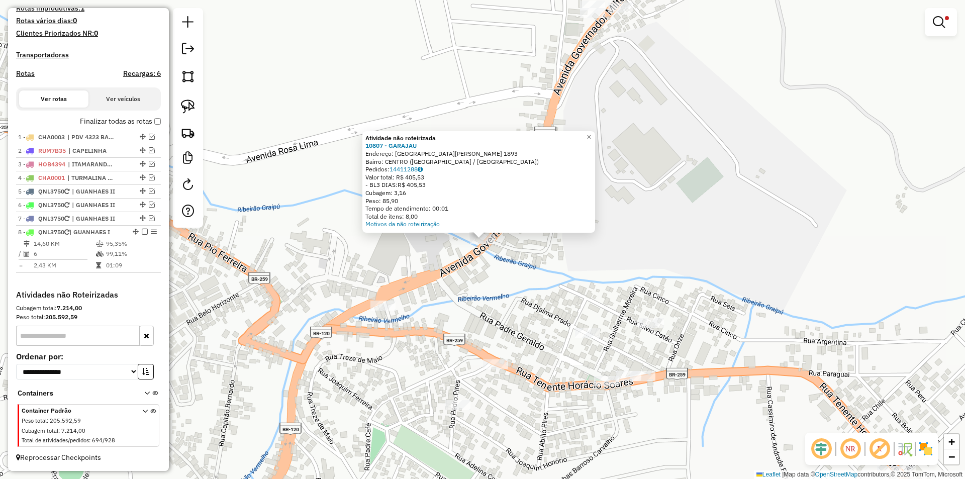
click at [652, 158] on div "Atividade não roteirizada 10807 - GARAJAU Endereço: avenida milton campos 1893 …" at bounding box center [482, 239] width 965 height 479
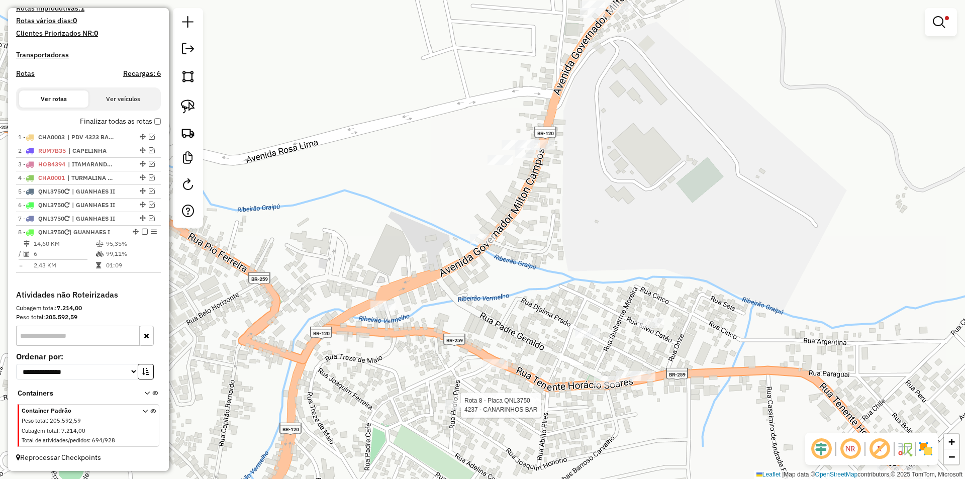
select select "*********"
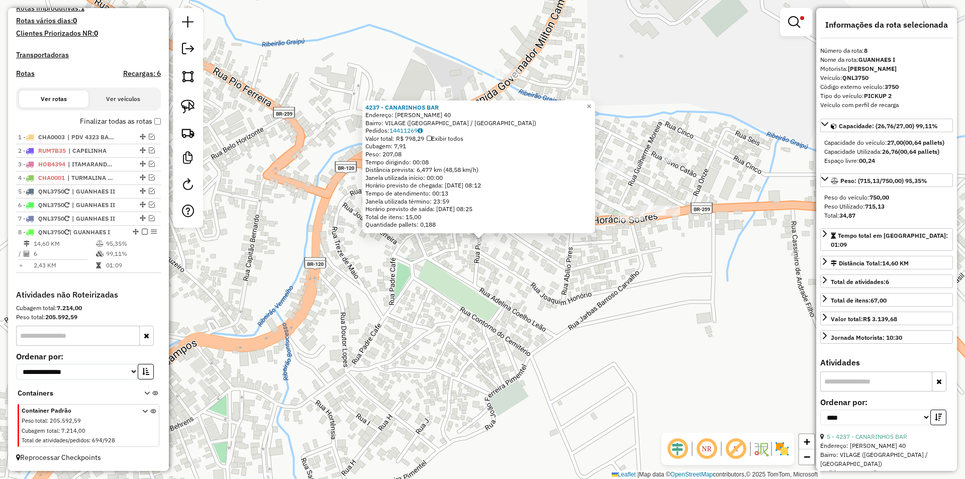
click at [547, 280] on div "4237 - CANARINHOS BAR Endereço: PEDRO PIRES DE OLIVEIRA 40 Bairro: VILAGE (GUAN…" at bounding box center [482, 239] width 965 height 479
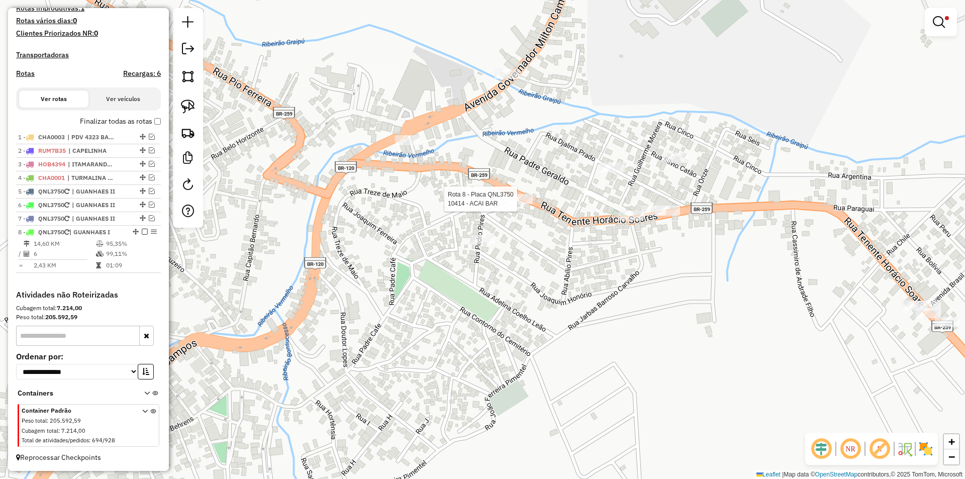
select select "*********"
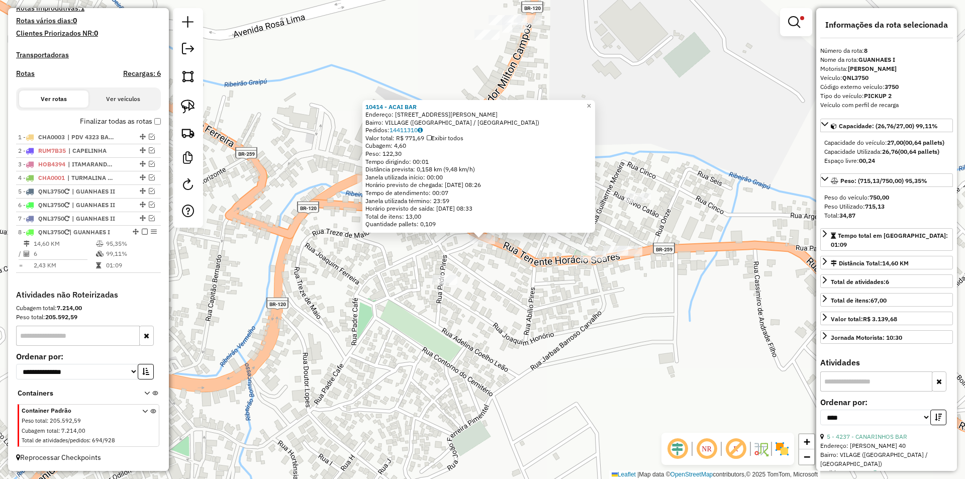
click at [537, 289] on div "10414 - ACAI BAR Endereço: Rua TENENTE HORACIO SOARES 364 Bairro: VILLAGE (GUAN…" at bounding box center [482, 239] width 965 height 479
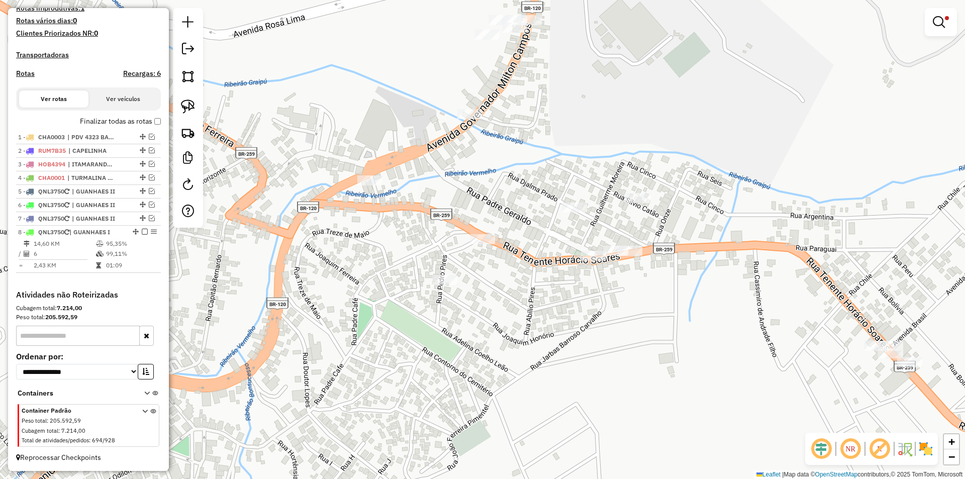
drag, startPoint x: 190, startPoint y: 100, endPoint x: 174, endPoint y: 108, distance: 17.8
click at [189, 100] on img at bounding box center [188, 106] width 14 height 14
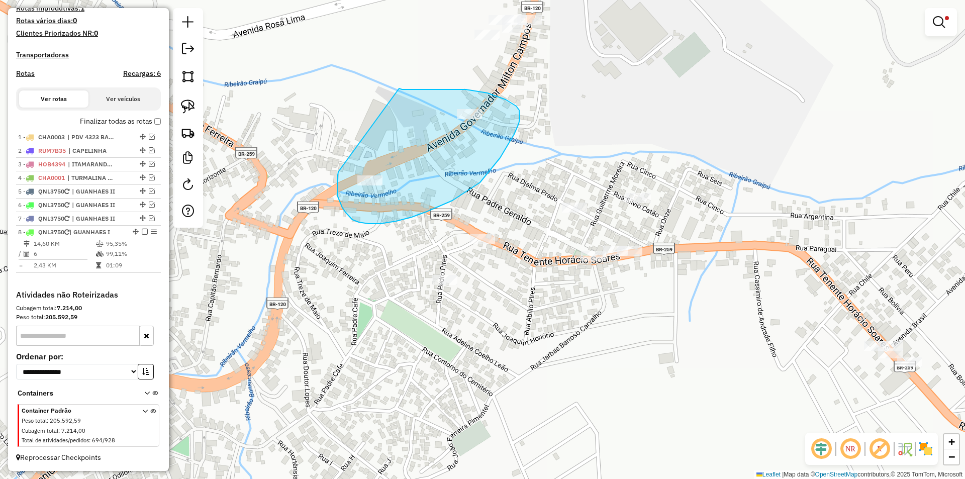
drag, startPoint x: 337, startPoint y: 178, endPoint x: 399, endPoint y: 88, distance: 109.1
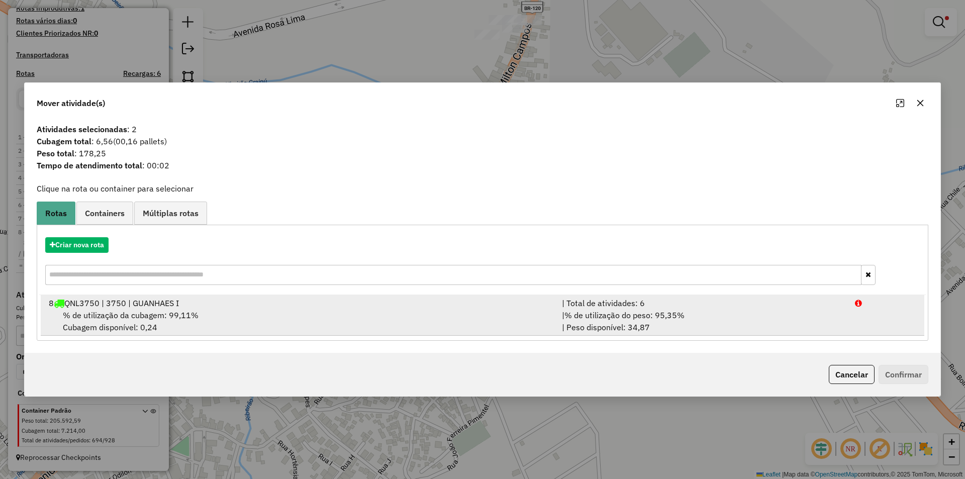
drag, startPoint x: 142, startPoint y: 319, endPoint x: 155, endPoint y: 313, distance: 14.4
click at [143, 318] on span "% de utilização da cubagem: 99,11%" at bounding box center [131, 315] width 136 height 10
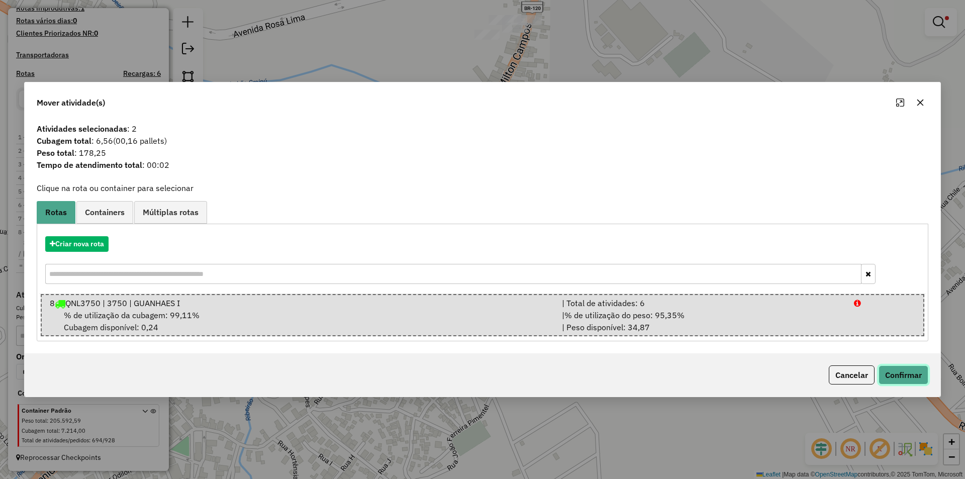
click at [910, 374] on button "Confirmar" at bounding box center [903, 374] width 50 height 19
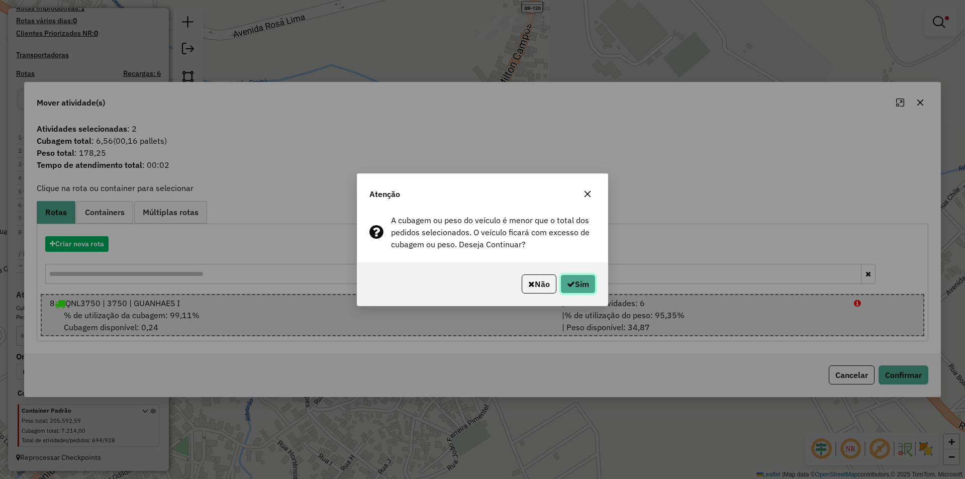
click at [581, 284] on button "Sim" at bounding box center [577, 283] width 35 height 19
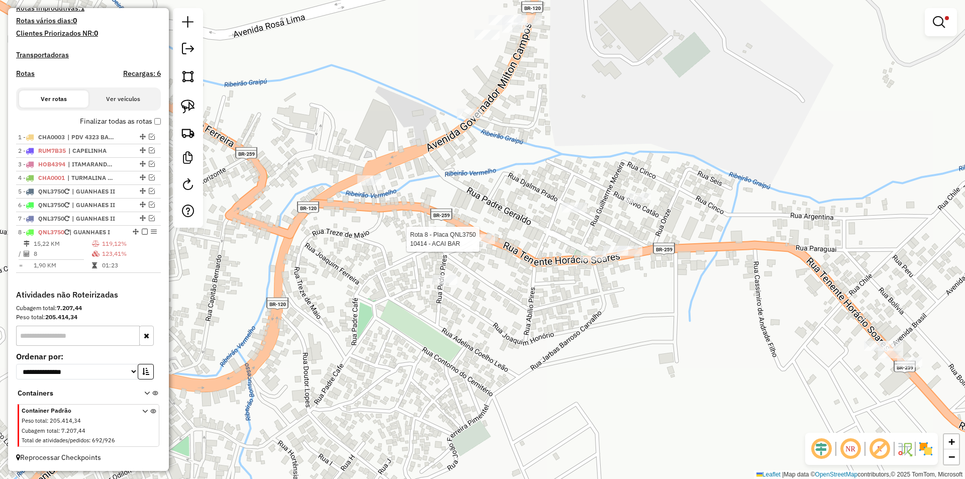
select select "*********"
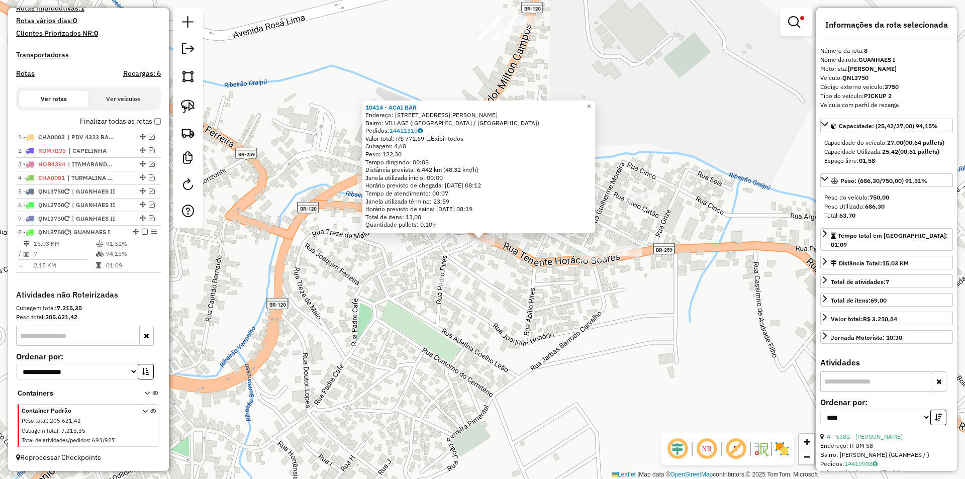
drag, startPoint x: 471, startPoint y: 313, endPoint x: 545, endPoint y: 264, distance: 88.2
click at [487, 300] on div "10414 - ACAI BAR Endereço: Rua TENENTE HORACIO SOARES 364 Bairro: VILLAGE (GUAN…" at bounding box center [482, 239] width 965 height 479
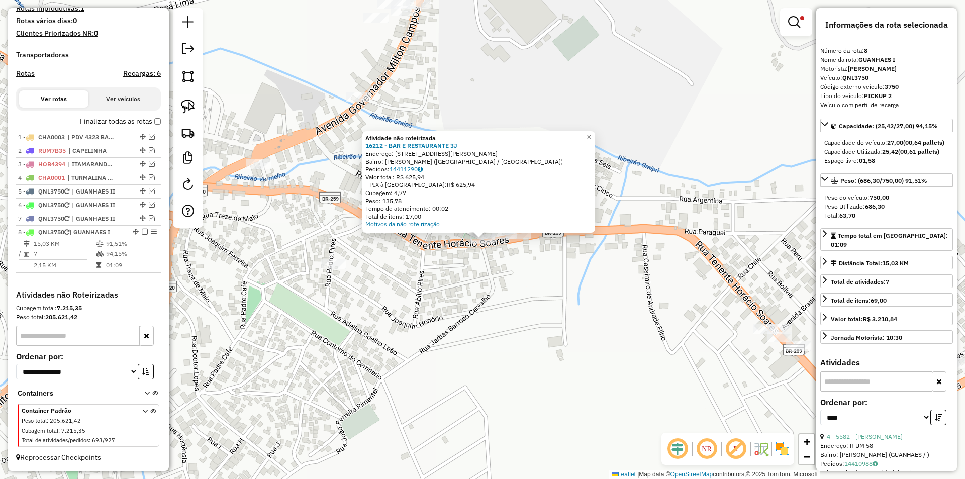
drag, startPoint x: 441, startPoint y: 299, endPoint x: 391, endPoint y: 272, distance: 56.4
click at [438, 298] on div "Atividade não roteirizada 16212 - BAR E RESTAURANTE 3J Endereço: RUA TENENTE HO…" at bounding box center [482, 239] width 965 height 479
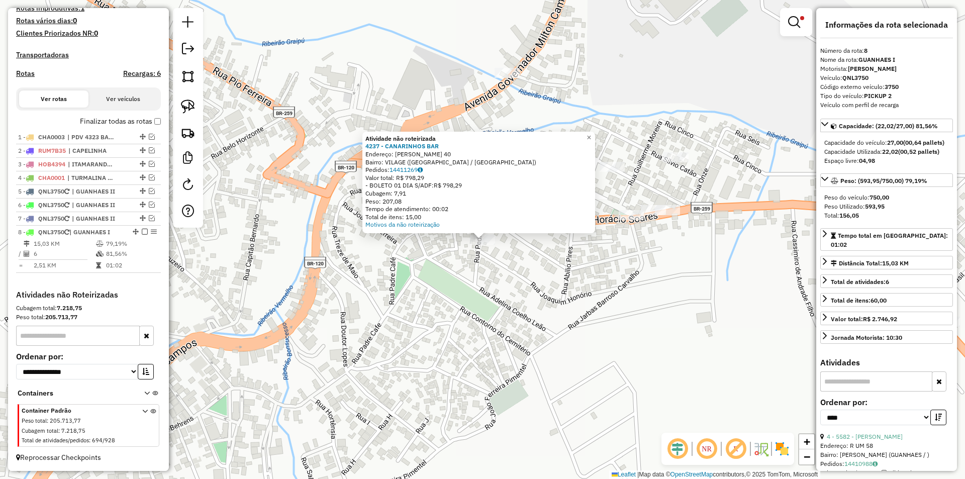
click at [504, 323] on div "Atividade não roteirizada 4237 - CANARINHOS BAR Endereço: PEDRO PIRES DE OLIVEI…" at bounding box center [482, 239] width 965 height 479
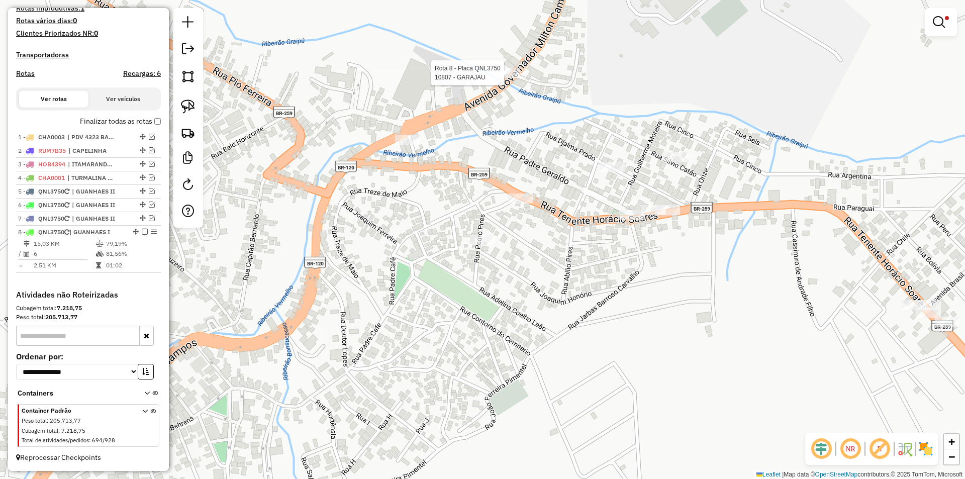
select select "*********"
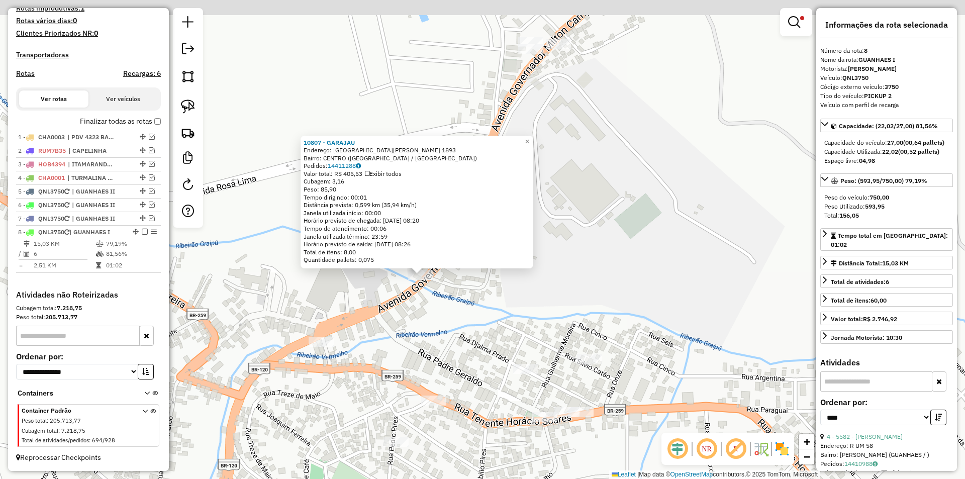
drag, startPoint x: 652, startPoint y: 146, endPoint x: 574, endPoint y: 192, distance: 89.9
click at [574, 192] on div "10807 - GARAJAU Endereço: avenida milton campos 1893 Bairro: CENTRO (GUANHAES /…" at bounding box center [482, 239] width 965 height 479
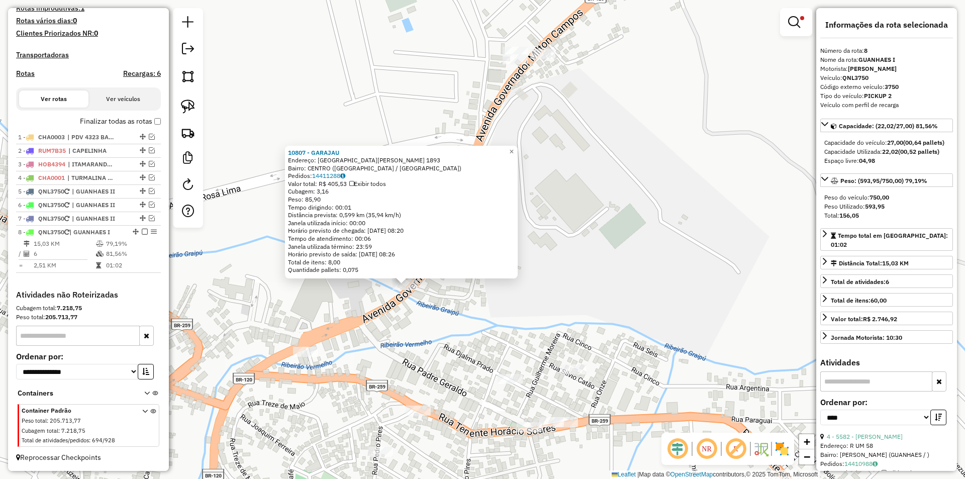
drag, startPoint x: 599, startPoint y: 162, endPoint x: 588, endPoint y: 226, distance: 65.2
click at [599, 164] on div "10807 - GARAJAU Endereço: avenida milton campos 1893 Bairro: CENTRO (GUANHAES /…" at bounding box center [482, 239] width 965 height 479
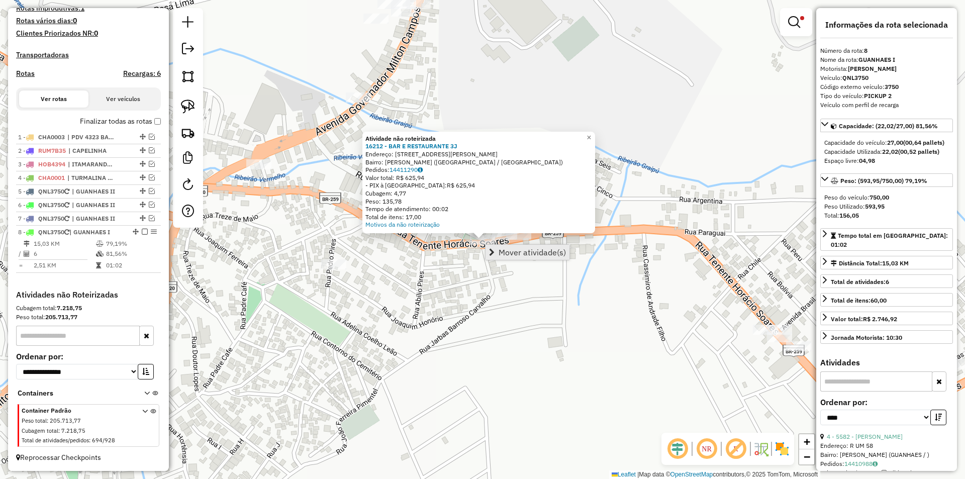
click at [506, 251] on span "Mover atividade(s)" at bounding box center [531, 252] width 67 height 8
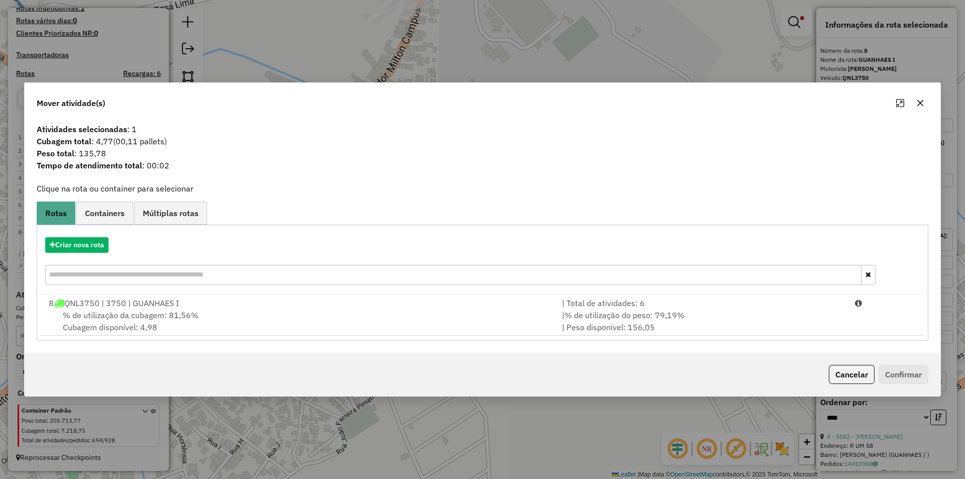
drag, startPoint x: 190, startPoint y: 324, endPoint x: 197, endPoint y: 318, distance: 8.9
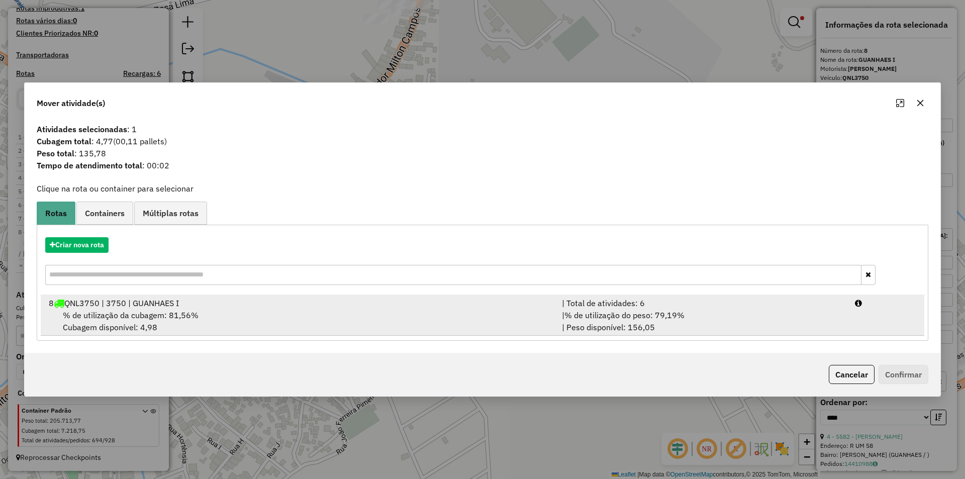
click at [191, 323] on div "% de utilização da cubagem: 81,56% Cubagem disponível: 4,98" at bounding box center [299, 321] width 513 height 24
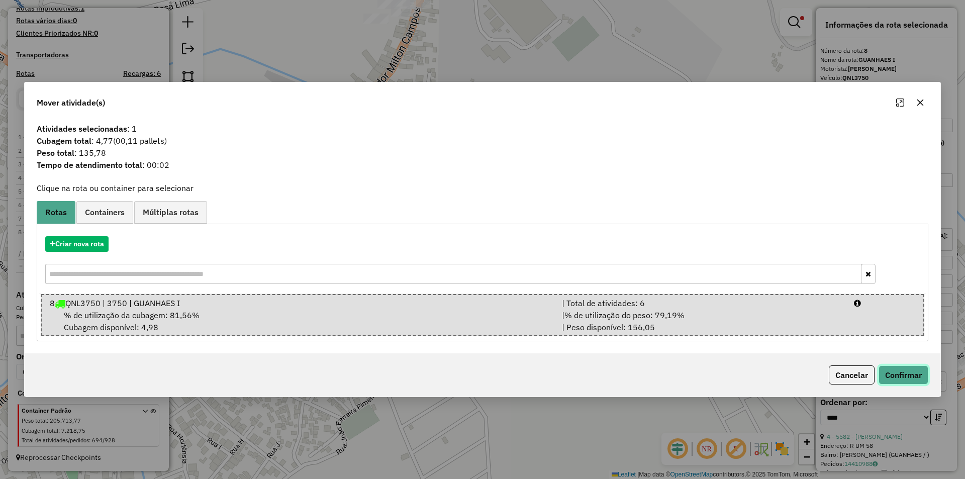
click at [893, 372] on button "Confirmar" at bounding box center [903, 374] width 50 height 19
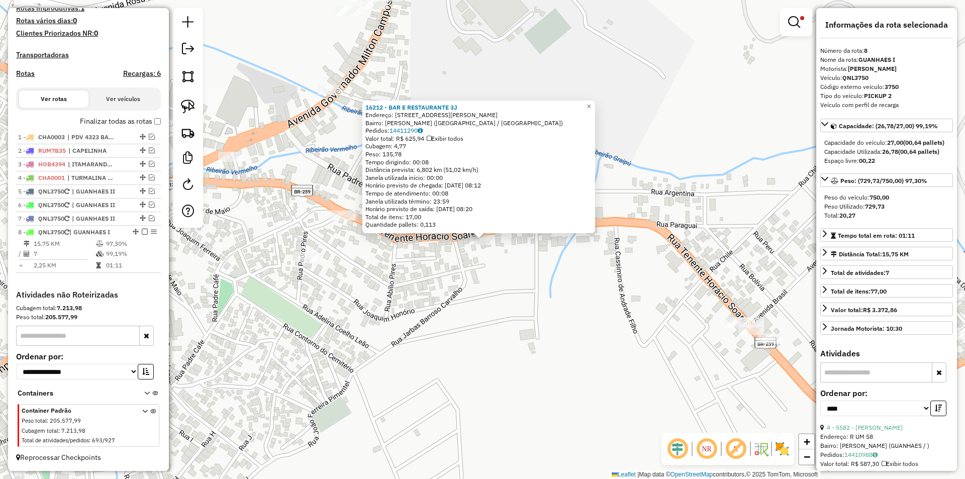
click at [643, 97] on div "16212 - BAR E RESTAURANTE 3J Endereço: RUA TENENTE HORACIO SOARES 497 Bairro: V…" at bounding box center [482, 239] width 965 height 479
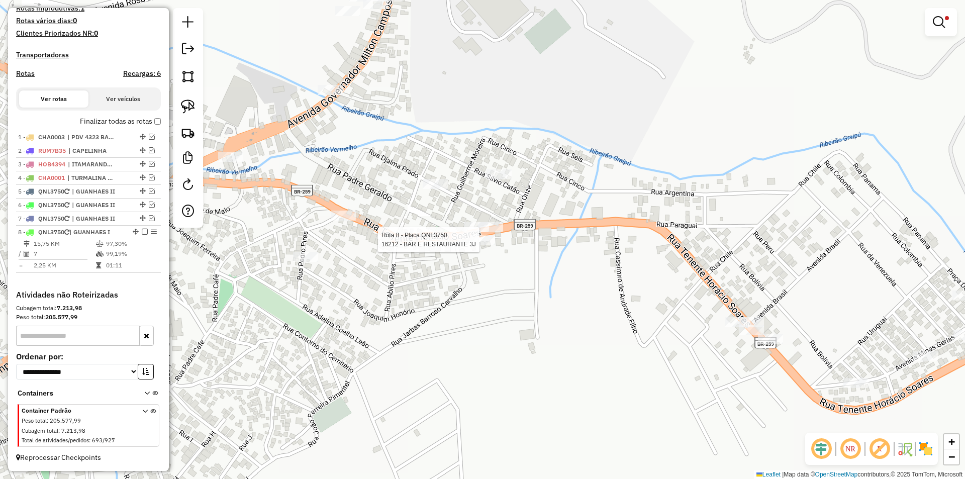
select select "*********"
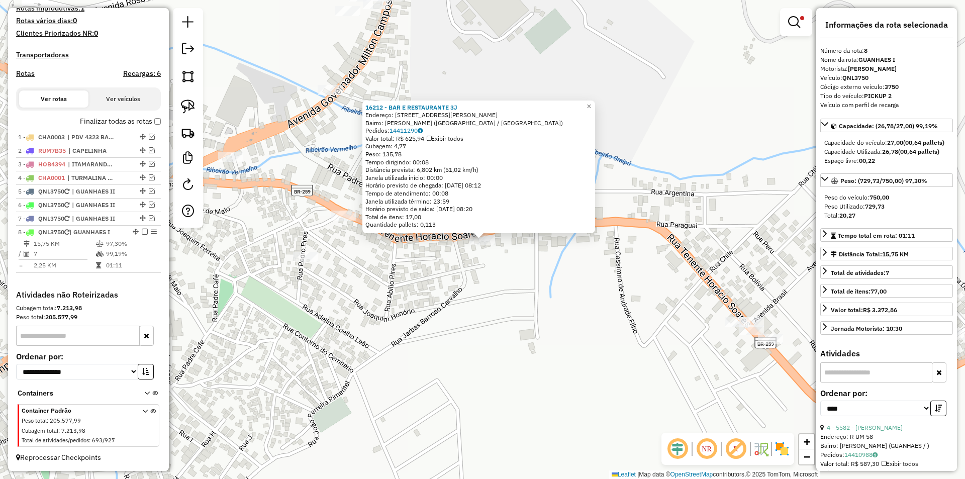
click at [648, 109] on div "16212 - BAR E RESTAURANTE 3J Endereço: RUA TENENTE HORACIO SOARES 497 Bairro: V…" at bounding box center [482, 239] width 965 height 479
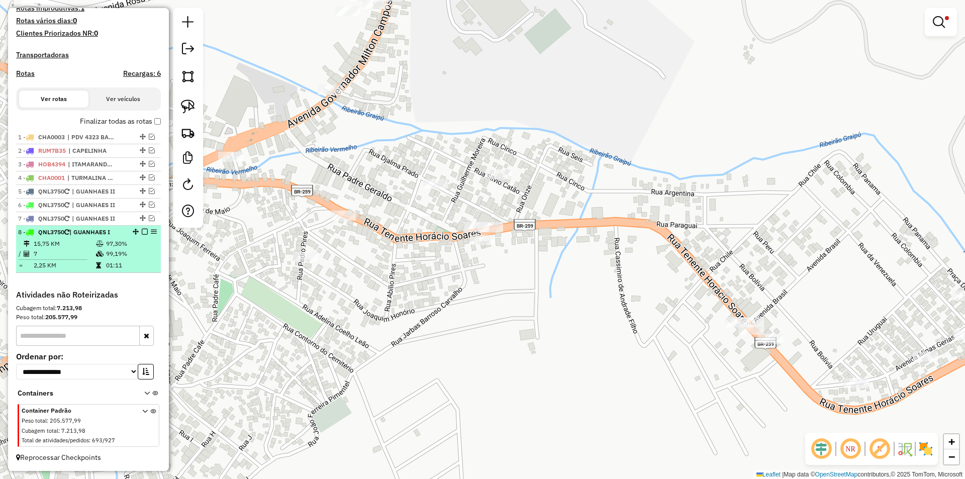
click at [122, 236] on div "8 - QNL3750 | GUANHAES I" at bounding box center [88, 232] width 141 height 9
select select "*********"
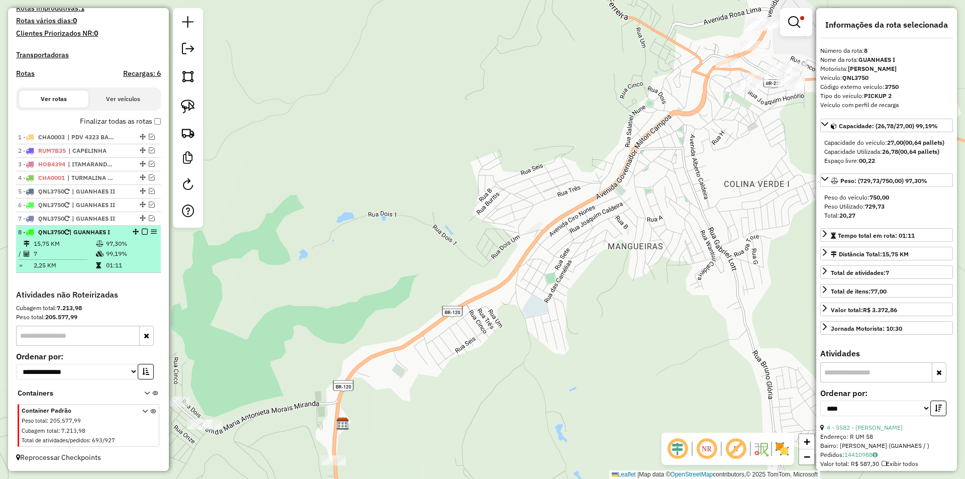
click at [78, 251] on td "7" at bounding box center [64, 254] width 62 height 10
click at [83, 240] on td "15,75 KM" at bounding box center [64, 244] width 62 height 10
click at [142, 232] on em at bounding box center [145, 232] width 6 height 6
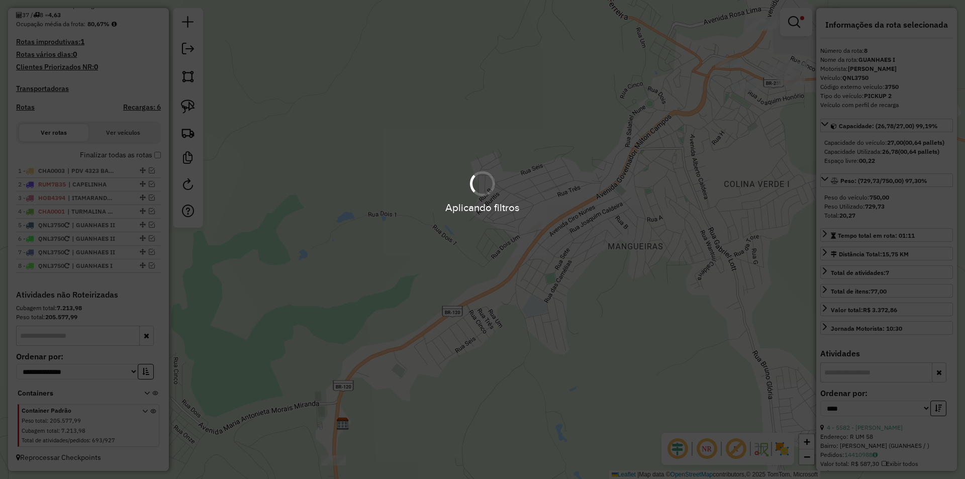
scroll to position [245, 0]
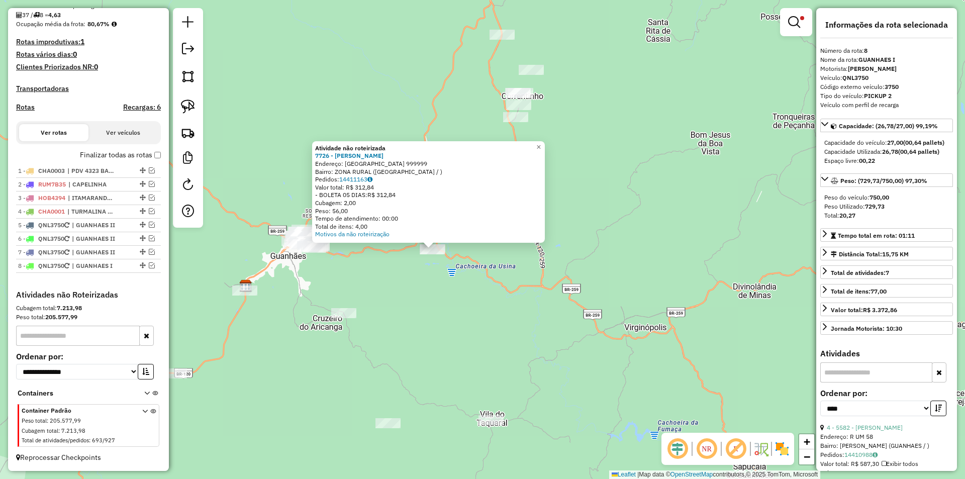
drag, startPoint x: 627, startPoint y: 282, endPoint x: 554, endPoint y: 287, distance: 73.6
click at [576, 291] on div "Atividade não roteirizada 7726 - ROBERTO CARLOS DA SILVA Endereço: CRG CACHOEIR…" at bounding box center [482, 239] width 965 height 479
click at [182, 105] on img at bounding box center [188, 106] width 14 height 14
drag, startPoint x: 430, startPoint y: 280, endPoint x: 375, endPoint y: 225, distance: 77.8
click at [375, 225] on div "Atividade não roteirizada 7726 - ROBERTO CARLOS DA SILVA Endereço: CRG CACHOEIR…" at bounding box center [482, 239] width 965 height 479
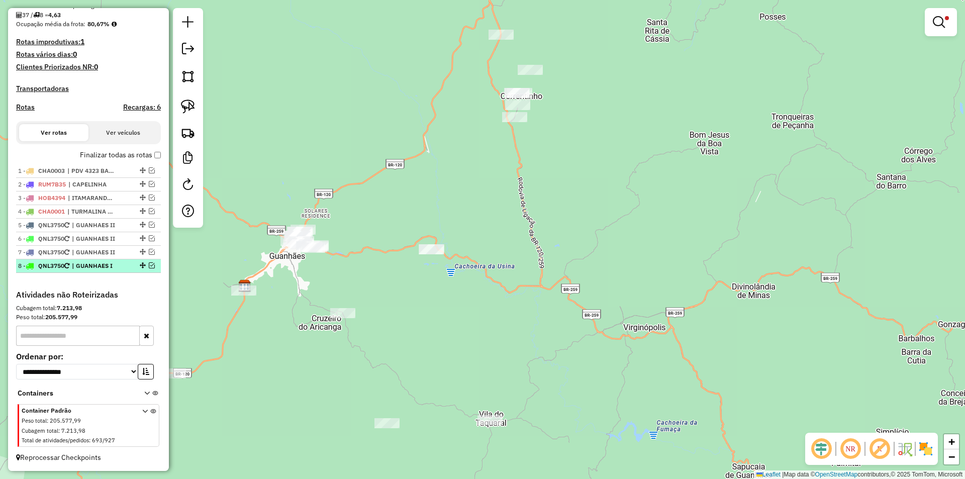
click at [149, 265] on em at bounding box center [152, 265] width 6 height 6
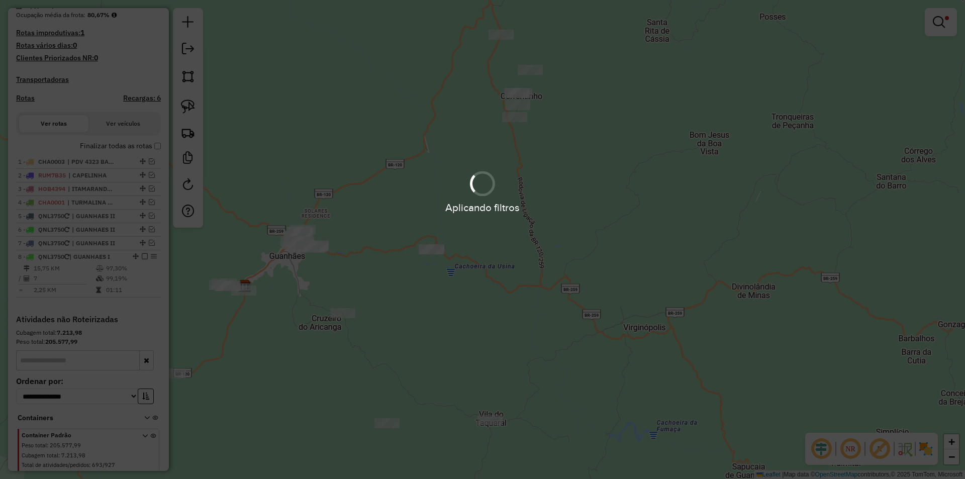
scroll to position [279, 0]
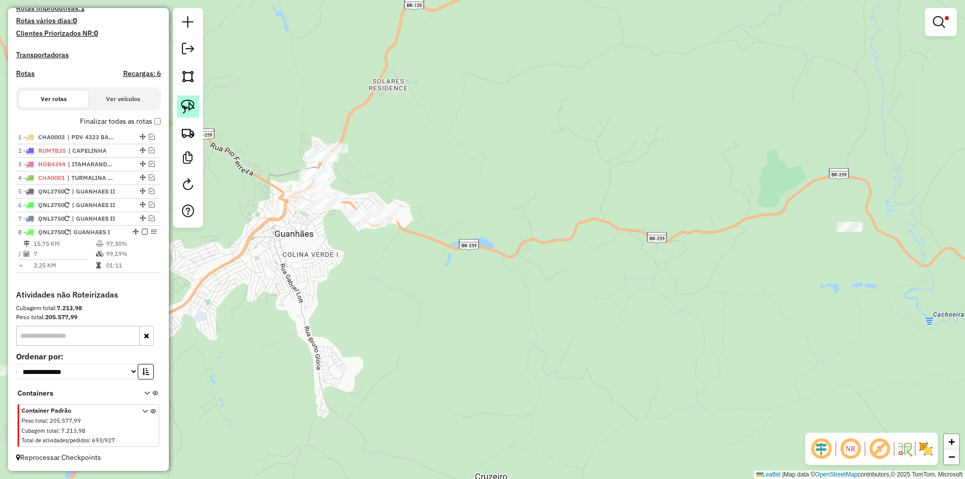
click at [185, 106] on img at bounding box center [188, 106] width 14 height 14
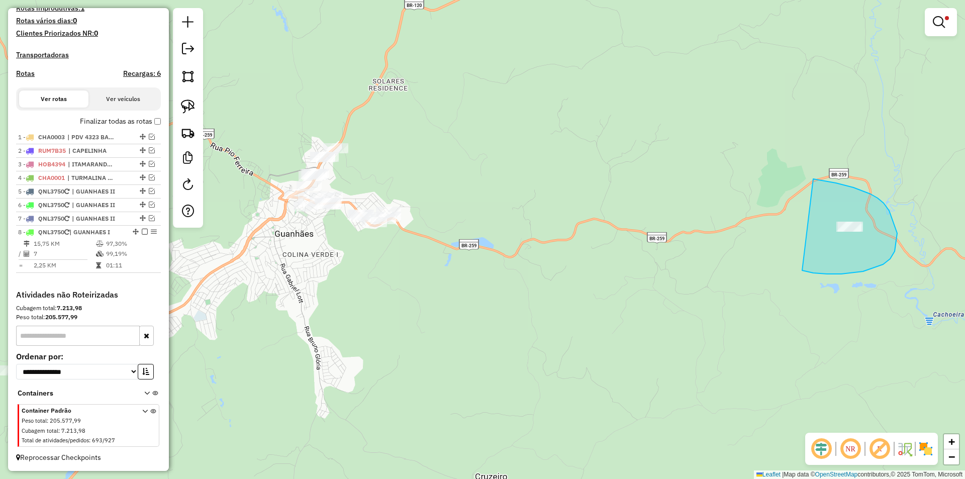
drag, startPoint x: 856, startPoint y: 272, endPoint x: 813, endPoint y: 179, distance: 103.0
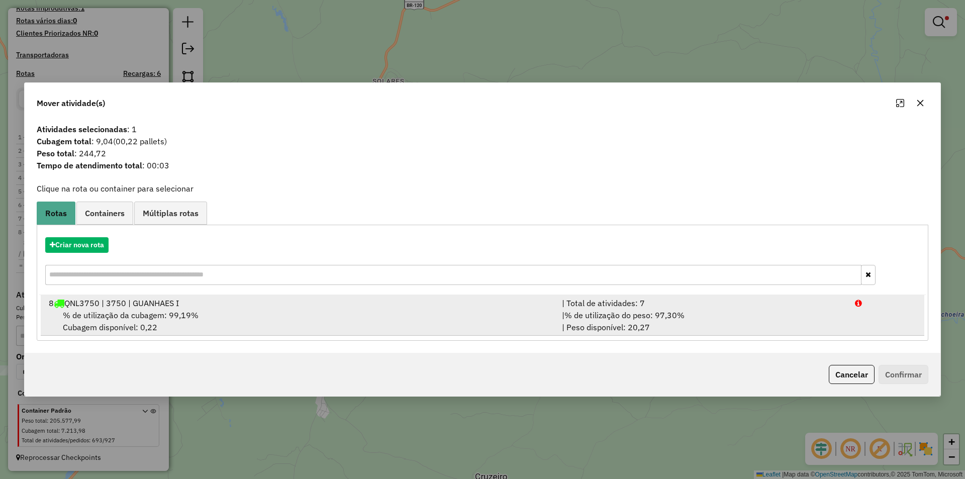
drag, startPoint x: 148, startPoint y: 316, endPoint x: 163, endPoint y: 308, distance: 16.4
click at [151, 310] on span "% de utilização da cubagem: 99,19%" at bounding box center [131, 315] width 136 height 10
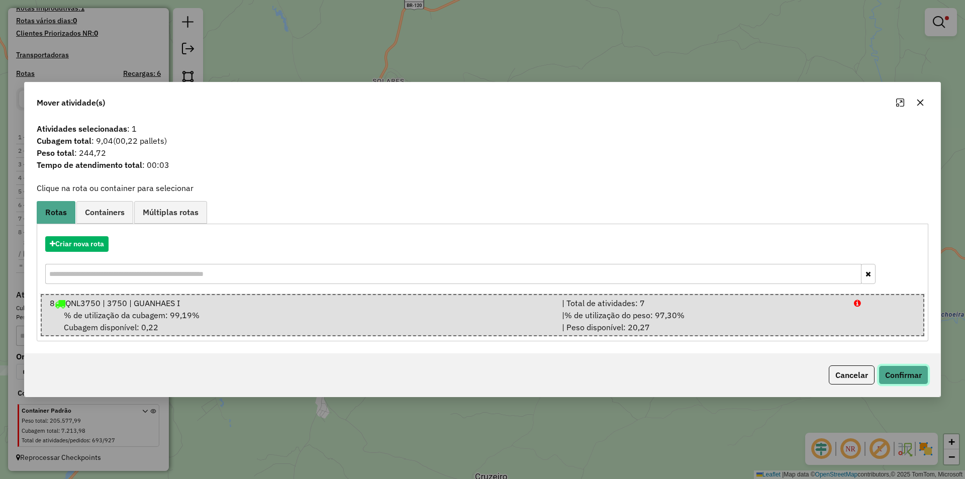
click at [903, 373] on button "Confirmar" at bounding box center [903, 374] width 50 height 19
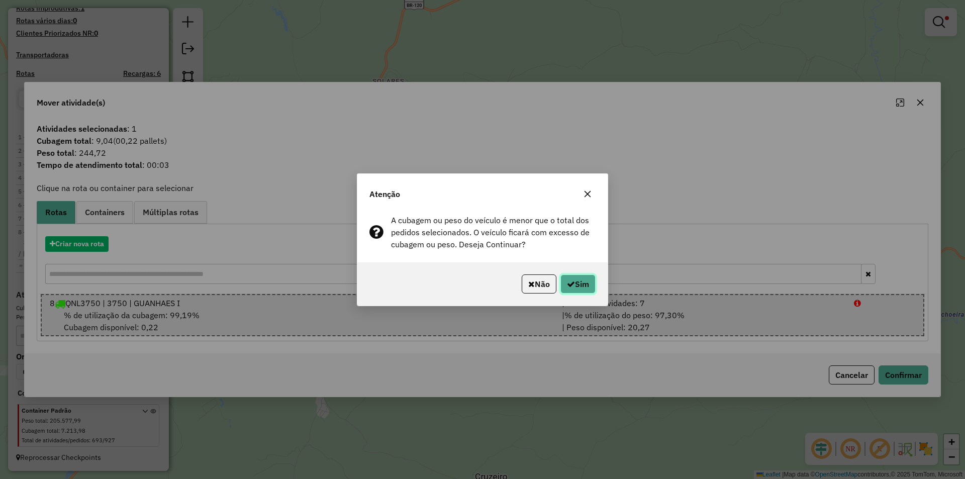
click at [577, 285] on button "Sim" at bounding box center [577, 283] width 35 height 19
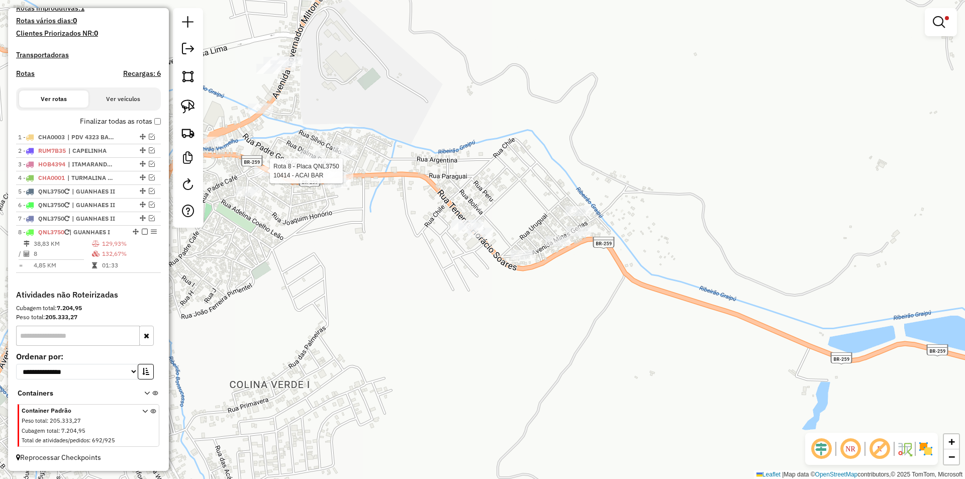
select select "*********"
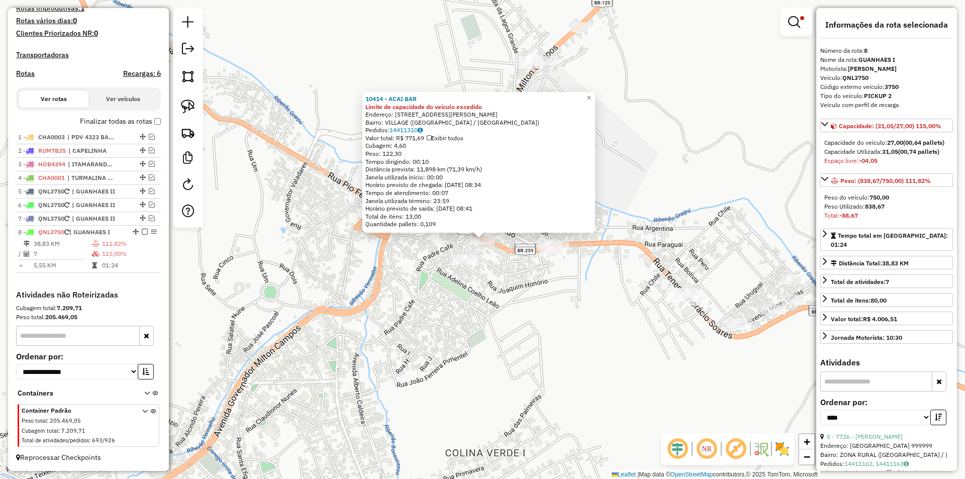
click at [486, 328] on div "10414 - ACAI BAR Limite de capacidade do veículo excedido Endereço: Rua TENENTE…" at bounding box center [482, 239] width 965 height 479
click at [486, 320] on div "10414 - ACAI BAR Limite de capacidade do veículo excedido Endereço: Rua TENENTE…" at bounding box center [482, 239] width 965 height 479
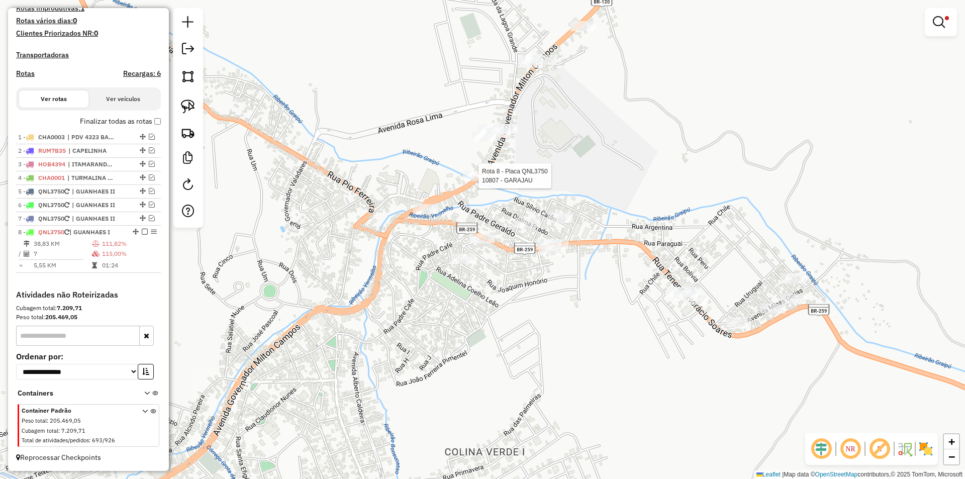
select select "*********"
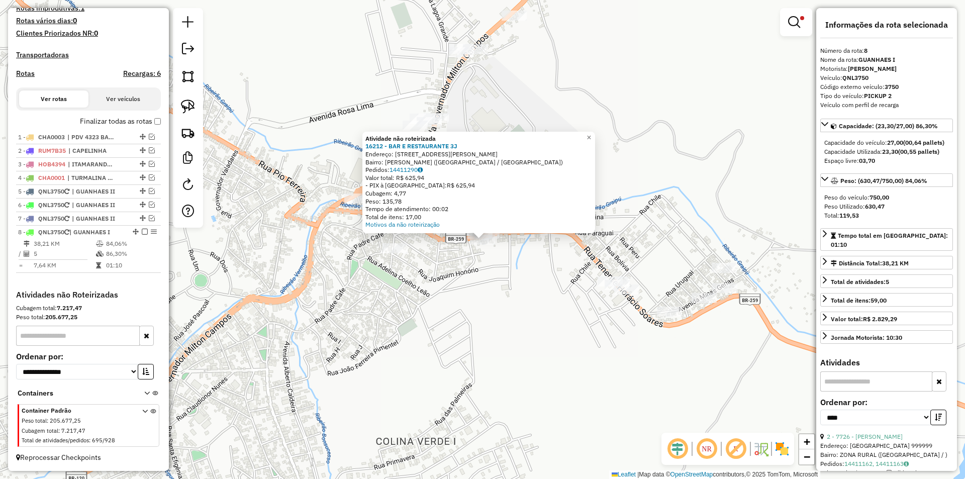
drag, startPoint x: 467, startPoint y: 262, endPoint x: 450, endPoint y: 247, distance: 22.8
click at [462, 259] on div "Atividade não roteirizada 16212 - BAR E RESTAURANTE 3J Endereço: RUA TENENTE HO…" at bounding box center [482, 239] width 965 height 479
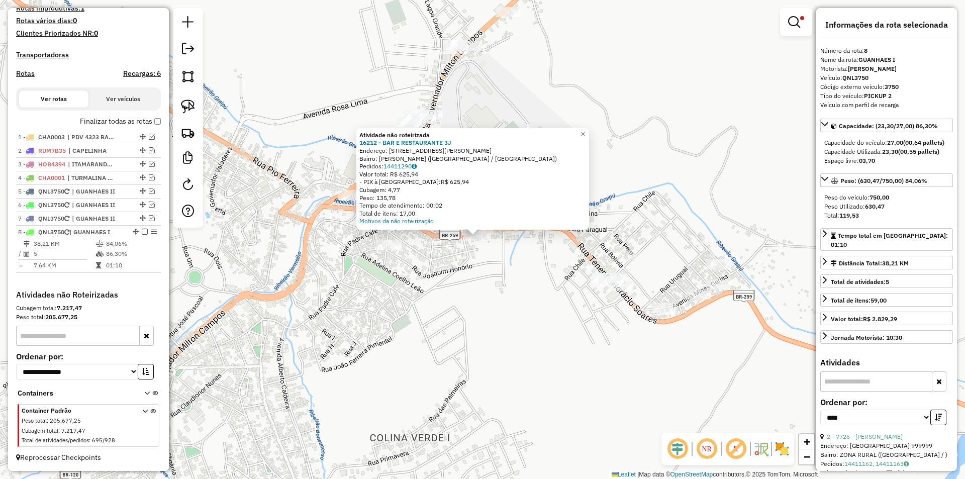
drag, startPoint x: 440, startPoint y: 249, endPoint x: 435, endPoint y: 243, distance: 7.8
click at [436, 245] on div "Atividade não roteirizada 16212 - BAR E RESTAURANTE 3J Endereço: RUA TENENTE HO…" at bounding box center [482, 239] width 965 height 479
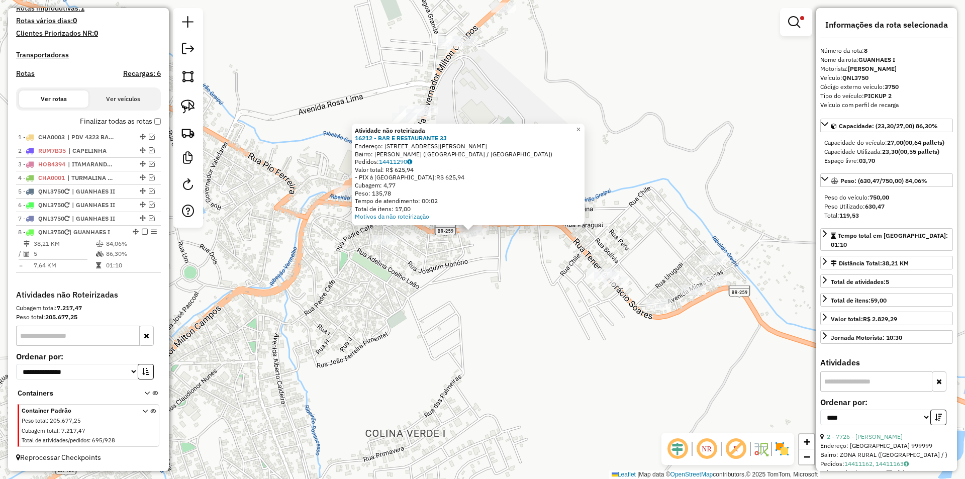
click at [433, 241] on div "Atividade não roteirizada 16212 - BAR E RESTAURANTE 3J Endereço: RUA TENENTE HO…" at bounding box center [482, 239] width 965 height 479
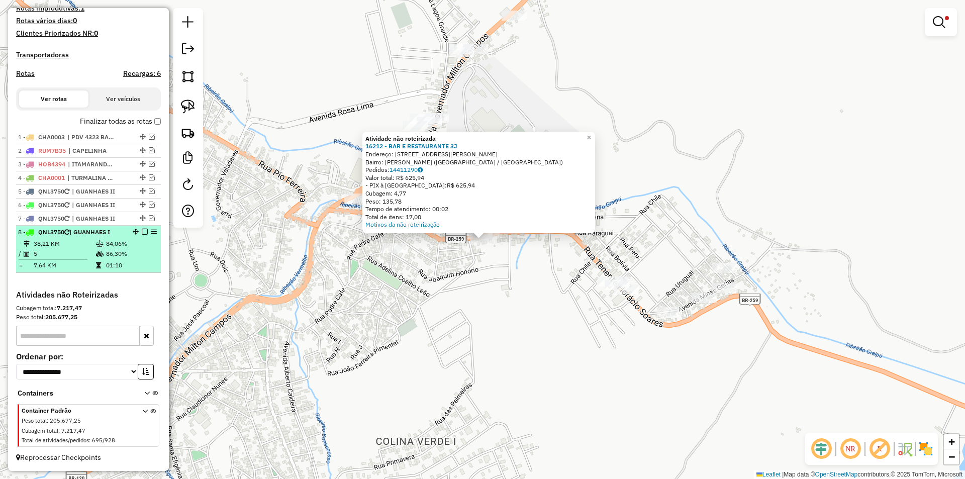
click at [109, 253] on td "86,30%" at bounding box center [131, 254] width 51 height 10
select select "*********"
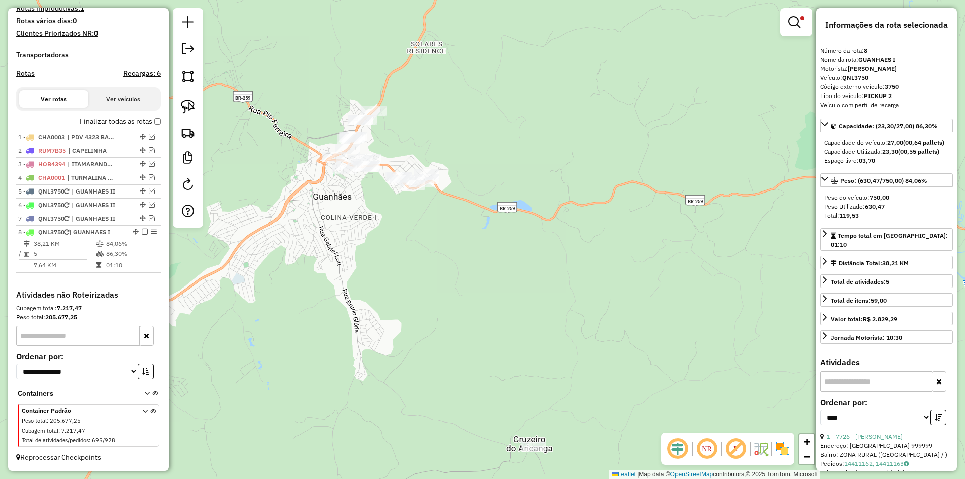
drag, startPoint x: 392, startPoint y: 250, endPoint x: 367, endPoint y: 225, distance: 35.2
click at [388, 247] on div "Limpar filtros Janela de atendimento Grade de atendimento Capacidade Transporta…" at bounding box center [482, 239] width 965 height 479
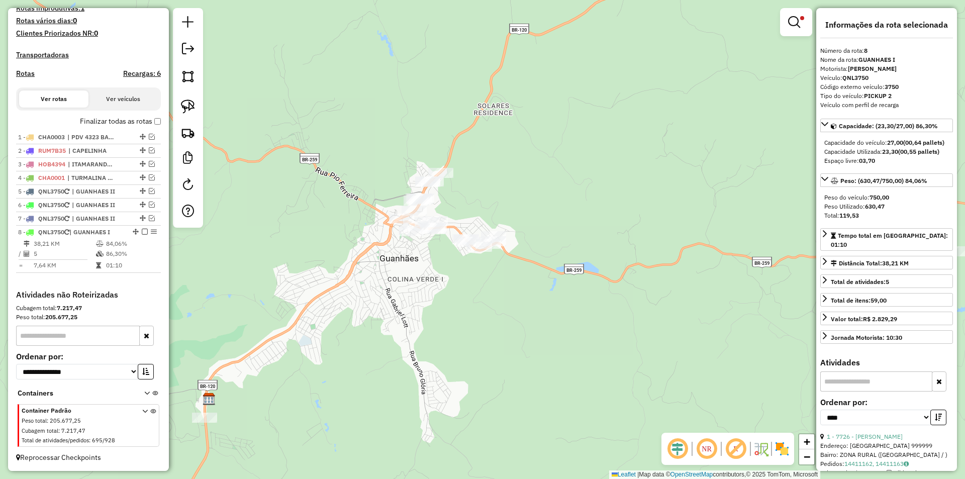
drag, startPoint x: 348, startPoint y: 200, endPoint x: 458, endPoint y: 286, distance: 139.2
click at [462, 295] on div "Limpar filtros Janela de atendimento Grade de atendimento Capacidade Transporta…" at bounding box center [482, 239] width 965 height 479
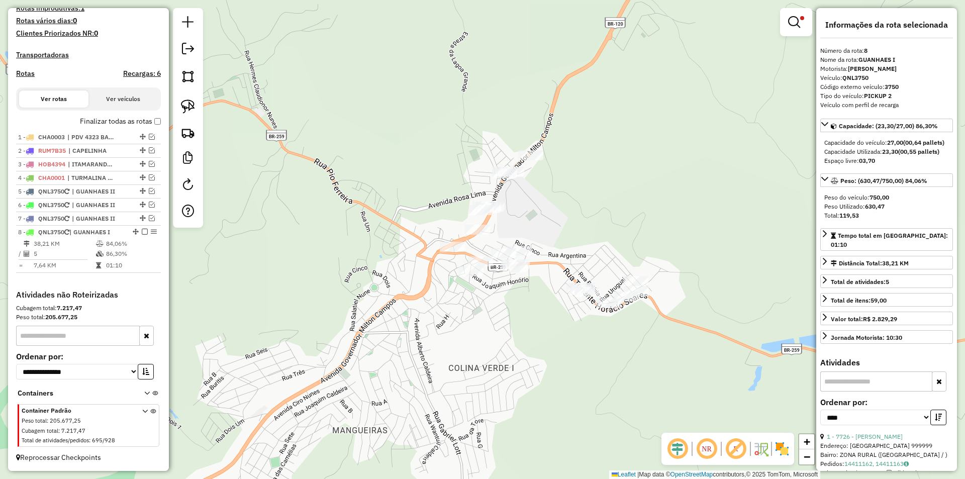
drag, startPoint x: 427, startPoint y: 343, endPoint x: 479, endPoint y: 289, distance: 75.0
click at [479, 299] on div "Limpar filtros Janela de atendimento Grade de atendimento Capacidade Transporta…" at bounding box center [482, 239] width 965 height 479
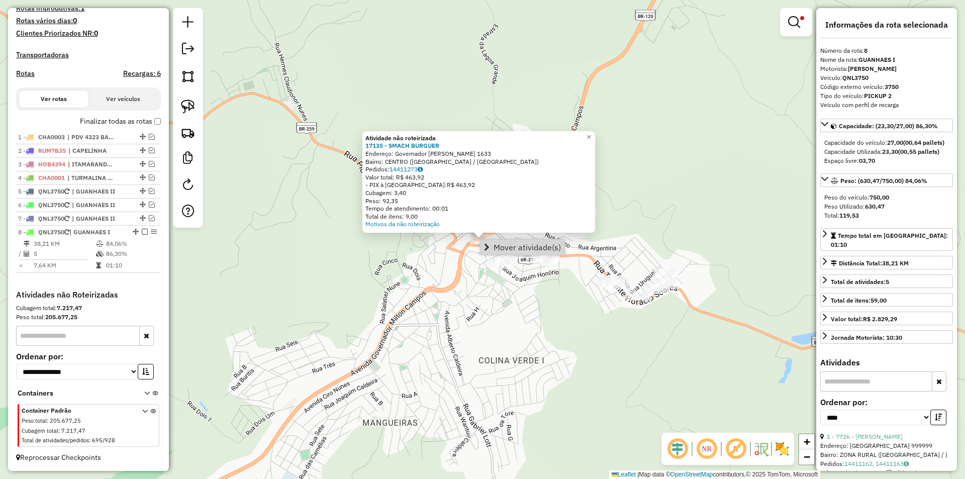
click at [470, 300] on div "Atividade não roteirizada 17135 - SMACH BURGUER Endereço: Governador Milton Cam…" at bounding box center [482, 239] width 965 height 479
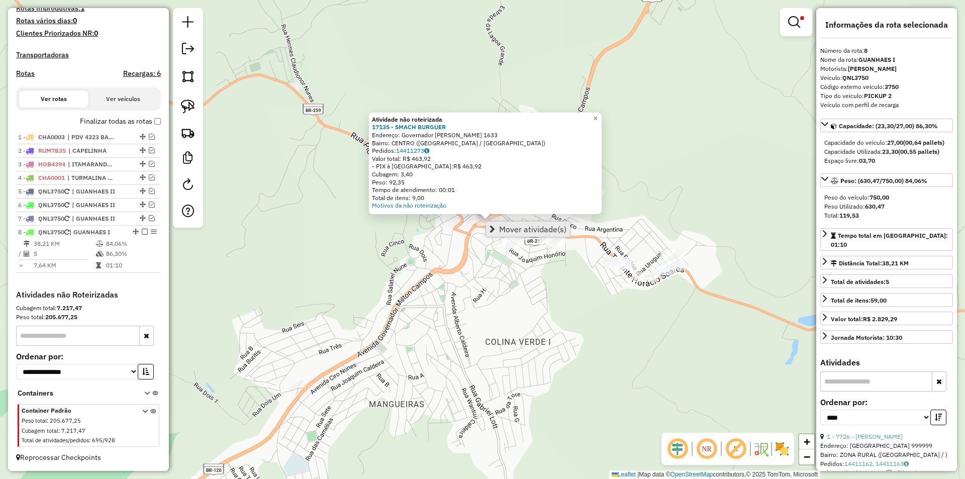
click at [519, 229] on span "Mover atividade(s)" at bounding box center [532, 229] width 67 height 8
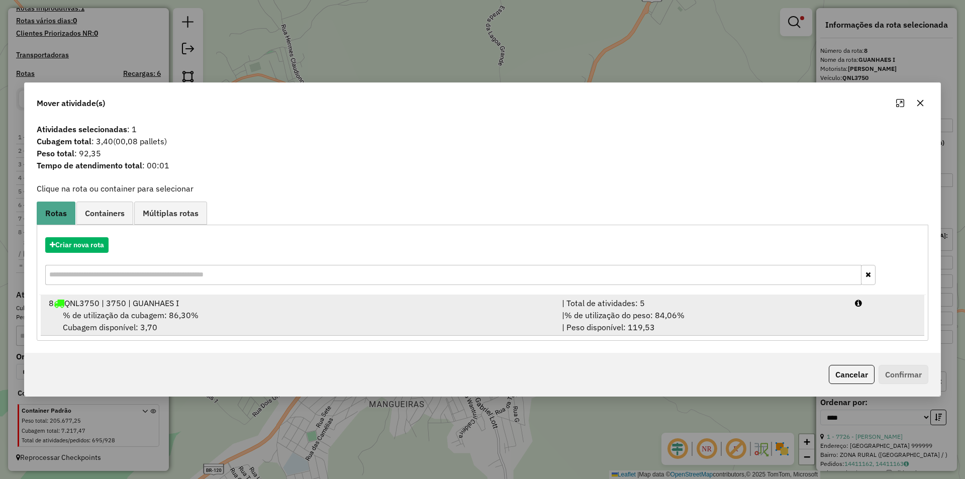
click at [202, 314] on div "% de utilização da cubagem: 86,30% Cubagem disponível: 3,70" at bounding box center [299, 321] width 513 height 24
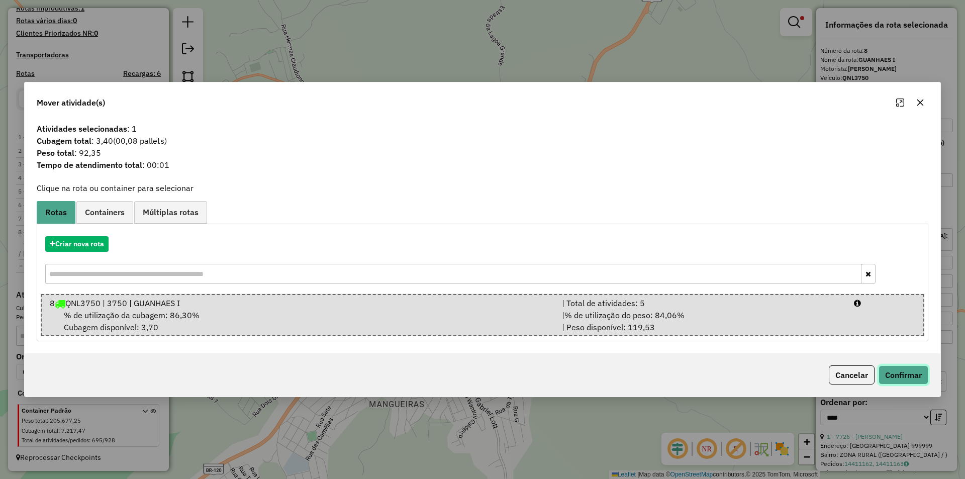
click at [901, 368] on button "Confirmar" at bounding box center [903, 374] width 50 height 19
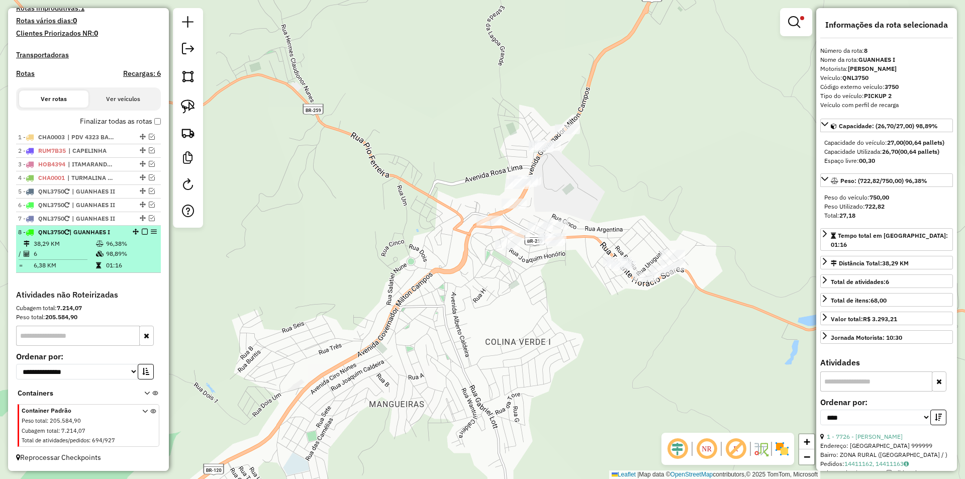
click at [89, 248] on td "38,29 KM" at bounding box center [64, 244] width 62 height 10
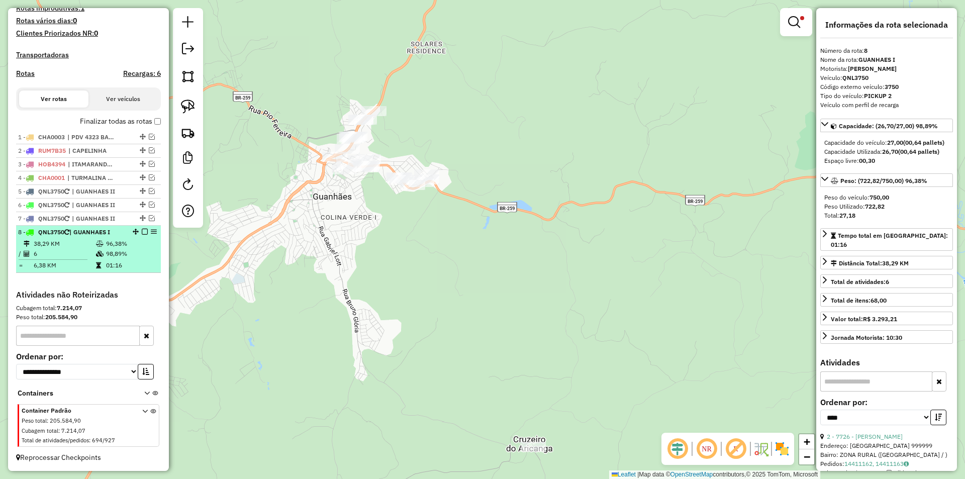
click at [142, 232] on em at bounding box center [145, 232] width 6 height 6
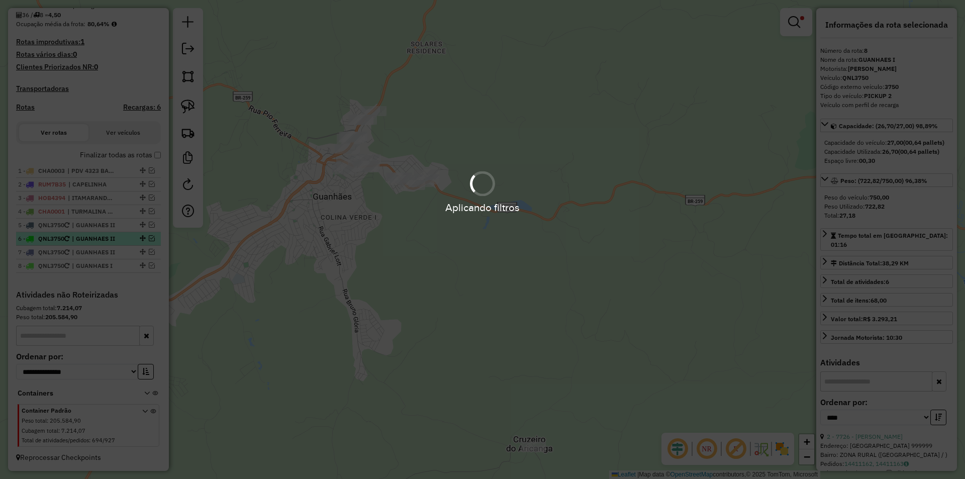
scroll to position [245, 0]
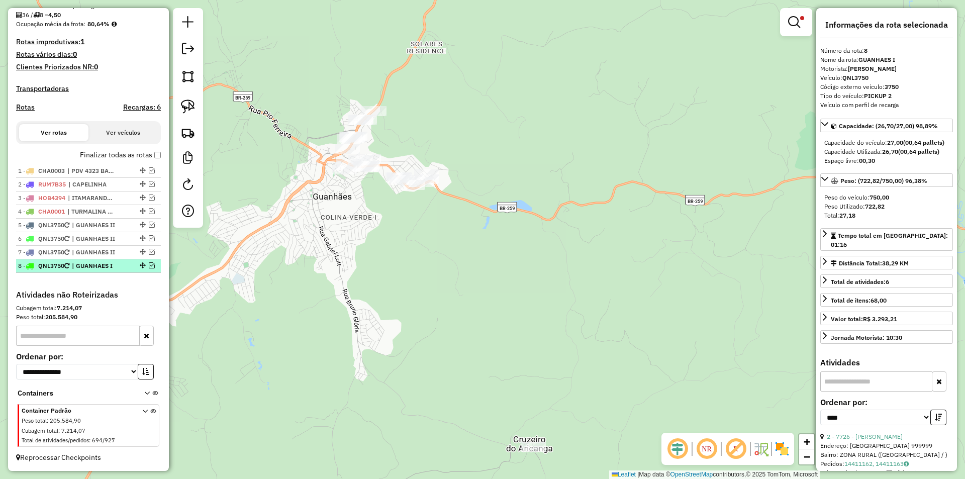
click at [88, 264] on span "| GUANHAES I" at bounding box center [95, 265] width 46 height 9
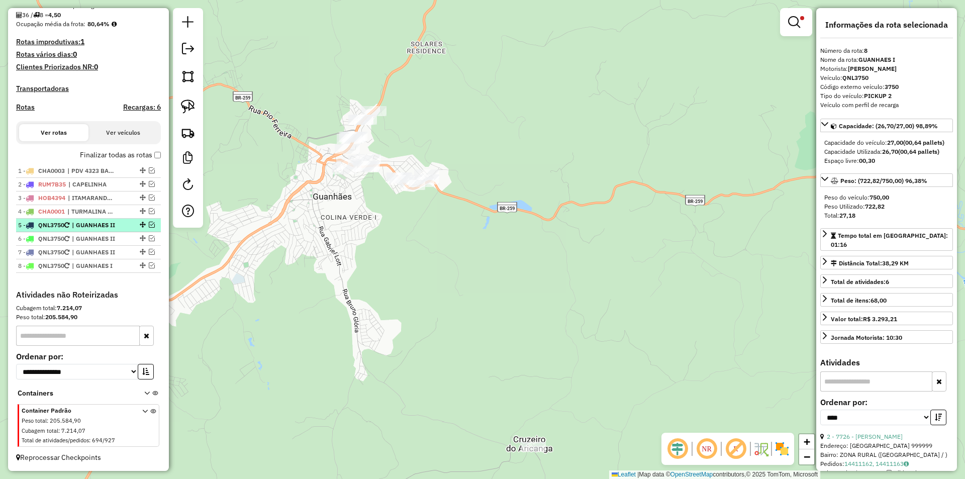
click at [103, 227] on span "| GUANHAES II" at bounding box center [95, 225] width 46 height 9
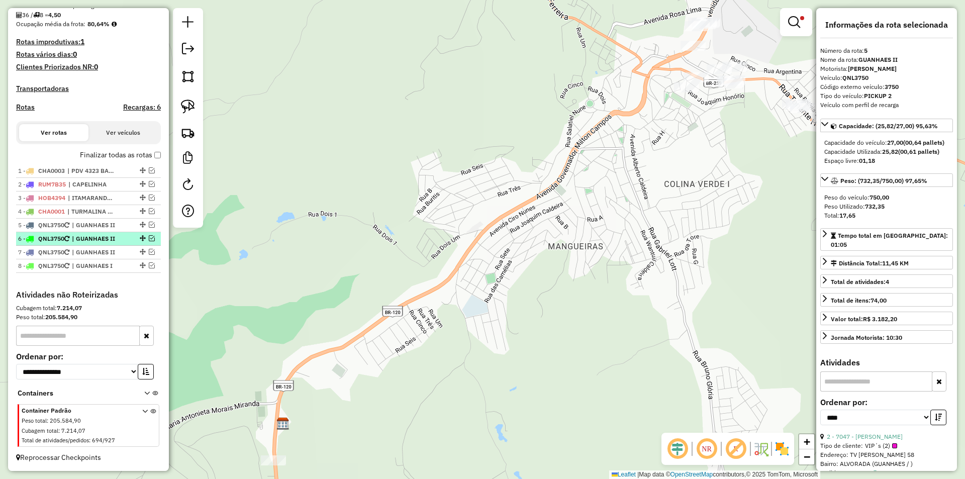
click at [102, 238] on span "| GUANHAES II" at bounding box center [95, 238] width 46 height 9
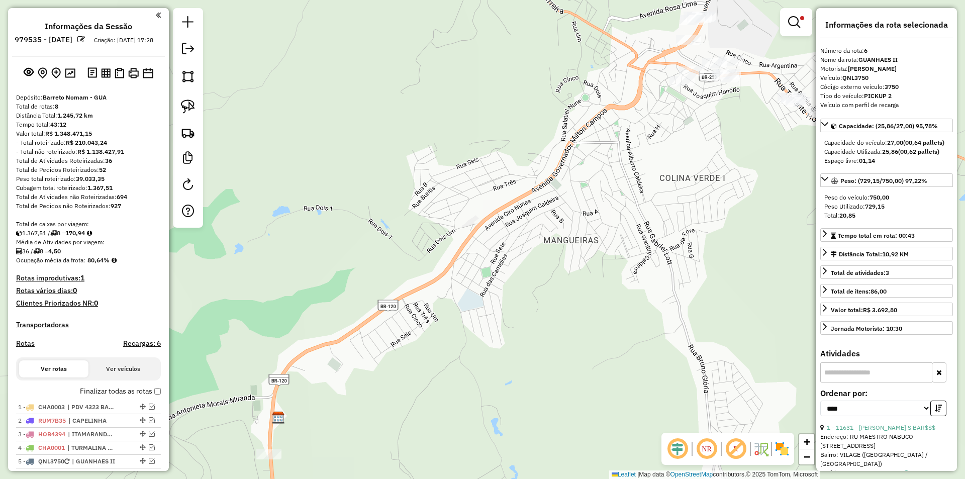
select select "*********"
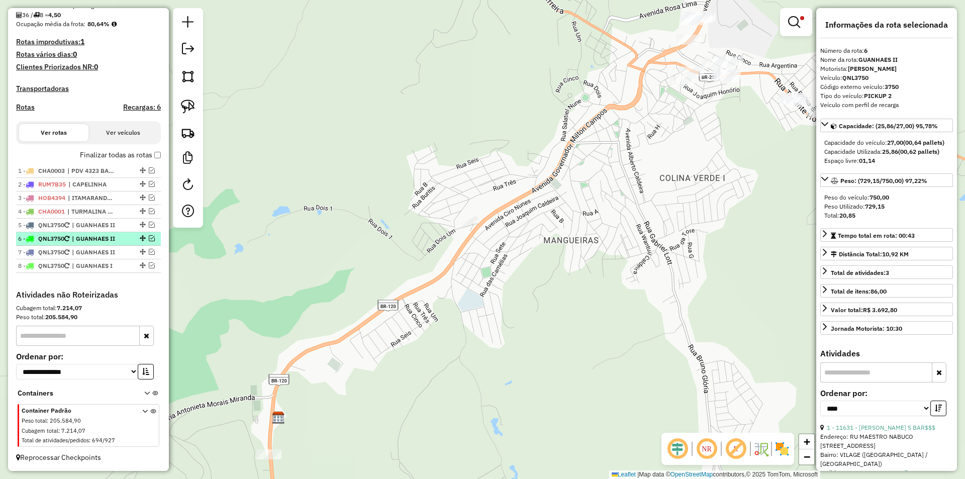
click at [90, 238] on span "| GUANHAES II" at bounding box center [95, 238] width 46 height 9
click at [90, 250] on span "| GUANHAES II" at bounding box center [95, 252] width 46 height 9
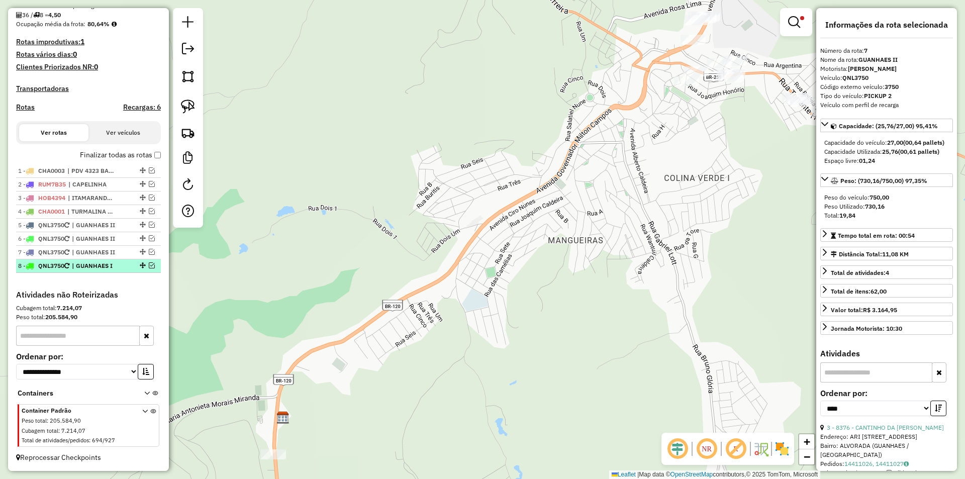
click at [92, 265] on span "| GUANHAES I" at bounding box center [95, 265] width 46 height 9
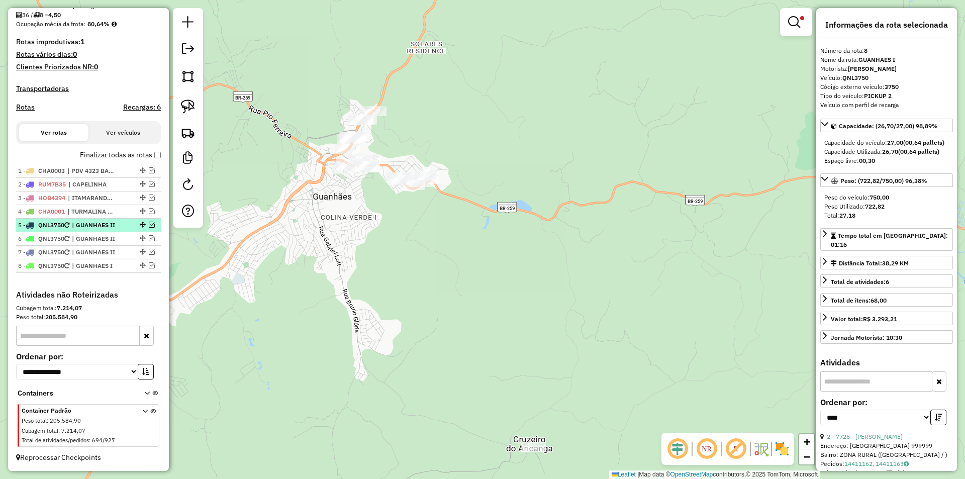
click at [100, 227] on span "| GUANHAES II" at bounding box center [95, 225] width 46 height 9
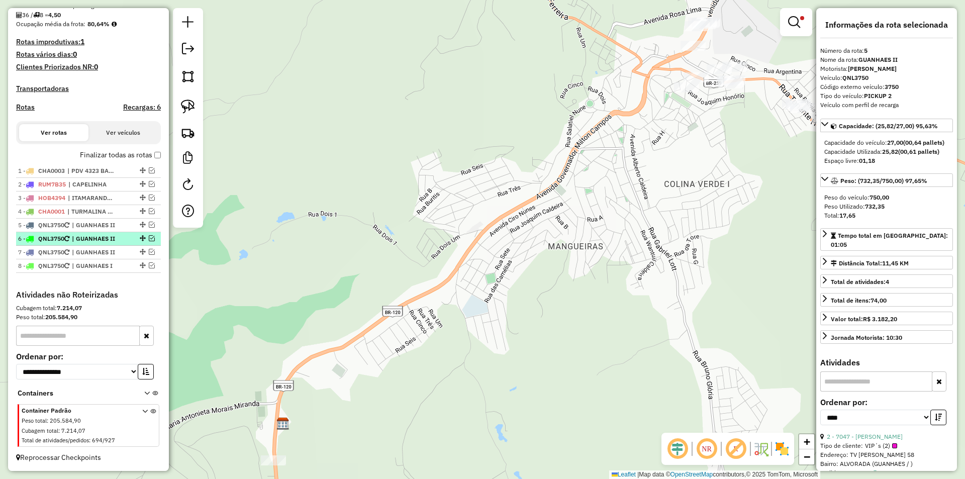
click at [99, 239] on span "| GUANHAES II" at bounding box center [95, 238] width 46 height 9
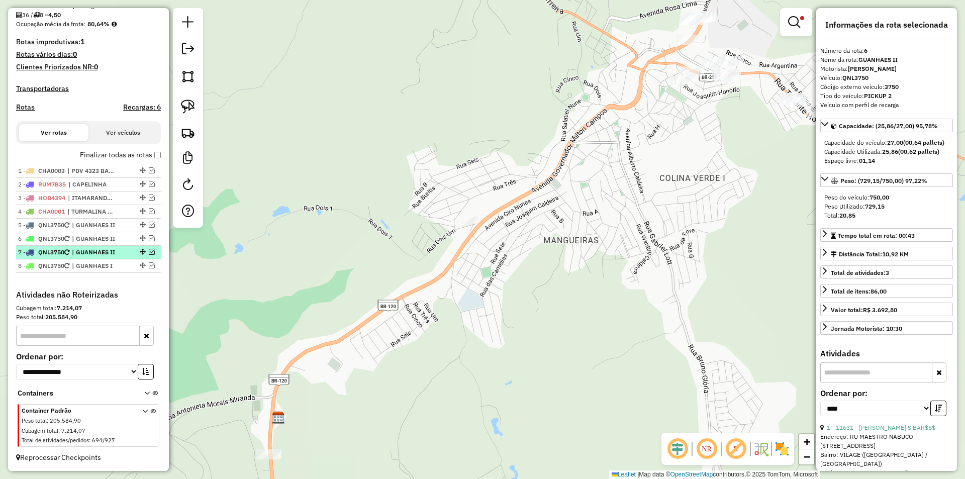
click at [93, 255] on span "| GUANHAES II" at bounding box center [95, 252] width 46 height 9
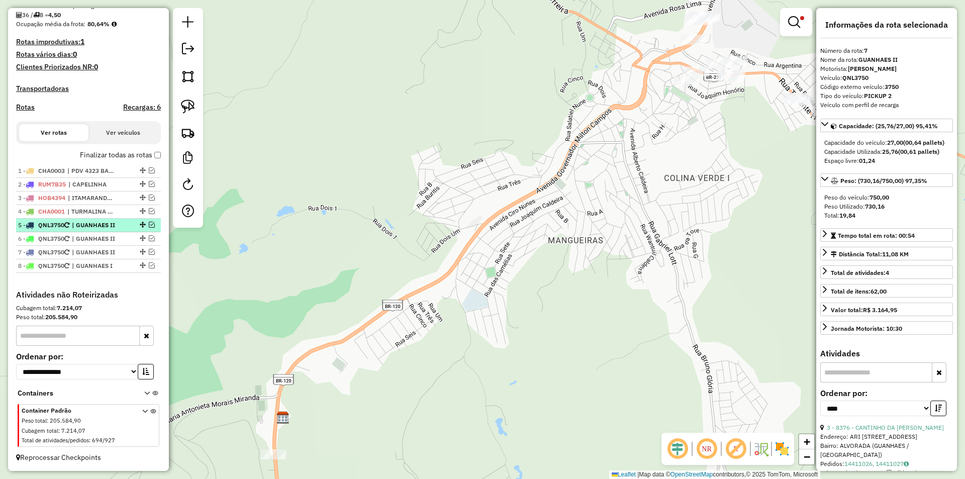
click at [98, 226] on span "| GUANHAES II" at bounding box center [95, 225] width 46 height 9
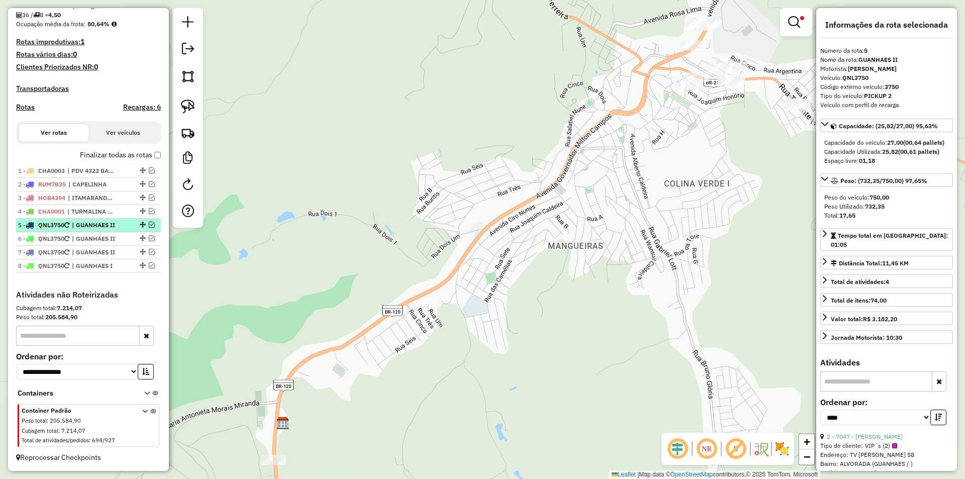
click at [105, 228] on span "| GUANHAES II" at bounding box center [95, 225] width 46 height 9
click at [103, 227] on span "| GUANHAES II" at bounding box center [95, 225] width 46 height 9
click at [99, 241] on span "| GUANHAES II" at bounding box center [95, 238] width 46 height 9
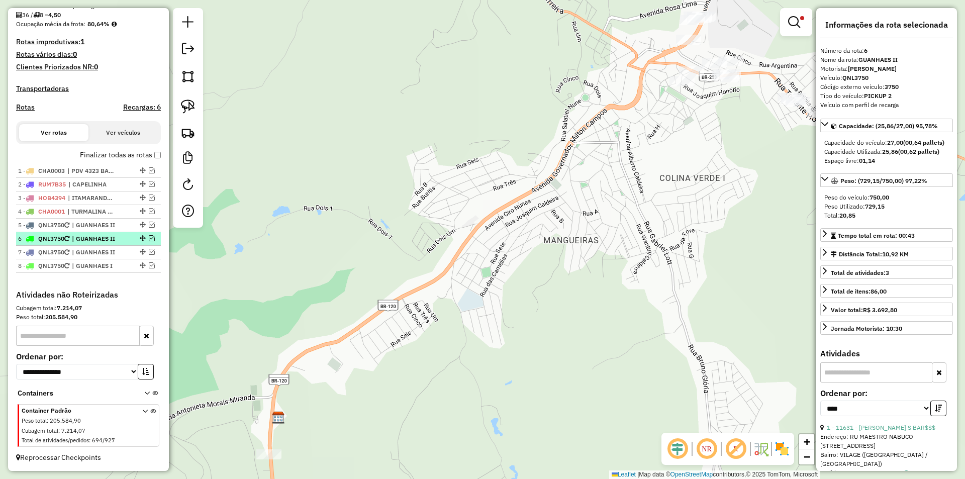
click at [102, 239] on span "| GUANHAES II" at bounding box center [95, 238] width 46 height 9
click at [103, 253] on span "| GUANHAES II" at bounding box center [95, 252] width 46 height 9
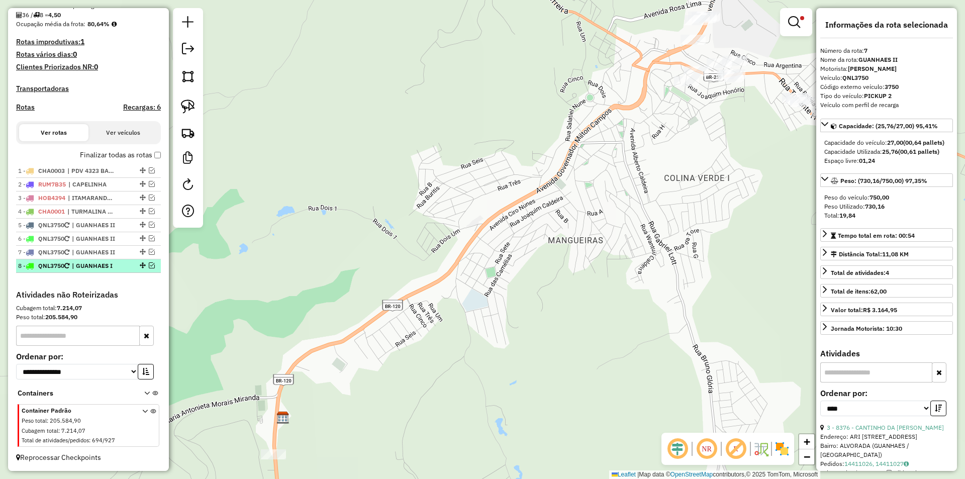
click at [97, 267] on span "| GUANHAES I" at bounding box center [95, 265] width 46 height 9
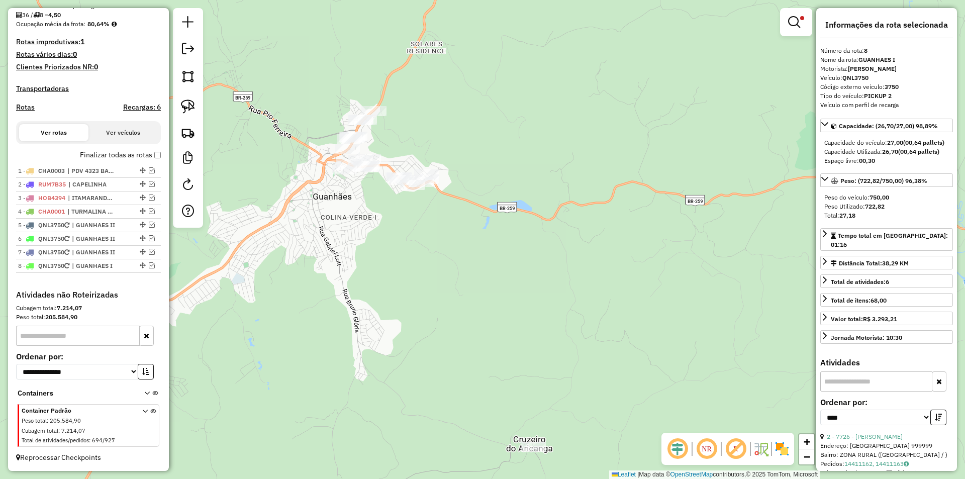
click at [478, 245] on div "Limpar filtros Janela de atendimento Grade de atendimento Capacidade Transporta…" at bounding box center [482, 239] width 965 height 479
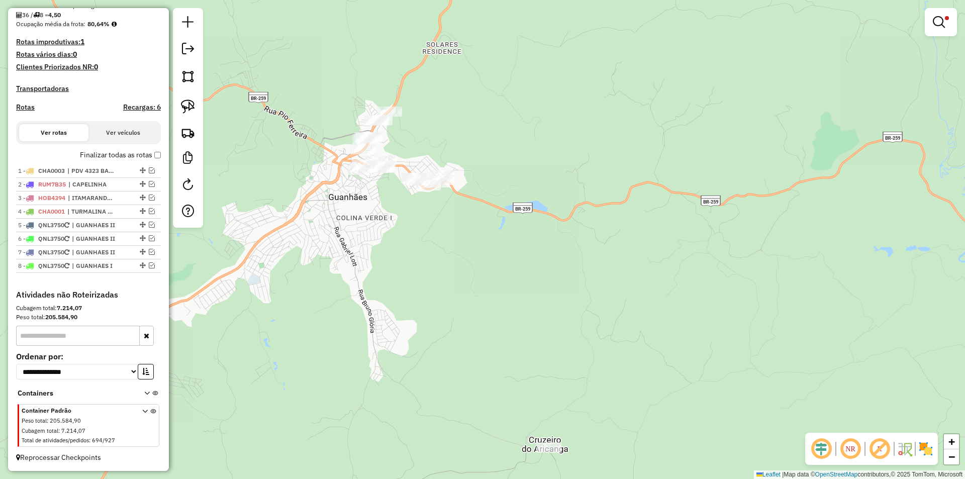
drag, startPoint x: 375, startPoint y: 317, endPoint x: 584, endPoint y: 244, distance: 220.9
click at [585, 247] on div "Limpar filtros Janela de atendimento Grade de atendimento Capacidade Transporta…" at bounding box center [482, 239] width 965 height 479
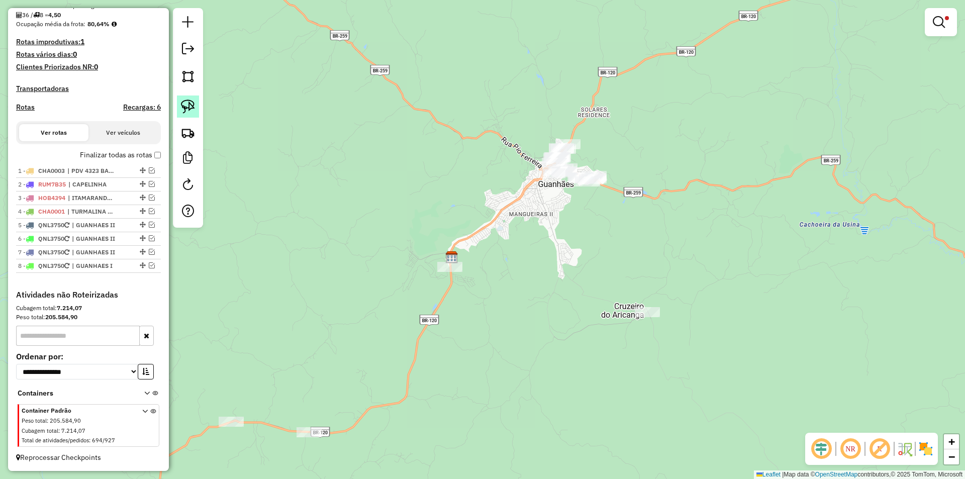
click at [187, 103] on img at bounding box center [188, 106] width 14 height 14
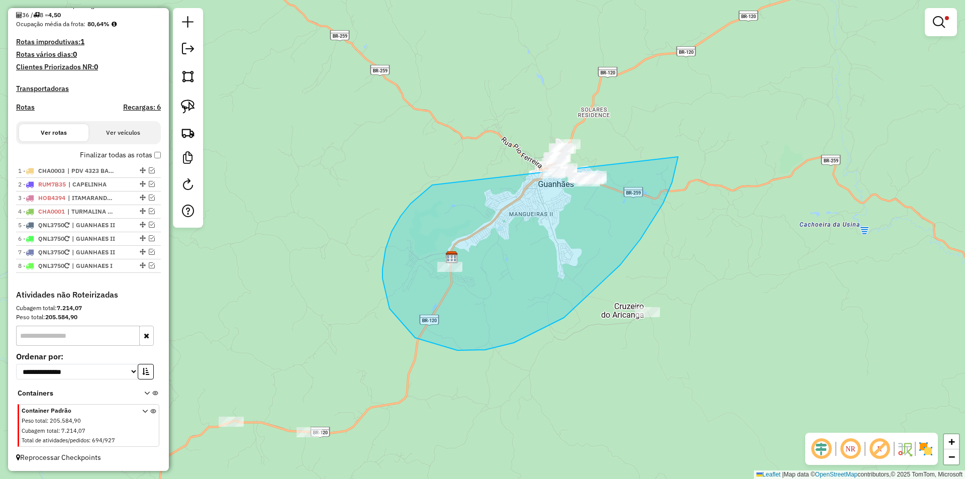
drag, startPoint x: 391, startPoint y: 232, endPoint x: 610, endPoint y: 79, distance: 267.1
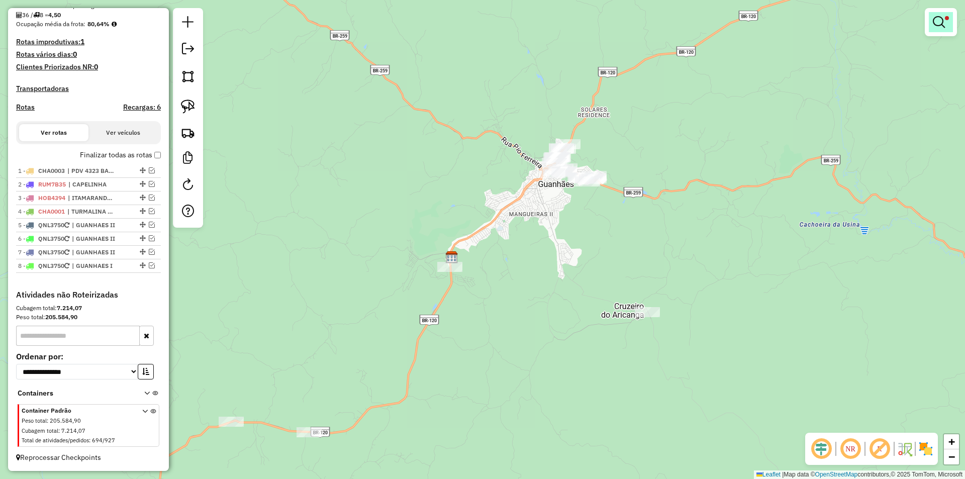
click at [946, 21] on link at bounding box center [941, 22] width 24 height 20
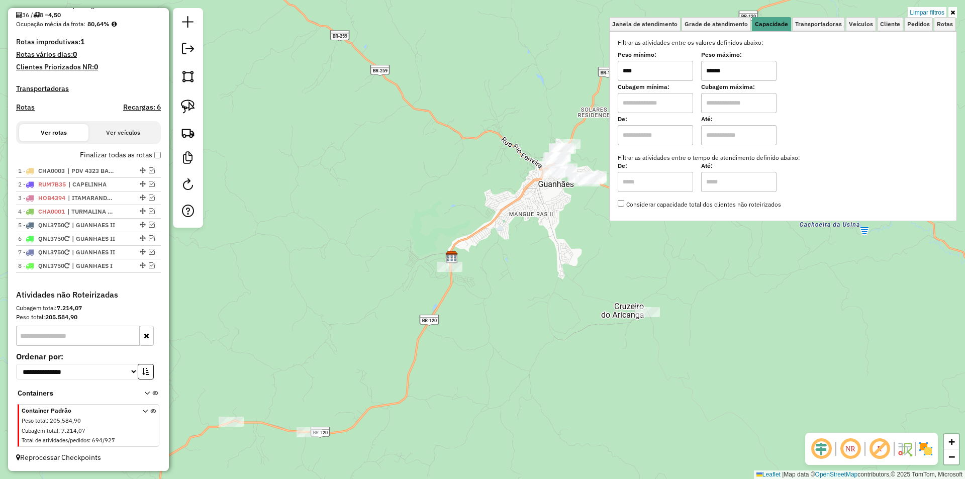
click at [930, 7] on div "Limpar filtros Janela de atendimento Grade de atendimento Capacidade Transporta…" at bounding box center [482, 239] width 965 height 479
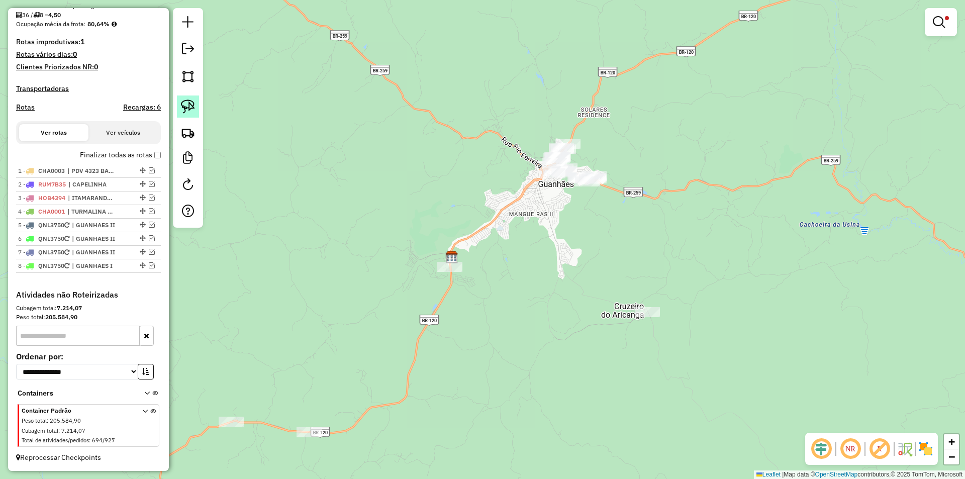
click at [197, 105] on link at bounding box center [188, 106] width 22 height 22
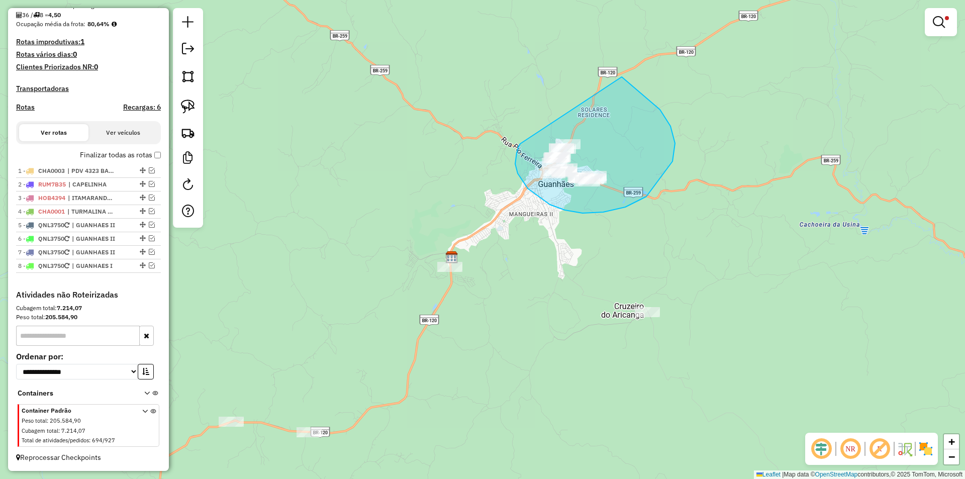
drag, startPoint x: 518, startPoint y: 173, endPoint x: 595, endPoint y: 62, distance: 135.8
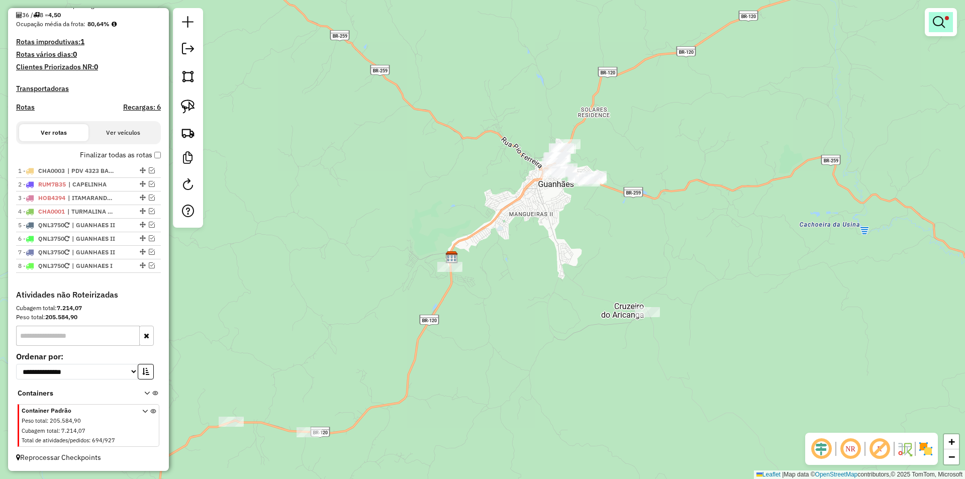
click at [946, 24] on link at bounding box center [941, 22] width 24 height 20
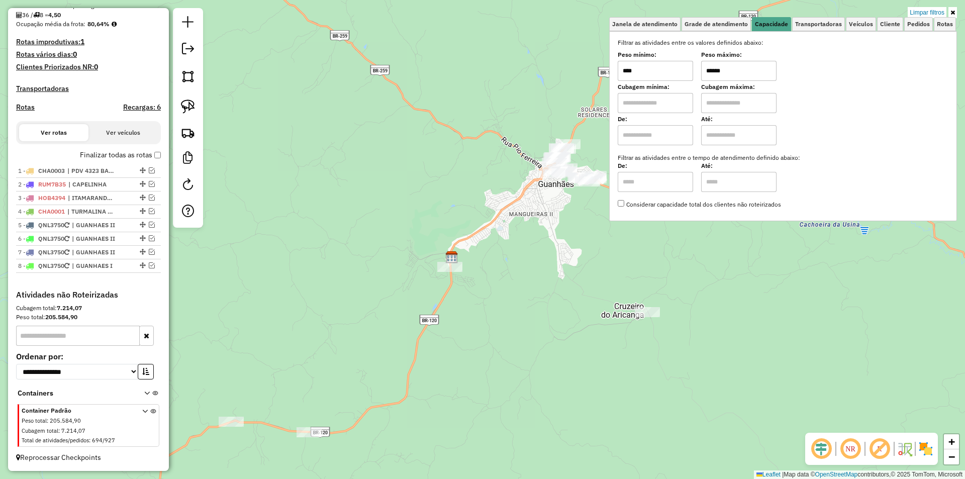
drag, startPoint x: 935, startPoint y: 12, endPoint x: 927, endPoint y: 11, distance: 7.6
click at [934, 12] on link "Limpar filtros" at bounding box center [926, 12] width 39 height 11
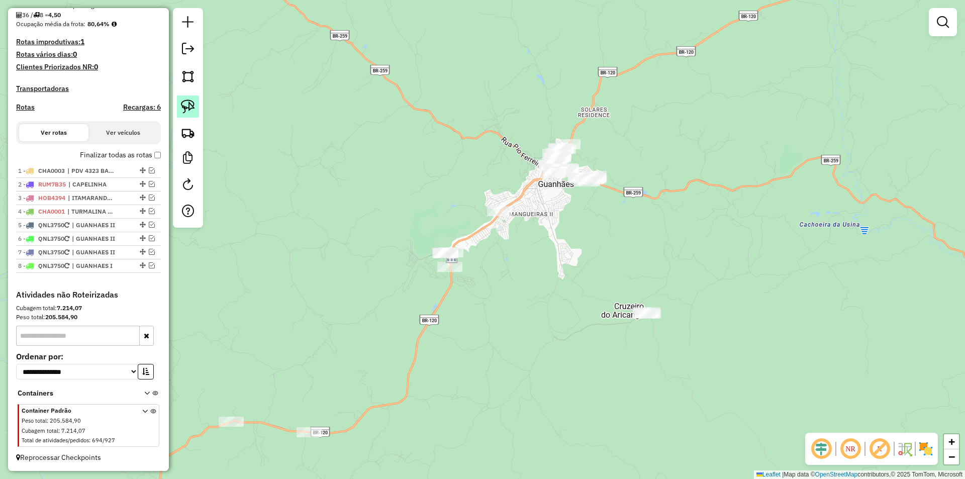
click at [189, 101] on img at bounding box center [188, 106] width 14 height 14
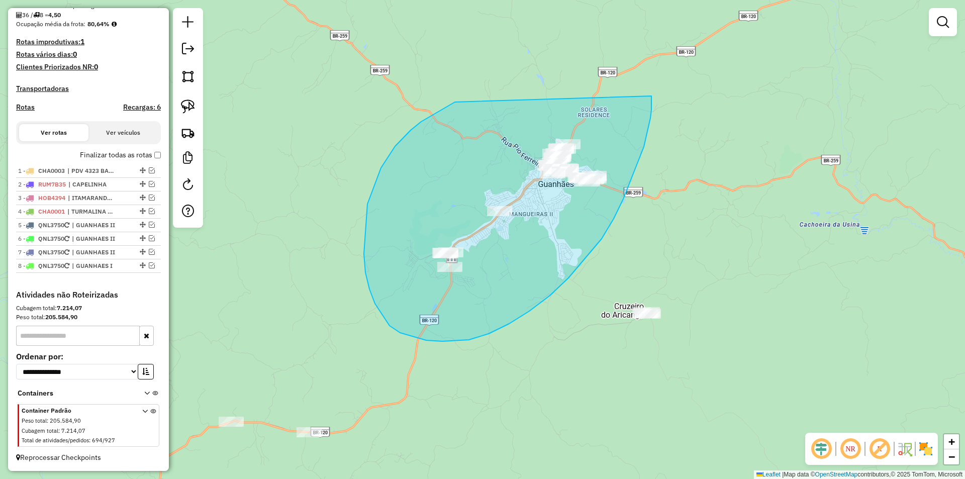
drag, startPoint x: 395, startPoint y: 146, endPoint x: 640, endPoint y: 62, distance: 258.7
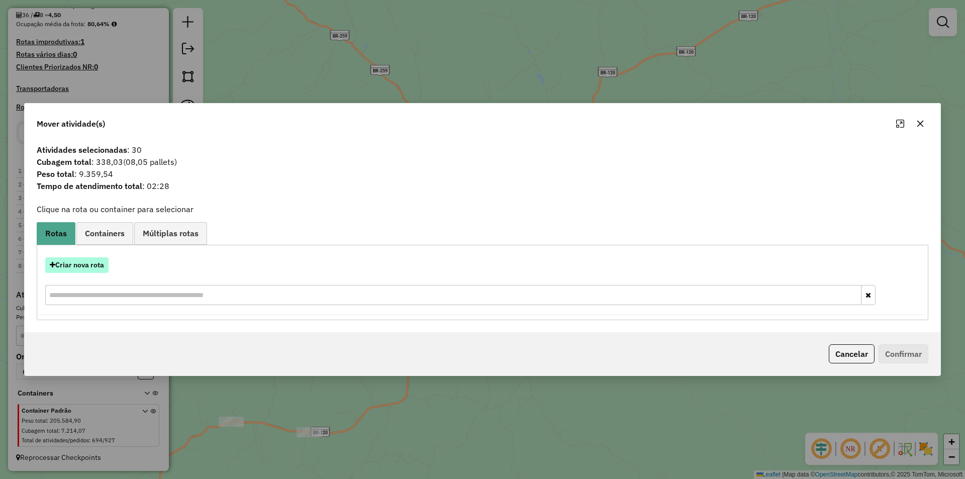
click at [74, 266] on button "Criar nova rota" at bounding box center [76, 265] width 63 height 16
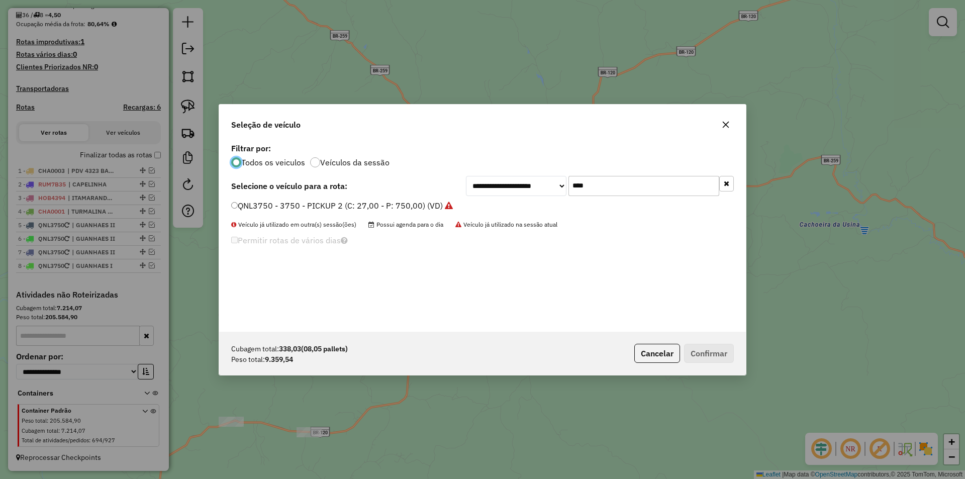
scroll to position [6, 3]
click at [629, 186] on input "****" at bounding box center [643, 186] width 151 height 20
drag, startPoint x: 626, startPoint y: 185, endPoint x: 419, endPoint y: 165, distance: 208.0
click at [429, 179] on div "**********" at bounding box center [482, 186] width 502 height 20
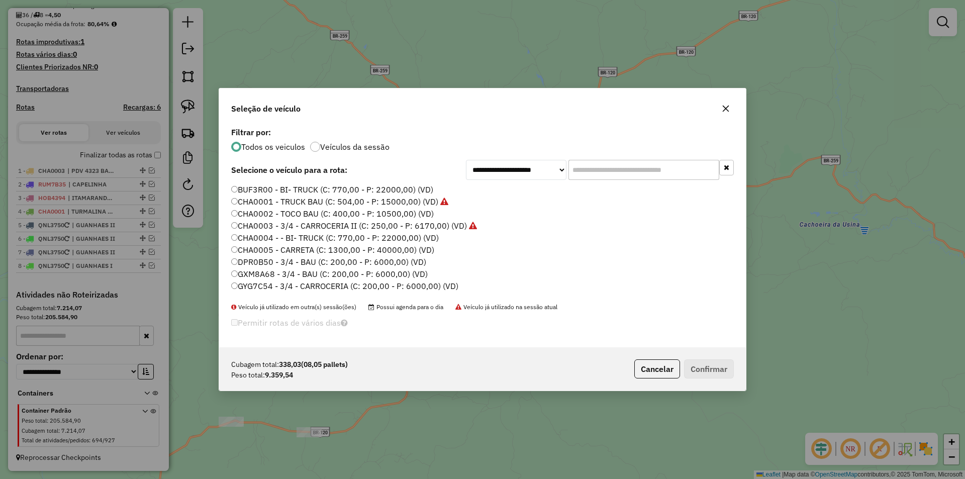
click at [617, 170] on input "text" at bounding box center [643, 170] width 151 height 20
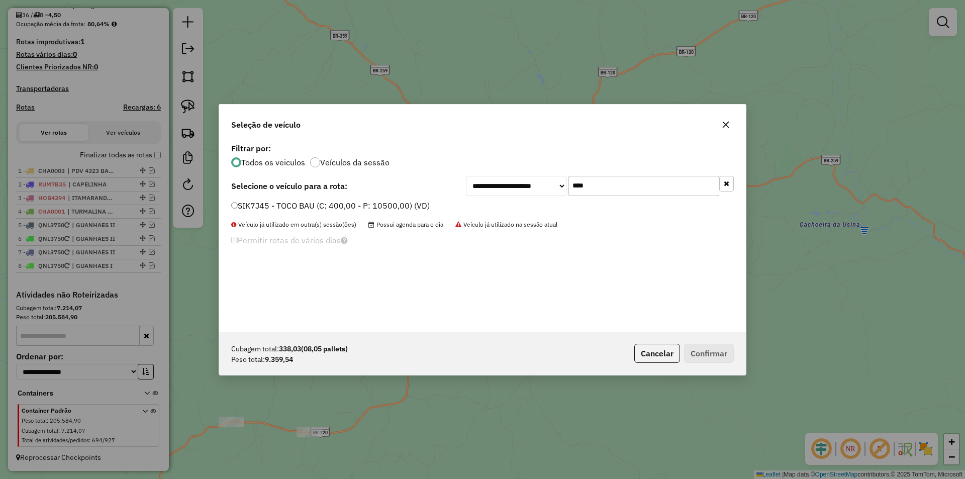
type input "****"
click at [287, 205] on label "SIK7J45 - TOCO BAU (C: 400,00 - P: 10500,00) (VD)" at bounding box center [330, 205] width 198 height 12
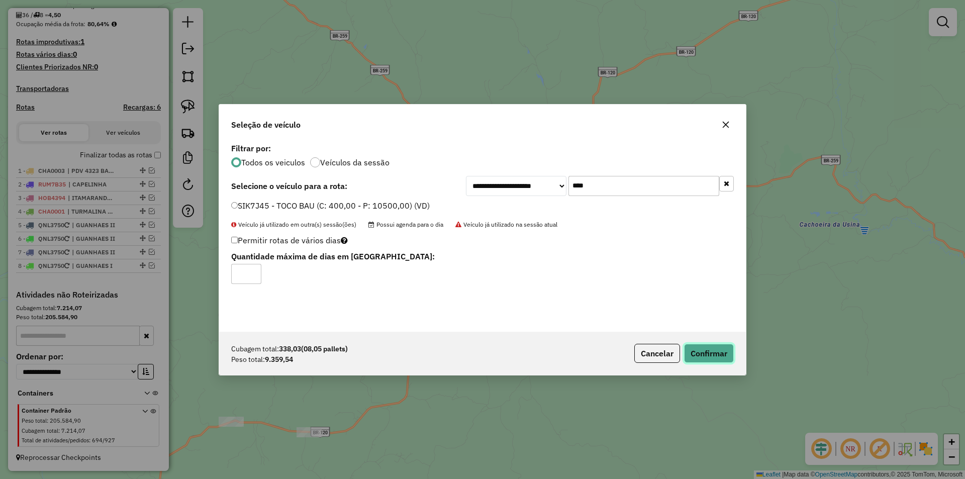
click at [700, 351] on button "Confirmar" at bounding box center [709, 353] width 50 height 19
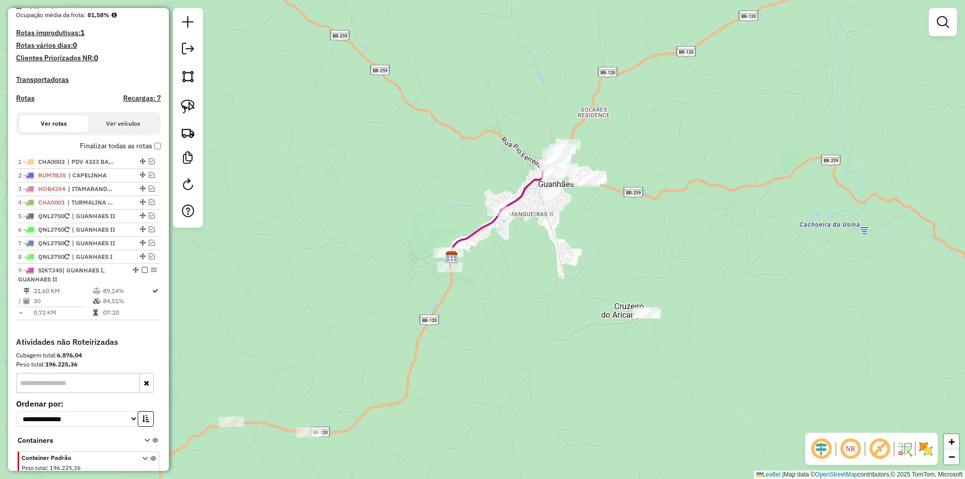
scroll to position [279, 0]
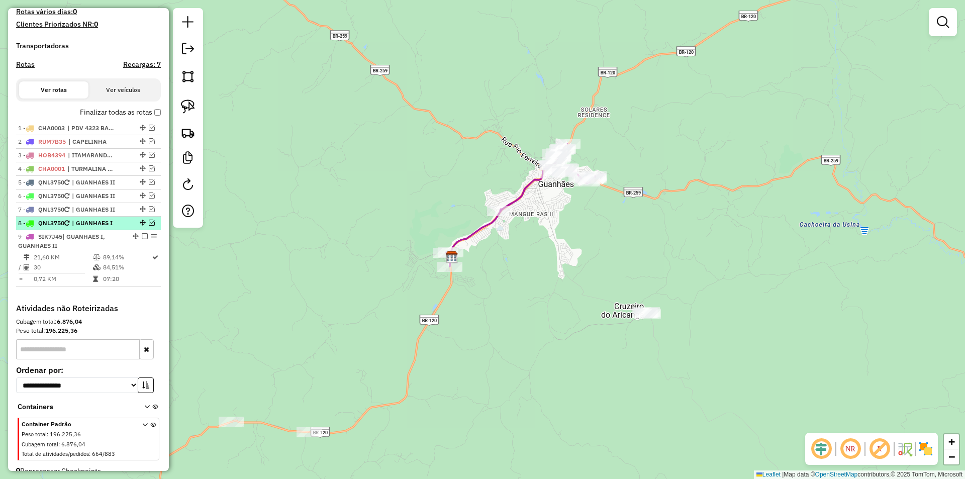
click at [142, 239] on em at bounding box center [145, 236] width 6 height 6
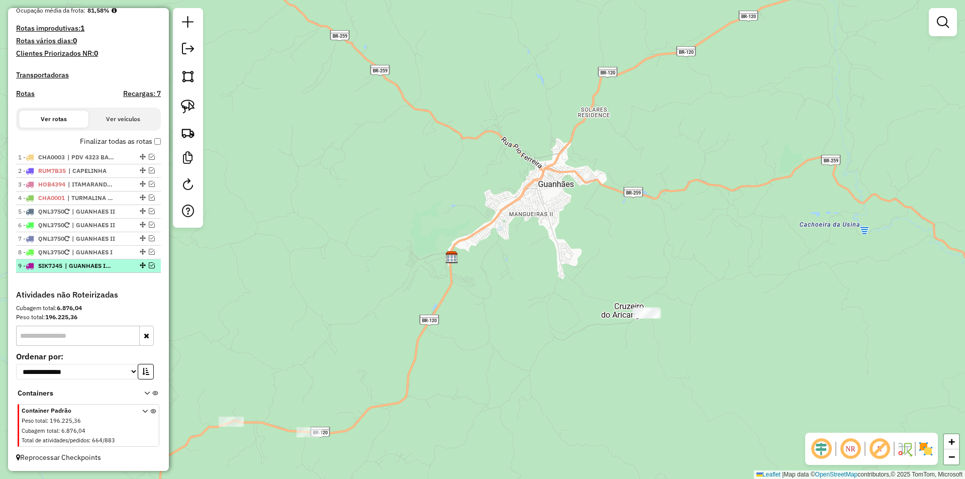
click at [97, 267] on span "| GUANHAES I, GUANHAES II" at bounding box center [88, 265] width 46 height 9
select select "*********"
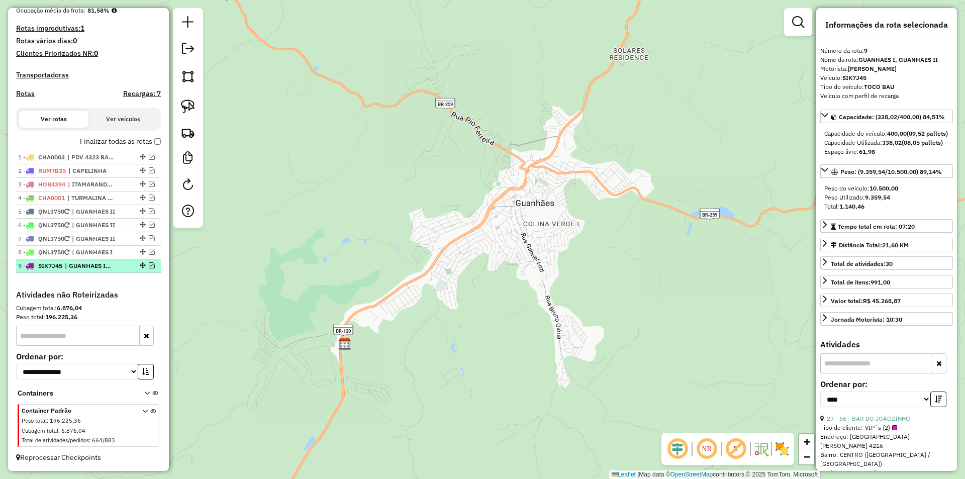
click at [76, 272] on li "9 - SIK7J45 | GUANHAES I, GUANHAES II" at bounding box center [88, 266] width 145 height 14
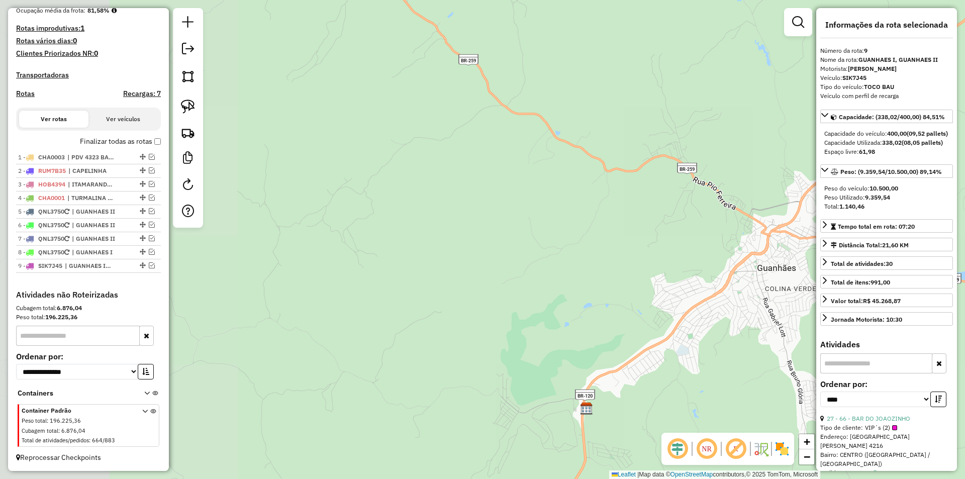
drag, startPoint x: 564, startPoint y: 239, endPoint x: 518, endPoint y: 205, distance: 57.8
click at [610, 249] on div "Janela de atendimento Grade de atendimento Capacidade Transportadoras Veículos …" at bounding box center [482, 239] width 965 height 479
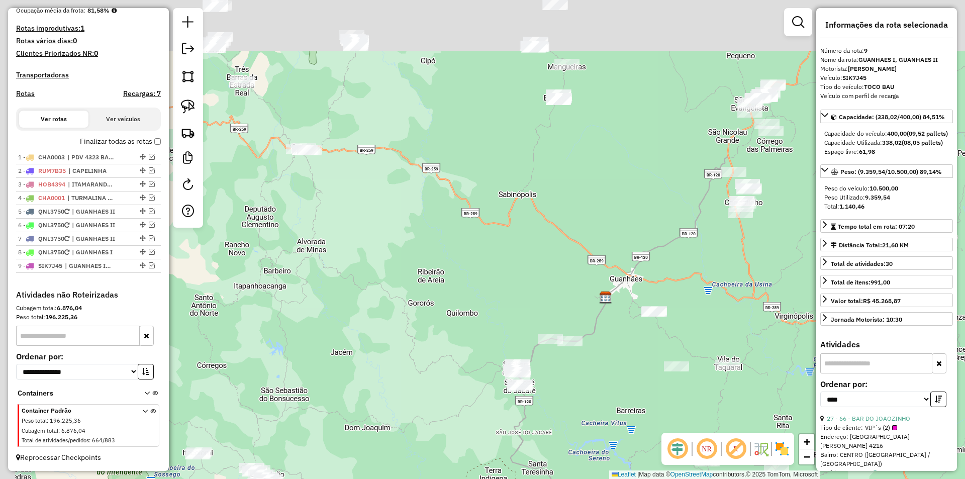
drag, startPoint x: 522, startPoint y: 280, endPoint x: 600, endPoint y: 386, distance: 131.8
click at [624, 439] on div "Janela de atendimento Grade de atendimento Capacidade Transportadoras Veículos …" at bounding box center [482, 239] width 965 height 479
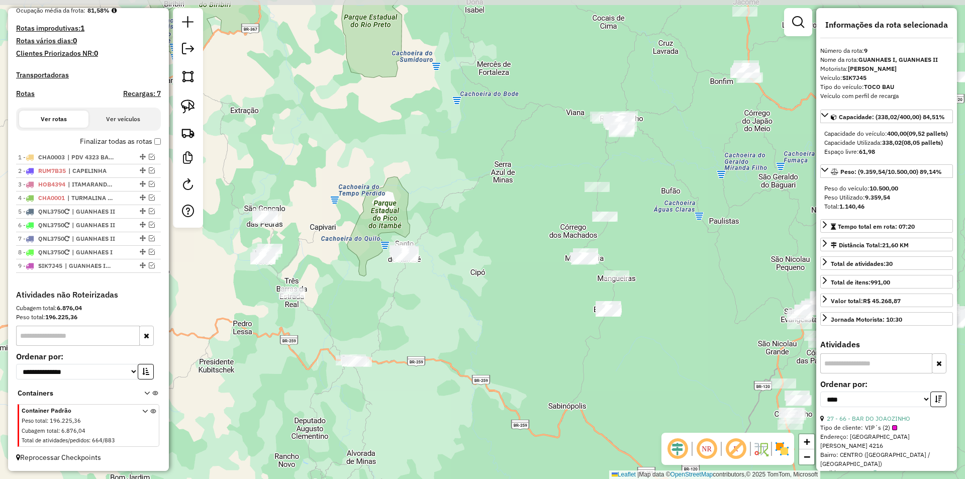
drag, startPoint x: 557, startPoint y: 217, endPoint x: 441, endPoint y: 213, distance: 116.6
click at [542, 346] on div "Janela de atendimento Grade de atendimento Capacidade Transportadoras Veículos …" at bounding box center [482, 239] width 965 height 479
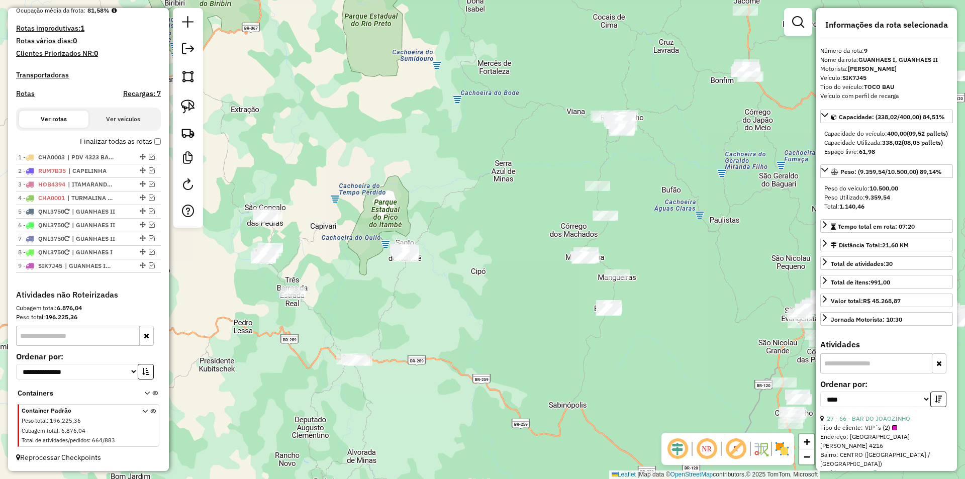
drag, startPoint x: 181, startPoint y: 105, endPoint x: 226, endPoint y: 108, distance: 44.8
click at [182, 105] on img at bounding box center [188, 106] width 14 height 14
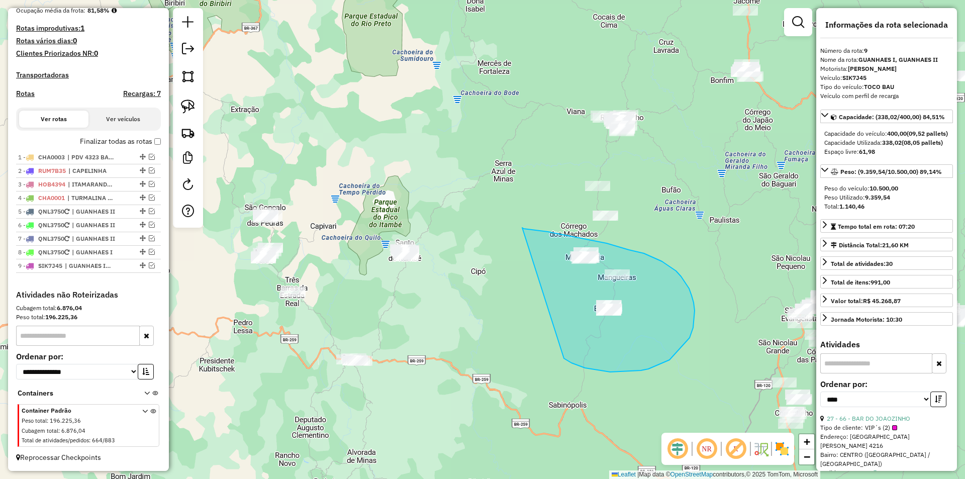
drag, startPoint x: 571, startPoint y: 363, endPoint x: 521, endPoint y: 228, distance: 144.2
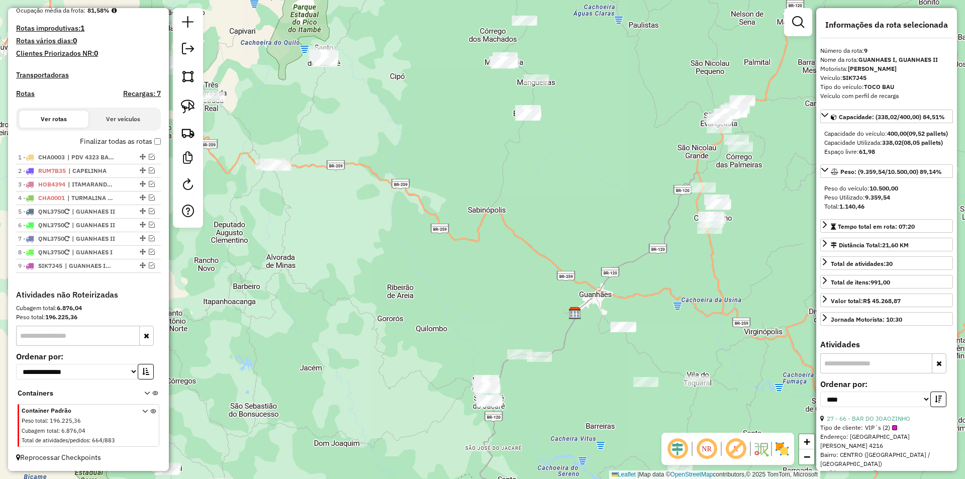
drag, startPoint x: 666, startPoint y: 418, endPoint x: 586, endPoint y: 226, distance: 208.6
click at [586, 226] on div "Janela de atendimento Grade de atendimento Capacidade Transportadoras Veículos …" at bounding box center [482, 239] width 965 height 479
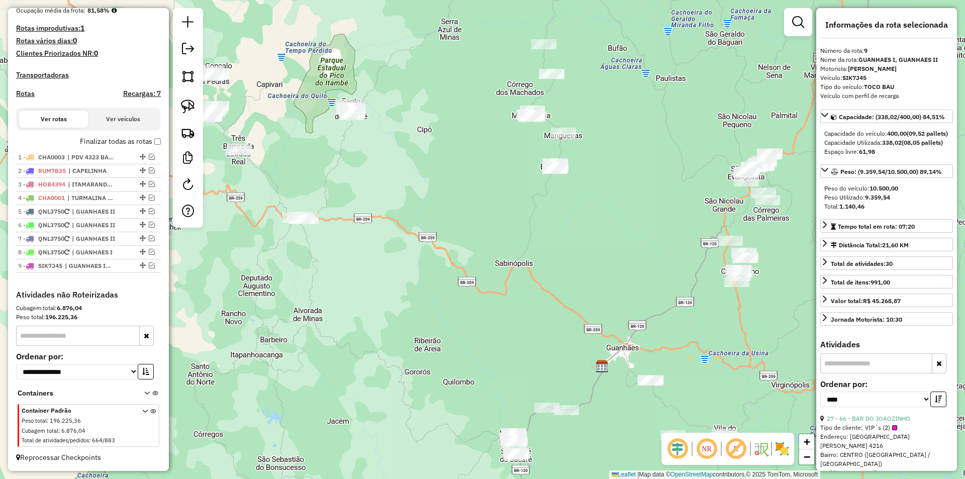
drag, startPoint x: 416, startPoint y: 253, endPoint x: 489, endPoint y: 235, distance: 75.6
click at [435, 274] on div "Janela de atendimento Grade de atendimento Capacidade Transportadoras Veículos …" at bounding box center [482, 239] width 965 height 479
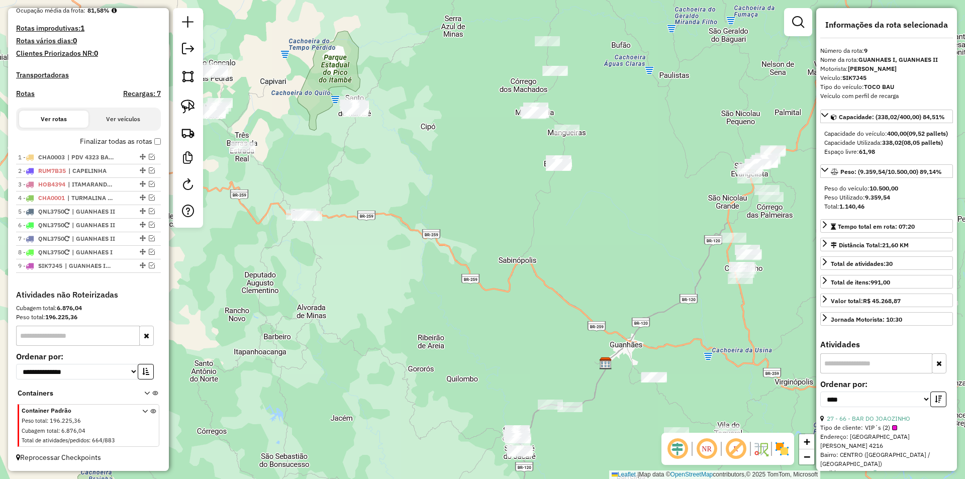
click at [611, 162] on div "Janela de atendimento Grade de atendimento Capacidade Transportadoras Veículos …" at bounding box center [482, 239] width 965 height 479
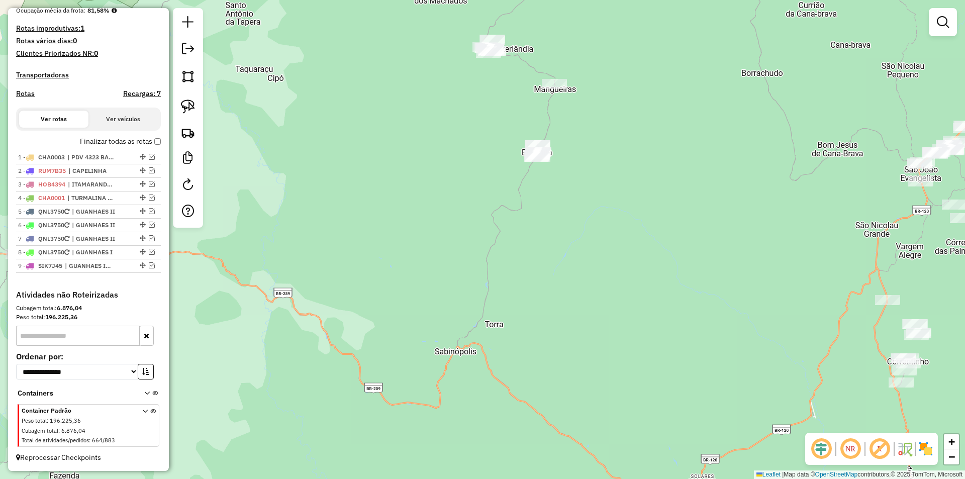
click at [587, 183] on div "Janela de atendimento Grade de atendimento Capacidade Transportadoras Veículos …" at bounding box center [482, 239] width 965 height 479
click at [189, 102] on img at bounding box center [188, 106] width 14 height 14
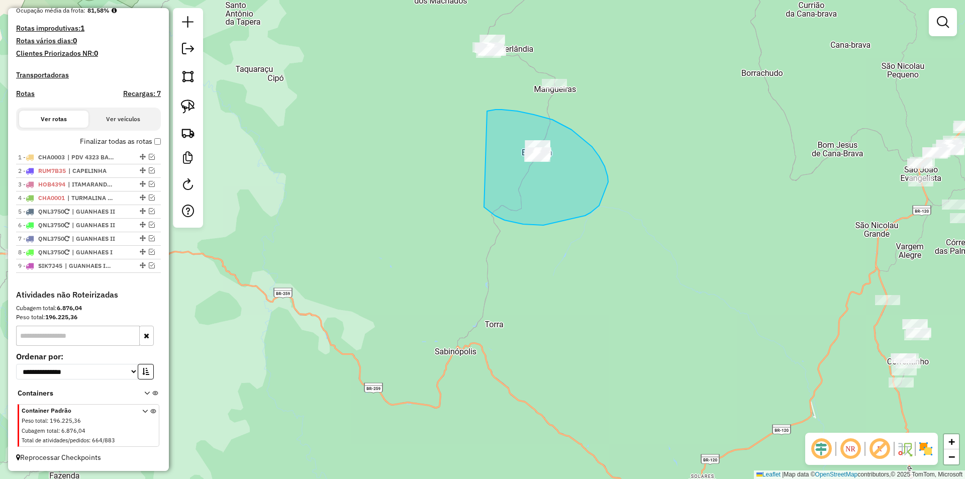
drag, startPoint x: 495, startPoint y: 216, endPoint x: 482, endPoint y: 113, distance: 103.8
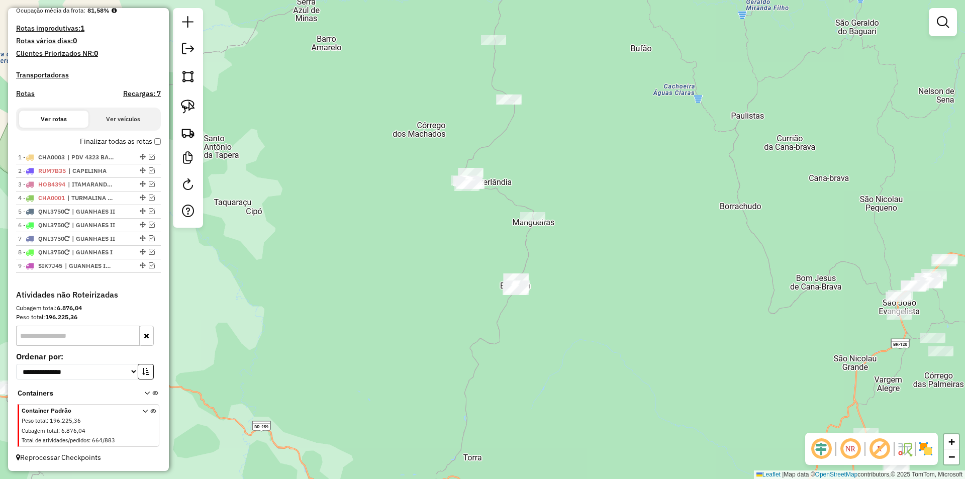
drag, startPoint x: 604, startPoint y: 206, endPoint x: 582, endPoint y: 317, distance: 112.8
click at [586, 324] on div "Janela de atendimento Grade de atendimento Capacidade Transportadoras Veículos …" at bounding box center [482, 239] width 965 height 479
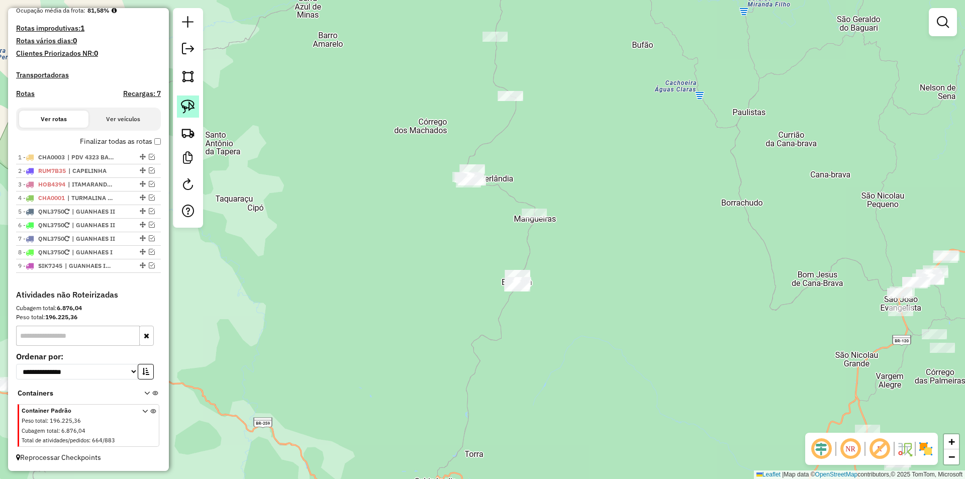
click at [193, 113] on img at bounding box center [188, 106] width 14 height 14
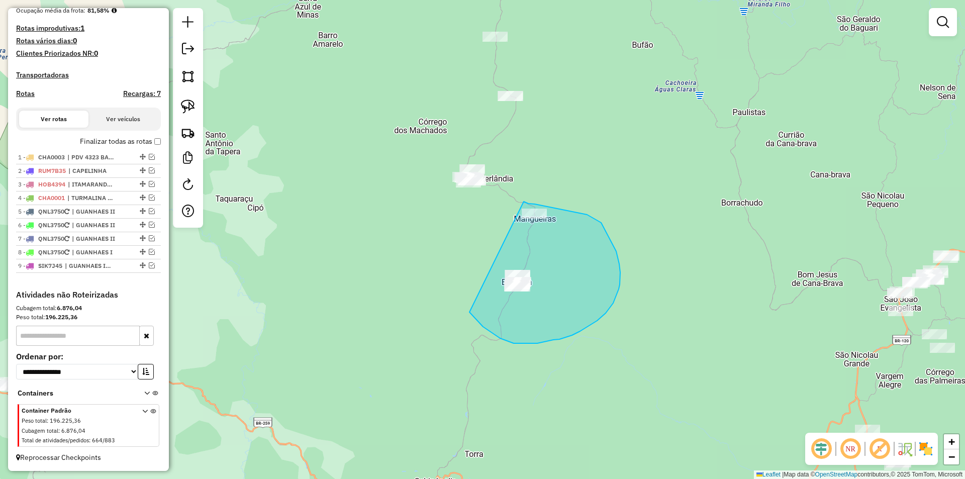
drag, startPoint x: 472, startPoint y: 315, endPoint x: 524, endPoint y: 201, distance: 124.6
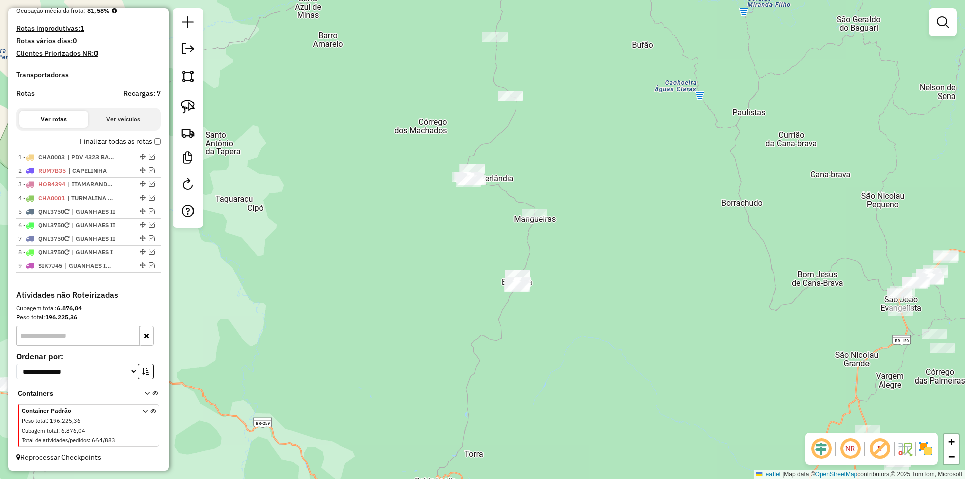
drag, startPoint x: 594, startPoint y: 283, endPoint x: 539, endPoint y: 256, distance: 61.6
click at [592, 281] on div "Janela de atendimento Grade de atendimento Capacidade Transportadoras Veículos …" at bounding box center [482, 239] width 965 height 479
drag, startPoint x: 187, startPoint y: 106, endPoint x: 216, endPoint y: 113, distance: 29.5
click at [187, 106] on img at bounding box center [188, 106] width 14 height 14
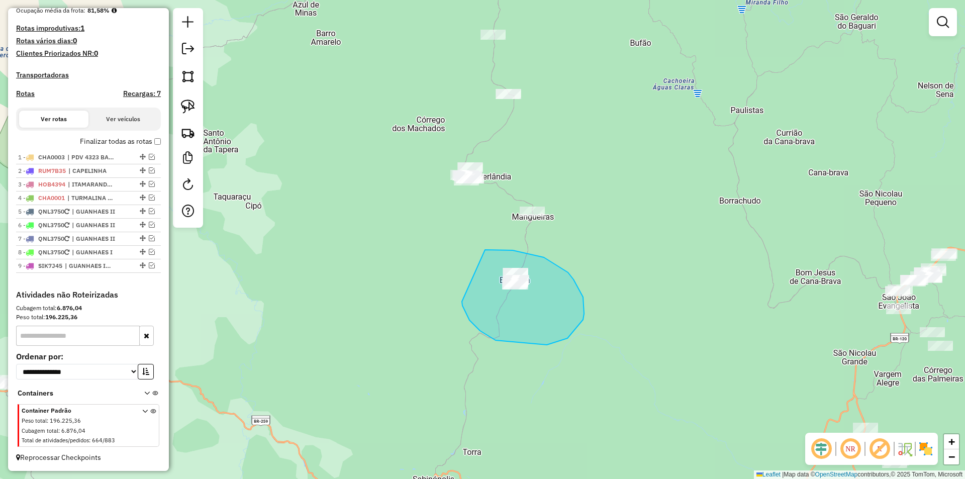
drag, startPoint x: 480, startPoint y: 331, endPoint x: 483, endPoint y: 250, distance: 81.0
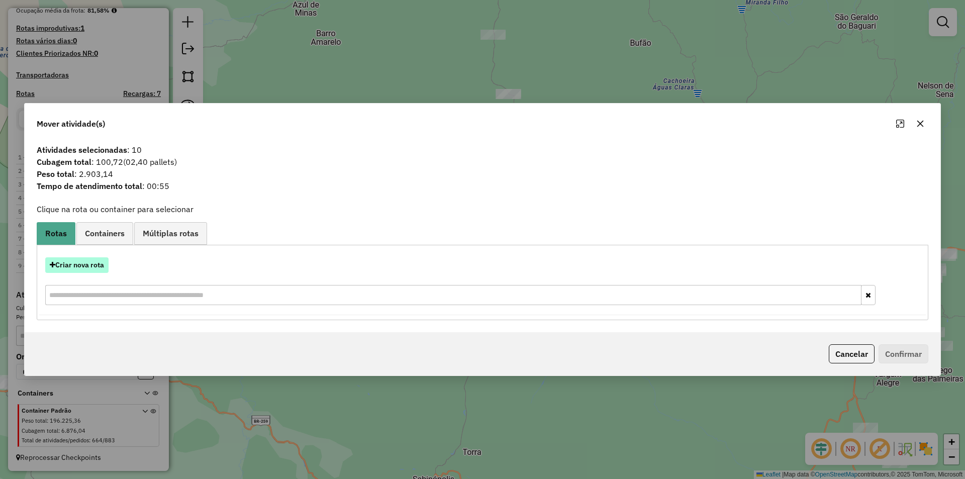
click at [83, 267] on button "Criar nova rota" at bounding box center [76, 265] width 63 height 16
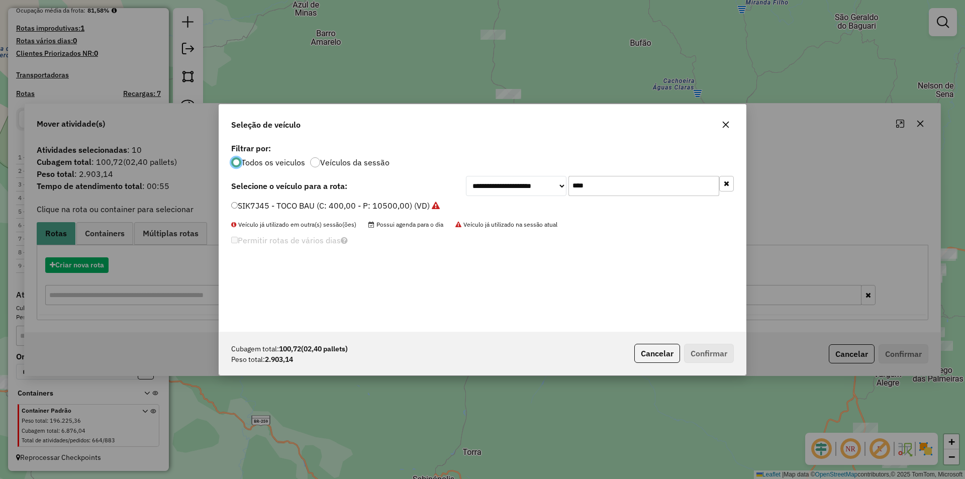
scroll to position [6, 3]
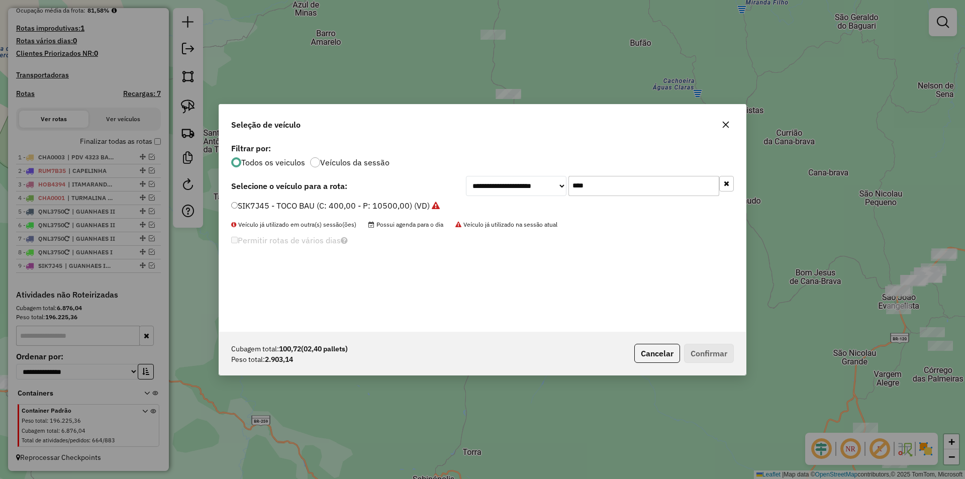
drag, startPoint x: 526, startPoint y: 184, endPoint x: 518, endPoint y: 175, distance: 12.1
click at [500, 183] on div "**********" at bounding box center [600, 186] width 268 height 20
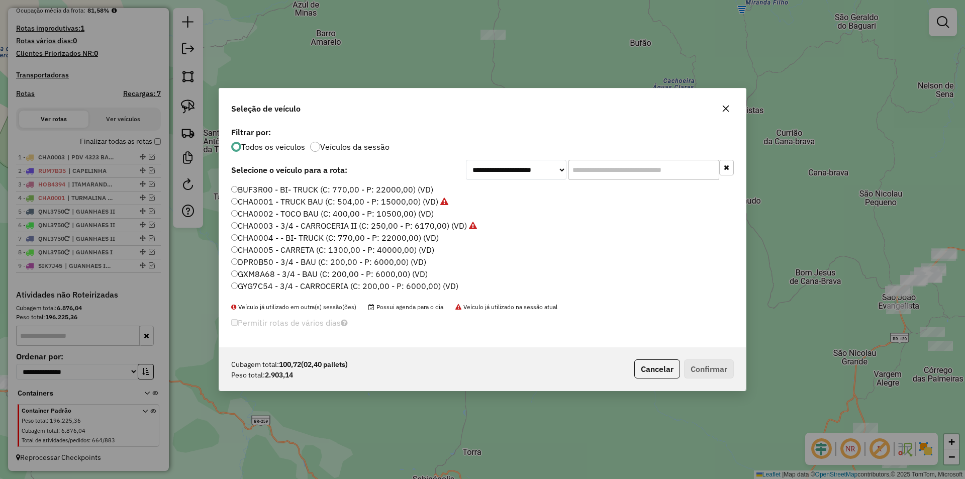
drag, startPoint x: 602, startPoint y: 171, endPoint x: 608, endPoint y: 174, distance: 6.3
click at [607, 173] on input "text" at bounding box center [643, 170] width 151 height 20
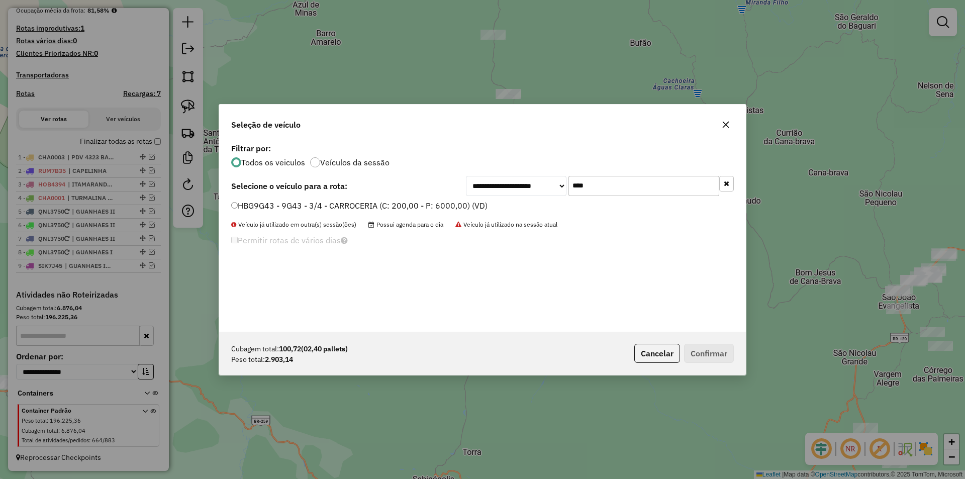
type input "****"
click at [270, 207] on label "HBG9G43 - 9G43 - 3/4 - CARROCERIA (C: 200,00 - P: 6000,00) (VD)" at bounding box center [359, 205] width 256 height 12
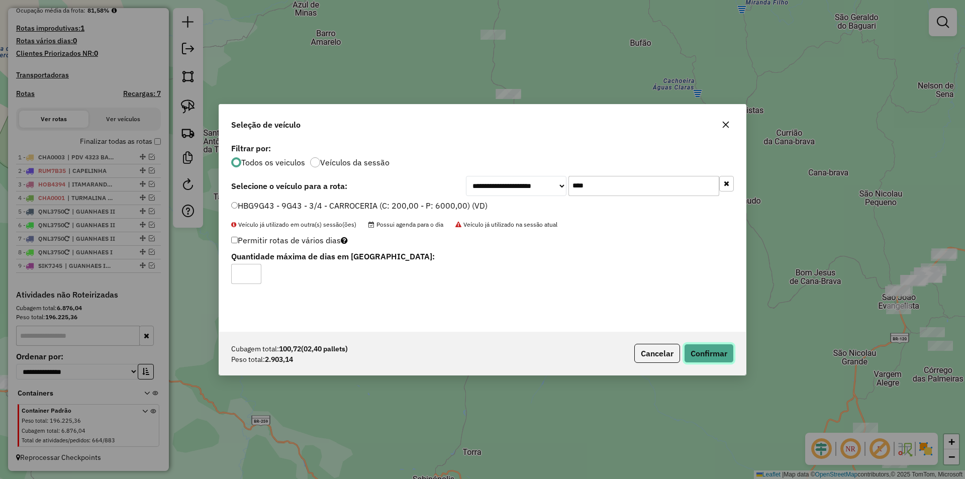
click at [717, 353] on button "Confirmar" at bounding box center [709, 353] width 50 height 19
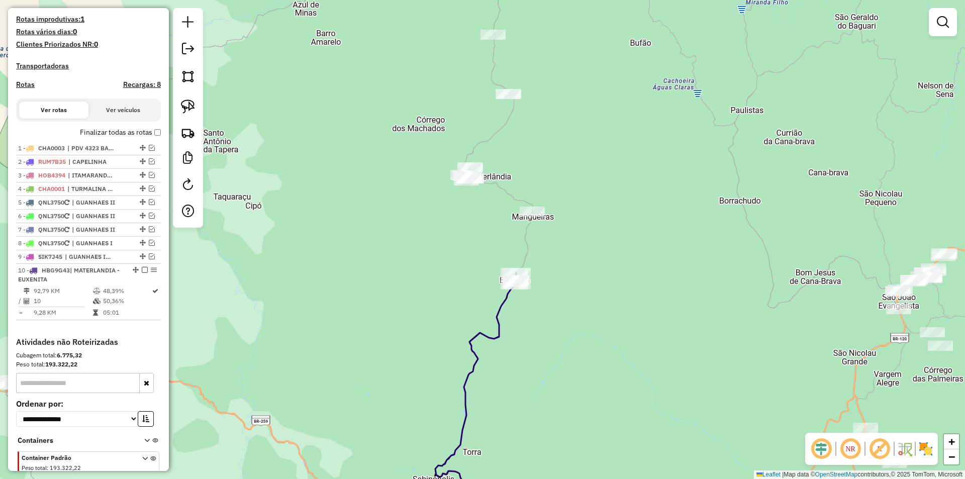
scroll to position [279, 0]
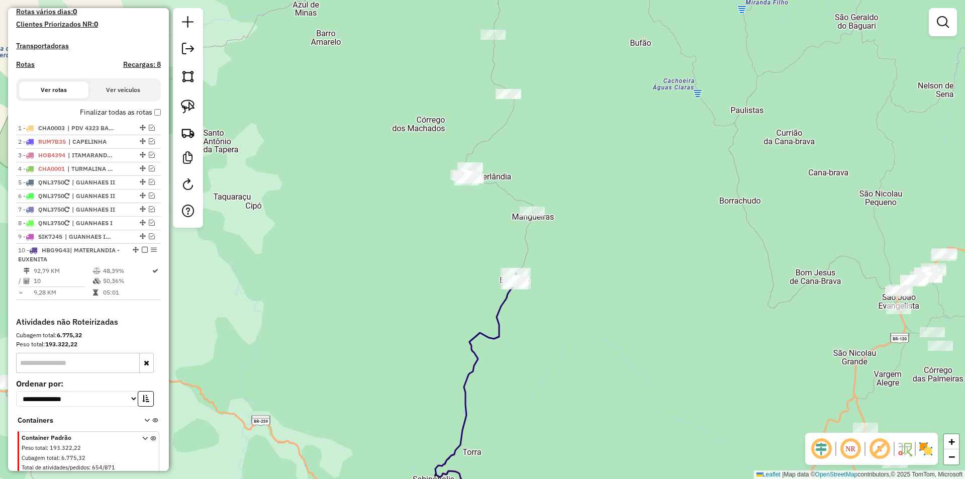
click at [500, 309] on icon at bounding box center [475, 404] width 80 height 246
select select "*********"
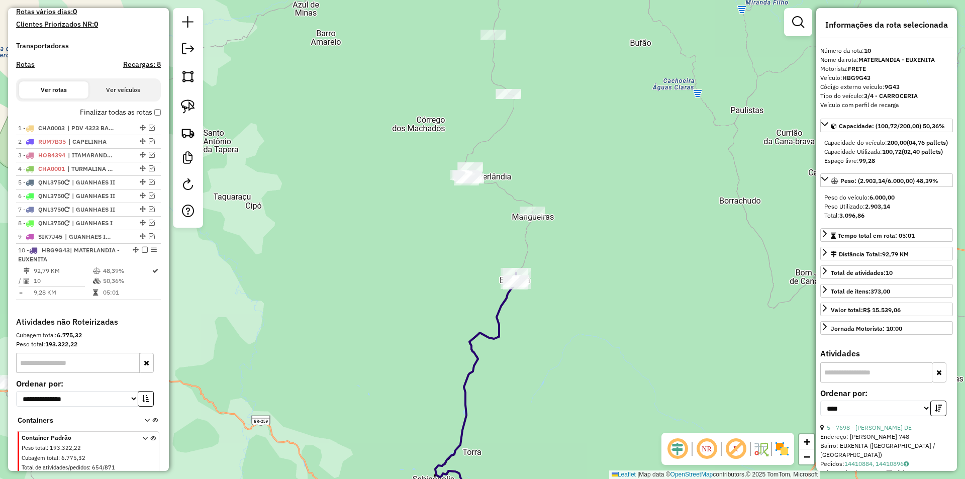
scroll to position [315, 0]
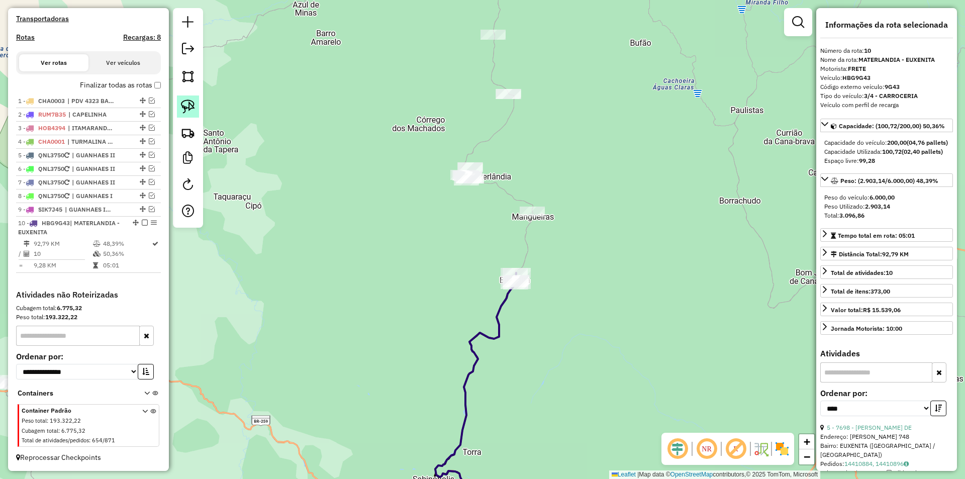
click at [191, 104] on img at bounding box center [188, 106] width 14 height 14
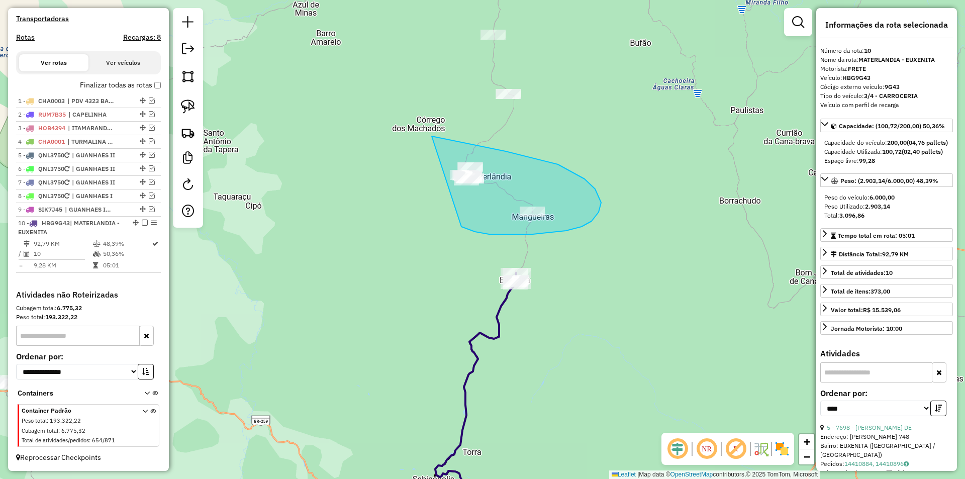
drag, startPoint x: 461, startPoint y: 227, endPoint x: 430, endPoint y: 136, distance: 95.7
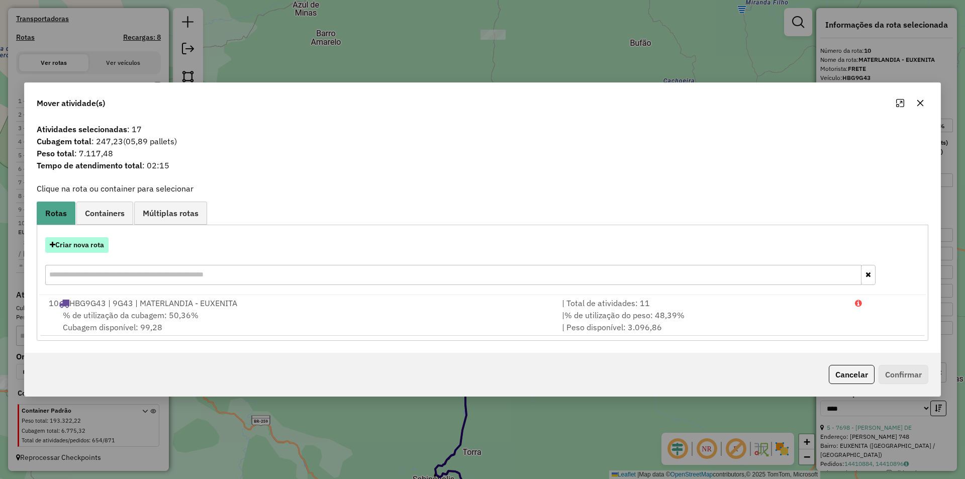
click at [74, 240] on button "Criar nova rota" at bounding box center [76, 245] width 63 height 16
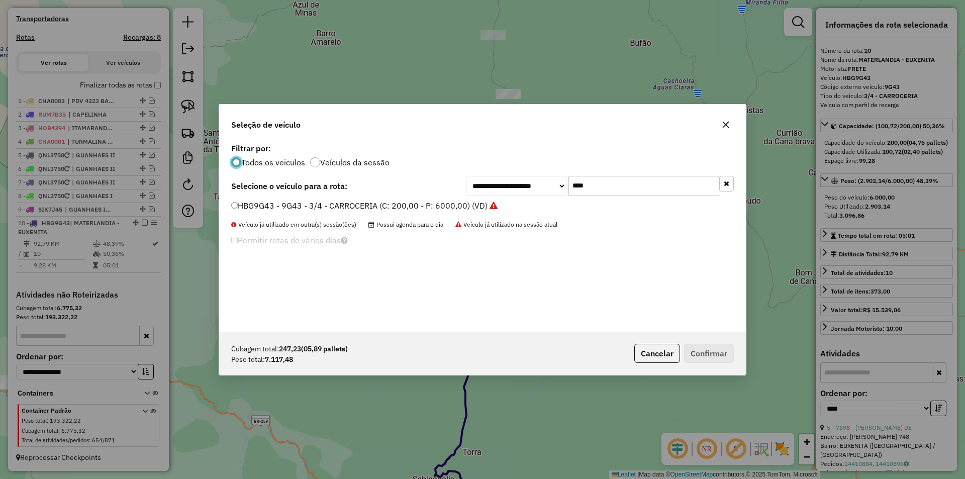
scroll to position [6, 3]
drag, startPoint x: 545, startPoint y: 190, endPoint x: 556, endPoint y: 168, distance: 24.9
click at [530, 182] on div "**********" at bounding box center [600, 186] width 268 height 20
type input "****"
drag, startPoint x: 374, startPoint y: 207, endPoint x: 435, endPoint y: 227, distance: 64.7
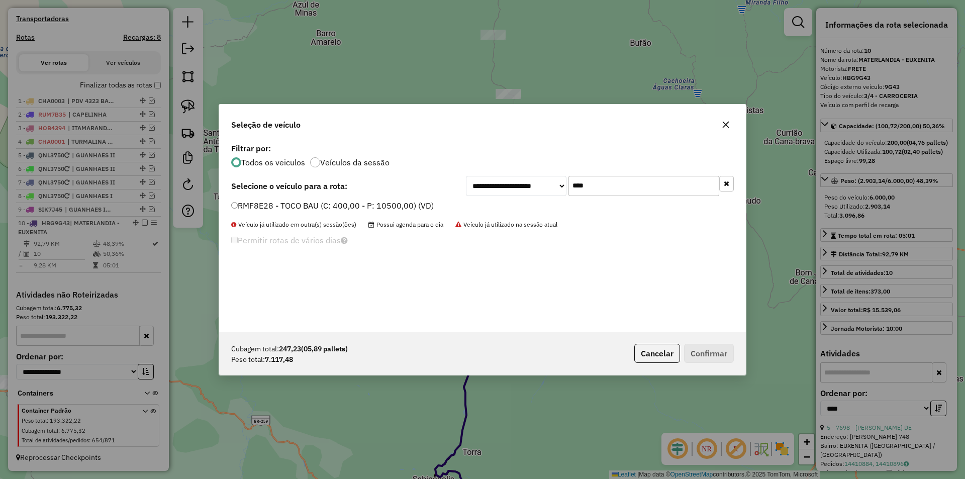
click at [375, 206] on label "RMF8E28 - TOCO BAU (C: 400,00 - P: 10500,00) (VD)" at bounding box center [332, 205] width 202 height 12
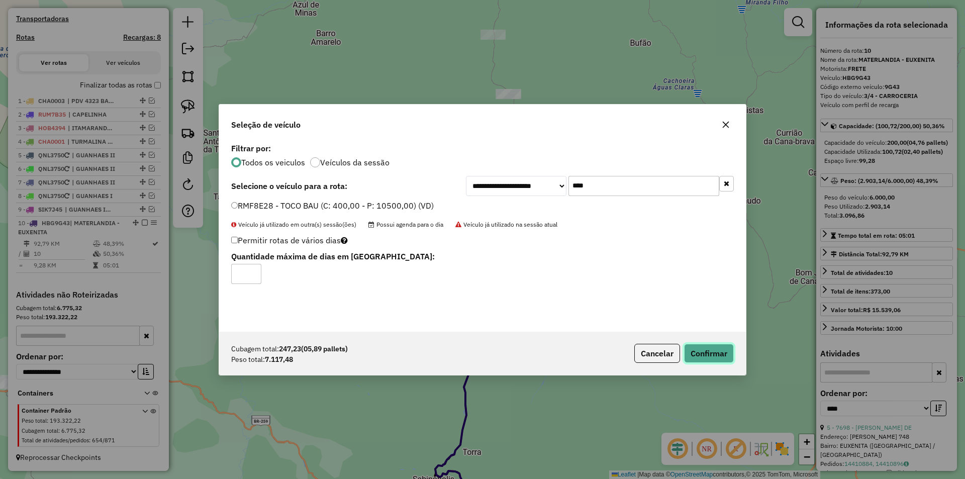
click at [697, 350] on button "Confirmar" at bounding box center [709, 353] width 50 height 19
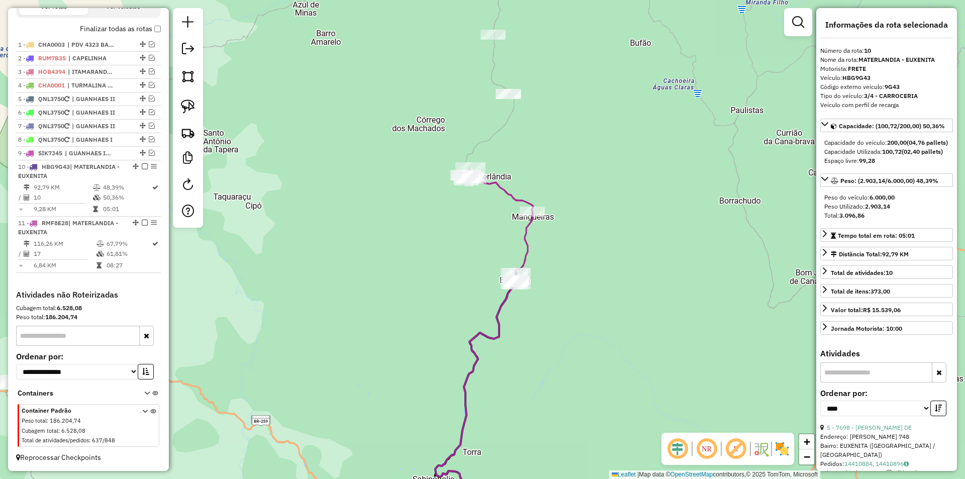
scroll to position [286, 0]
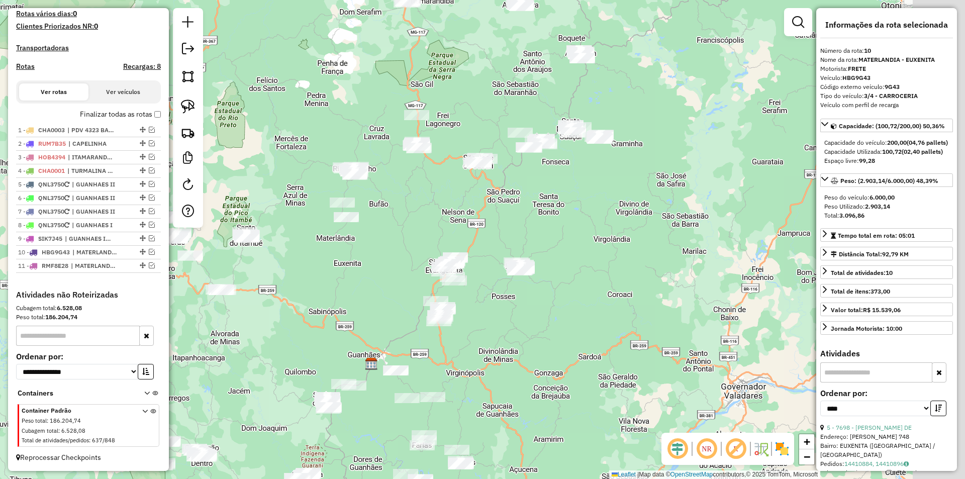
drag, startPoint x: 678, startPoint y: 259, endPoint x: 568, endPoint y: 267, distance: 110.3
click at [600, 274] on div "Janela de atendimento Grade de atendimento Capacidade Transportadoras Veículos …" at bounding box center [482, 239] width 965 height 479
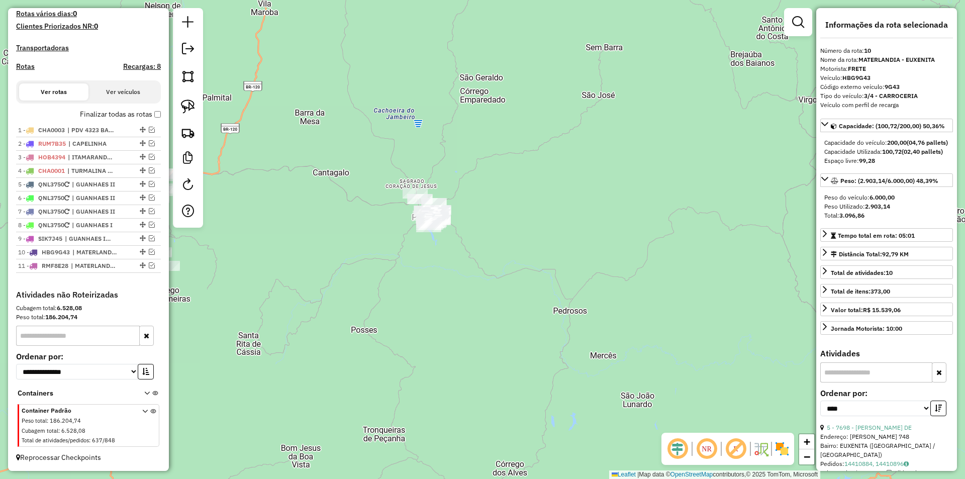
drag, startPoint x: 437, startPoint y: 330, endPoint x: 474, endPoint y: 276, distance: 65.4
click at [474, 276] on div "Janela de atendimento Grade de atendimento Capacidade Transportadoras Veículos …" at bounding box center [482, 239] width 965 height 479
drag, startPoint x: 514, startPoint y: 231, endPoint x: 506, endPoint y: 222, distance: 12.1
click at [506, 222] on div "Janela de atendimento Grade de atendimento Capacidade Transportadoras Veículos …" at bounding box center [482, 239] width 965 height 479
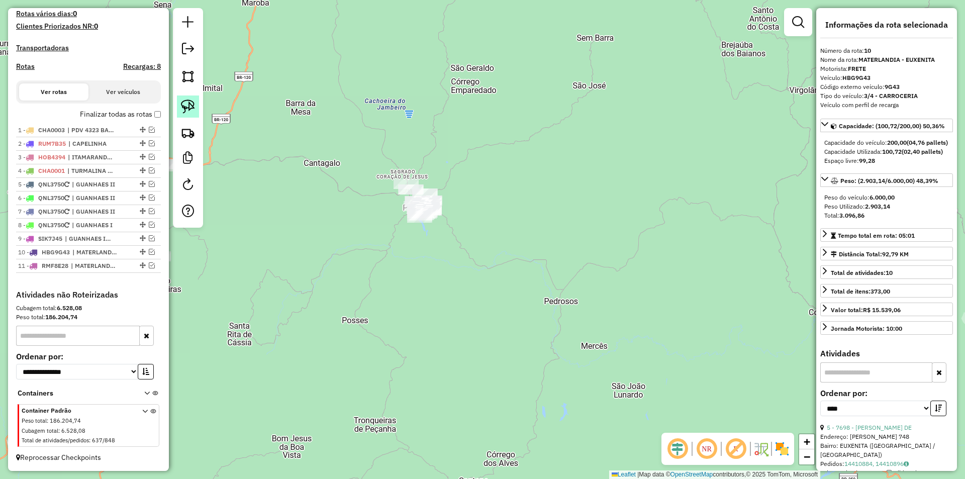
click at [187, 104] on img at bounding box center [188, 106] width 14 height 14
drag, startPoint x: 389, startPoint y: 165, endPoint x: 506, endPoint y: 188, distance: 119.9
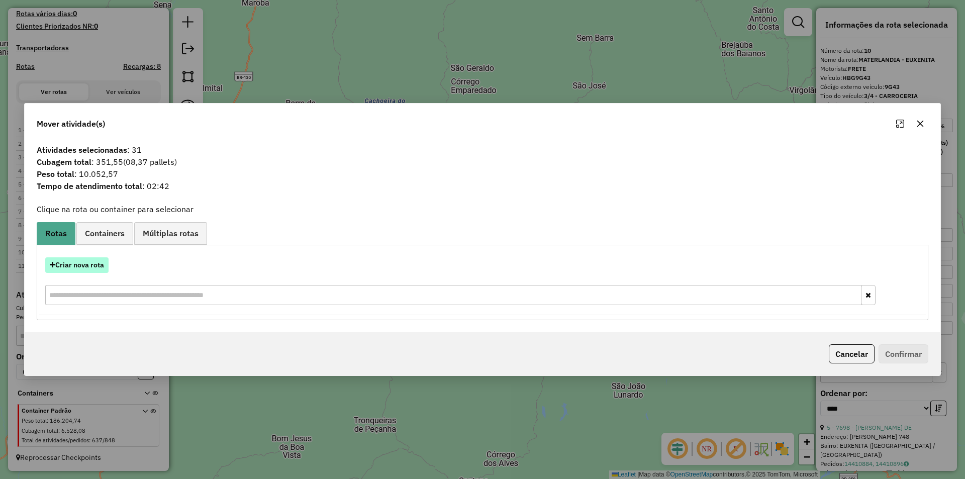
click at [84, 266] on button "Criar nova rota" at bounding box center [76, 265] width 63 height 16
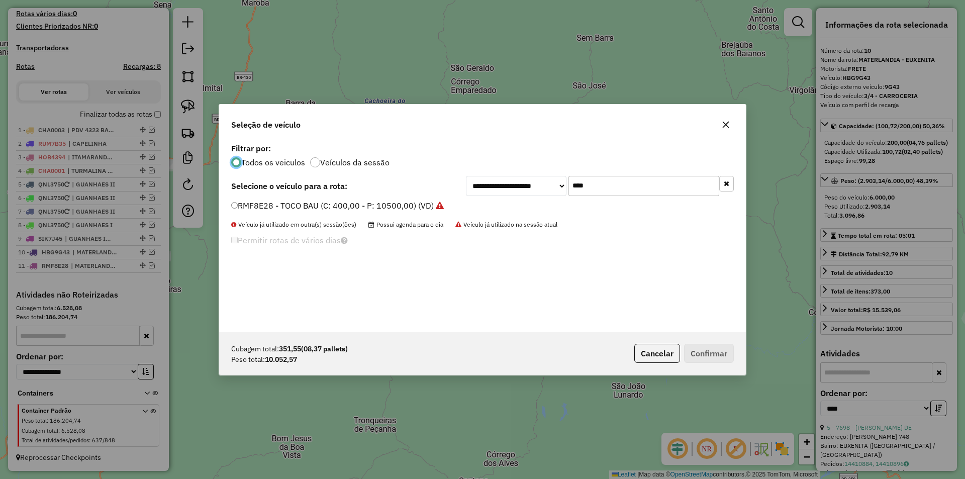
scroll to position [6, 3]
drag, startPoint x: 584, startPoint y: 189, endPoint x: 496, endPoint y: 172, distance: 90.2
click at [492, 183] on div "**********" at bounding box center [600, 186] width 268 height 20
type input "****"
click at [258, 205] on label "GYG7C54 - 3/4 - CARROCERIA (C: 200,00 - P: 6000,00) (VD)" at bounding box center [344, 205] width 227 height 12
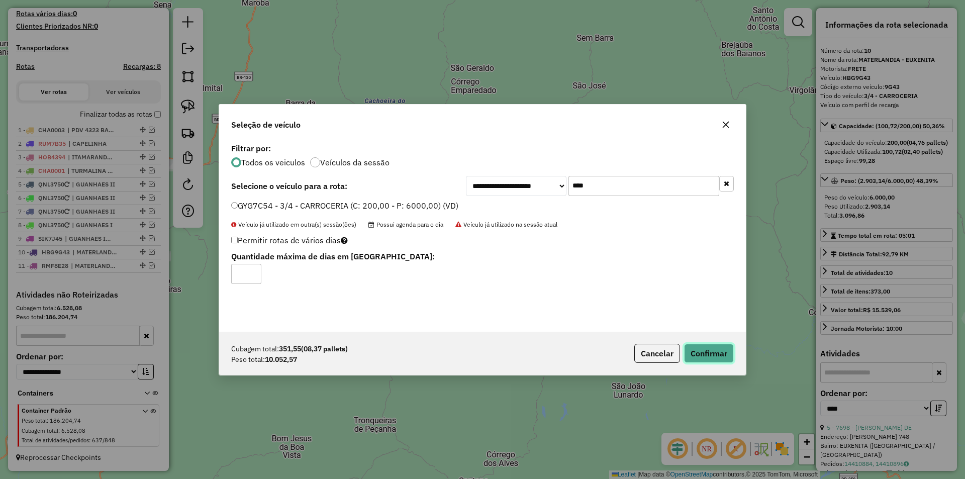
click at [691, 356] on button "Confirmar" at bounding box center [709, 353] width 50 height 19
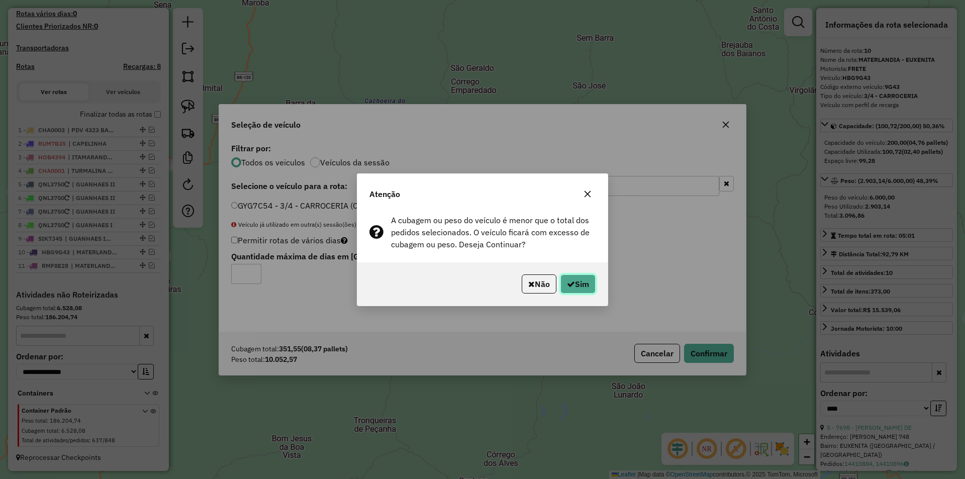
click at [568, 286] on icon "button" at bounding box center [571, 284] width 8 height 8
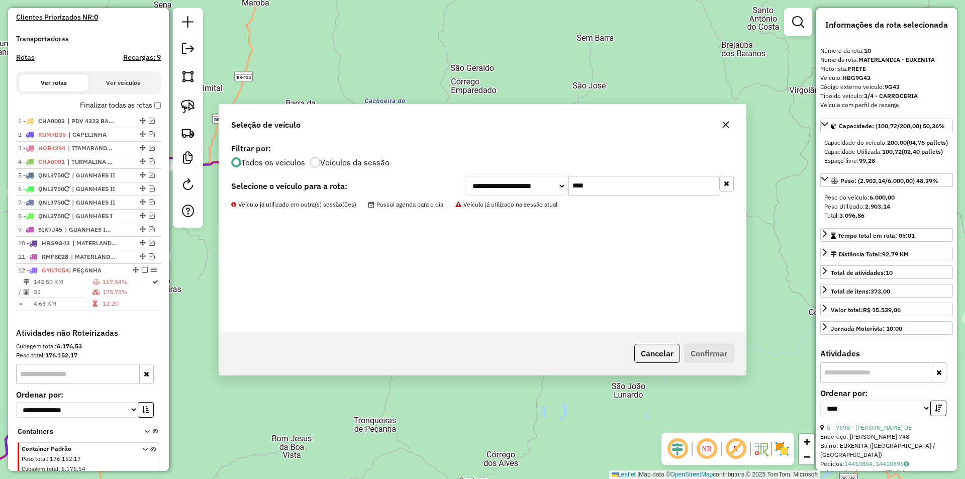
scroll to position [333, 0]
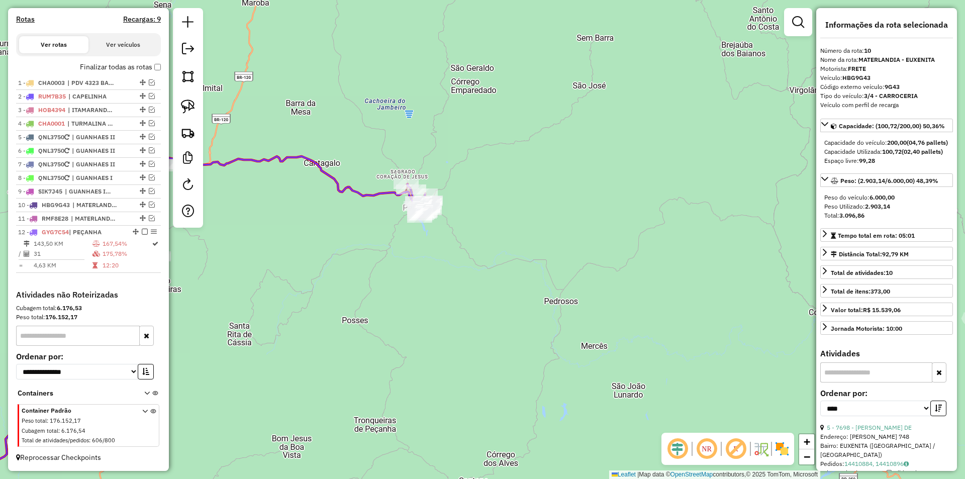
click at [380, 193] on icon at bounding box center [161, 327] width 514 height 342
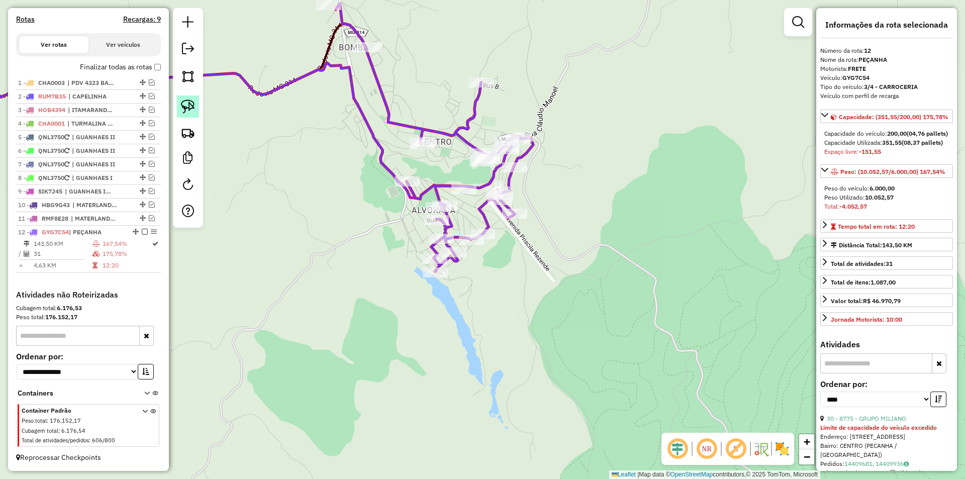
click at [191, 104] on img at bounding box center [188, 106] width 14 height 14
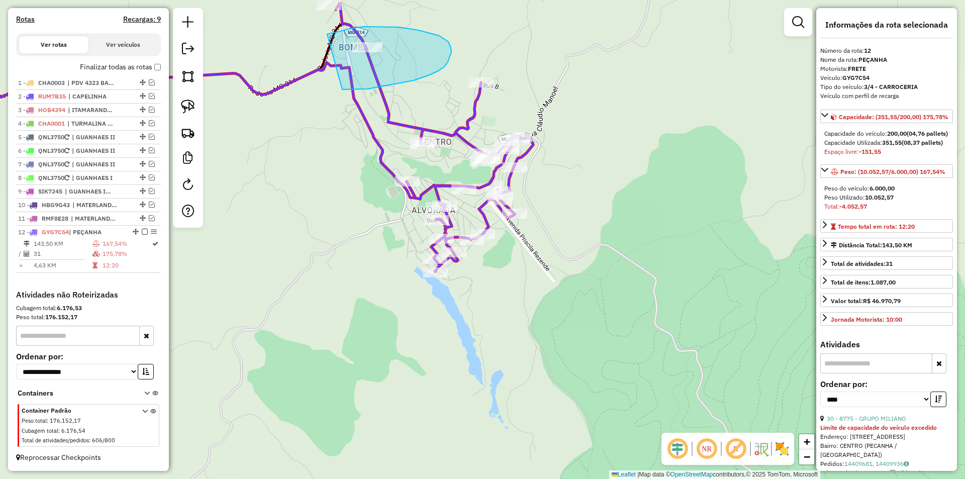
drag, startPoint x: 373, startPoint y: 88, endPoint x: 303, endPoint y: 39, distance: 85.5
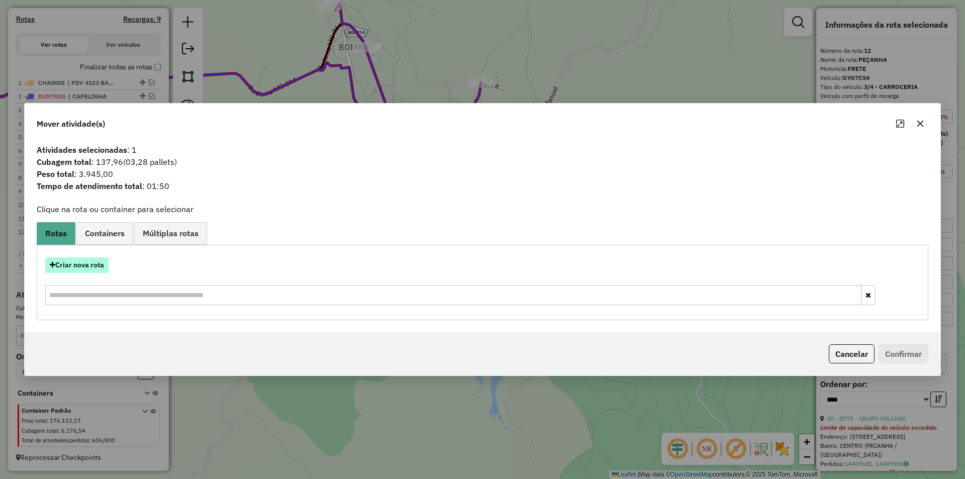
click at [95, 272] on button "Criar nova rota" at bounding box center [76, 265] width 63 height 16
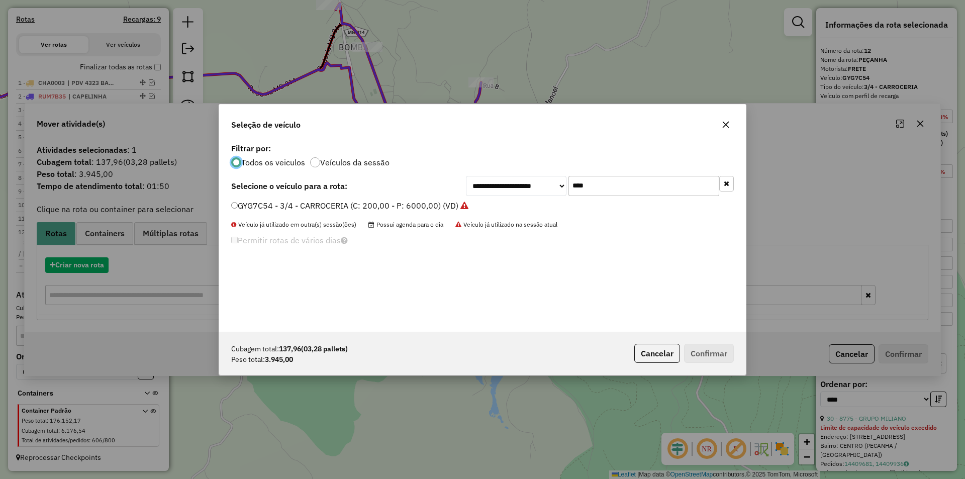
scroll to position [6, 3]
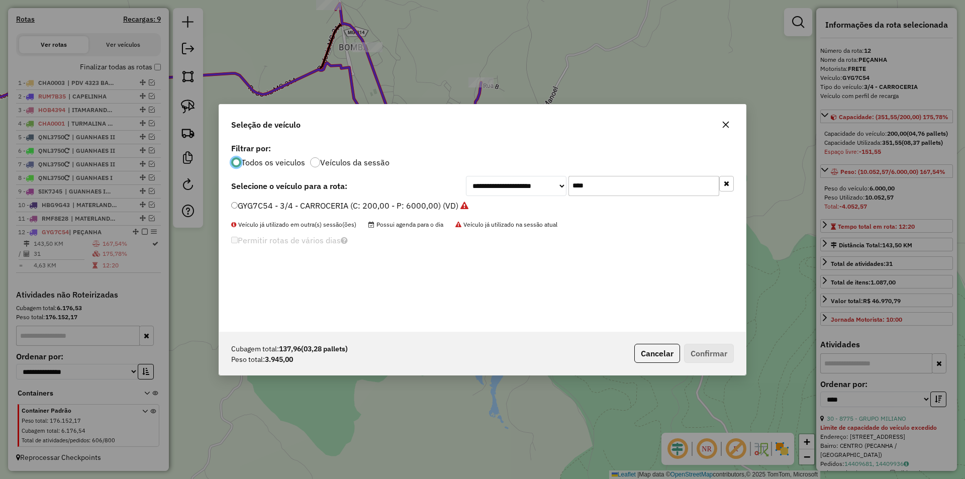
click at [378, 210] on label "GYG7C54 - 3/4 - CARROCERIA (C: 200,00 - P: 6000,00) (VD)" at bounding box center [349, 205] width 237 height 12
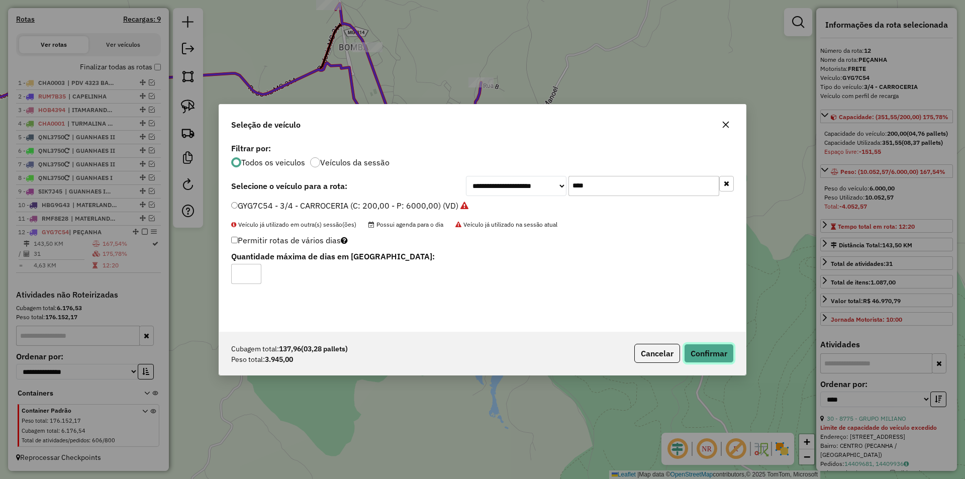
click at [710, 351] on button "Confirmar" at bounding box center [709, 353] width 50 height 19
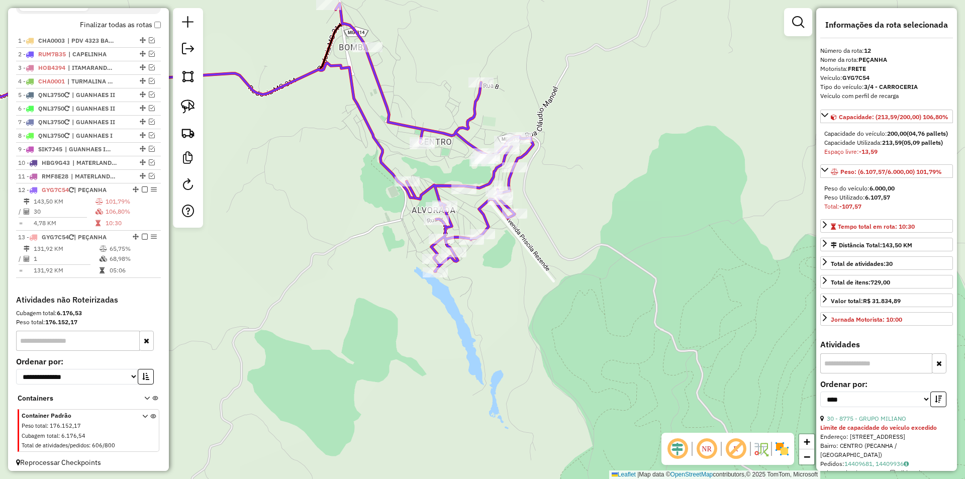
scroll to position [380, 0]
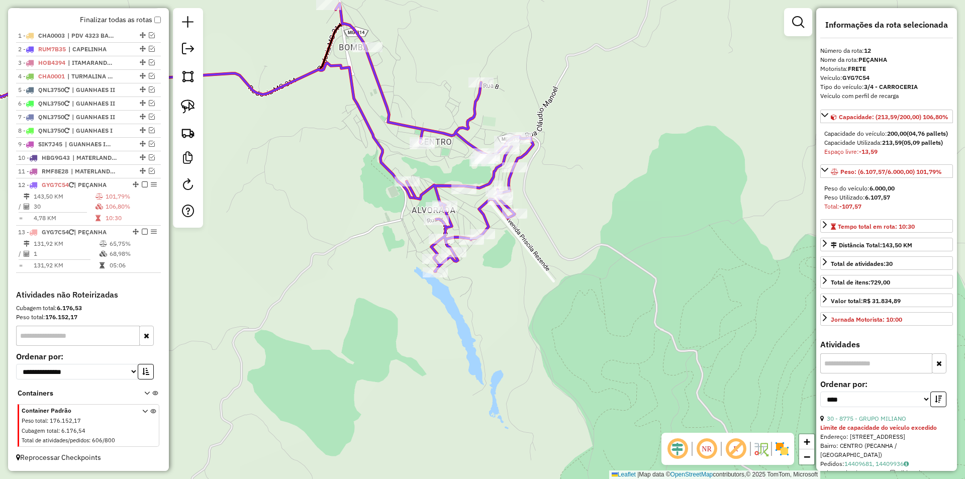
click at [429, 130] on icon at bounding box center [434, 138] width 197 height 268
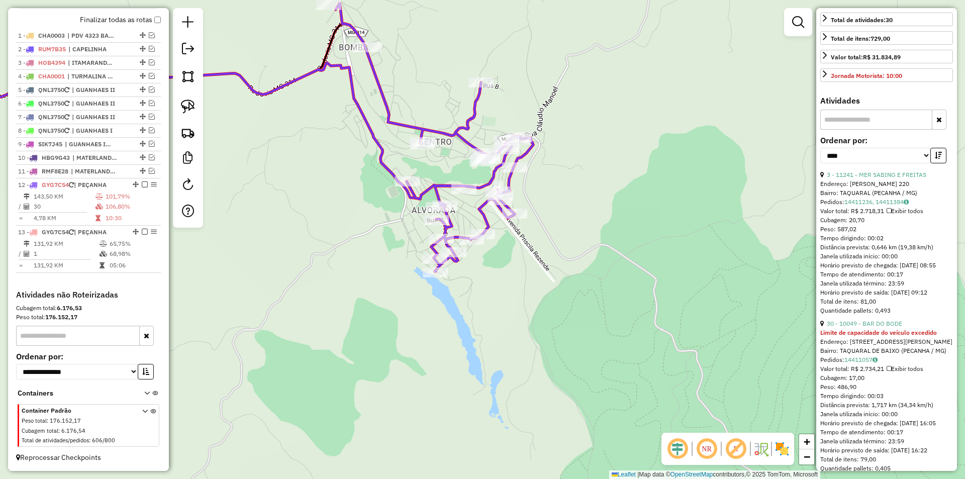
scroll to position [251, 0]
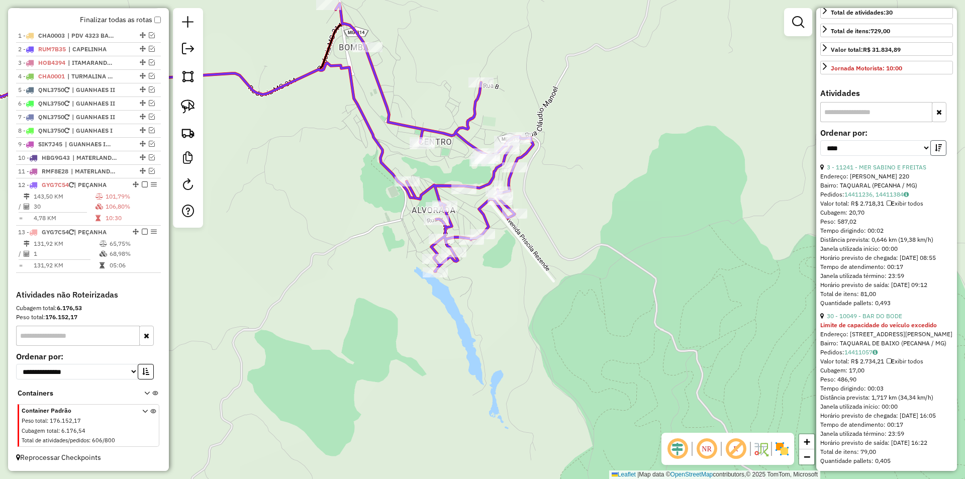
click at [938, 151] on icon "button" at bounding box center [938, 147] width 7 height 7
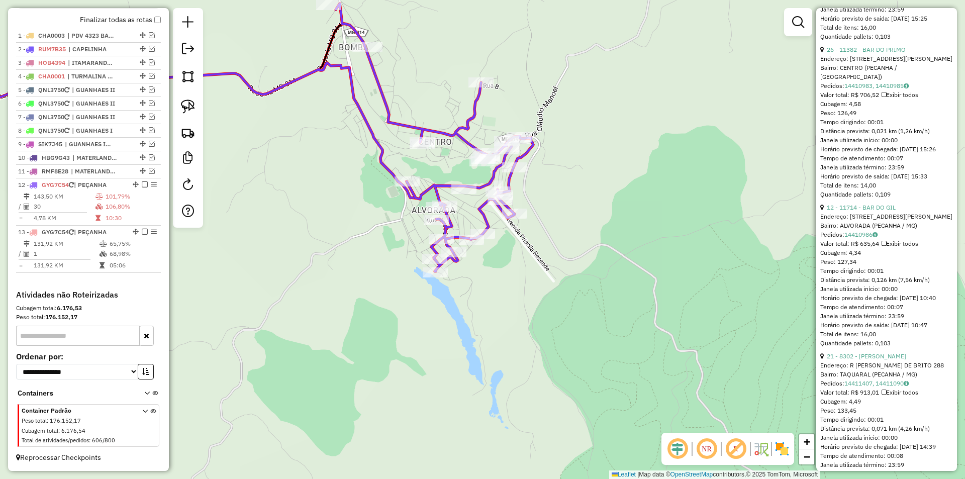
scroll to position [1809, 0]
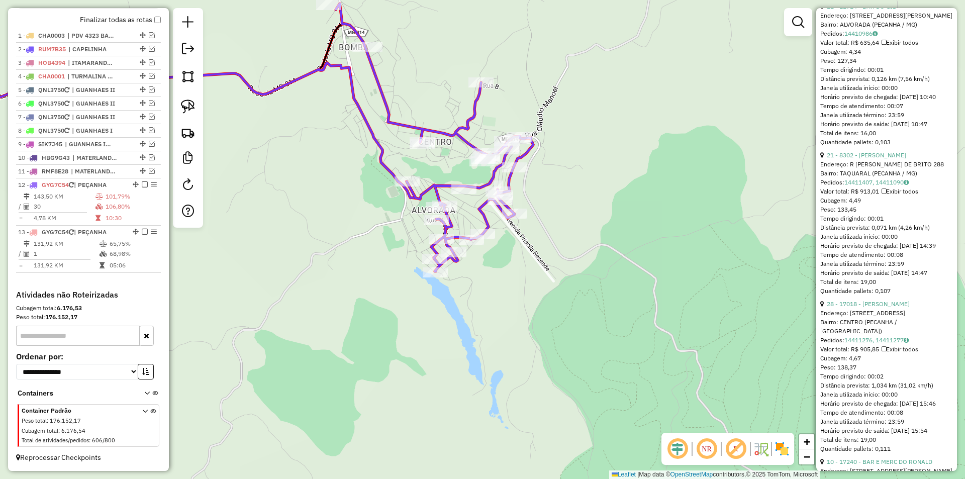
click at [797, 23] on em at bounding box center [798, 22] width 12 height 12
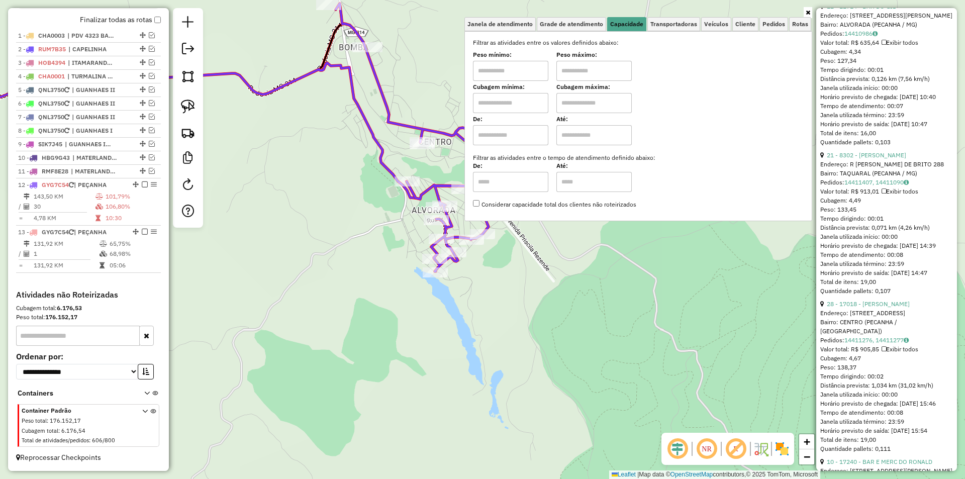
click at [581, 71] on input "text" at bounding box center [593, 71] width 75 height 20
type input "******"
drag, startPoint x: 505, startPoint y: 72, endPoint x: 542, endPoint y: 81, distance: 37.8
click at [521, 80] on input "text" at bounding box center [510, 71] width 75 height 20
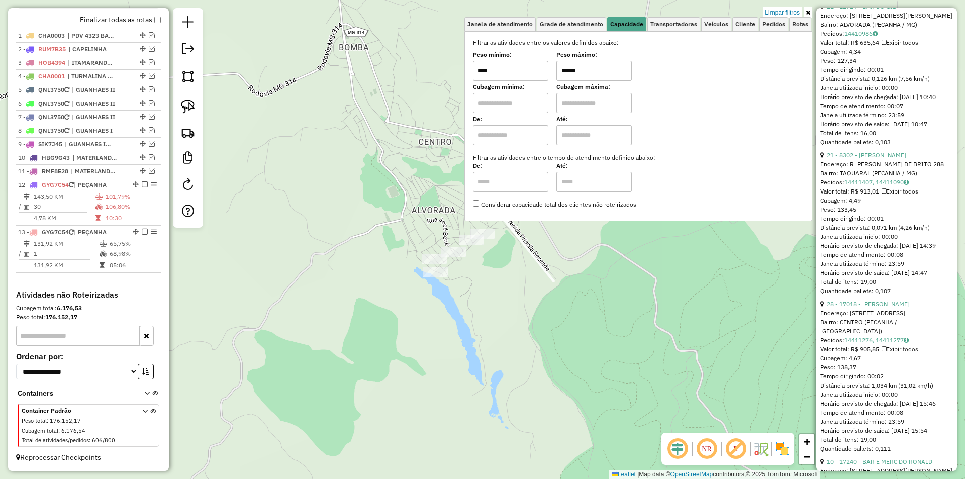
type input "****"
click at [552, 284] on div "Limpar filtros Janela de atendimento Grade de atendimento Capacidade Transporta…" at bounding box center [482, 239] width 965 height 479
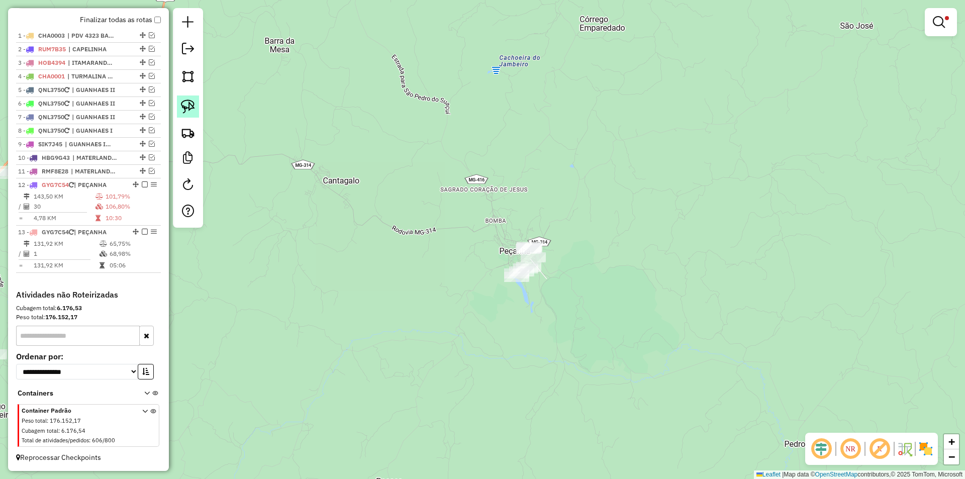
drag, startPoint x: 194, startPoint y: 105, endPoint x: 201, endPoint y: 107, distance: 7.0
click at [195, 105] on link at bounding box center [188, 106] width 22 height 22
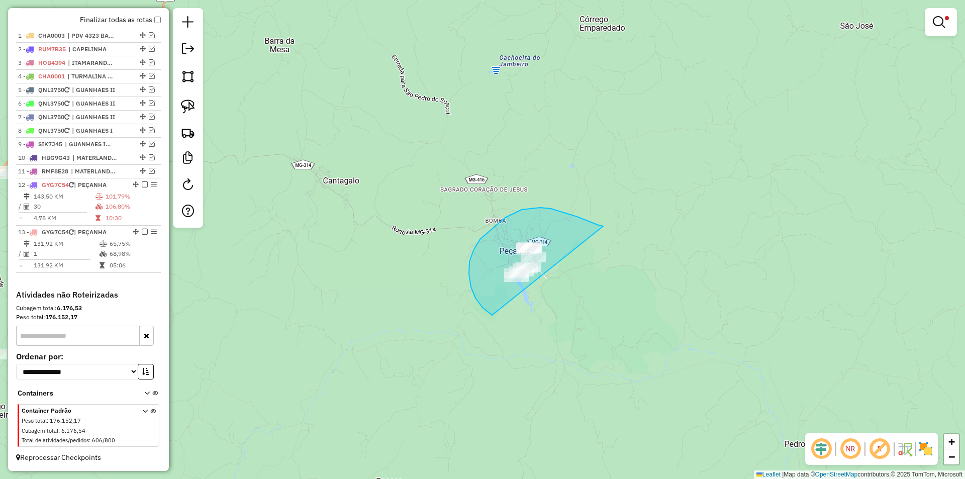
drag, startPoint x: 601, startPoint y: 226, endPoint x: 600, endPoint y: 302, distance: 76.4
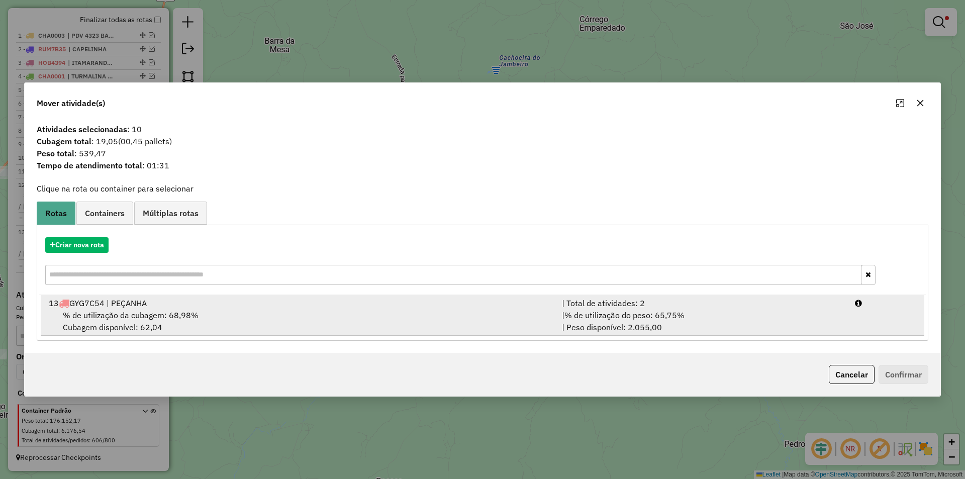
click at [140, 321] on div "% de utilização da cubagem: 68,98% Cubagem disponível: 62,04" at bounding box center [299, 321] width 513 height 24
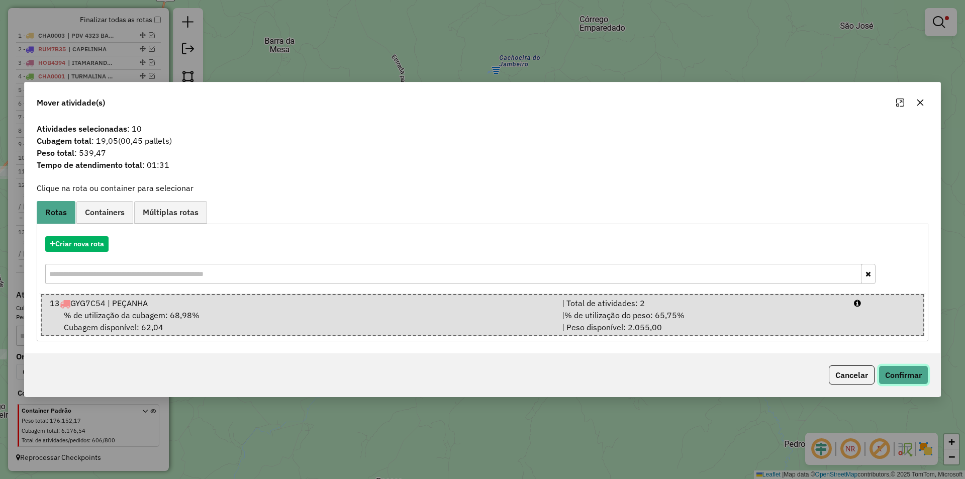
click at [896, 369] on button "Confirmar" at bounding box center [903, 374] width 50 height 19
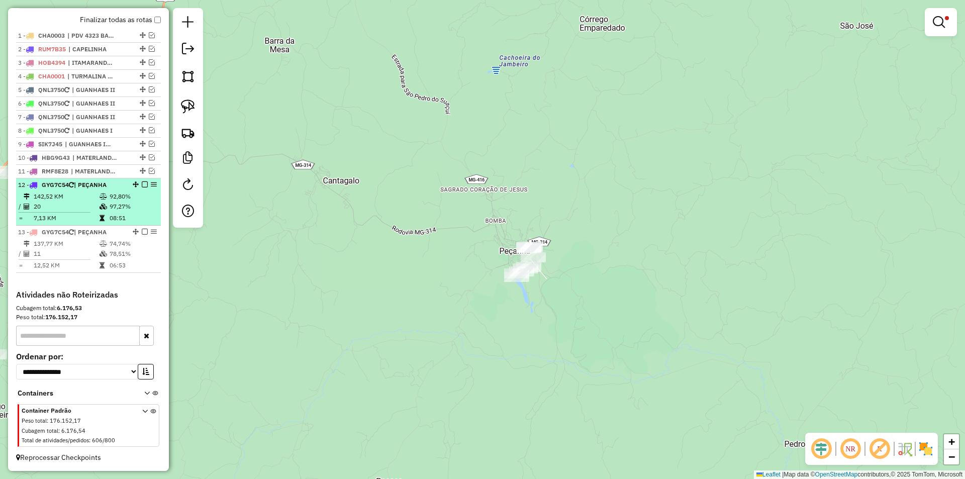
click at [99, 199] on icon at bounding box center [103, 196] width 8 height 6
select select "*********"
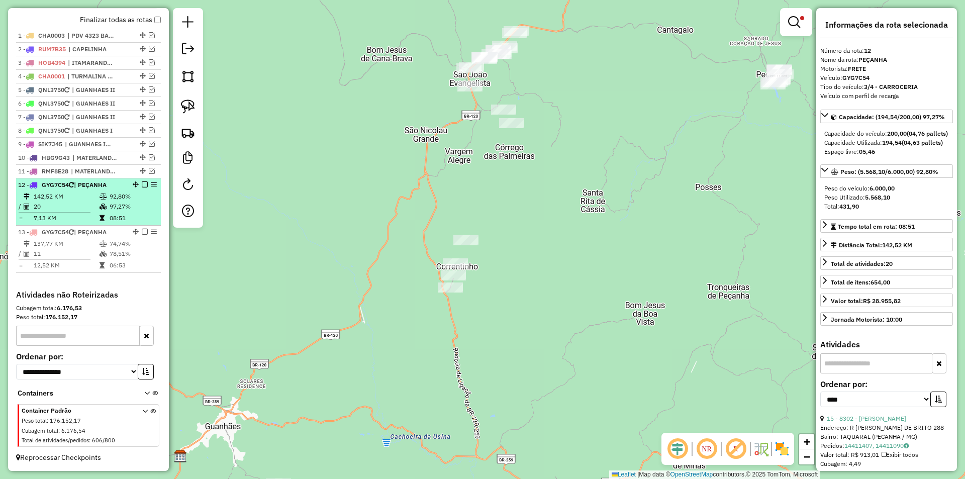
click at [142, 184] on em at bounding box center [145, 184] width 6 height 6
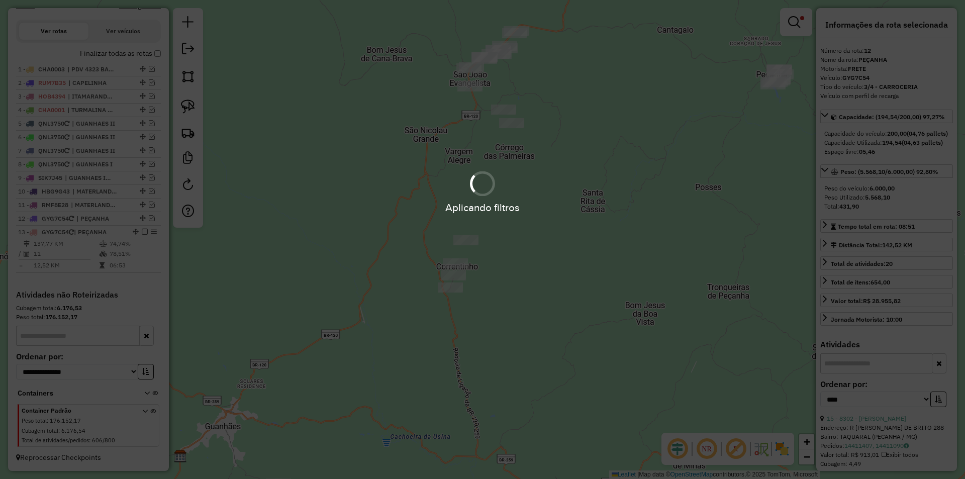
scroll to position [347, 0]
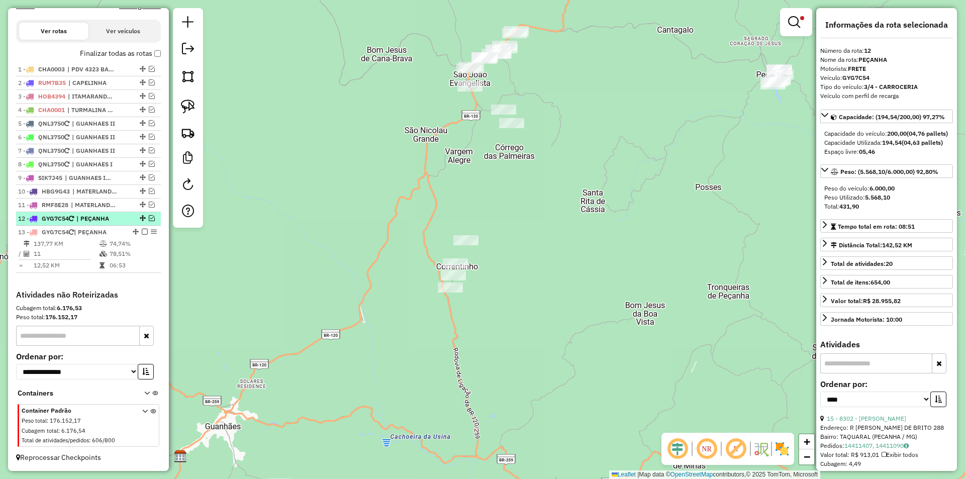
click at [149, 219] on em at bounding box center [152, 218] width 6 height 6
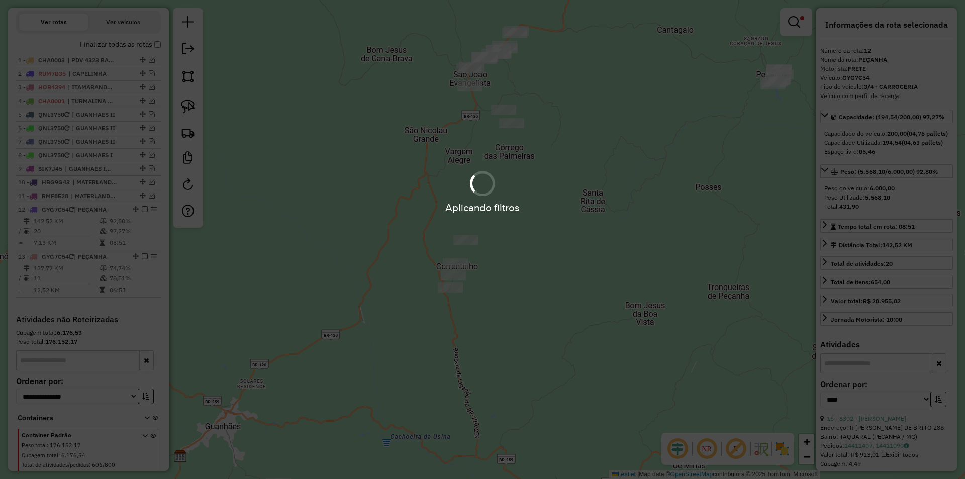
scroll to position [380, 0]
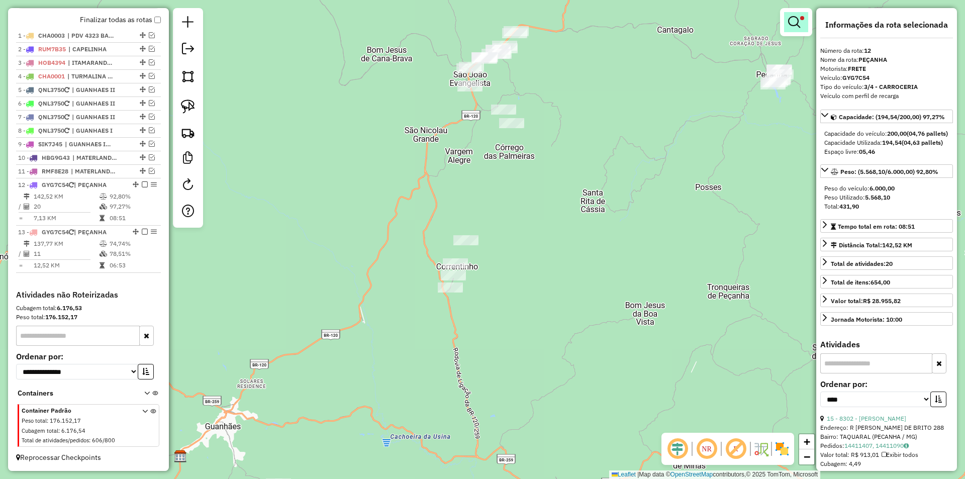
click at [798, 24] on em at bounding box center [794, 22] width 12 height 12
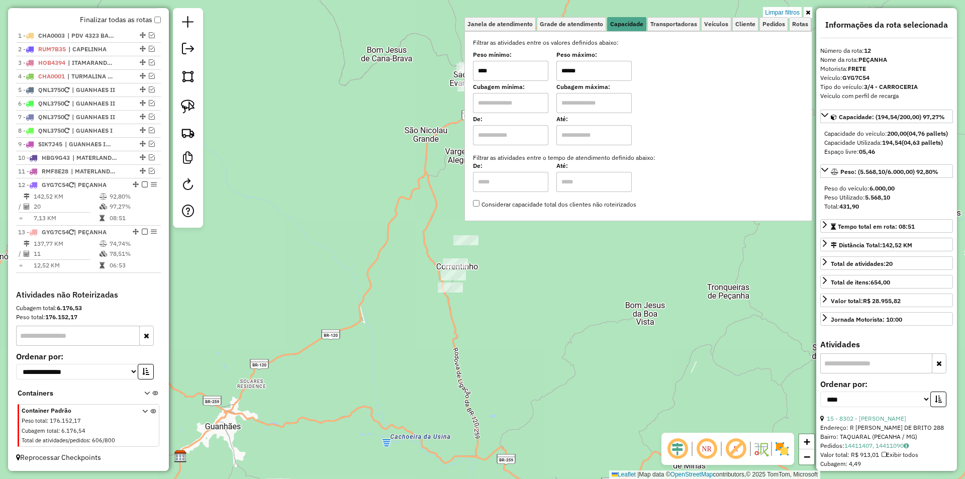
drag, startPoint x: 604, startPoint y: 70, endPoint x: 547, endPoint y: 69, distance: 57.3
click at [547, 69] on div "Peso mínimo: **** Peso máximo: ******" at bounding box center [638, 67] width 331 height 28
type input "******"
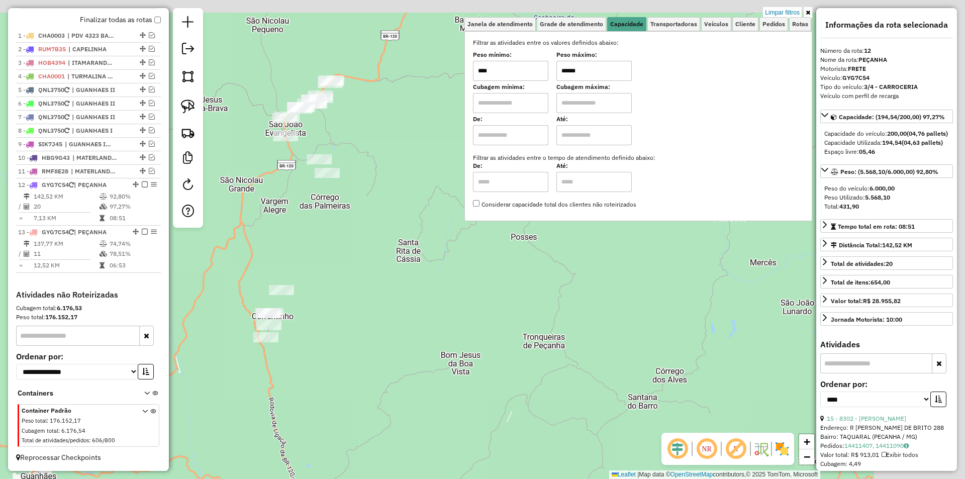
drag, startPoint x: 550, startPoint y: 265, endPoint x: 332, endPoint y: 305, distance: 222.2
click at [308, 351] on div "Limpar filtros Janela de atendimento Grade de atendimento Capacidade Transporta…" at bounding box center [482, 239] width 965 height 479
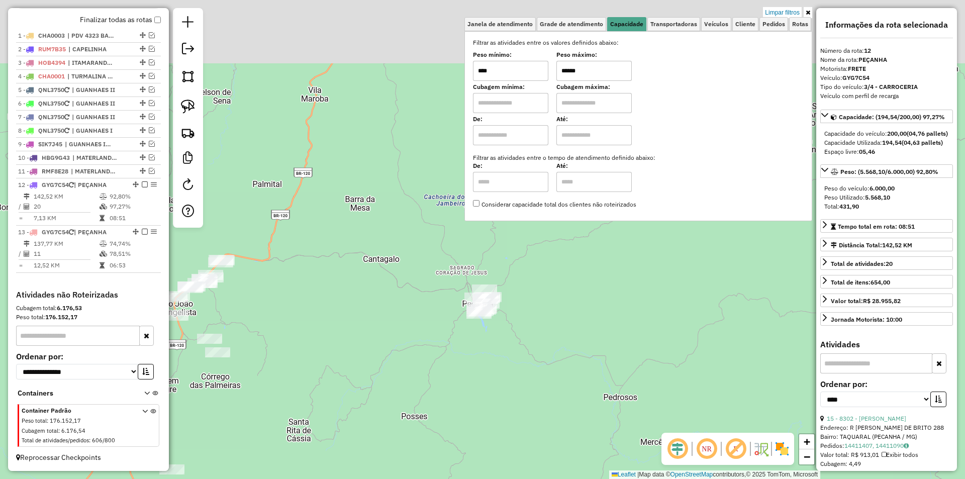
drag, startPoint x: 328, startPoint y: 319, endPoint x: 363, endPoint y: 349, distance: 46.0
click at [333, 373] on div "Limpar filtros Janela de atendimento Grade de atendimento Capacidade Transporta…" at bounding box center [482, 239] width 965 height 479
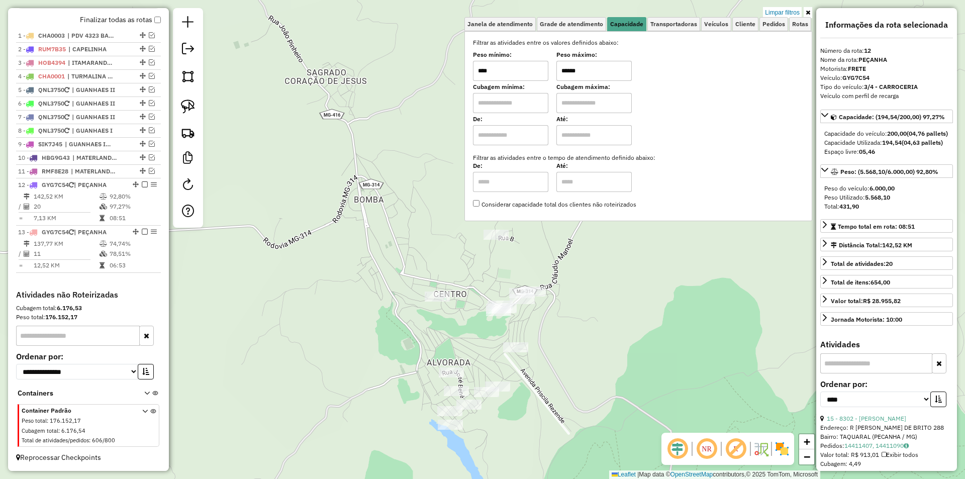
drag, startPoint x: 599, startPoint y: 392, endPoint x: 602, endPoint y: 384, distance: 9.2
click at [601, 387] on div "Limpar filtros Janela de atendimento Grade de atendimento Capacidade Transporta…" at bounding box center [482, 239] width 965 height 479
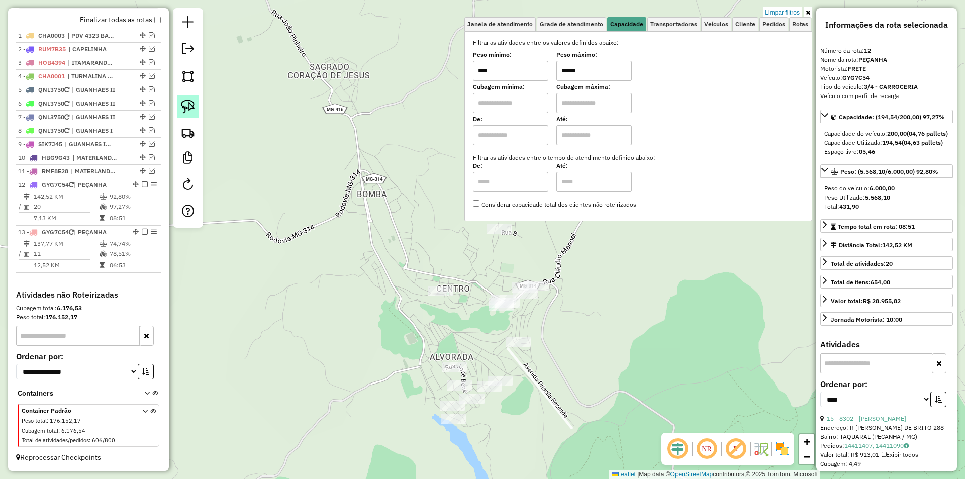
click at [186, 107] on img at bounding box center [188, 106] width 14 height 14
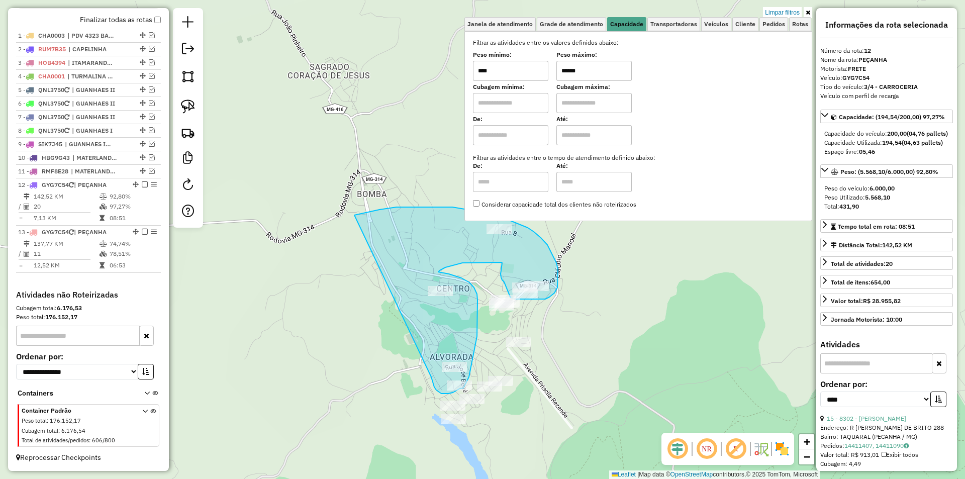
drag, startPoint x: 436, startPoint y: 390, endPoint x: 354, endPoint y: 215, distance: 193.1
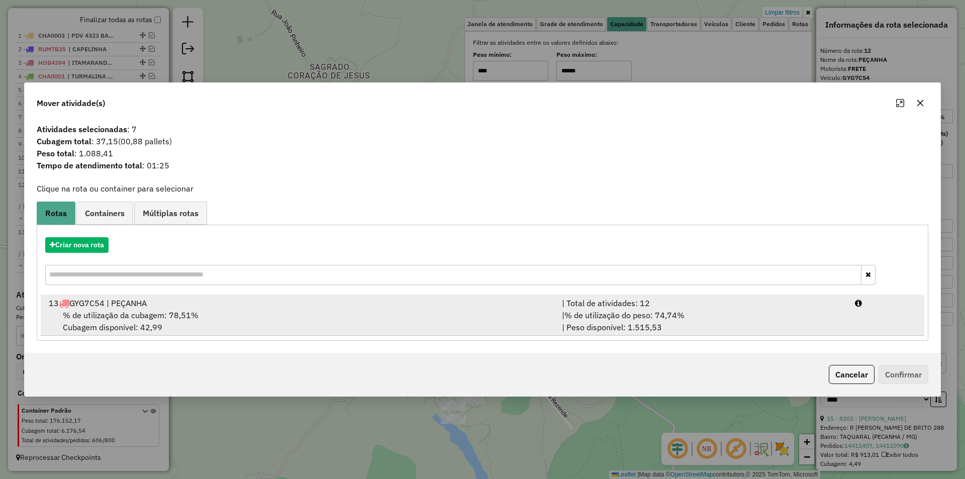
click at [162, 320] on span "% de utilização da cubagem: 78,51%" at bounding box center [131, 315] width 136 height 10
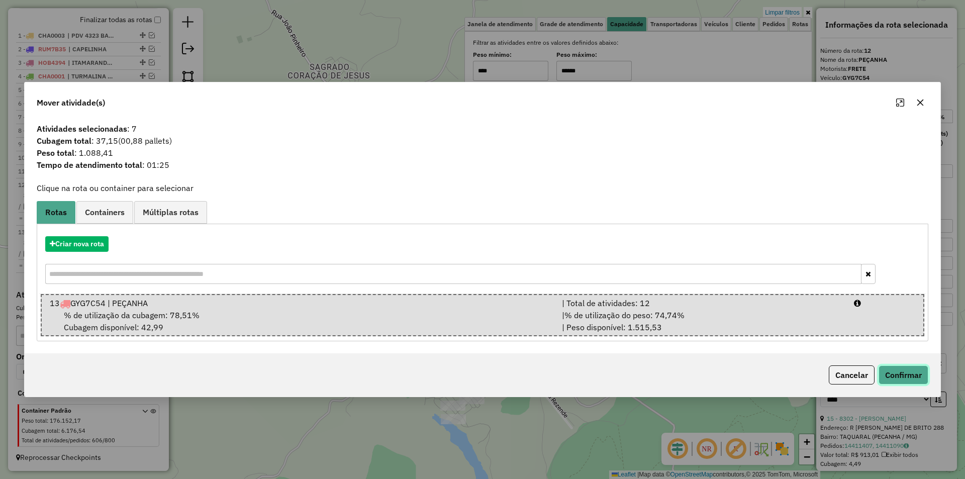
click at [907, 375] on button "Confirmar" at bounding box center [903, 374] width 50 height 19
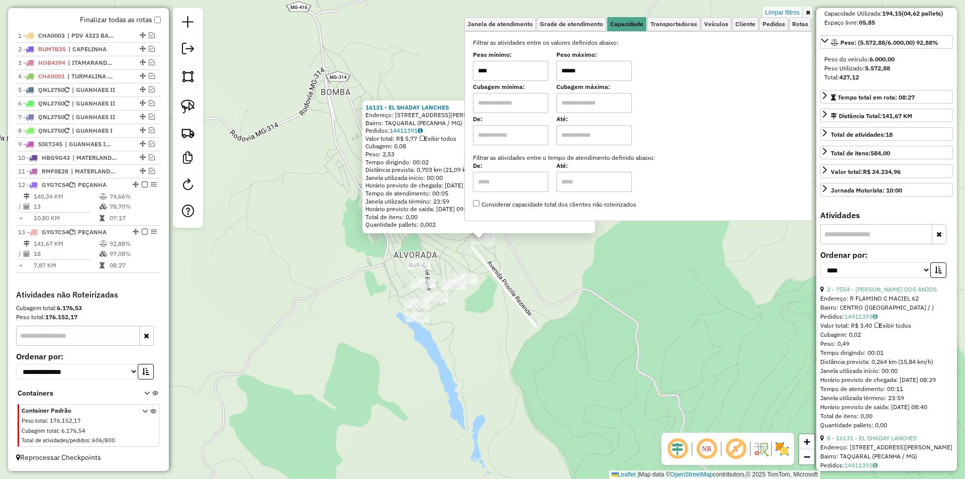
scroll to position [151, 0]
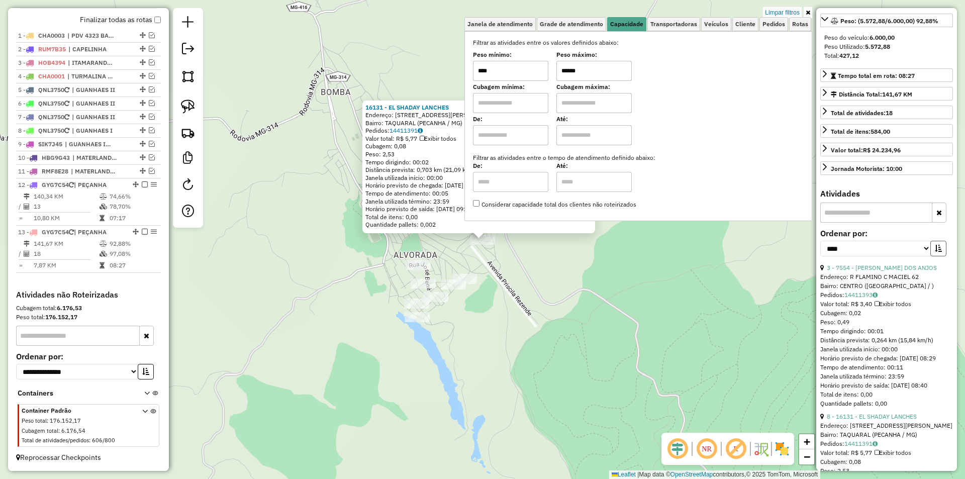
click at [935, 252] on icon "button" at bounding box center [938, 248] width 7 height 7
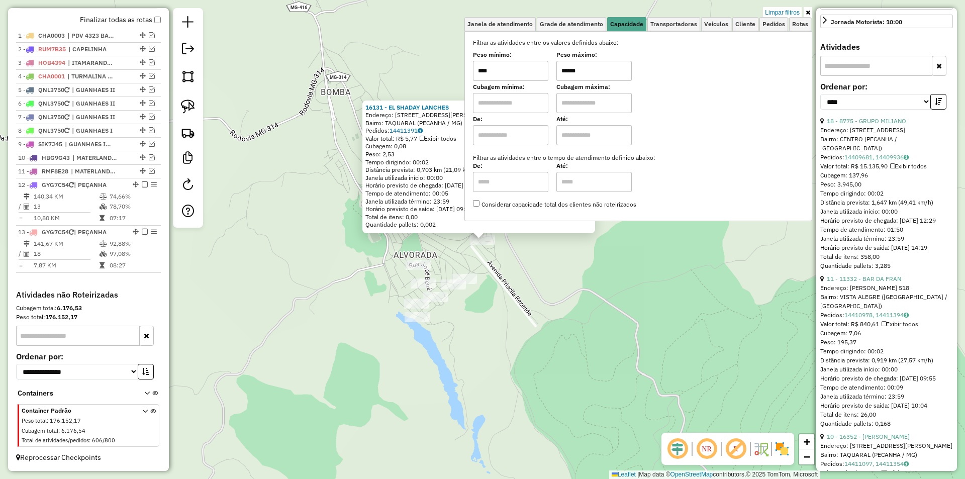
scroll to position [301, 0]
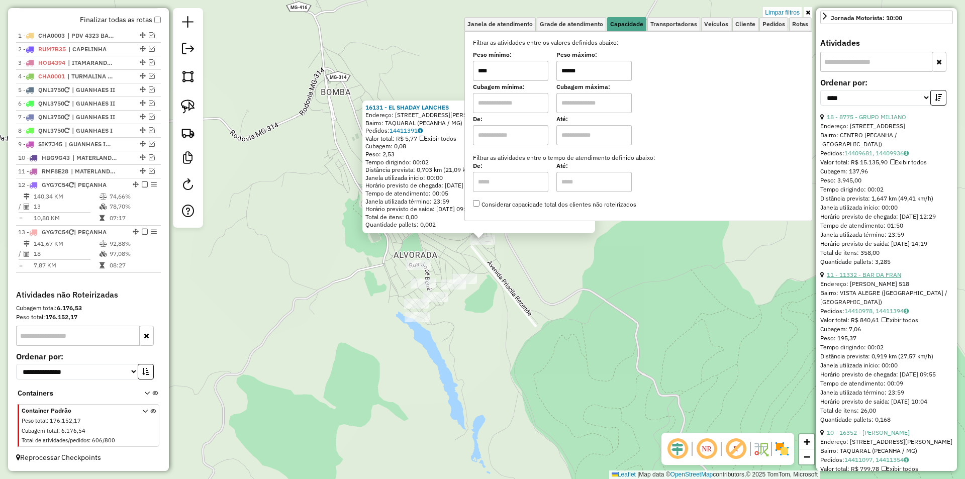
click at [885, 278] on link "11 - 11332 - BAR DA FRAN" at bounding box center [864, 275] width 74 height 8
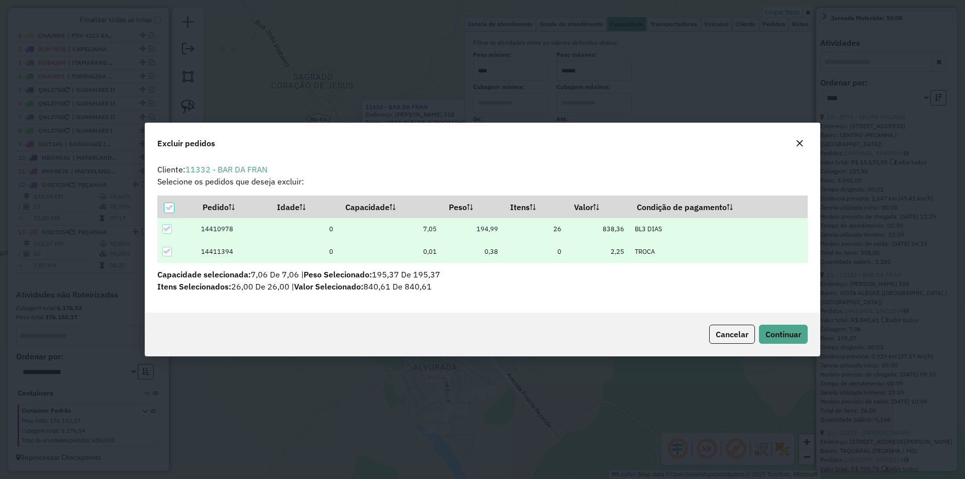
scroll to position [6, 3]
click at [775, 334] on span "Continuar" at bounding box center [783, 334] width 36 height 10
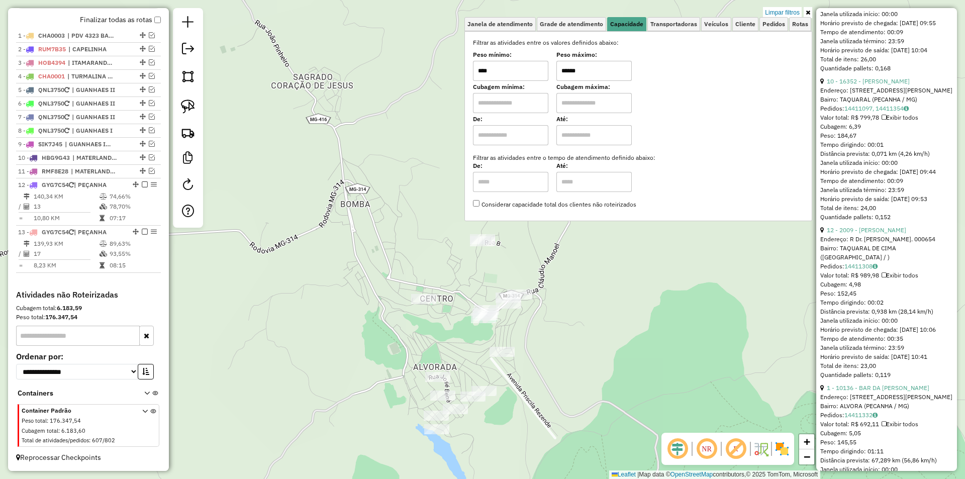
scroll to position [653, 0]
click at [879, 233] on link "12 - 2009 - GERALDO VIEIRA DE OLIVEIRA" at bounding box center [866, 230] width 79 height 8
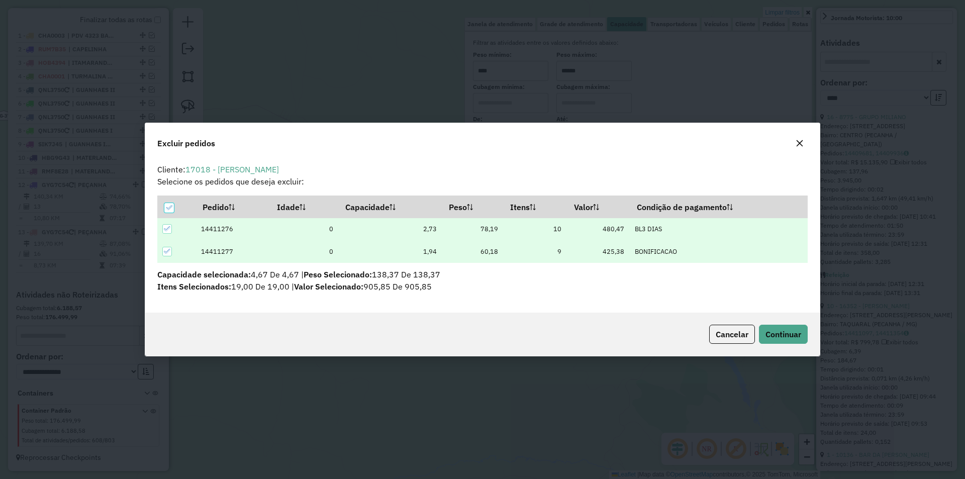
scroll to position [0, 0]
click at [776, 333] on span "Continuar" at bounding box center [783, 334] width 36 height 10
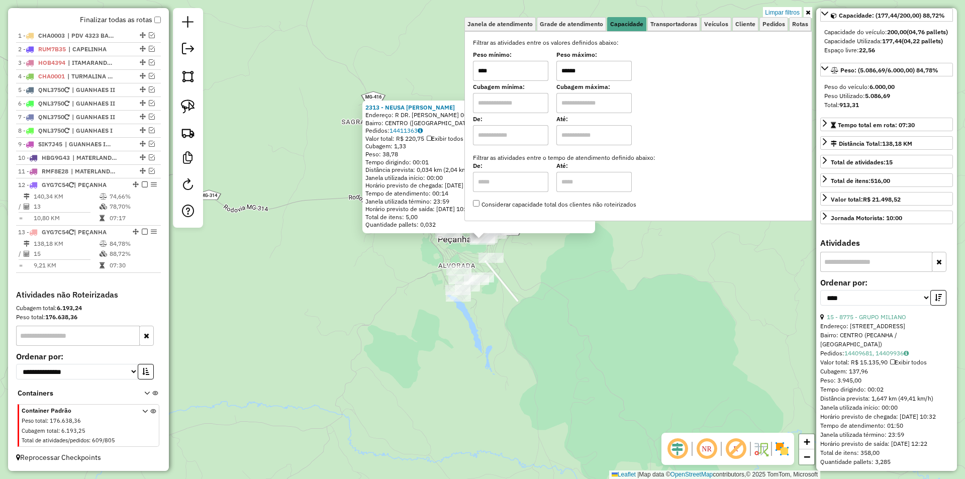
scroll to position [100, 0]
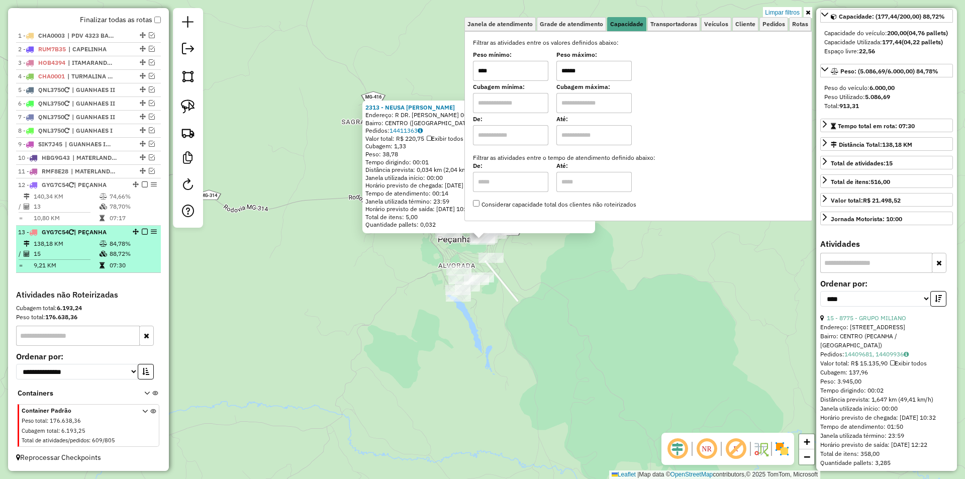
click at [142, 233] on em at bounding box center [145, 232] width 6 height 6
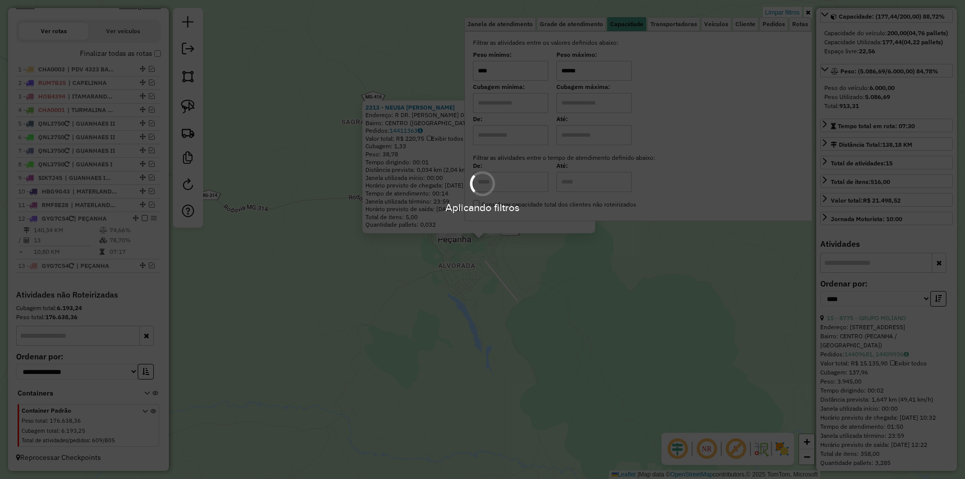
scroll to position [347, 0]
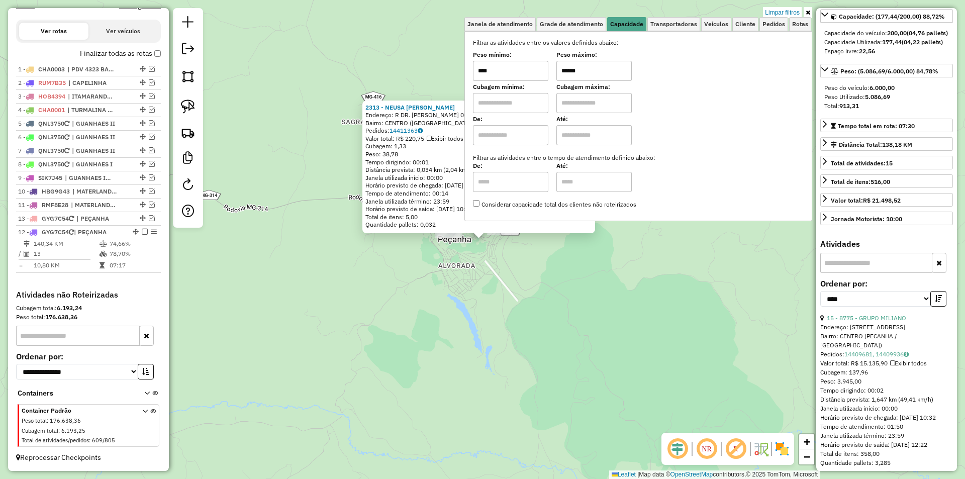
drag, startPoint x: 137, startPoint y: 266, endPoint x: 137, endPoint y: 220, distance: 46.7
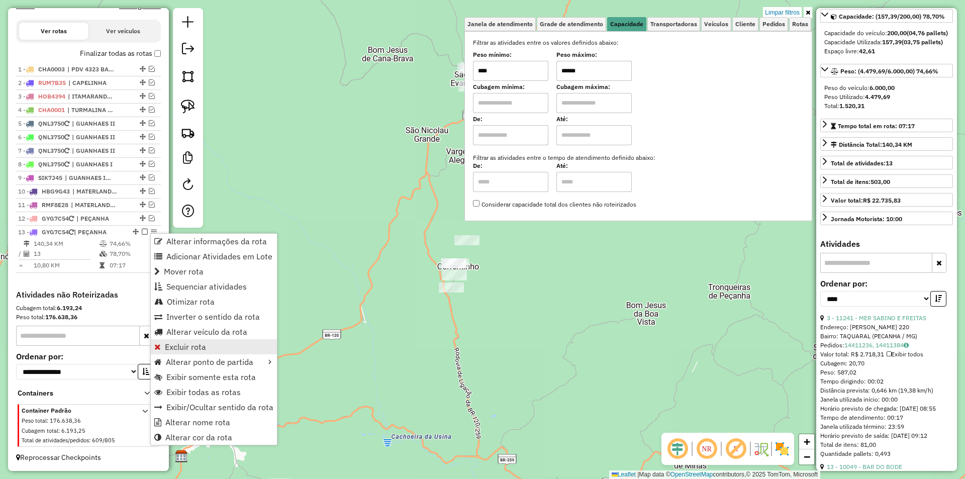
click at [190, 345] on span "Excluir rota" at bounding box center [185, 347] width 41 height 8
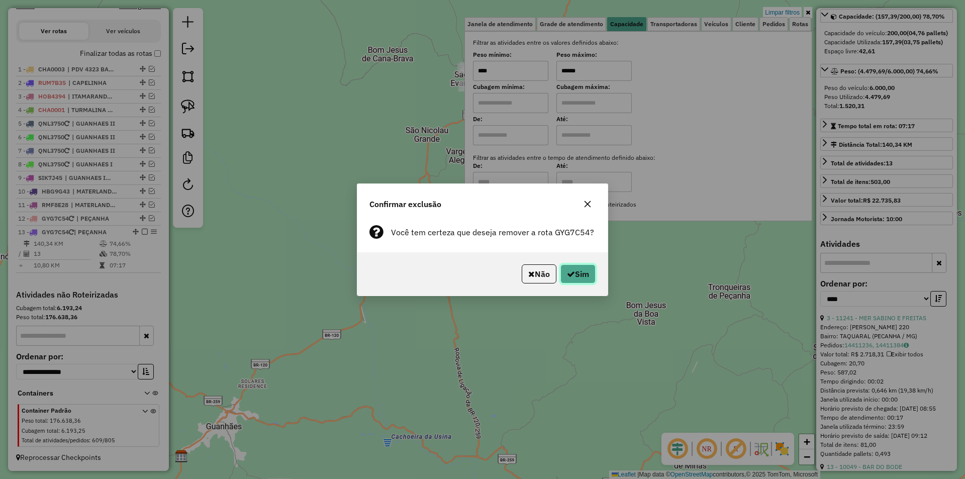
click at [581, 275] on button "Sim" at bounding box center [577, 273] width 35 height 19
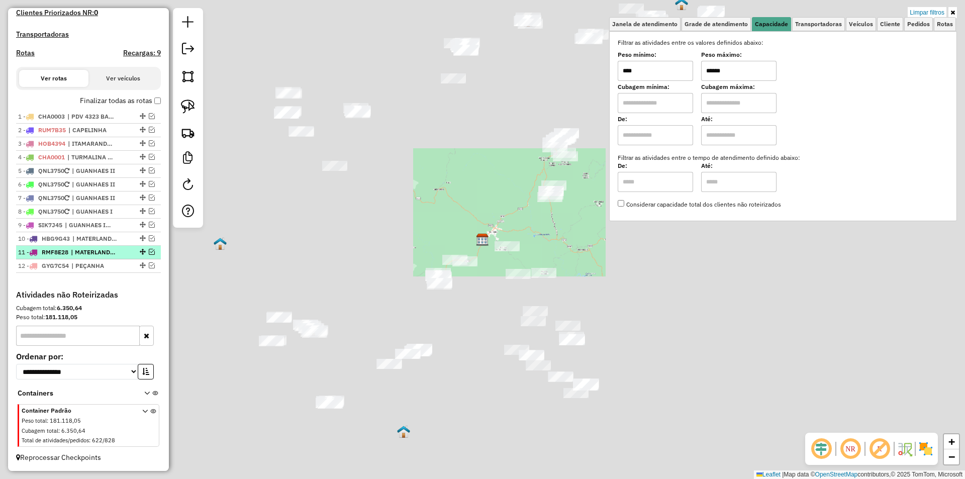
scroll to position [299, 0]
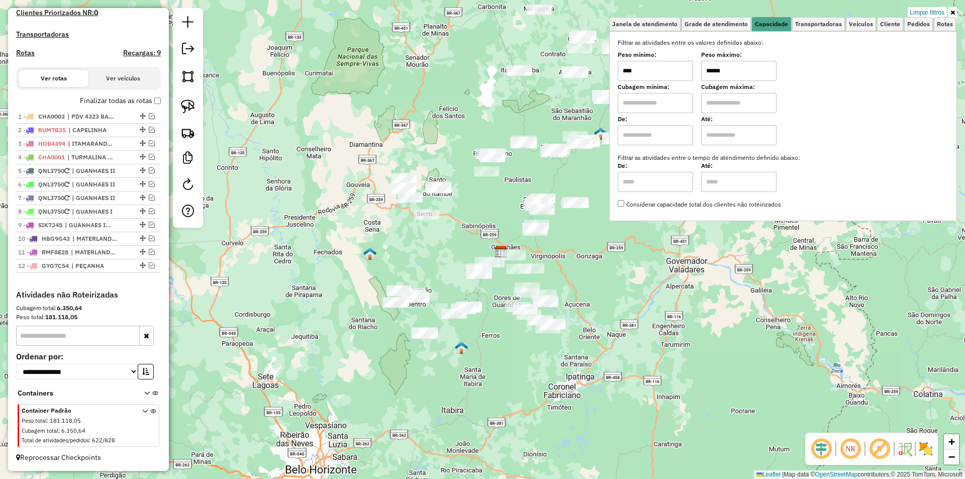
click at [627, 345] on div "Limpar filtros Janela de atendimento Grade de atendimento Capacidade Transporta…" at bounding box center [482, 239] width 965 height 479
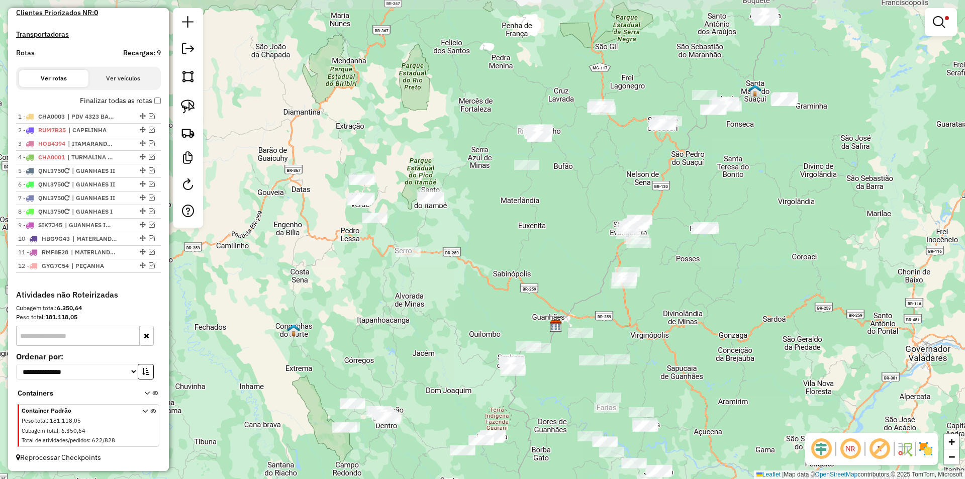
drag, startPoint x: 652, startPoint y: 192, endPoint x: 686, endPoint y: 335, distance: 146.9
click at [686, 335] on div "Limpar filtros Janela de atendimento Grade de atendimento Capacidade Transporta…" at bounding box center [482, 239] width 965 height 479
click at [947, 19] on span at bounding box center [947, 18] width 4 height 4
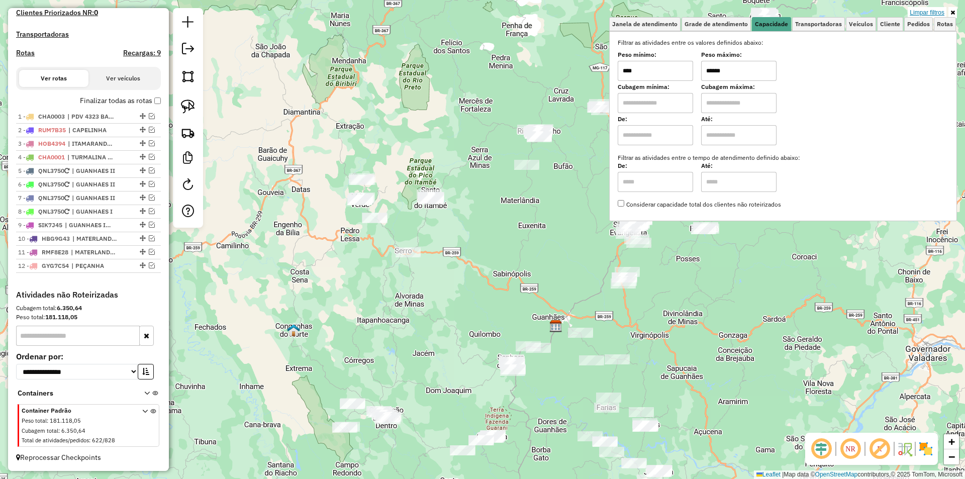
click at [928, 11] on link "Limpar filtros" at bounding box center [926, 12] width 39 height 11
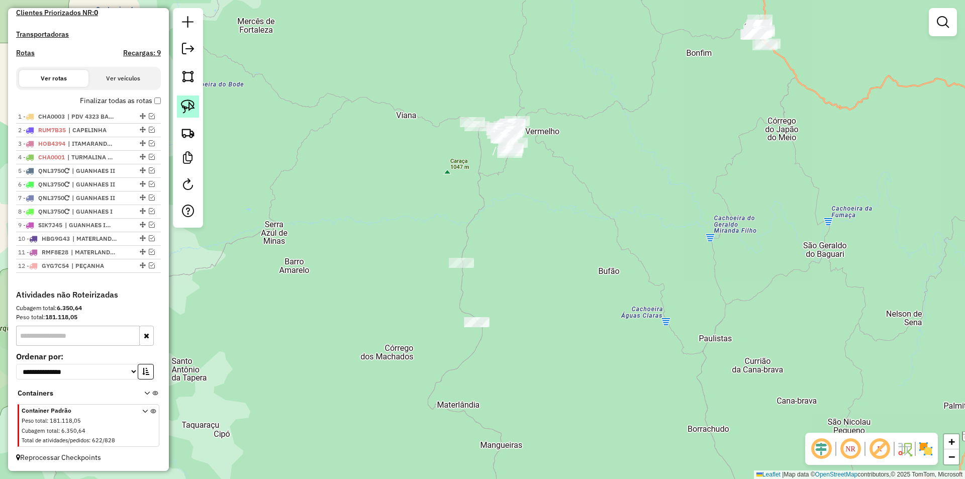
click at [191, 99] on img at bounding box center [188, 106] width 14 height 14
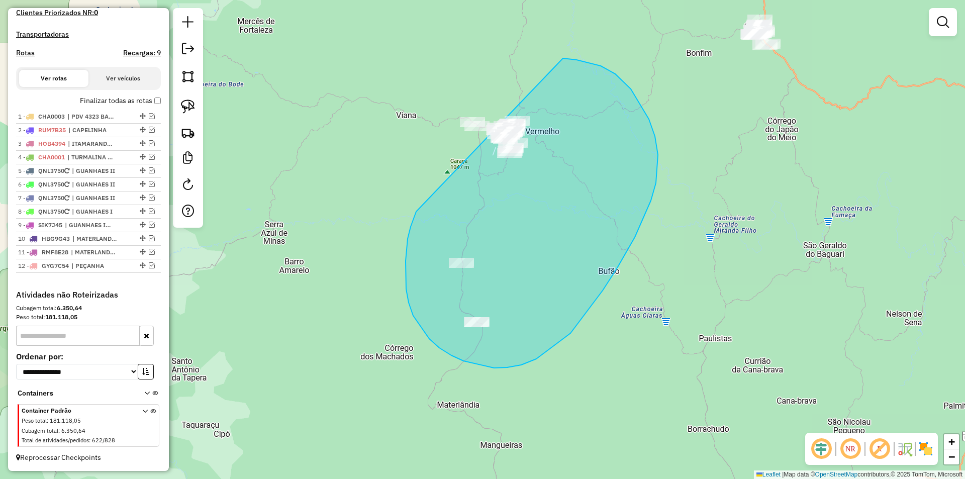
drag, startPoint x: 409, startPoint y: 302, endPoint x: 438, endPoint y: 62, distance: 242.4
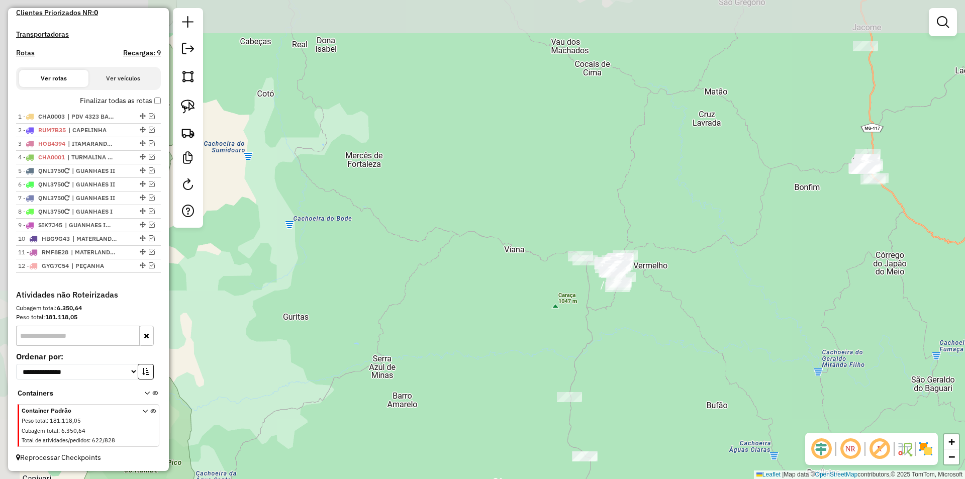
drag, startPoint x: 516, startPoint y: 265, endPoint x: 624, endPoint y: 399, distance: 172.2
click at [624, 399] on div "Janela de atendimento Grade de atendimento Capacidade Transportadoras Veículos …" at bounding box center [482, 239] width 965 height 479
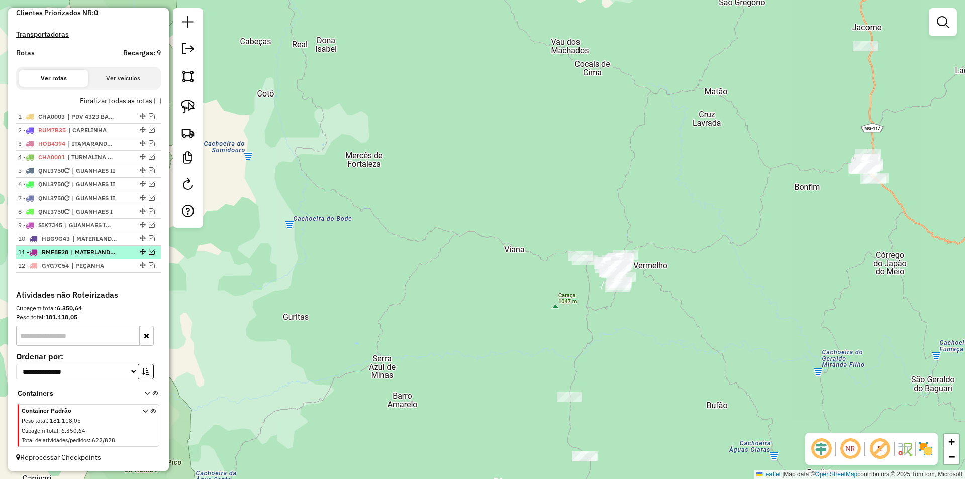
click at [149, 250] on em at bounding box center [152, 252] width 6 height 6
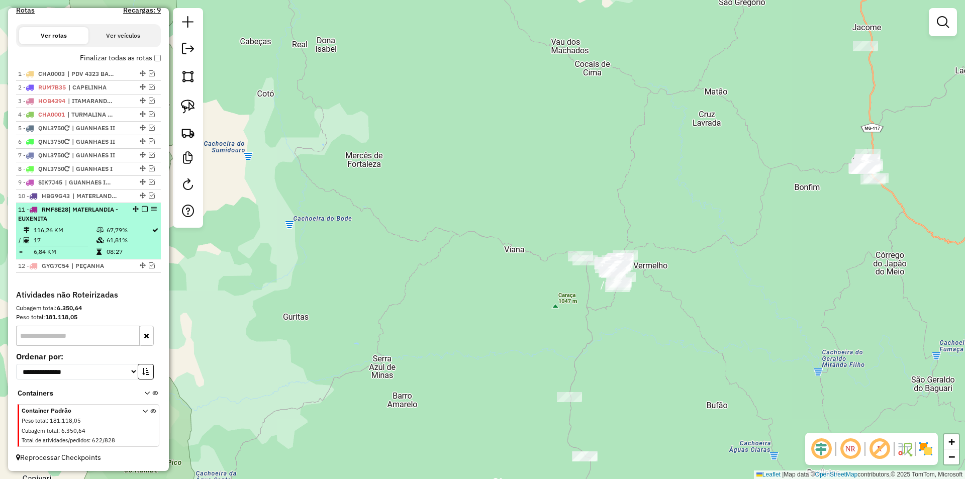
click at [101, 228] on icon at bounding box center [100, 230] width 8 height 6
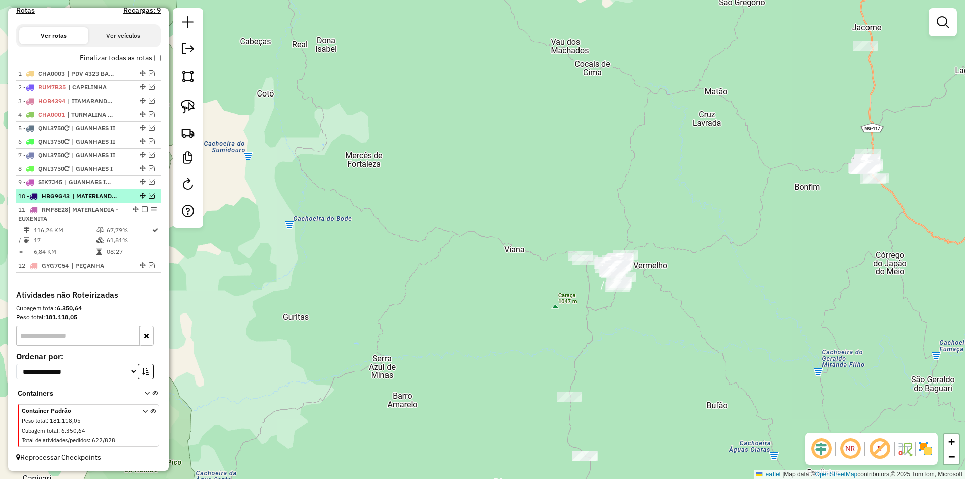
select select "*********"
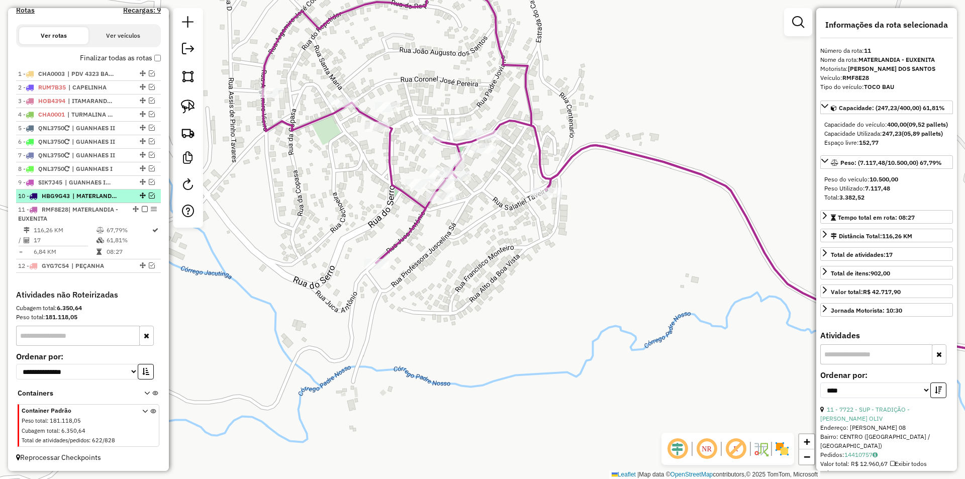
click at [149, 196] on em at bounding box center [152, 195] width 6 height 6
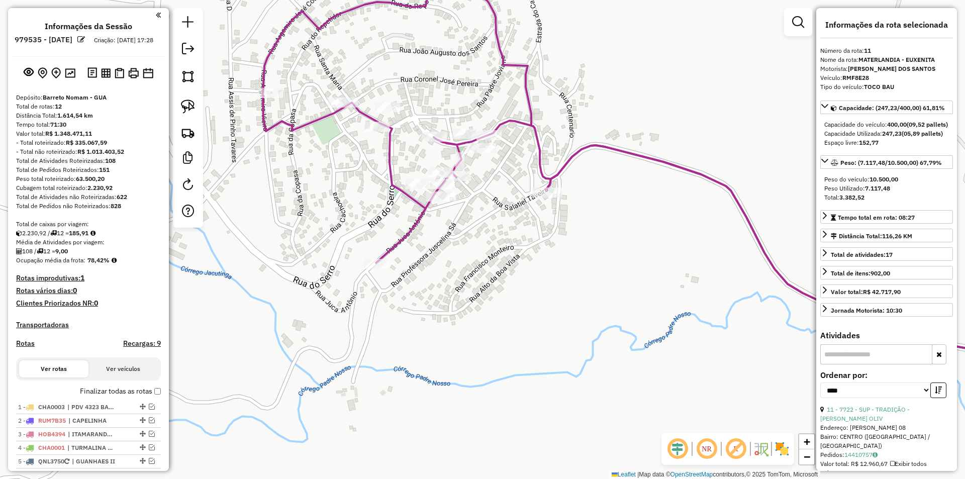
select select "*********"
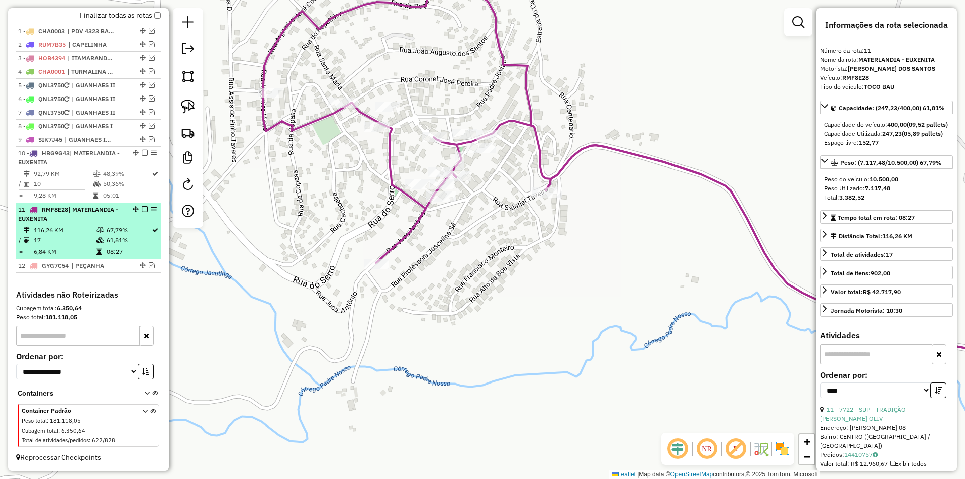
click at [96, 233] on icon at bounding box center [100, 230] width 8 height 6
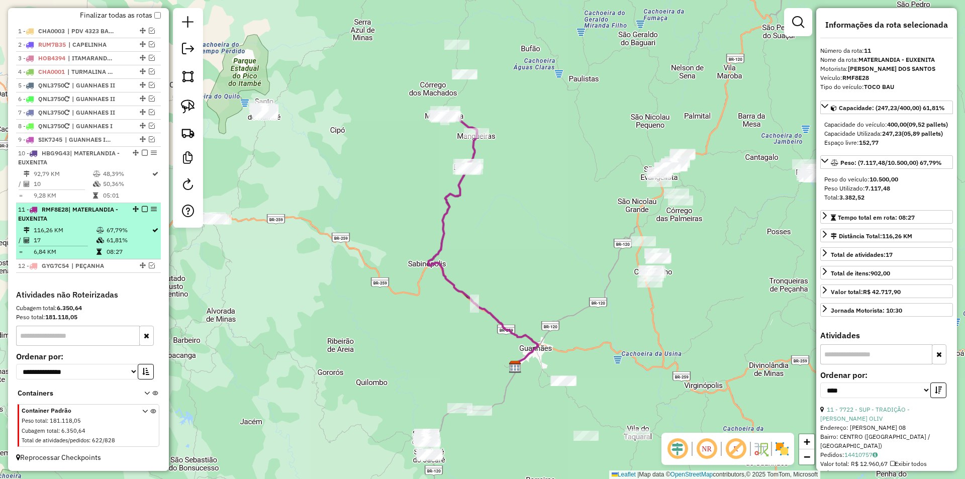
click at [122, 251] on table "116,26 KM 67,79% / 17 61,81% = 6,84 KM 08:27" at bounding box center [88, 241] width 141 height 32
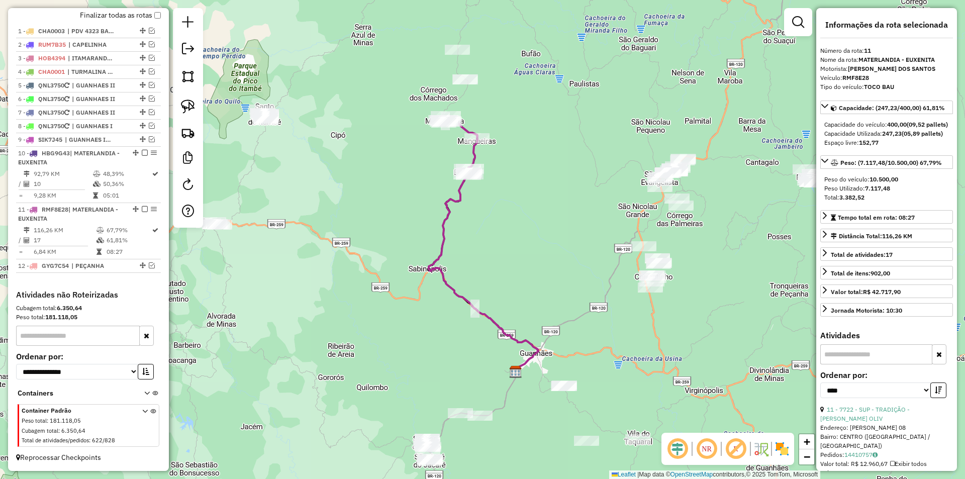
drag, startPoint x: 507, startPoint y: 97, endPoint x: 505, endPoint y: 108, distance: 10.7
click at [509, 101] on div "Janela de atendimento Grade de atendimento Capacidade Transportadoras Veículos …" at bounding box center [482, 239] width 965 height 479
click at [474, 156] on icon at bounding box center [485, 245] width 110 height 251
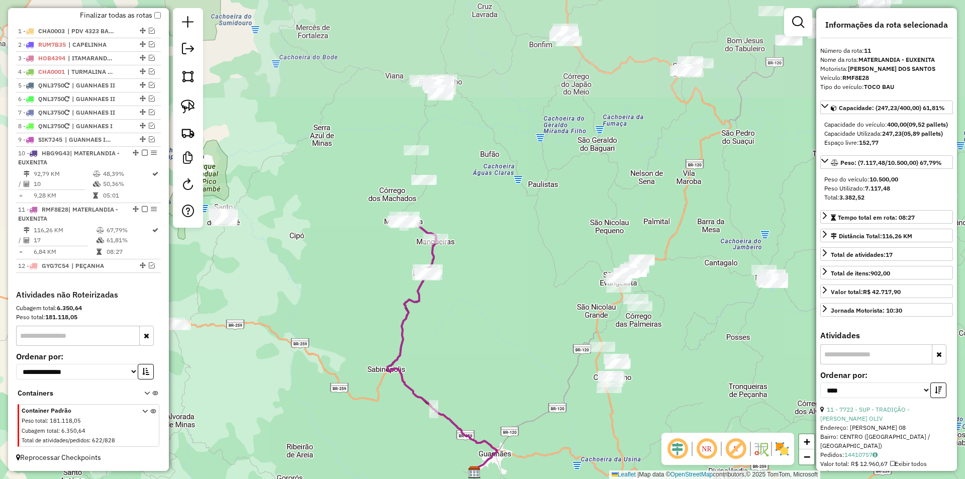
drag, startPoint x: 546, startPoint y: 113, endPoint x: 500, endPoint y: 208, distance: 104.9
click at [500, 210] on div "Janela de atendimento Grade de atendimento Capacidade Transportadoras Veículos …" at bounding box center [482, 239] width 965 height 479
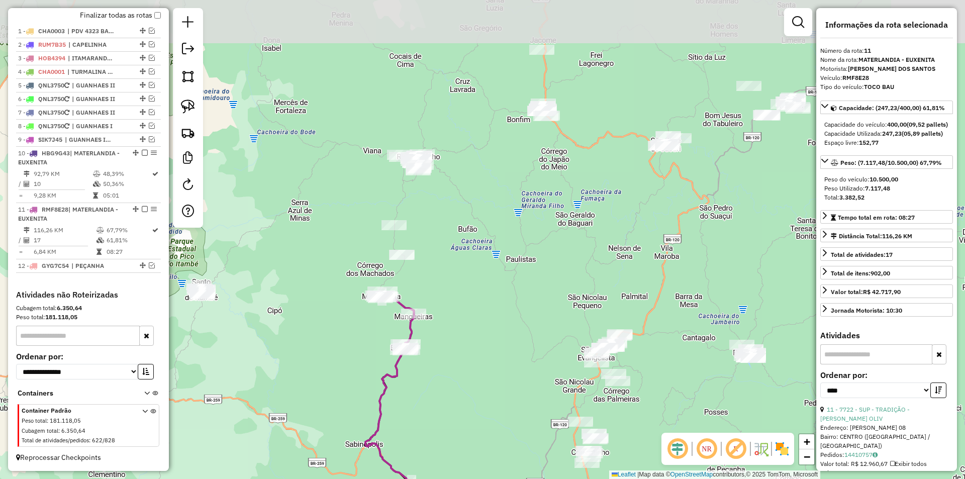
drag, startPoint x: 492, startPoint y: 144, endPoint x: 459, endPoint y: 197, distance: 62.3
click at [476, 217] on div "Janela de atendimento Grade de atendimento Capacidade Transportadoras Veículos …" at bounding box center [482, 239] width 965 height 479
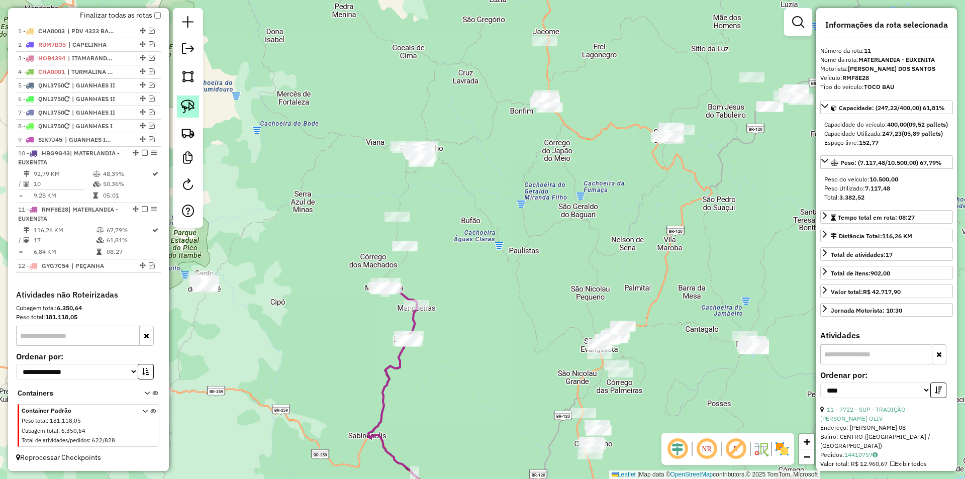
drag, startPoint x: 194, startPoint y: 105, endPoint x: 208, endPoint y: 105, distance: 14.1
click at [194, 105] on img at bounding box center [188, 106] width 14 height 14
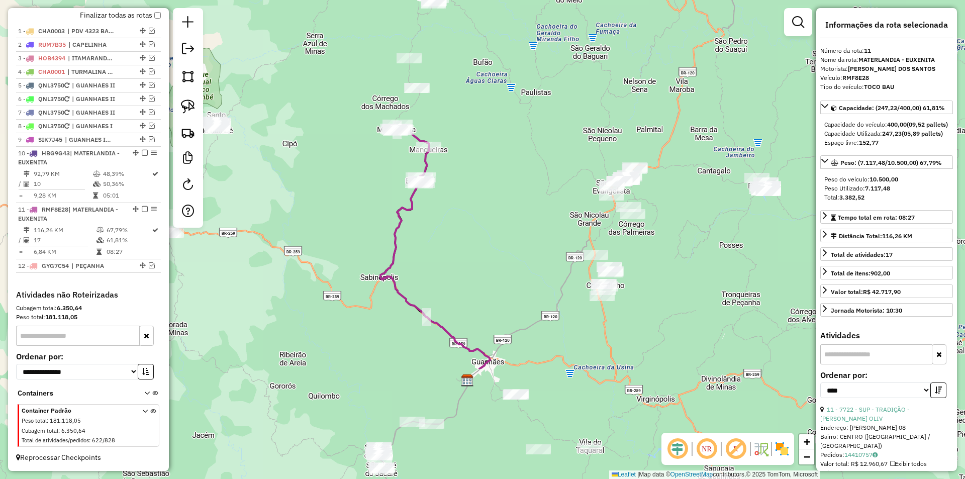
drag, startPoint x: 682, startPoint y: 404, endPoint x: 677, endPoint y: 242, distance: 161.9
click at [691, 241] on div "Janela de atendimento Grade de atendimento Capacidade Transportadoras Veículos …" at bounding box center [482, 239] width 965 height 479
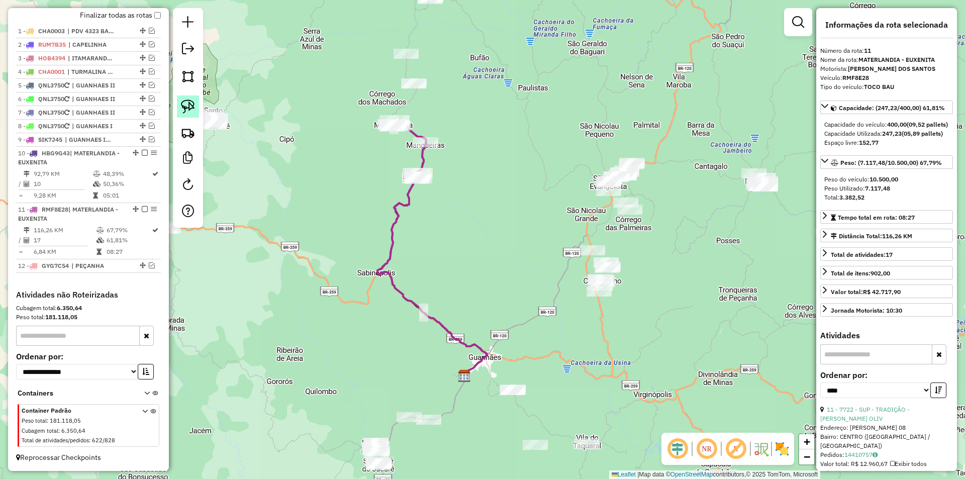
click at [189, 100] on img at bounding box center [188, 106] width 14 height 14
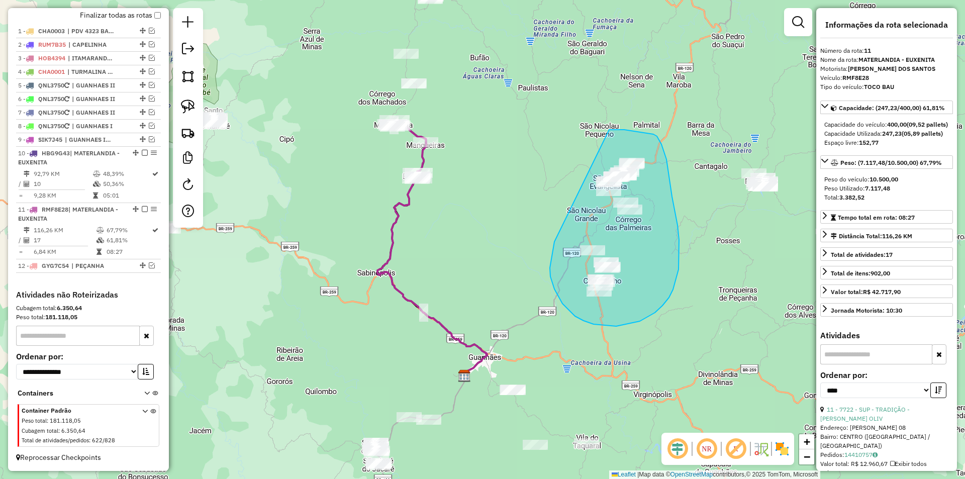
drag, startPoint x: 554, startPoint y: 244, endPoint x: 606, endPoint y: 130, distance: 125.9
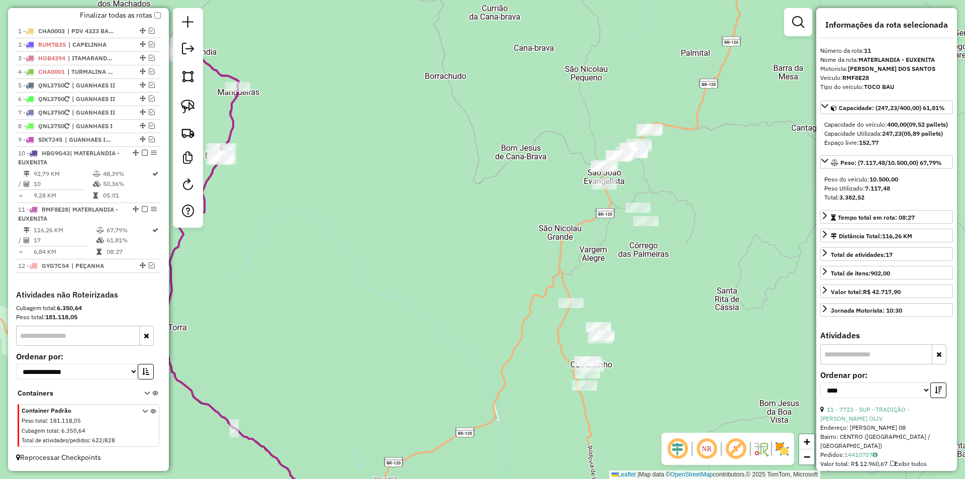
click at [698, 195] on div "Janela de atendimento Grade de atendimento Capacidade Transportadoras Veículos …" at bounding box center [482, 239] width 965 height 479
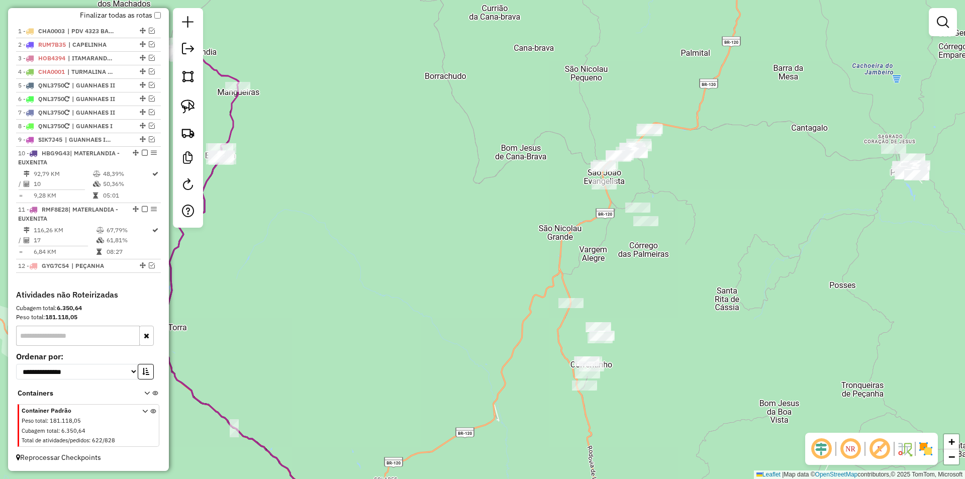
drag, startPoint x: 183, startPoint y: 110, endPoint x: 386, endPoint y: 106, distance: 203.0
click at [185, 110] on img at bounding box center [188, 106] width 14 height 14
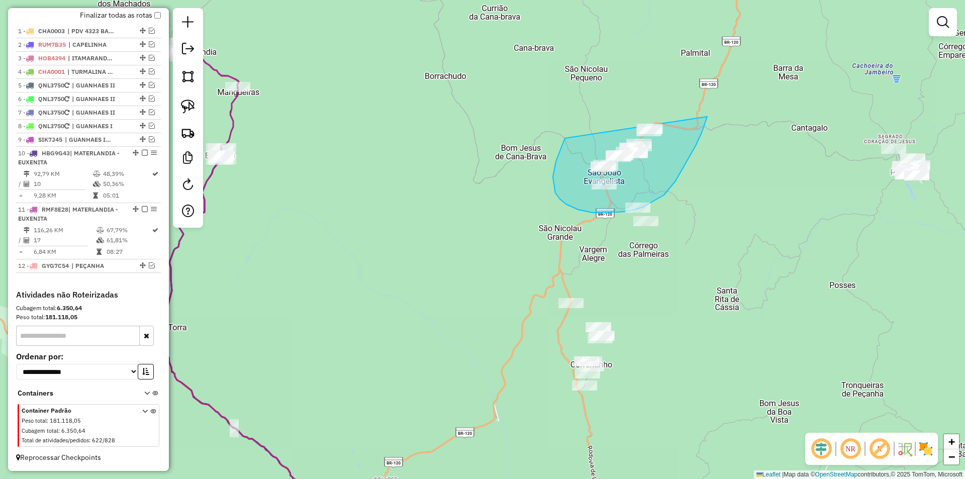
drag, startPoint x: 553, startPoint y: 177, endPoint x: 708, endPoint y: 106, distance: 170.7
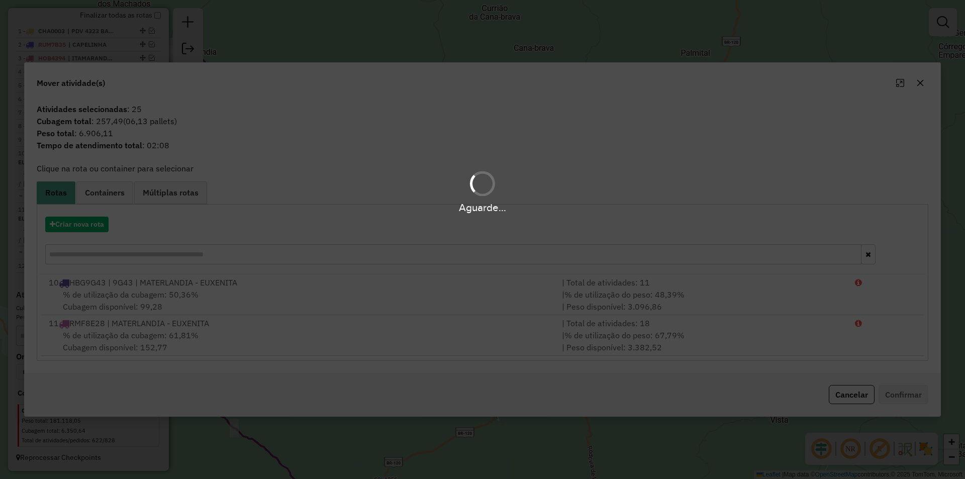
click at [708, 106] on hb-app "Aguarde... Pop-up bloqueado! Seu navegador bloqueou automáticamente a abertura …" at bounding box center [482, 239] width 965 height 479
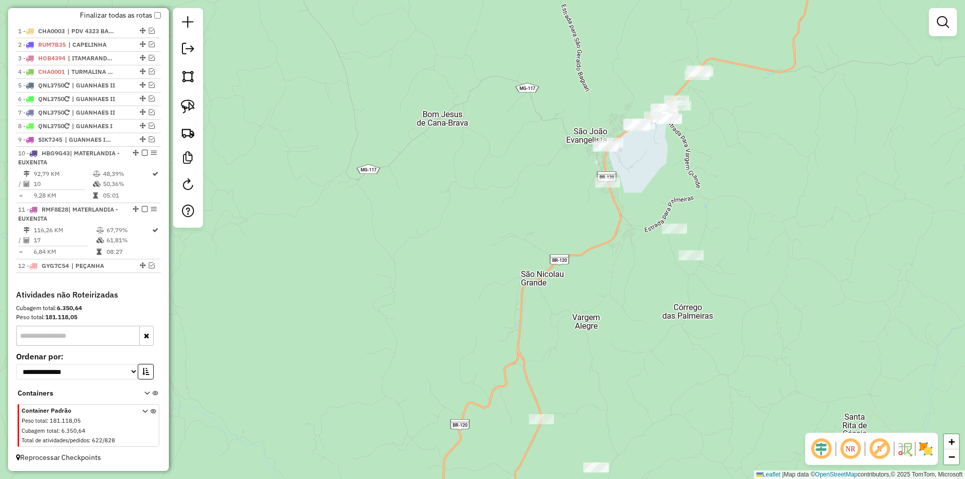
drag, startPoint x: 644, startPoint y: 165, endPoint x: 690, endPoint y: 160, distance: 46.5
click at [690, 160] on div "Janela de atendimento Grade de atendimento Capacidade Transportadoras Veículos …" at bounding box center [482, 239] width 965 height 479
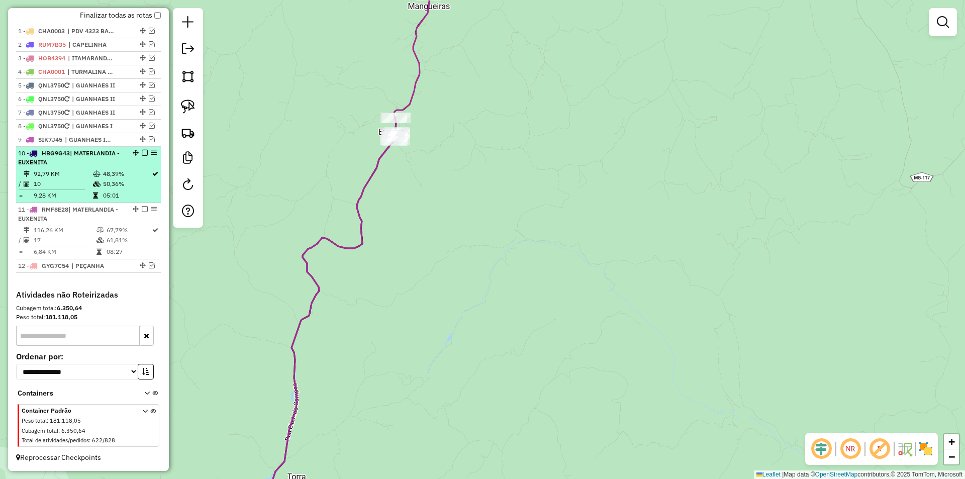
click at [80, 174] on td "92,79 KM" at bounding box center [62, 174] width 59 height 10
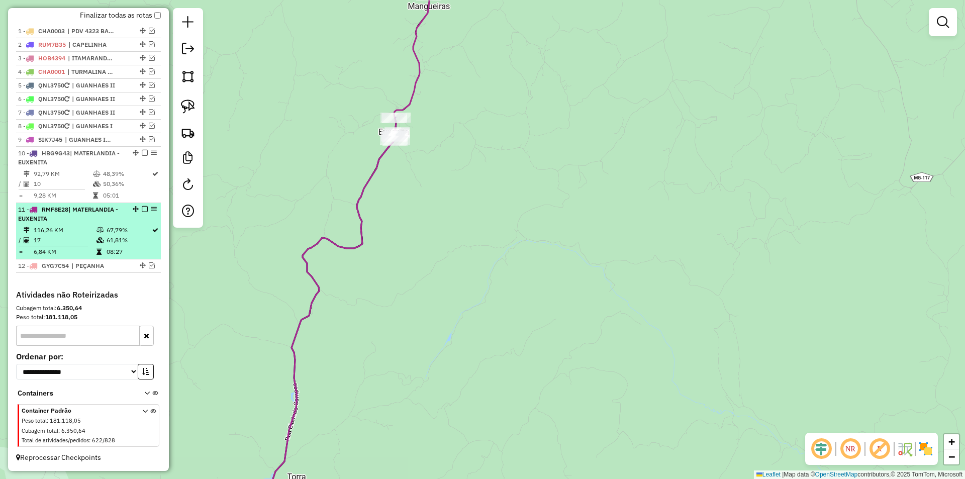
select select "*********"
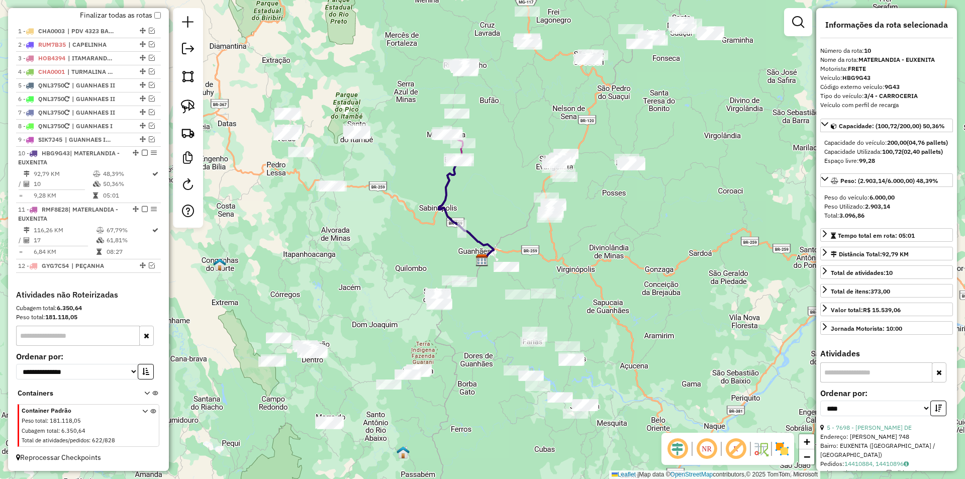
click at [482, 200] on div "Janela de atendimento Grade de atendimento Capacidade Transportadoras Veículos …" at bounding box center [482, 239] width 965 height 479
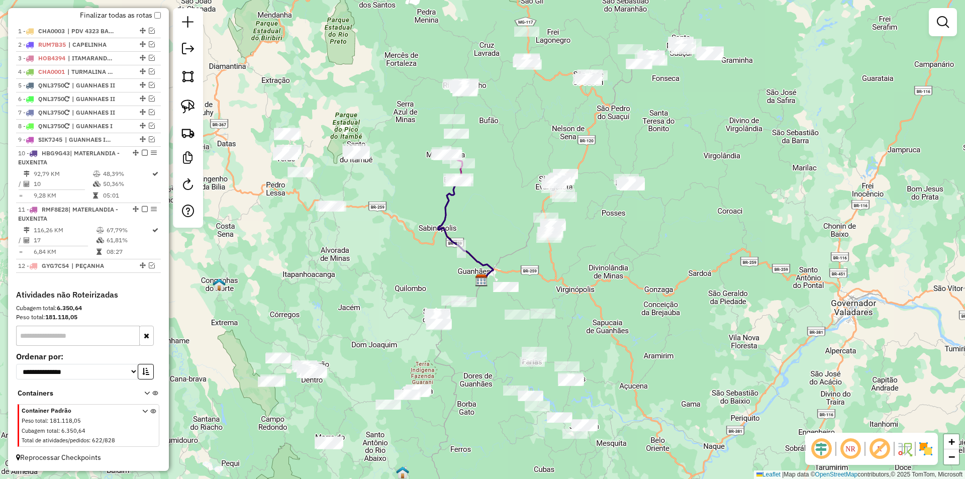
drag, startPoint x: 488, startPoint y: 194, endPoint x: 488, endPoint y: 215, distance: 20.1
click at [488, 215] on div "Janela de atendimento Grade de atendimento Capacidade Transportadoras Veículos …" at bounding box center [482, 239] width 965 height 479
click at [482, 142] on div "Janela de atendimento Grade de atendimento Capacidade Transportadoras Veículos …" at bounding box center [482, 239] width 965 height 479
click at [445, 217] on icon at bounding box center [465, 229] width 55 height 99
select select "*********"
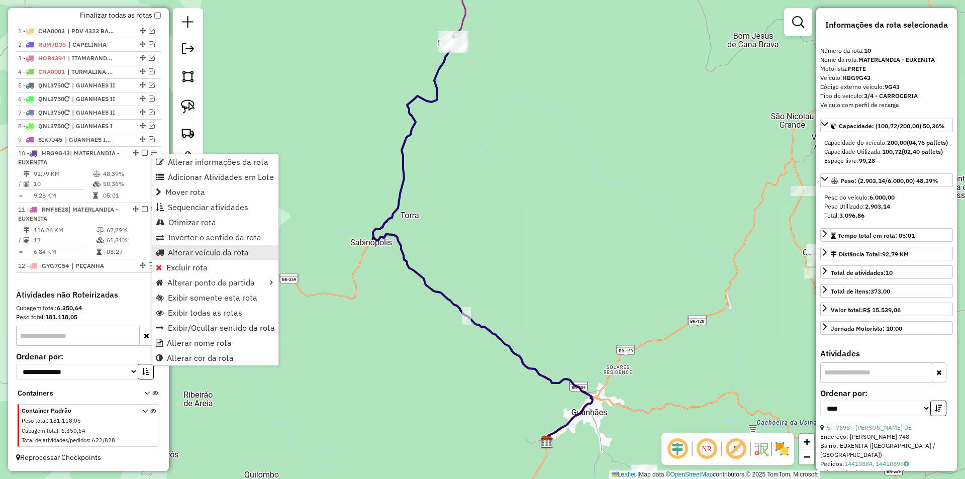
click at [218, 249] on span "Alterar veículo da rota" at bounding box center [208, 252] width 81 height 8
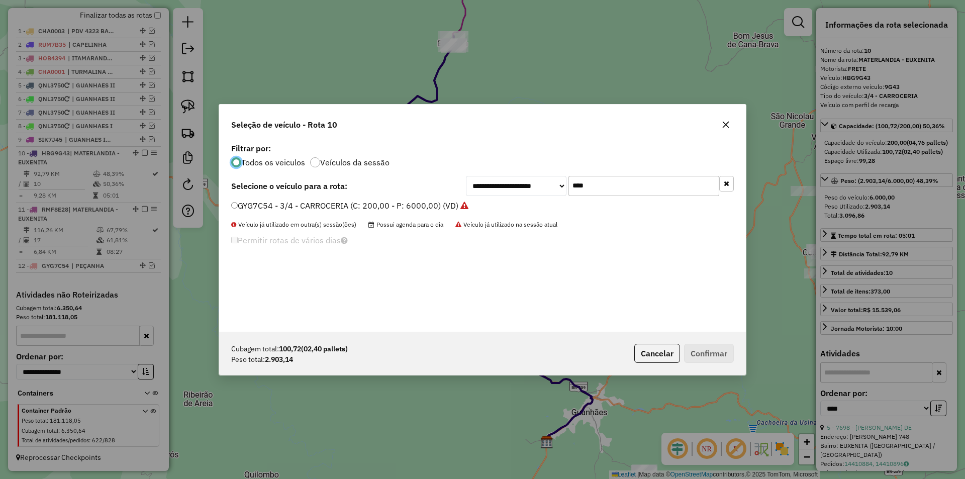
scroll to position [6, 3]
drag, startPoint x: 549, startPoint y: 188, endPoint x: 510, endPoint y: 158, distance: 49.4
click at [510, 158] on div "**********" at bounding box center [482, 236] width 527 height 191
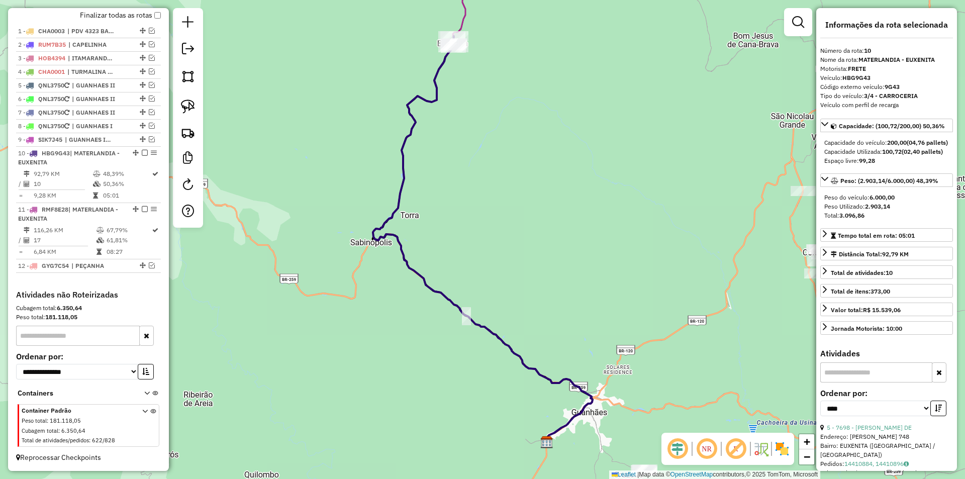
type input "****"
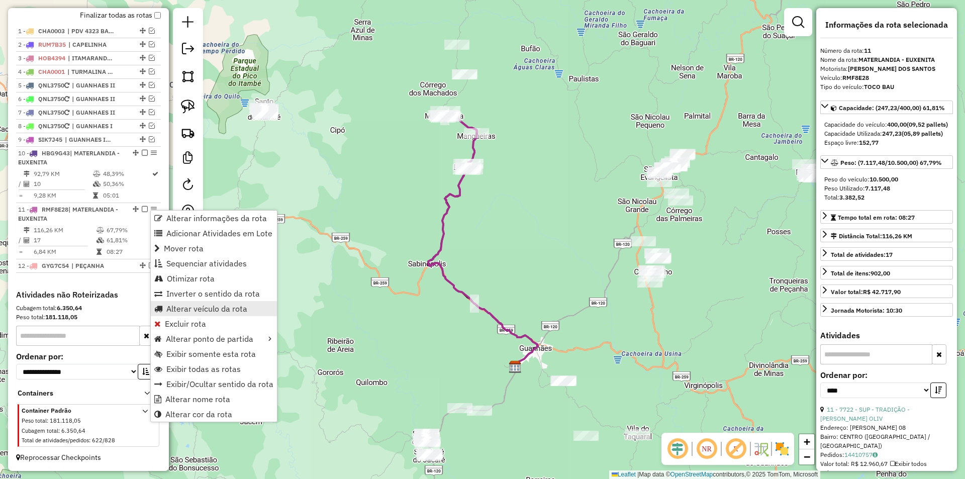
click at [228, 311] on span "Alterar veículo da rota" at bounding box center [206, 308] width 81 height 8
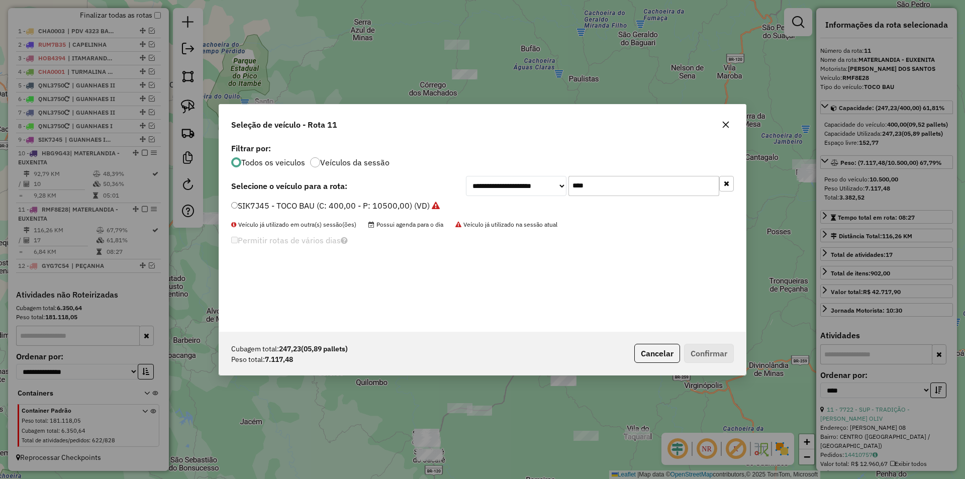
click at [256, 206] on label "SIK7J45 - TOCO BAU (C: 400,00 - P: 10500,00) (VD)" at bounding box center [335, 205] width 209 height 12
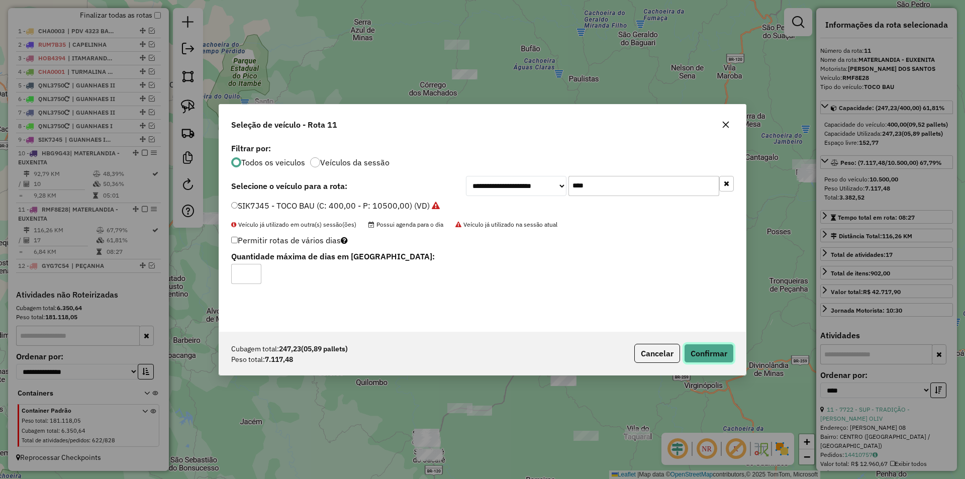
click at [705, 352] on button "Confirmar" at bounding box center [709, 353] width 50 height 19
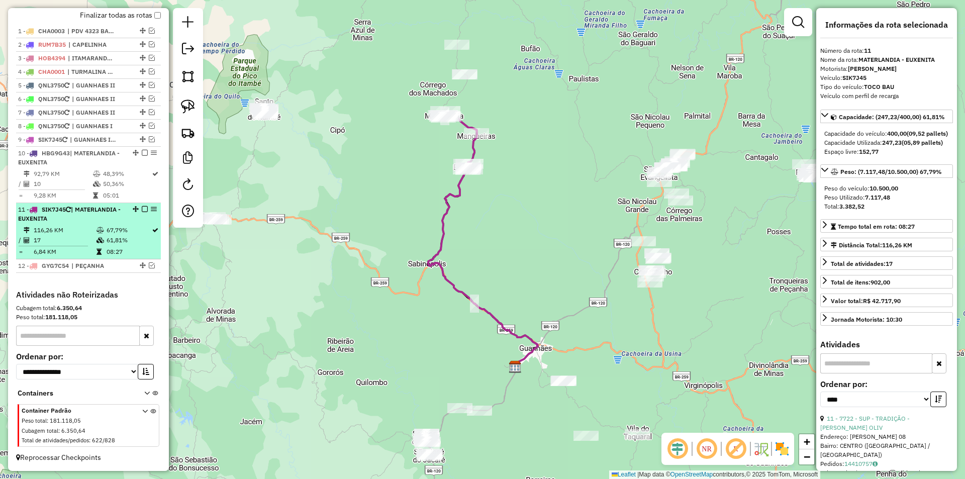
click at [142, 209] on em at bounding box center [145, 209] width 6 height 6
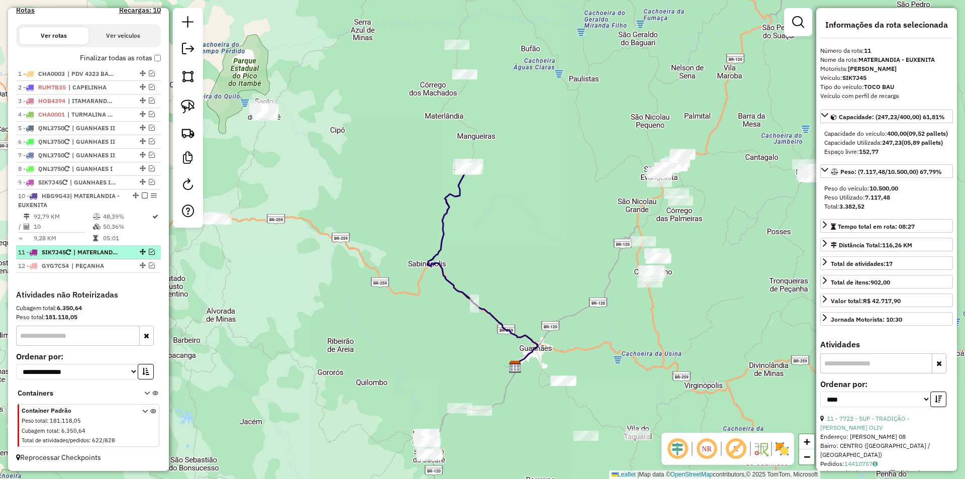
scroll to position [342, 0]
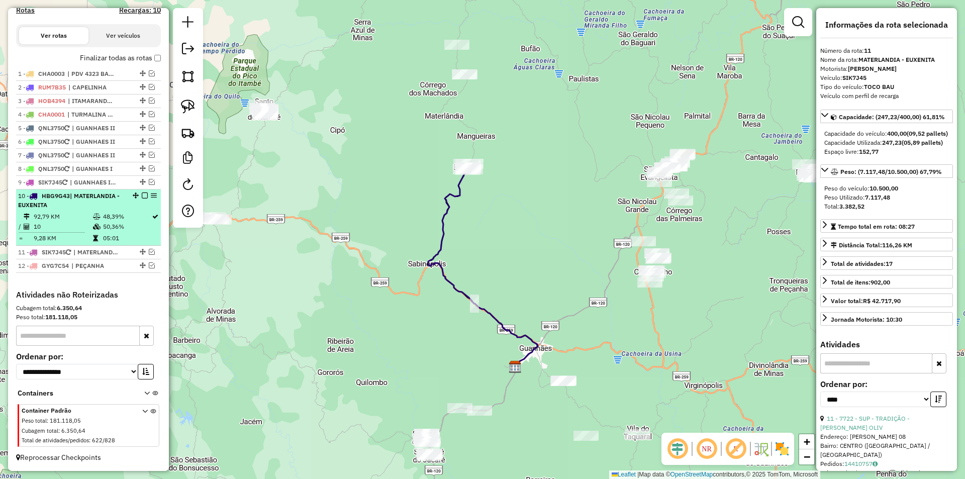
click at [142, 196] on em at bounding box center [145, 195] width 6 height 6
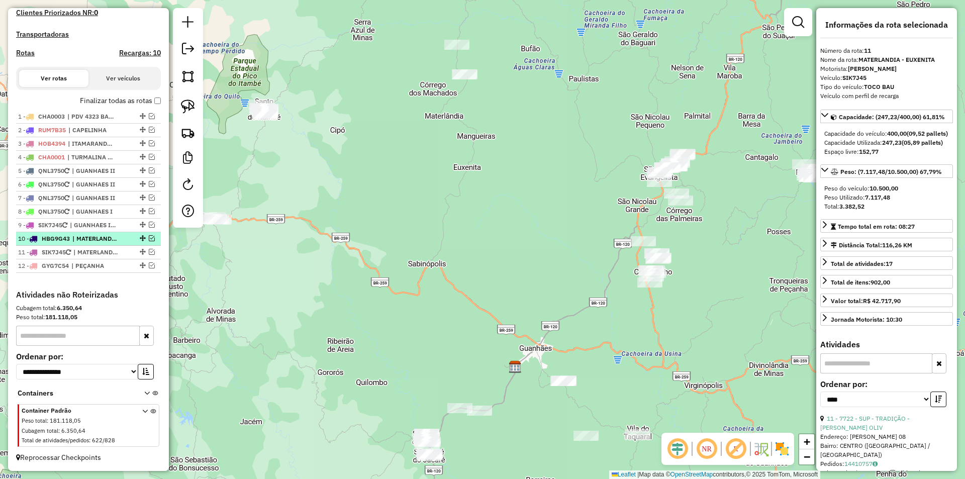
scroll to position [299, 0]
click at [150, 223] on em at bounding box center [152, 225] width 6 height 6
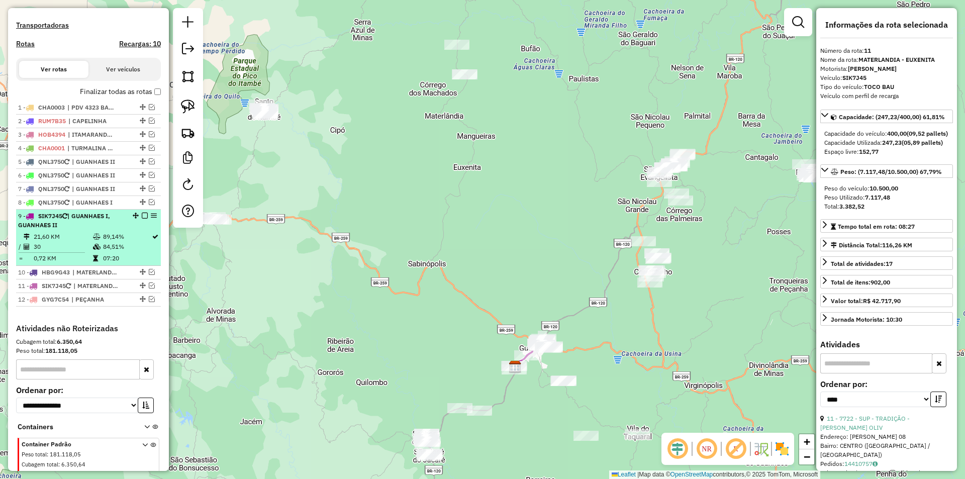
scroll to position [342, 0]
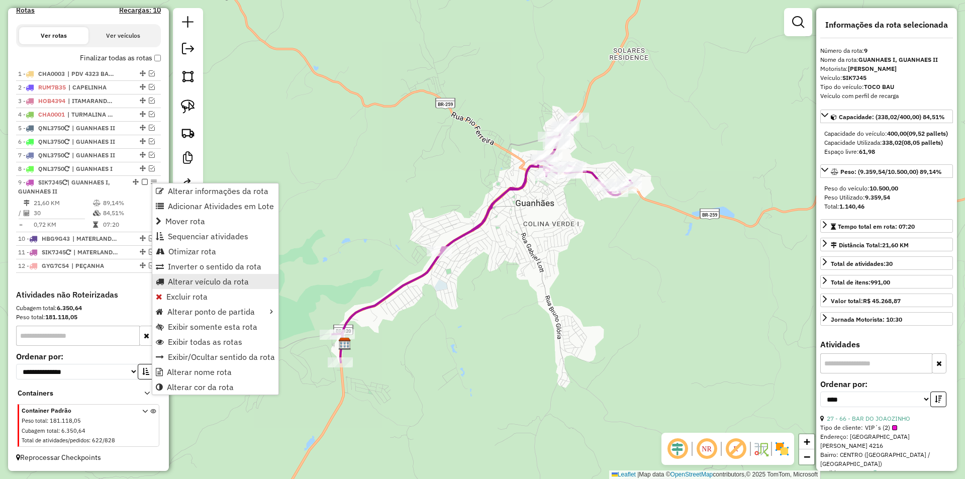
click at [221, 279] on span "Alterar veículo da rota" at bounding box center [208, 281] width 81 height 8
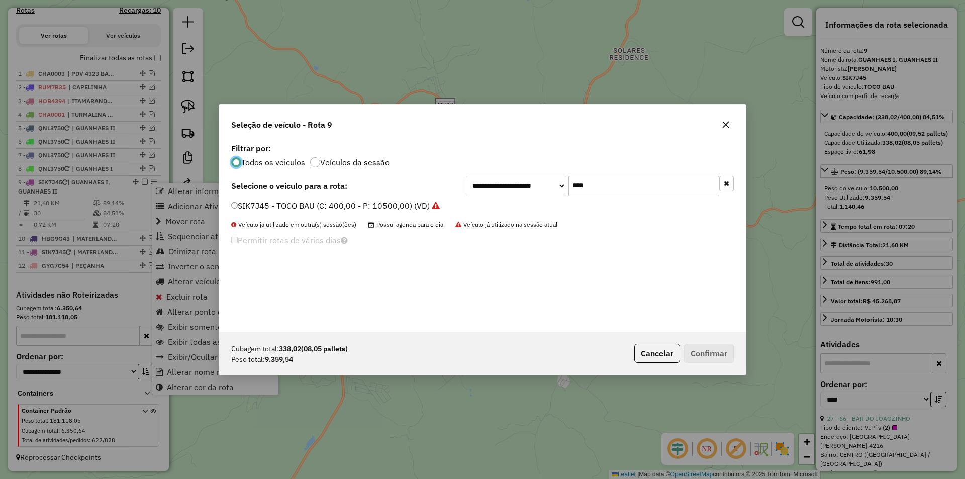
scroll to position [6, 3]
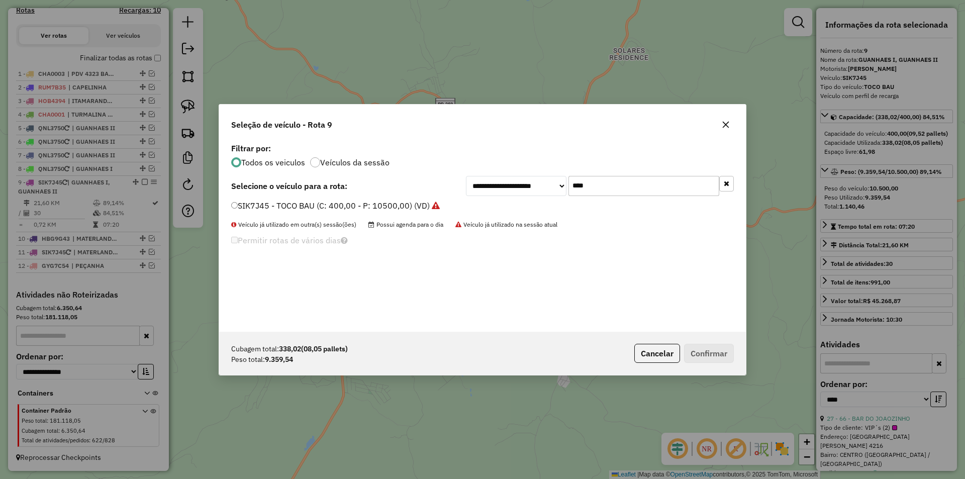
drag, startPoint x: 596, startPoint y: 186, endPoint x: 528, endPoint y: 182, distance: 68.5
click at [518, 186] on div "**********" at bounding box center [600, 186] width 268 height 20
type input "****"
click at [277, 210] on label "RMF8E28 - TOCO BAU (C: 400,00 - P: 10500,00) (VD)" at bounding box center [332, 205] width 202 height 12
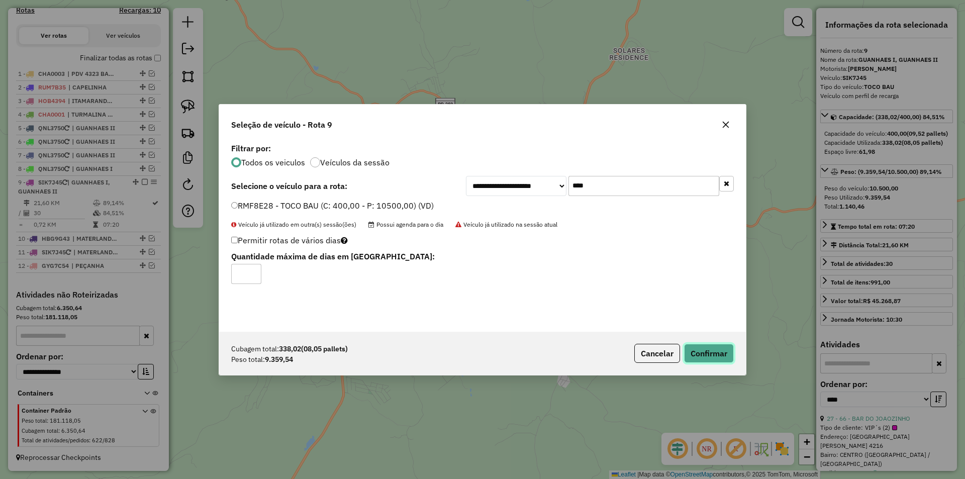
click at [707, 353] on button "Confirmar" at bounding box center [709, 353] width 50 height 19
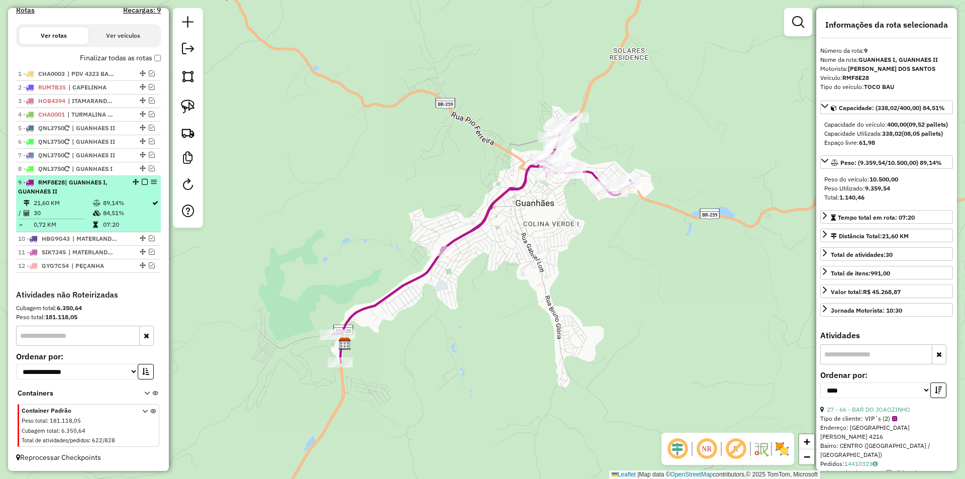
click at [142, 182] on em at bounding box center [145, 182] width 6 height 6
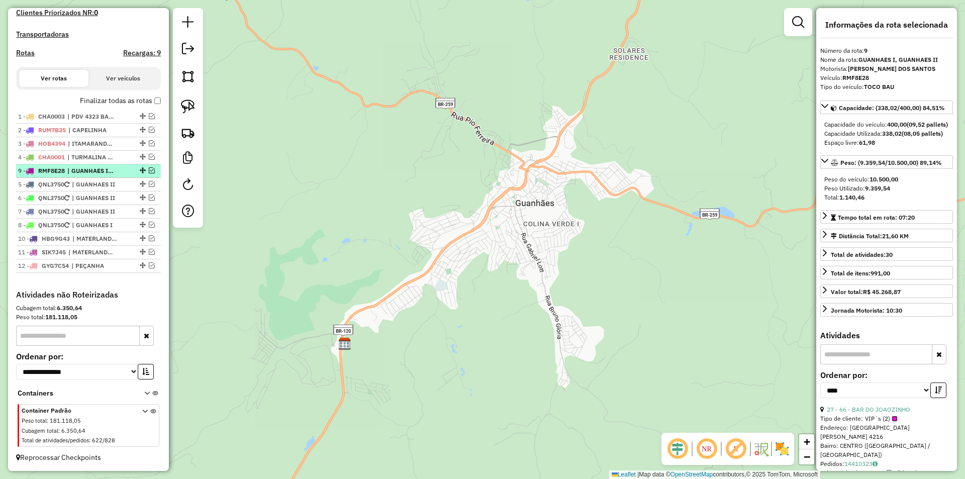
drag, startPoint x: 139, startPoint y: 223, endPoint x: 119, endPoint y: 169, distance: 57.6
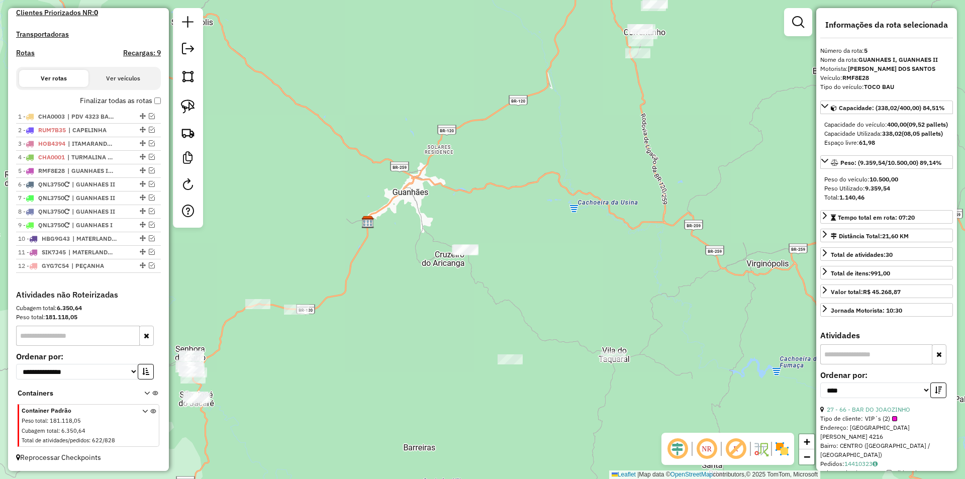
drag, startPoint x: 448, startPoint y: 301, endPoint x: 512, endPoint y: 224, distance: 100.0
click at [541, 231] on div "Janela de atendimento Grade de atendimento Capacidade Transportadoras Veículos …" at bounding box center [482, 239] width 965 height 479
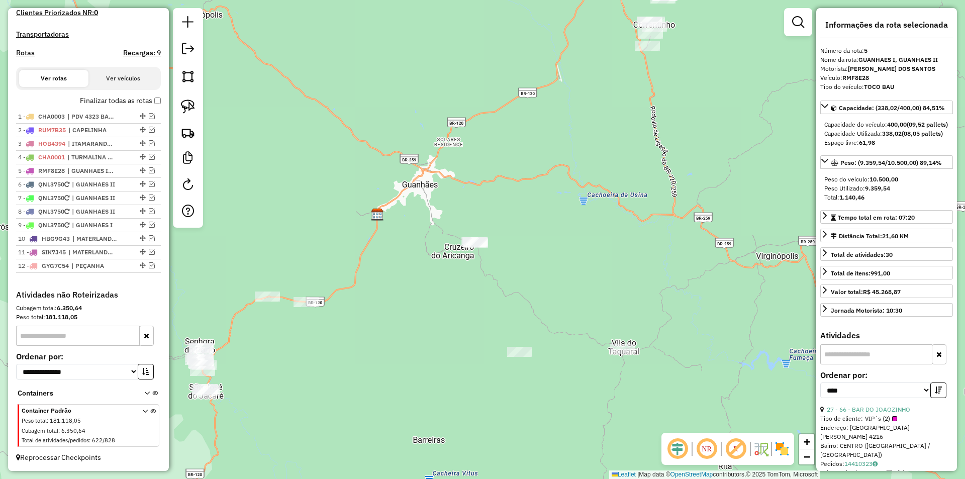
drag, startPoint x: 90, startPoint y: 283, endPoint x: 91, endPoint y: 276, distance: 7.6
click at [90, 283] on div "1 - CHA0003 | PDV 4323 BAR DO DINEI - RETIRAR 2 - RUM7B35 | CAPELINHA 3 - HOB43…" at bounding box center [88, 200] width 145 height 180
drag, startPoint x: 137, startPoint y: 116, endPoint x: 148, endPoint y: 275, distance: 159.7
drag, startPoint x: 139, startPoint y: 144, endPoint x: 134, endPoint y: 259, distance: 114.7
drag, startPoint x: 138, startPoint y: 238, endPoint x: 132, endPoint y: 140, distance: 98.7
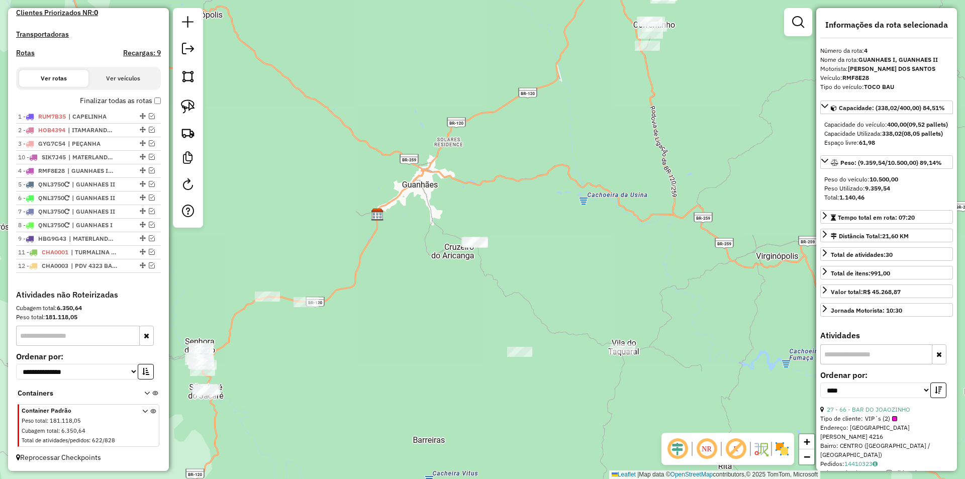
drag, startPoint x: 141, startPoint y: 238, endPoint x: 128, endPoint y: 152, distance: 86.9
drag, startPoint x: 140, startPoint y: 237, endPoint x: 131, endPoint y: 170, distance: 67.4
click at [78, 132] on span "| ITAMARANDIBA" at bounding box center [91, 130] width 46 height 9
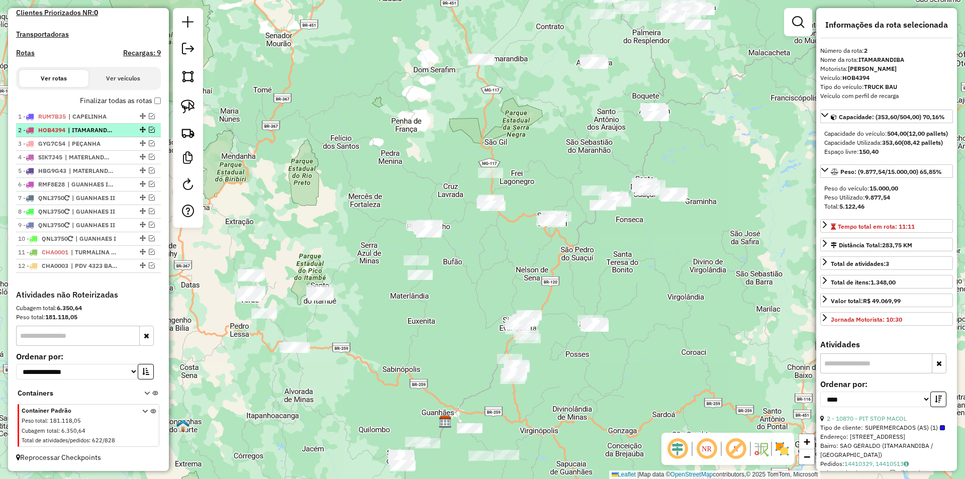
click at [149, 130] on em at bounding box center [152, 130] width 6 height 6
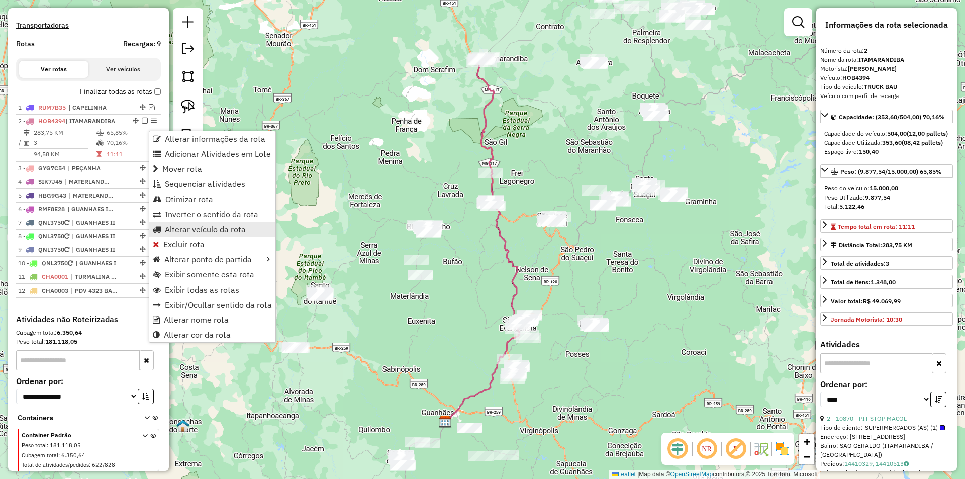
click at [231, 226] on span "Alterar veículo da rota" at bounding box center [205, 229] width 81 height 8
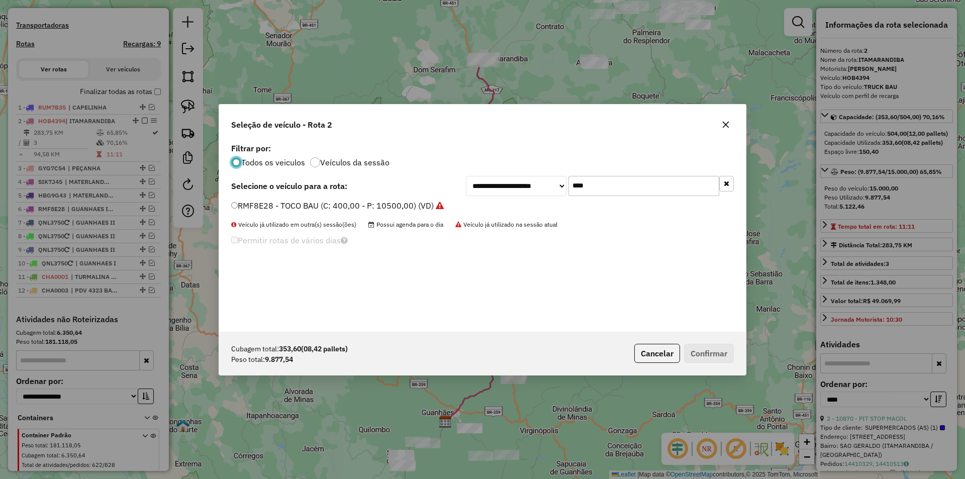
scroll to position [6, 3]
drag, startPoint x: 538, startPoint y: 184, endPoint x: 490, endPoint y: 186, distance: 47.8
click at [490, 186] on div "**********" at bounding box center [600, 186] width 268 height 20
type input "****"
click at [273, 203] on label "HOB4388 - TRUCK - CARROCERIA (C: 504,00 - P: 15000,00) (VD)" at bounding box center [353, 205] width 245 height 12
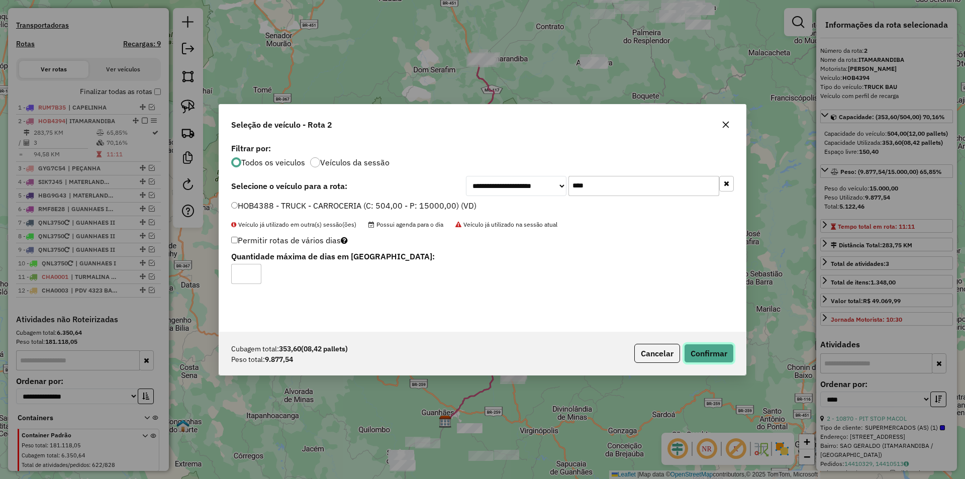
click at [715, 357] on button "Confirmar" at bounding box center [709, 353] width 50 height 19
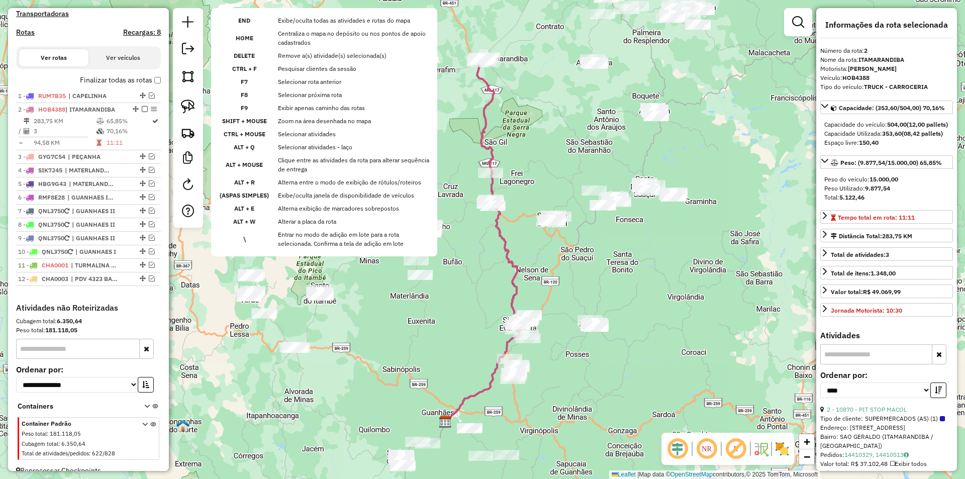
scroll to position [333, 0]
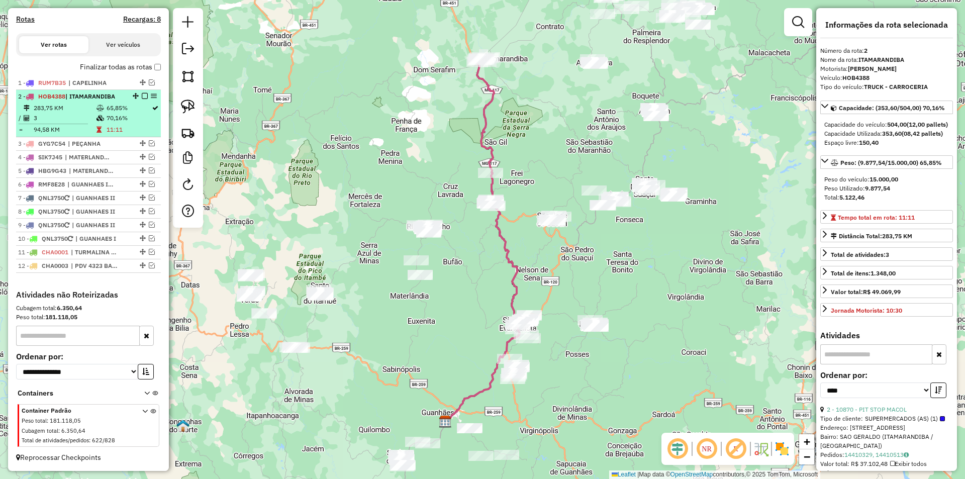
click at [142, 96] on em at bounding box center [145, 96] width 6 height 6
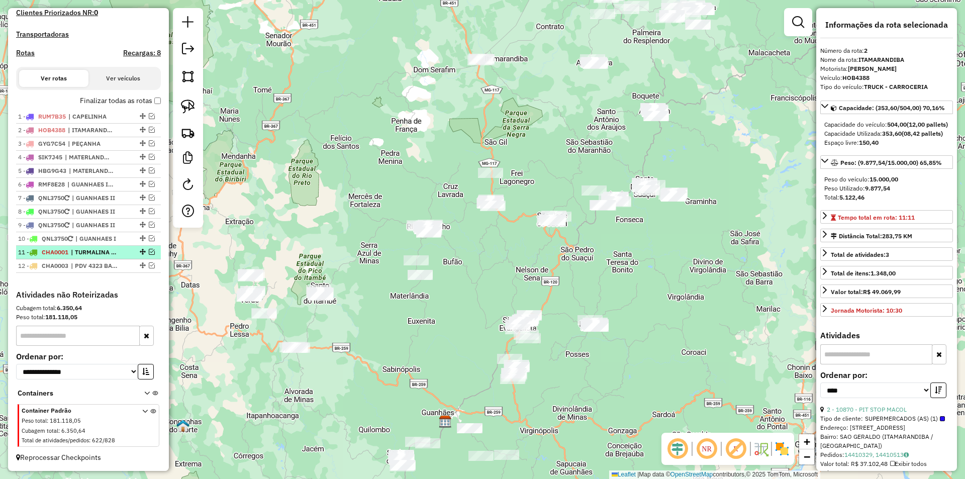
click at [108, 253] on span "| TURMALINA RETIRAR 15/08" at bounding box center [94, 252] width 46 height 9
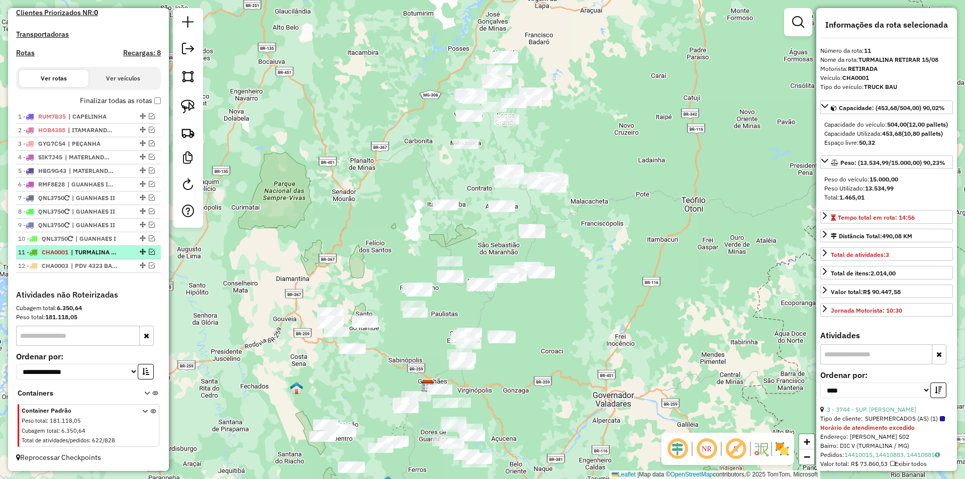
click at [89, 255] on span "| TURMALINA RETIRAR 15/08" at bounding box center [94, 252] width 46 height 9
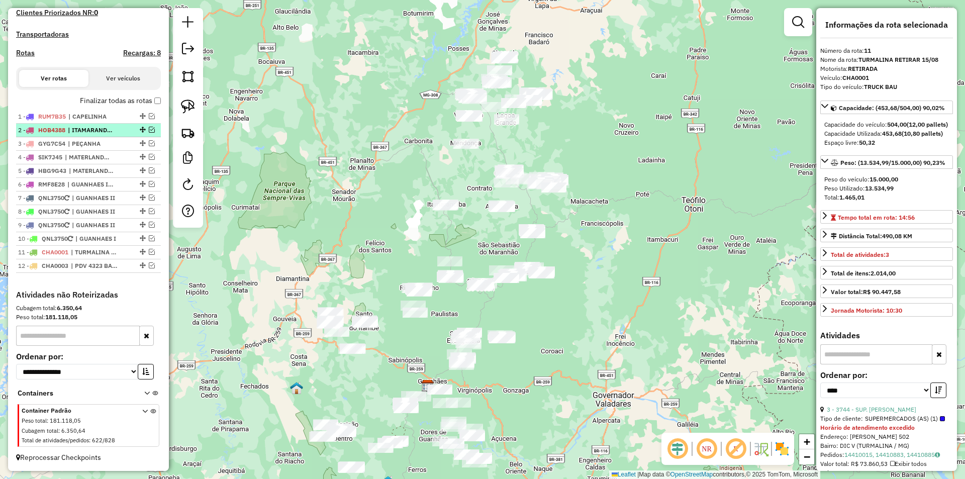
click at [85, 130] on span "| ITAMARANDIBA" at bounding box center [91, 130] width 46 height 9
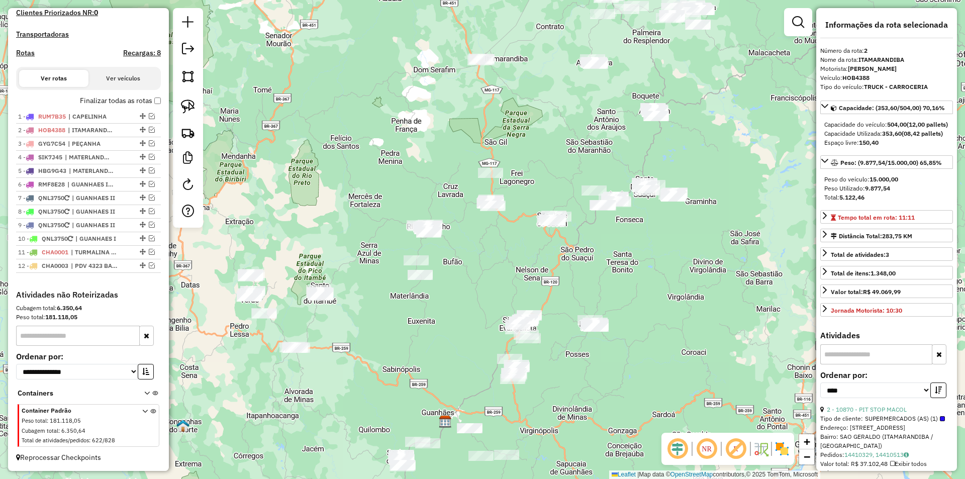
click at [142, 292] on h4 "Atividades não Roteirizadas" at bounding box center [88, 295] width 145 height 10
click at [149, 130] on em at bounding box center [152, 130] width 6 height 6
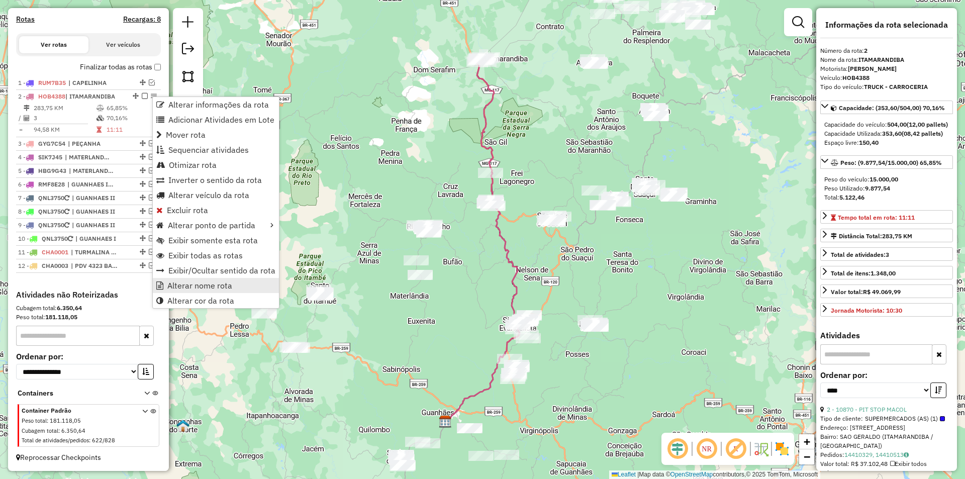
click at [237, 283] on link "Alterar nome rota" at bounding box center [216, 285] width 126 height 15
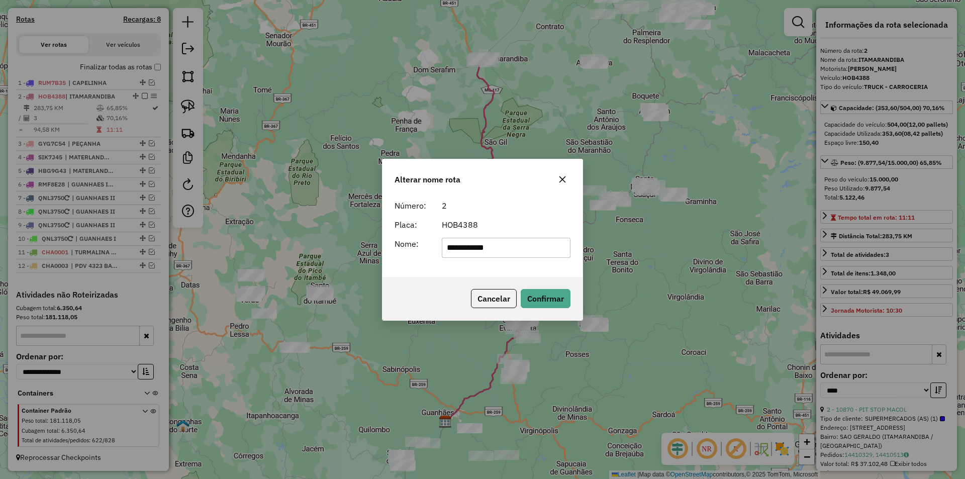
drag, startPoint x: 493, startPoint y: 253, endPoint x: 407, endPoint y: 256, distance: 86.0
click at [407, 256] on div "**********" at bounding box center [482, 248] width 188 height 20
type input "**********"
click at [553, 301] on button "Confirmar" at bounding box center [546, 298] width 50 height 19
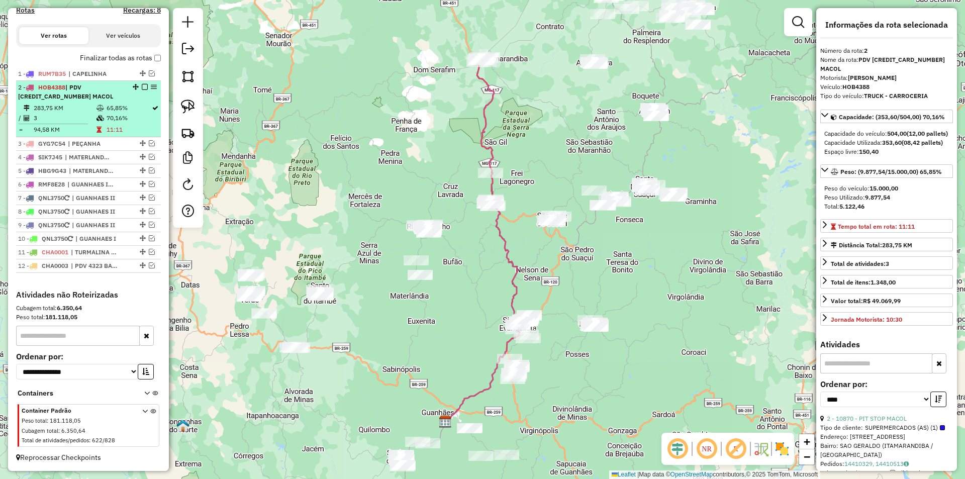
click at [142, 90] on em at bounding box center [145, 87] width 6 height 6
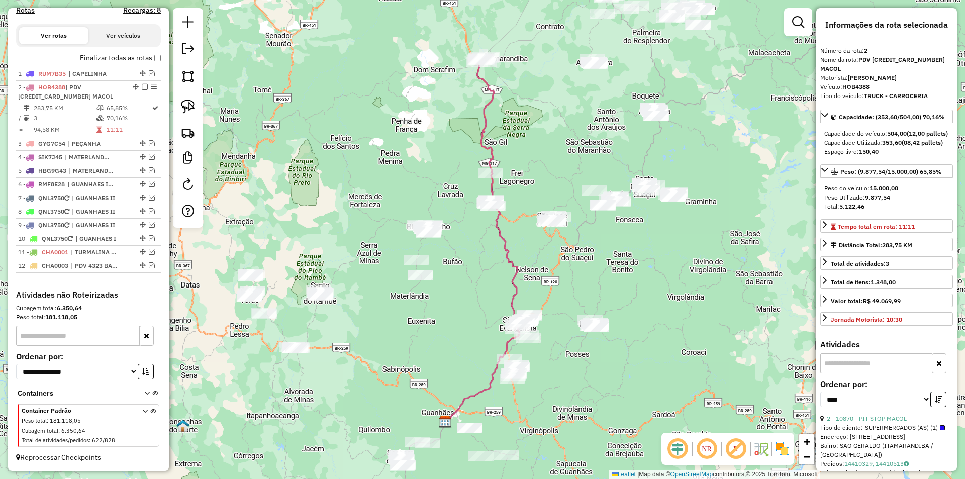
scroll to position [299, 0]
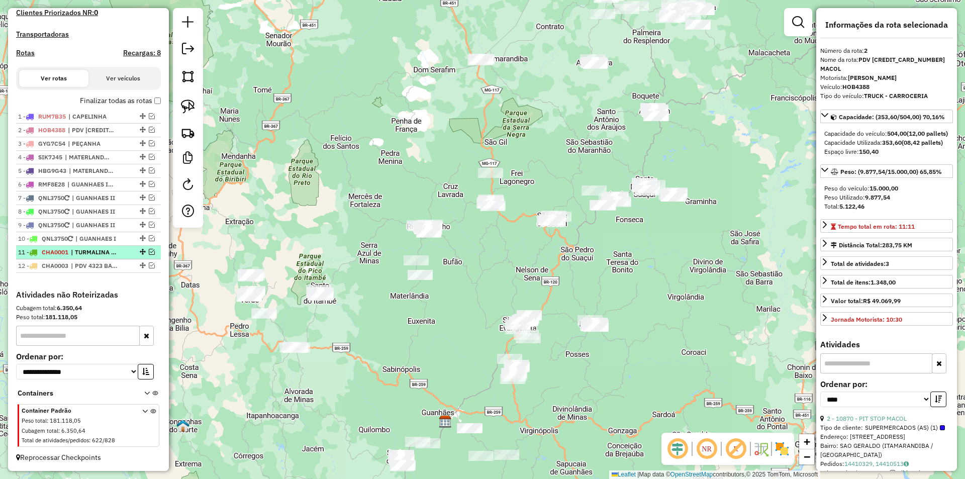
click at [149, 252] on em at bounding box center [152, 252] width 6 height 6
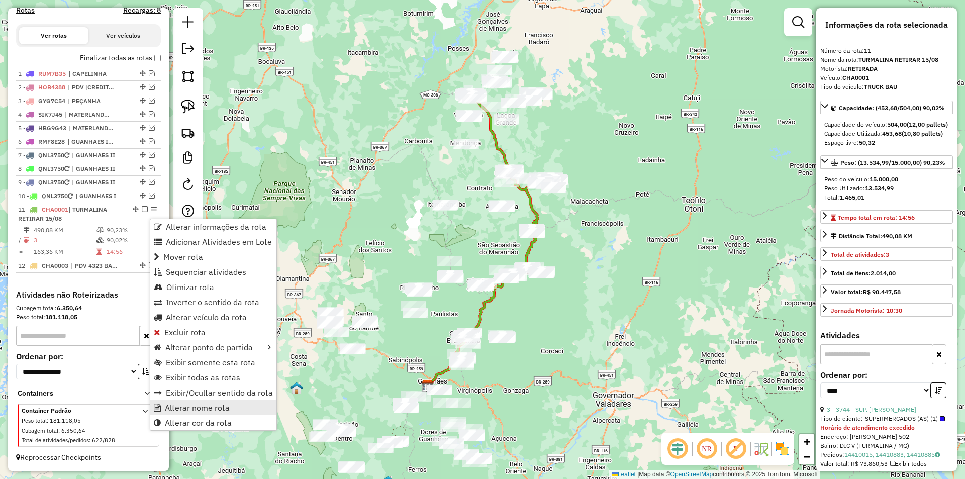
click at [208, 411] on span "Alterar nome rota" at bounding box center [197, 407] width 65 height 8
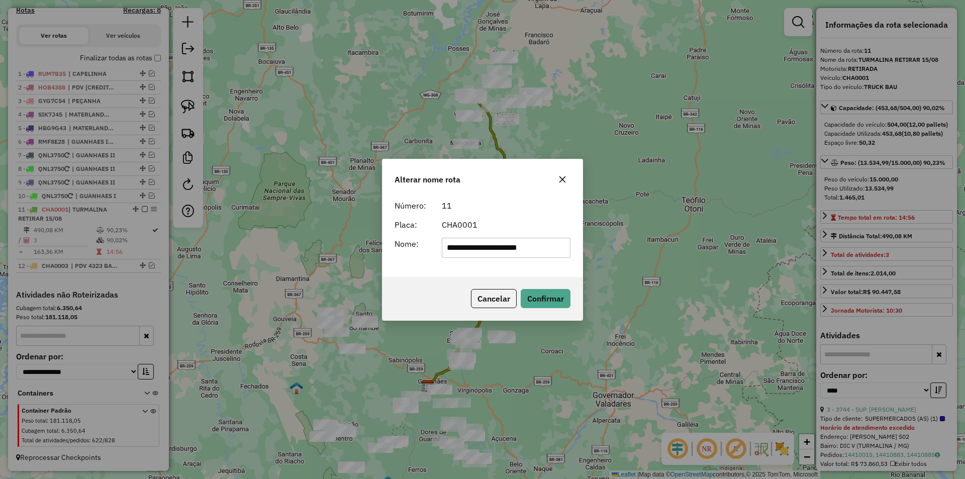
click at [492, 247] on input "**********" at bounding box center [506, 248] width 129 height 20
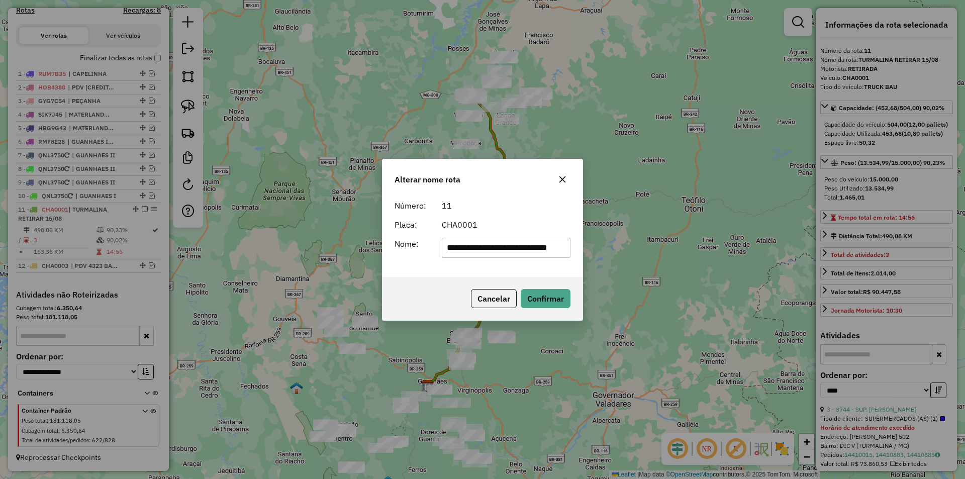
click at [528, 248] on input "**********" at bounding box center [506, 248] width 129 height 20
click at [550, 248] on input "**********" at bounding box center [506, 248] width 129 height 20
type input "**********"
click at [552, 302] on button "Confirmar" at bounding box center [546, 298] width 50 height 19
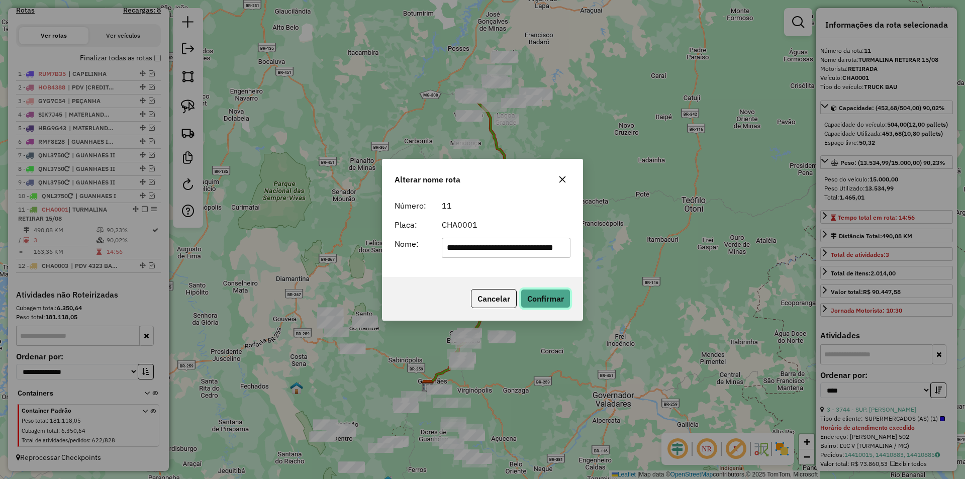
scroll to position [0, 0]
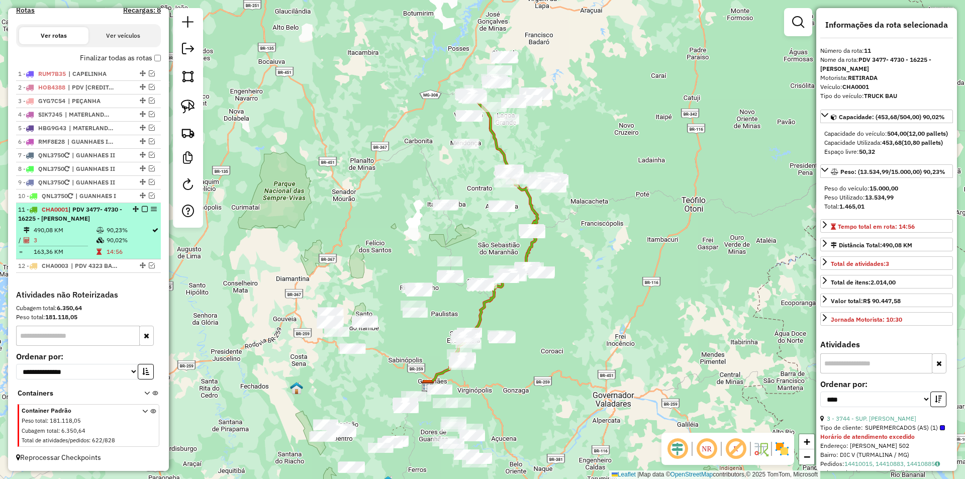
click at [142, 212] on em at bounding box center [145, 209] width 6 height 6
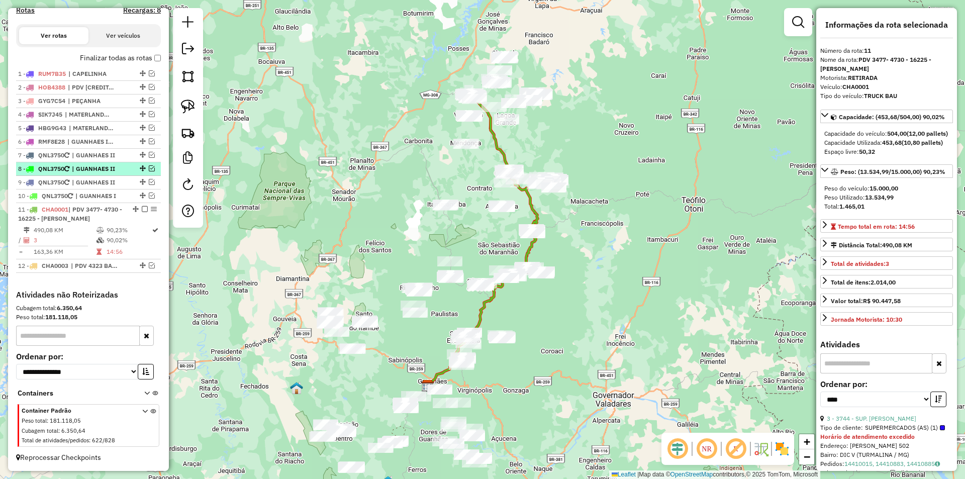
scroll to position [299, 0]
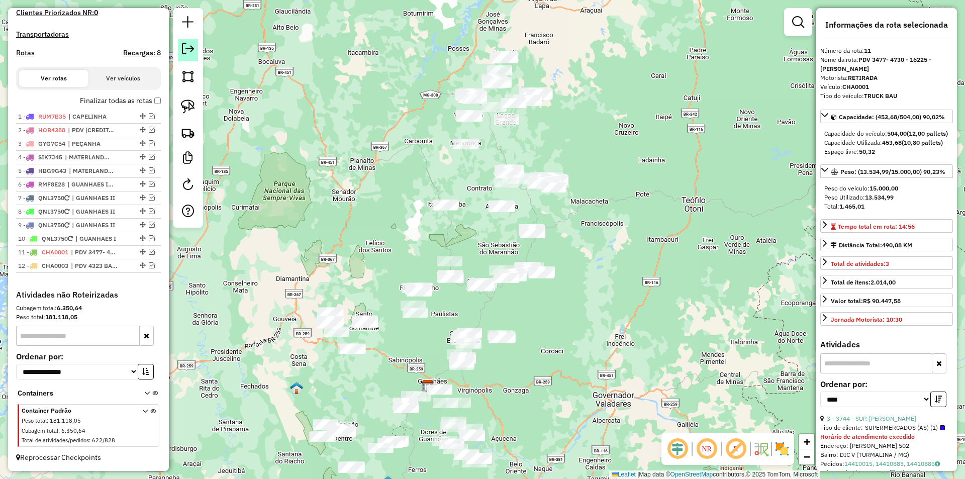
click at [187, 48] on em at bounding box center [188, 49] width 12 height 12
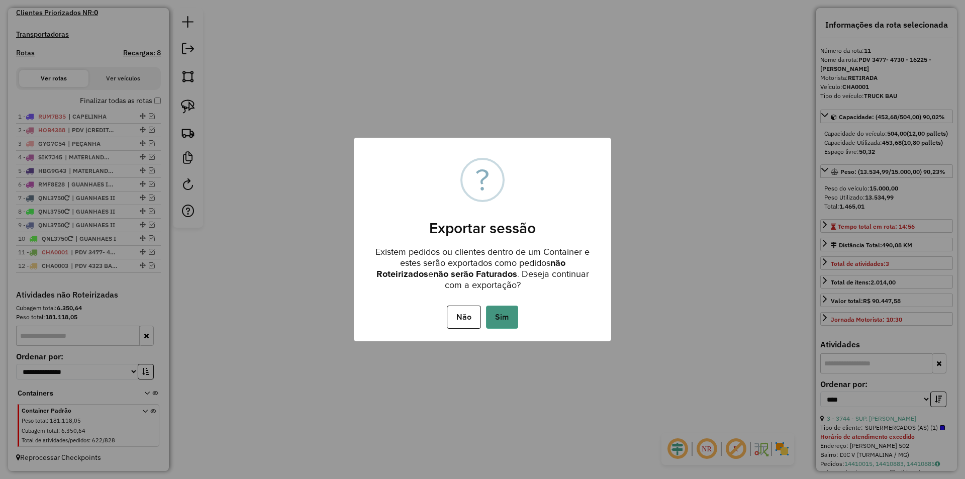
drag, startPoint x: 500, startPoint y: 318, endPoint x: 506, endPoint y: 311, distance: 9.7
click at [500, 318] on button "Sim" at bounding box center [502, 316] width 32 height 23
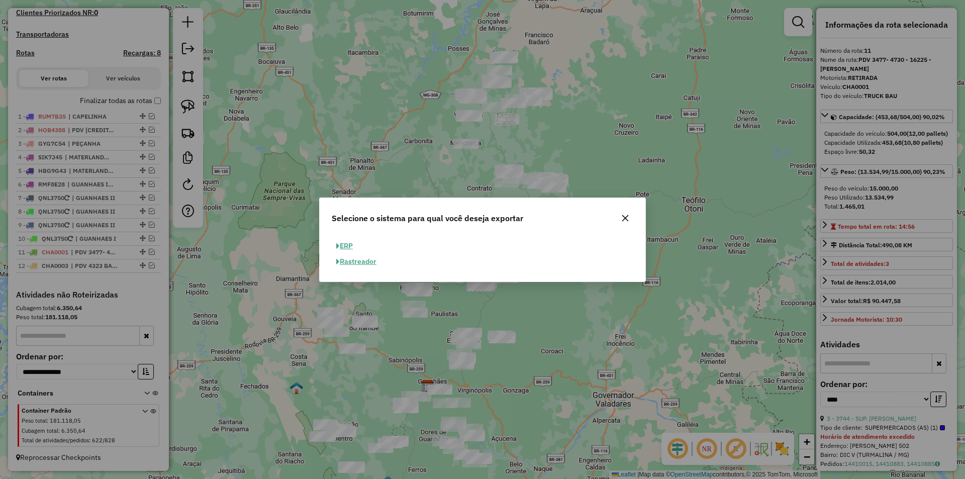
click at [350, 242] on button "ERP" at bounding box center [345, 246] width 26 height 16
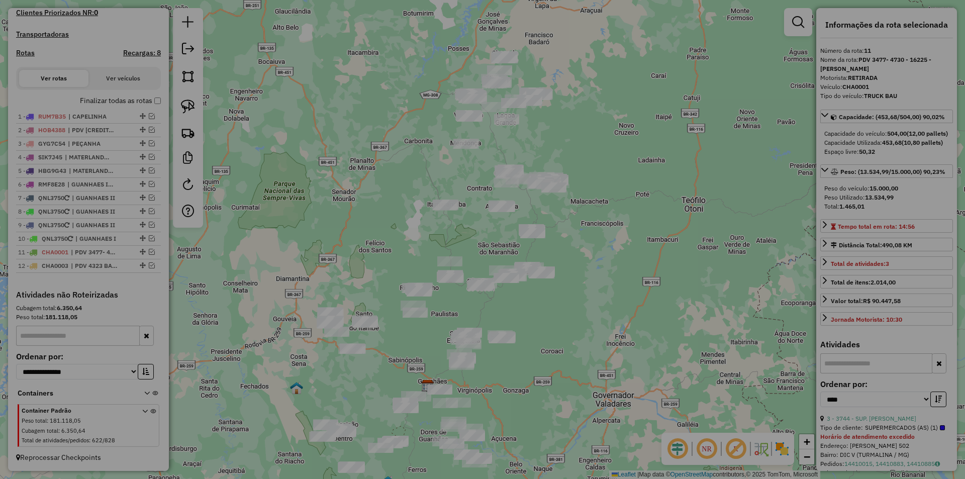
select select "**"
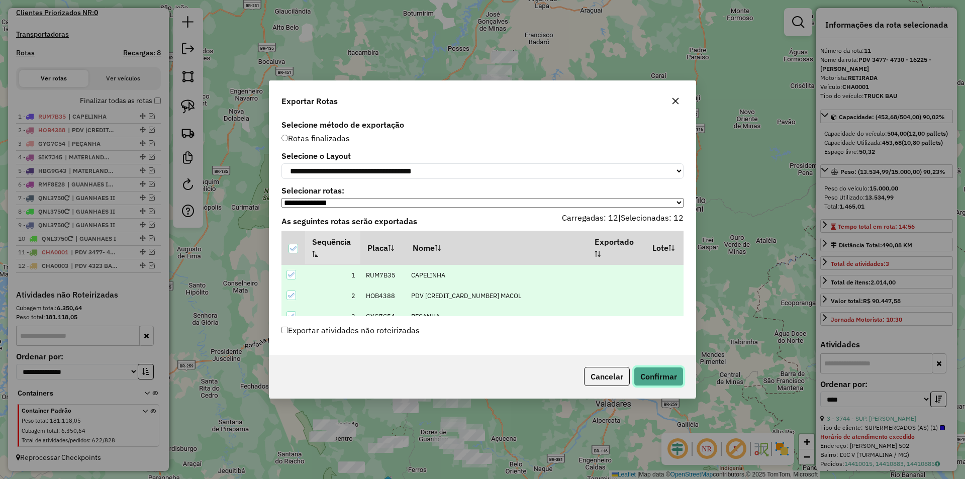
click at [675, 380] on button "Confirmar" at bounding box center [659, 376] width 50 height 19
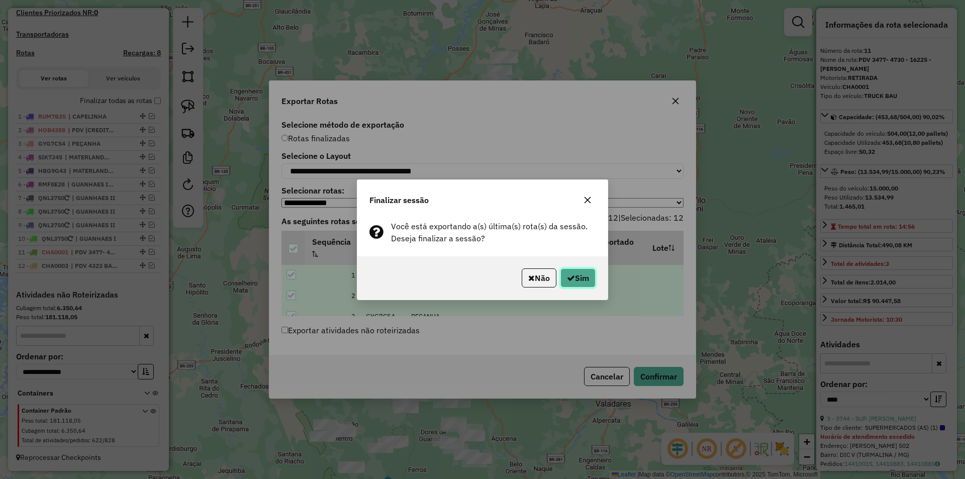
click at [578, 275] on button "Sim" at bounding box center [577, 277] width 35 height 19
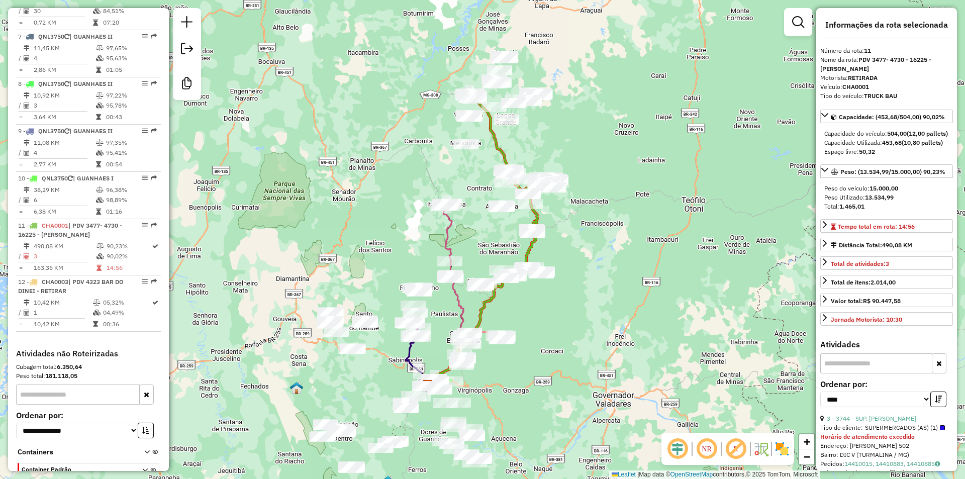
scroll to position [742, 0]
